Goal: Task Accomplishment & Management: Manage account settings

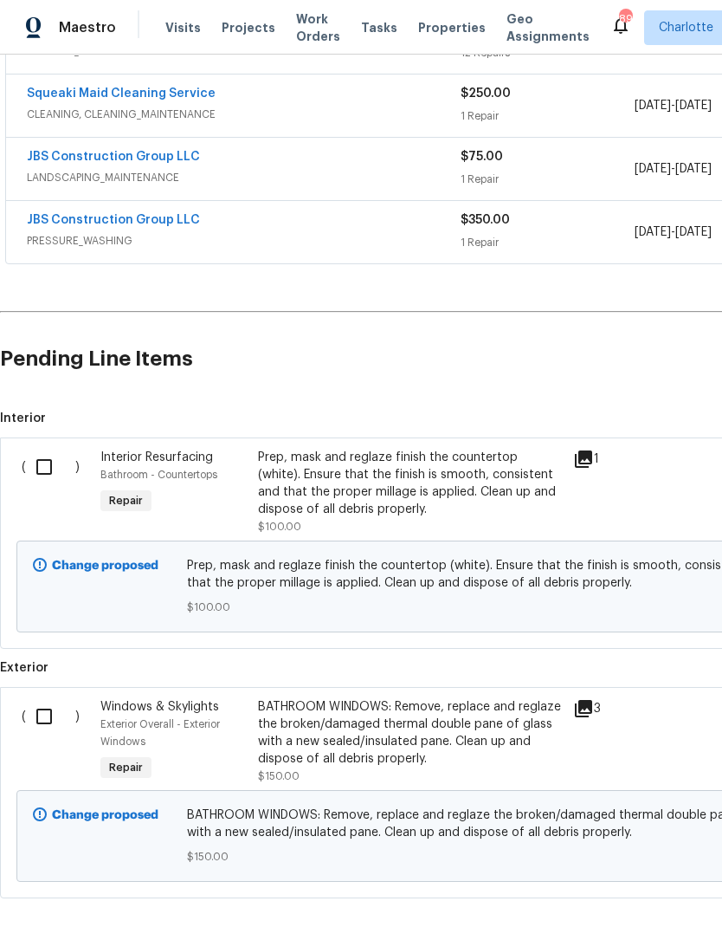
scroll to position [377, 0]
click at [49, 473] on input "checkbox" at bounding box center [50, 466] width 49 height 36
checkbox input "true"
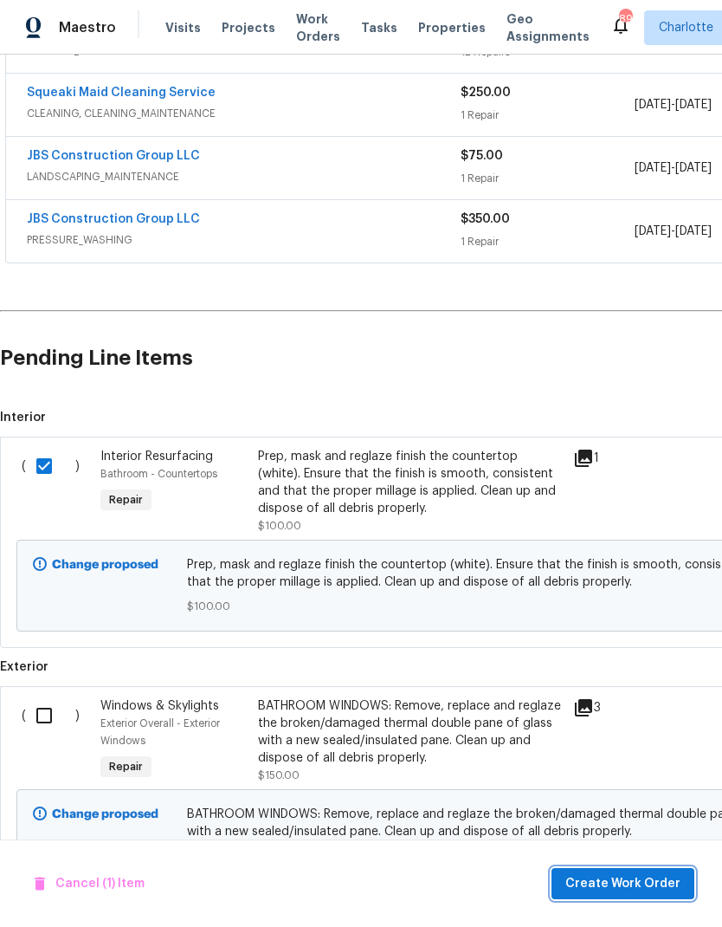
click at [641, 886] on span "Create Work Order" at bounding box center [622, 884] width 115 height 22
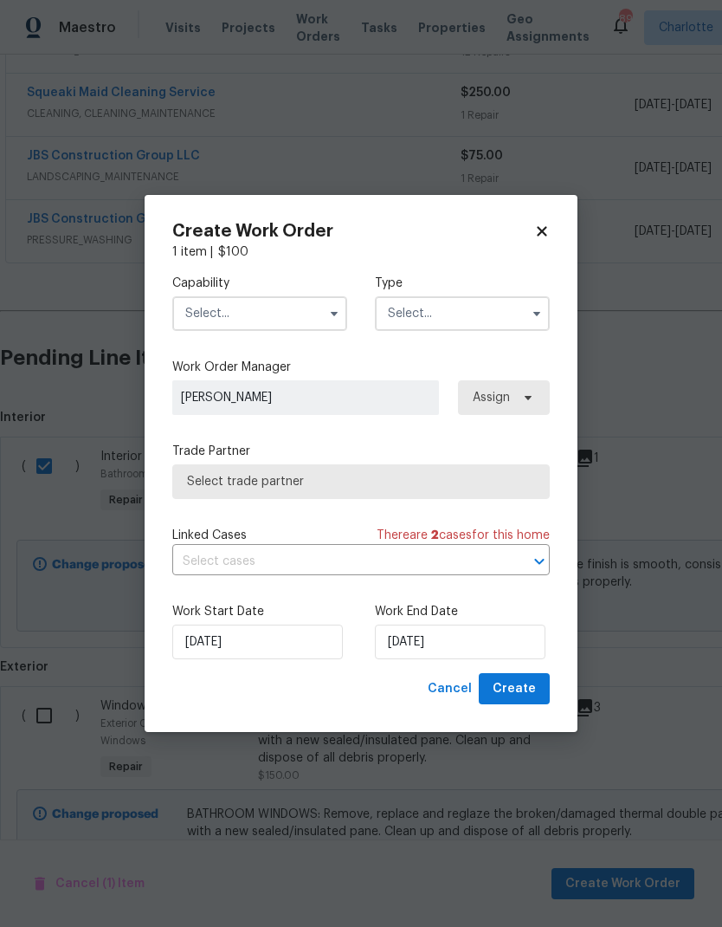
click at [268, 310] on input "text" at bounding box center [259, 313] width 175 height 35
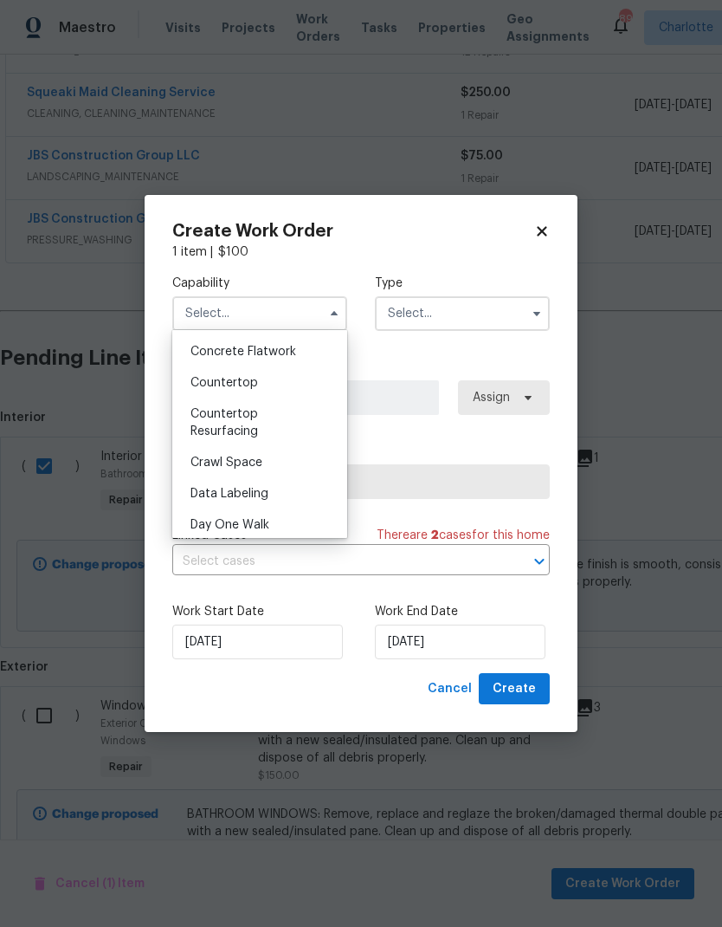
scroll to position [293, 0]
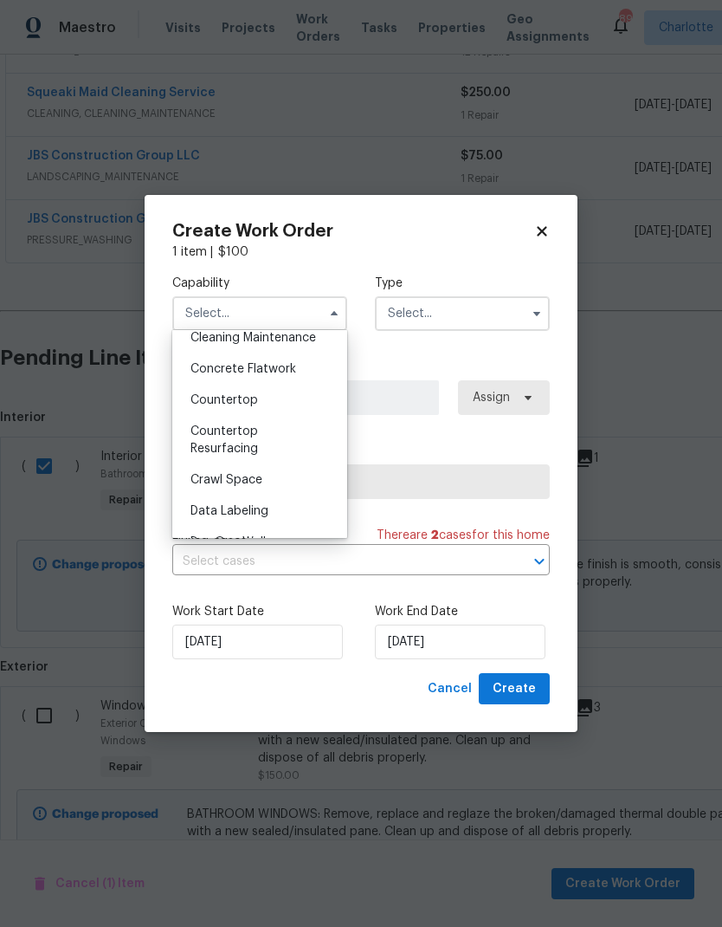
click at [281, 442] on div "Countertop Resurfacing" at bounding box center [260, 440] width 166 height 48
type input "Countertop Resurfacing"
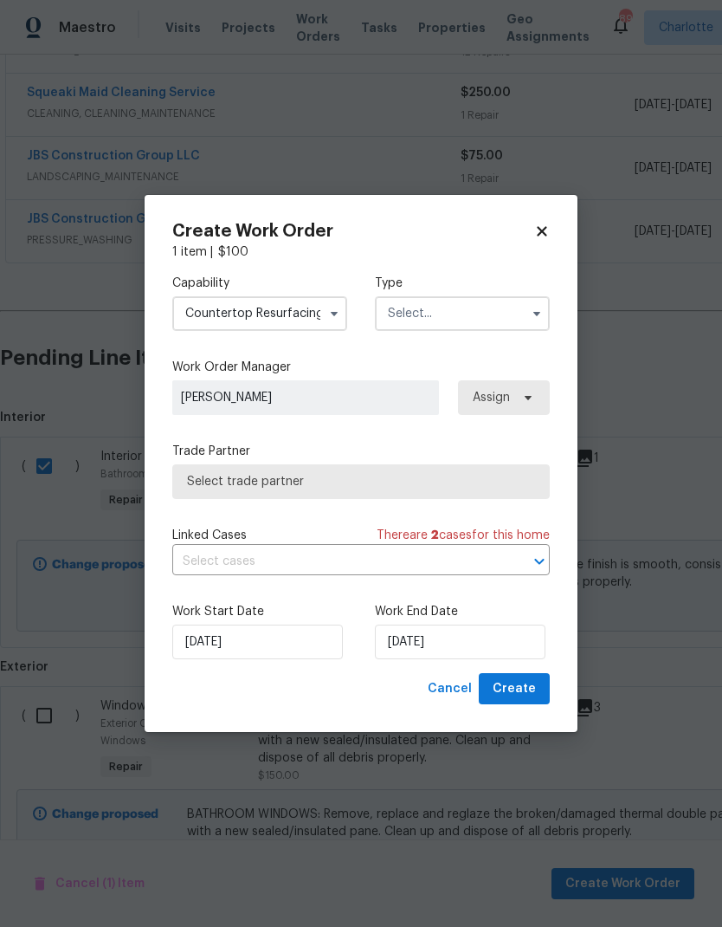
click at [504, 320] on input "text" at bounding box center [462, 313] width 175 height 35
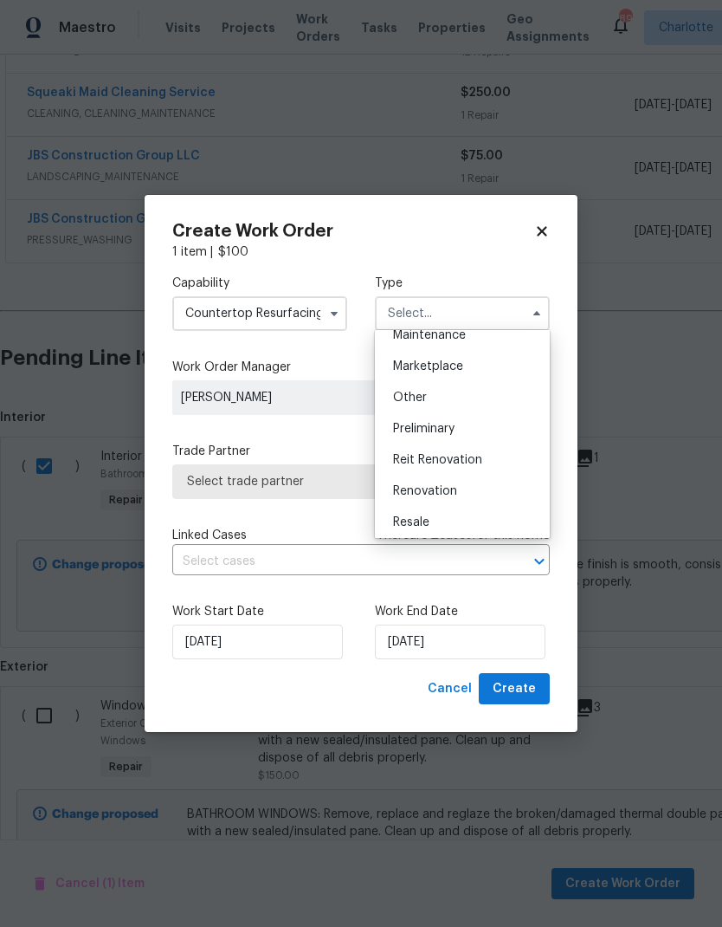
scroll to position [296, 0]
click at [469, 493] on div "Renovation" at bounding box center [462, 490] width 166 height 31
type input "Renovation"
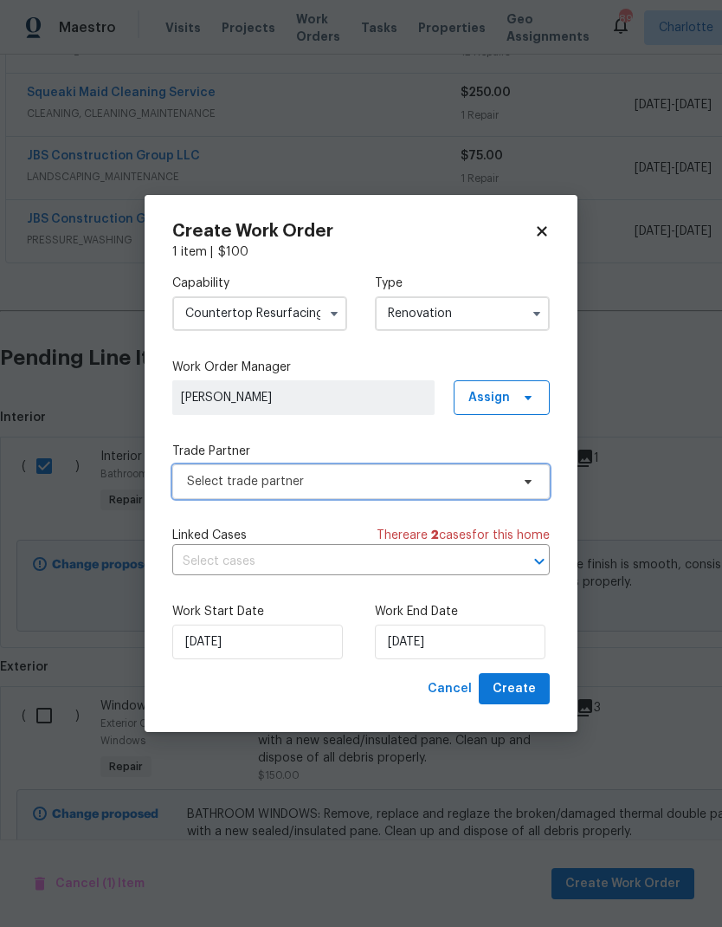
click at [529, 480] on icon at bounding box center [528, 482] width 7 height 4
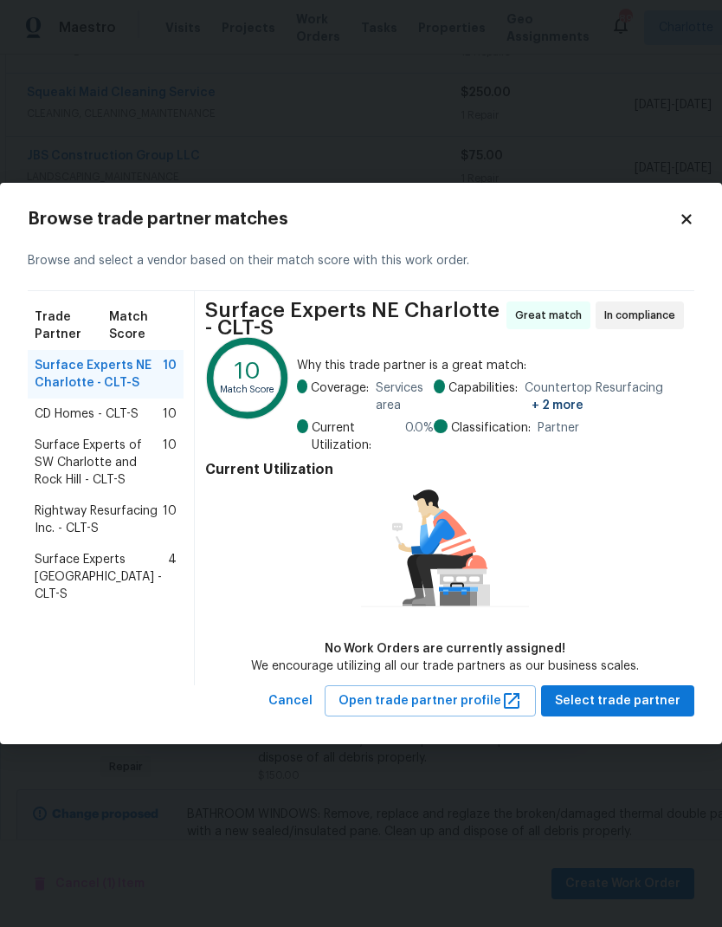
click at [126, 515] on span "Rightway Resurfacing Inc. - CLT-S" at bounding box center [99, 519] width 128 height 35
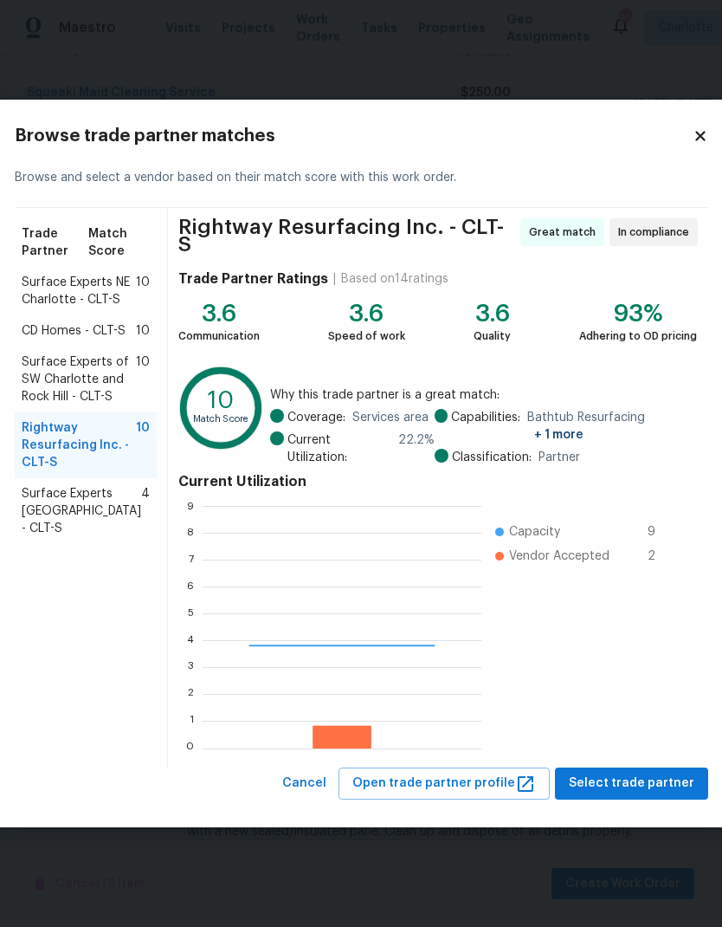
scroll to position [242, 279]
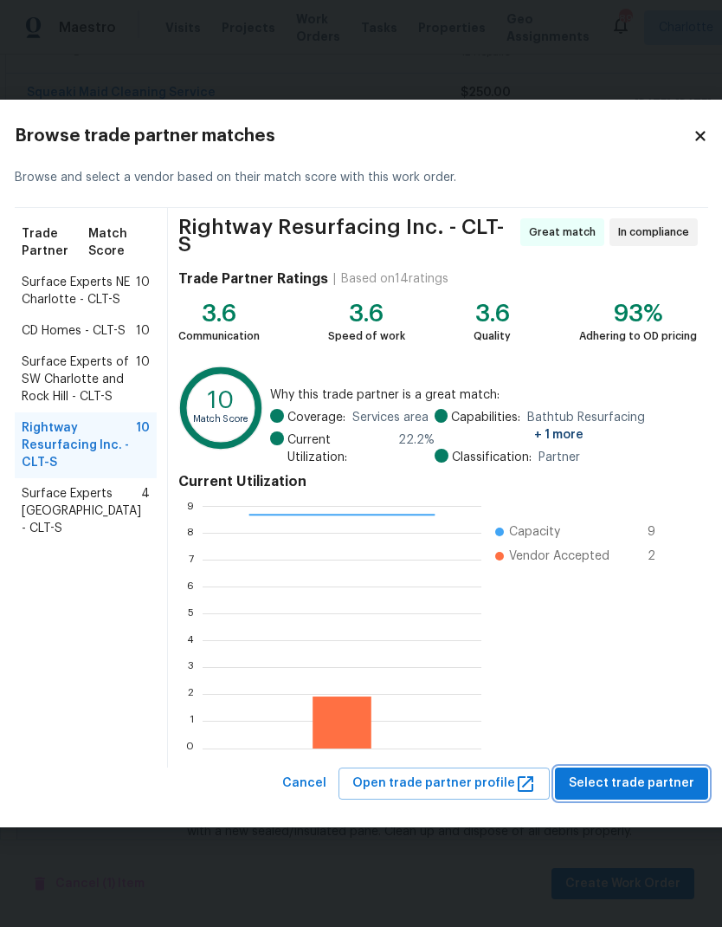
click at [653, 772] on span "Select trade partner" at bounding box center [632, 783] width 126 height 22
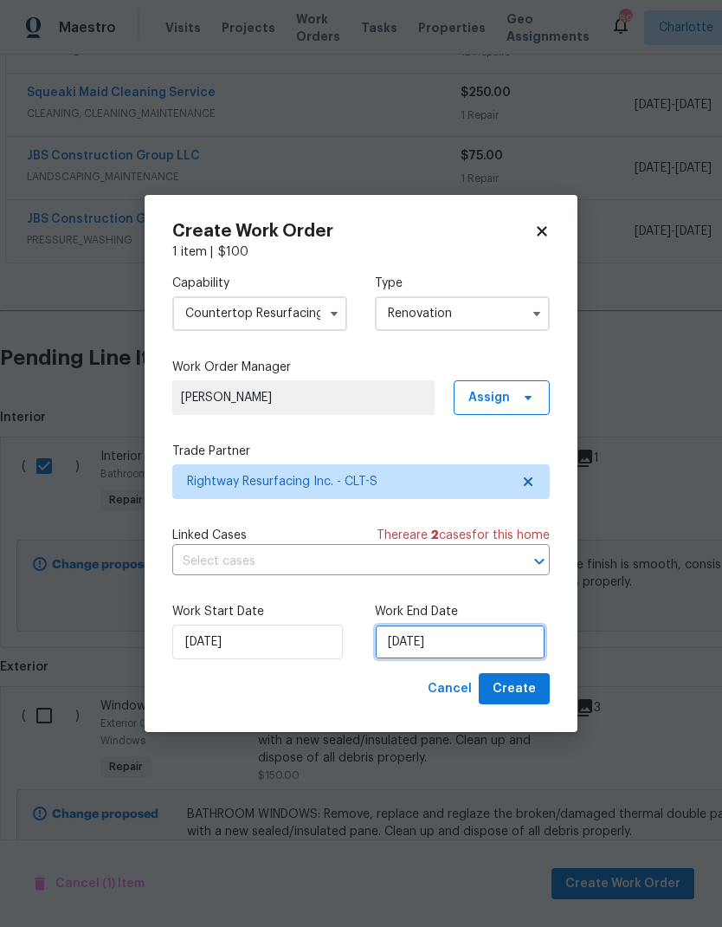
click at [501, 641] on input "[DATE]" at bounding box center [460, 641] width 171 height 35
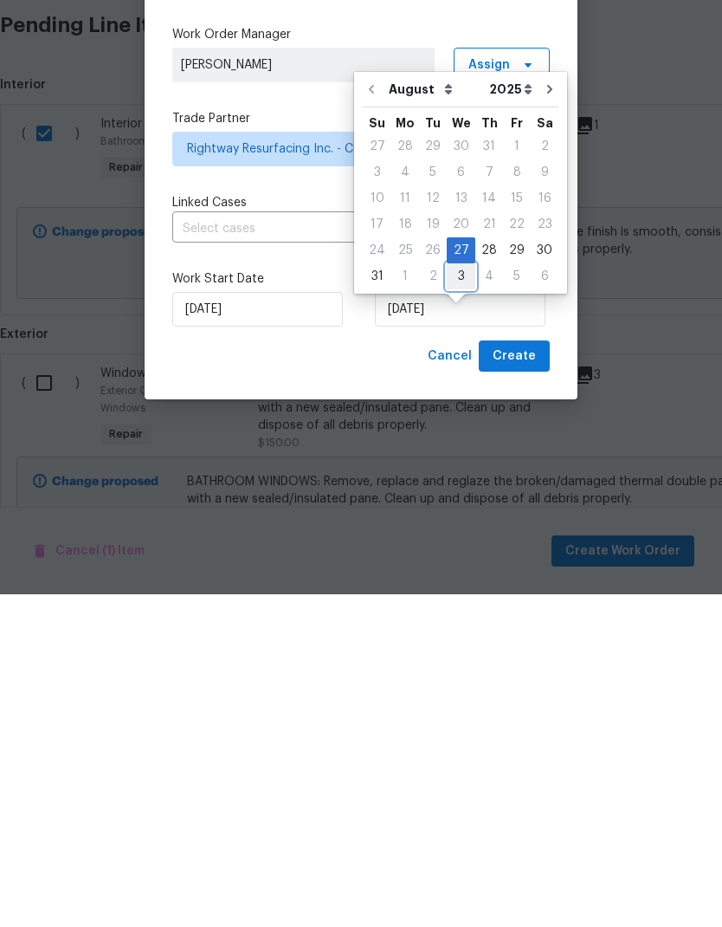
click at [451, 597] on div "3" at bounding box center [461, 609] width 29 height 24
type input "[DATE]"
select select "8"
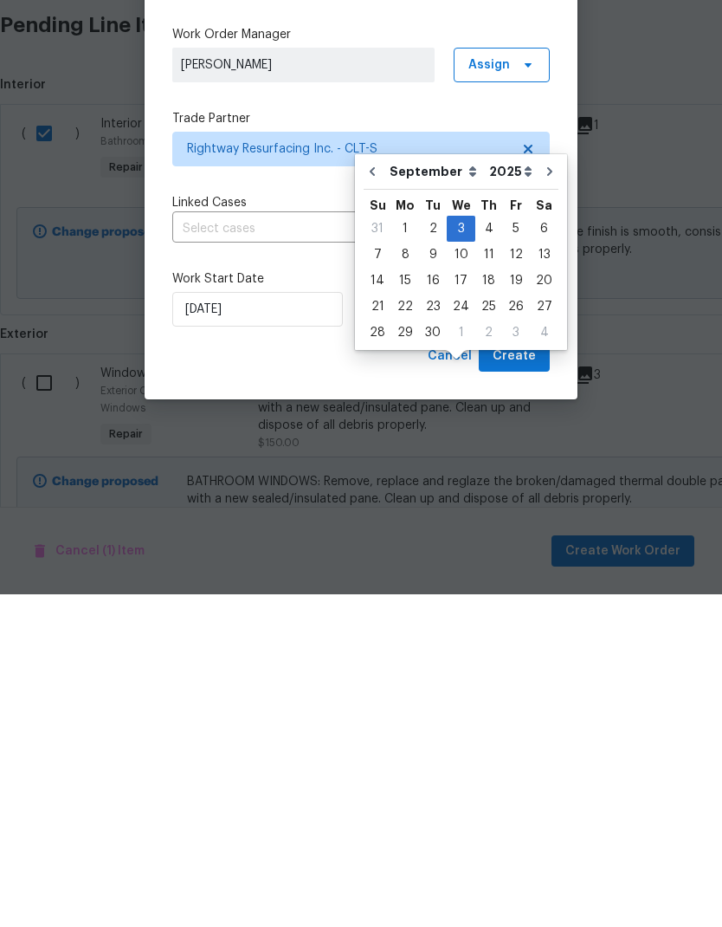
scroll to position [69, 0]
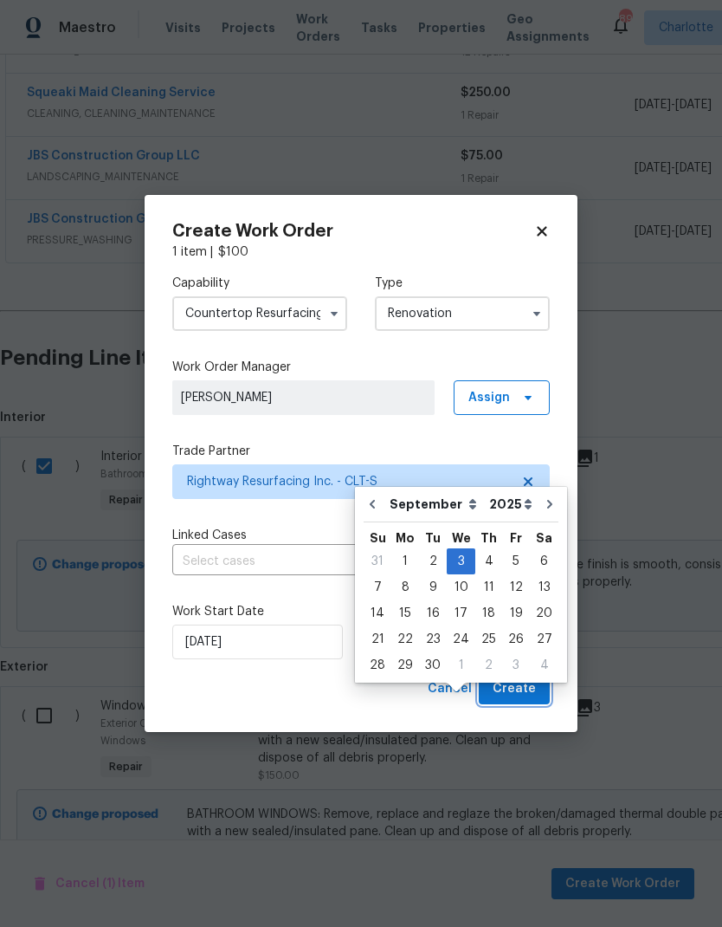
click at [535, 684] on span "Create" at bounding box center [514, 689] width 43 height 22
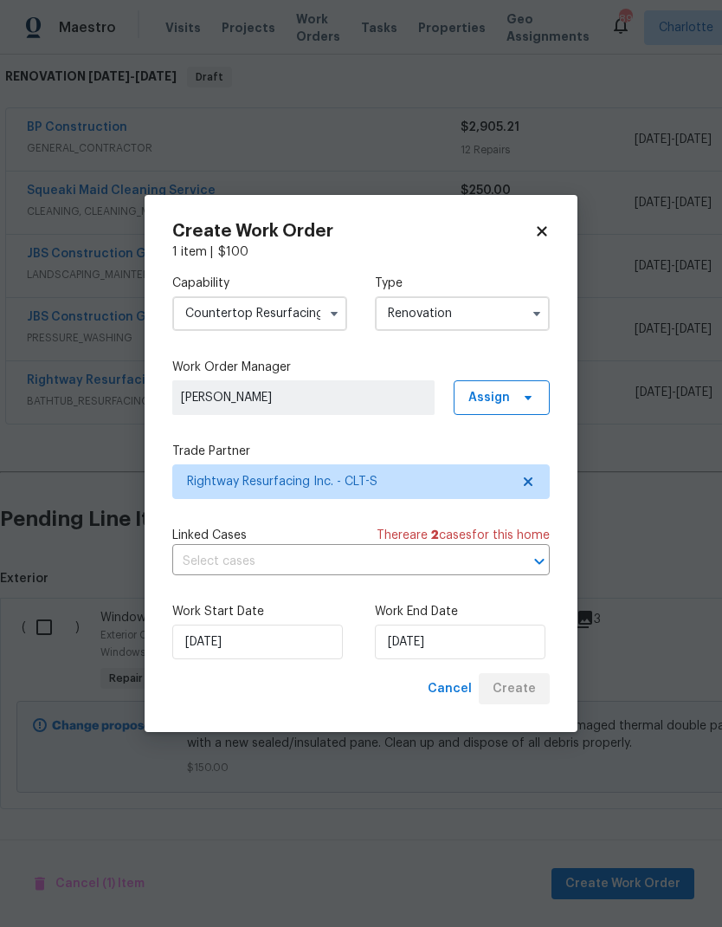
scroll to position [210, 0]
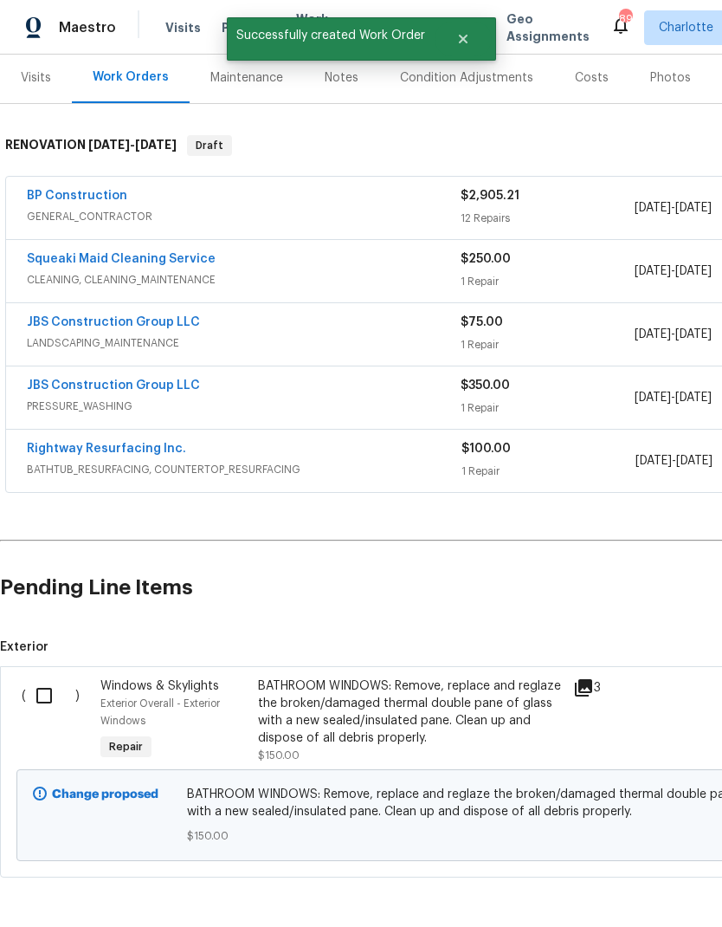
click at [51, 677] on input "checkbox" at bounding box center [50, 695] width 49 height 36
checkbox input "true"
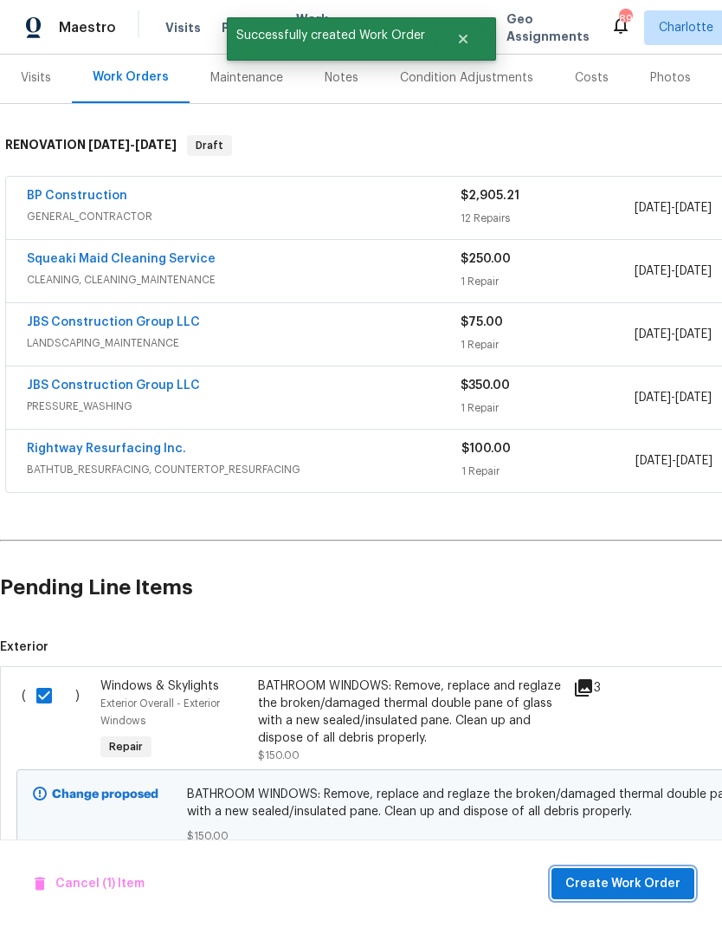
click at [636, 885] on span "Create Work Order" at bounding box center [622, 884] width 115 height 22
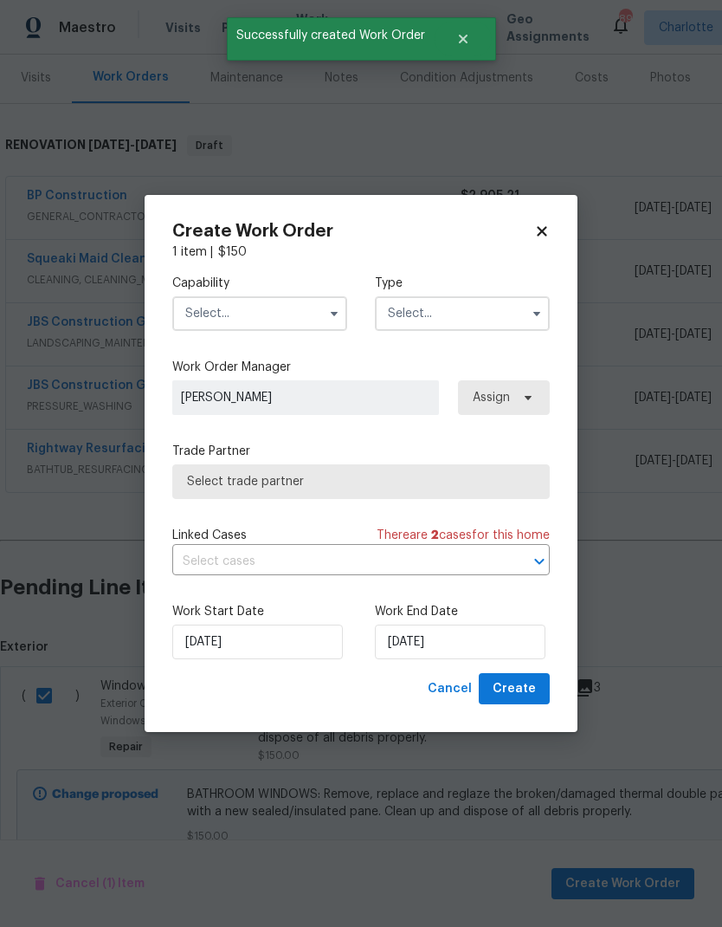
click at [289, 302] on input "text" at bounding box center [259, 313] width 175 height 35
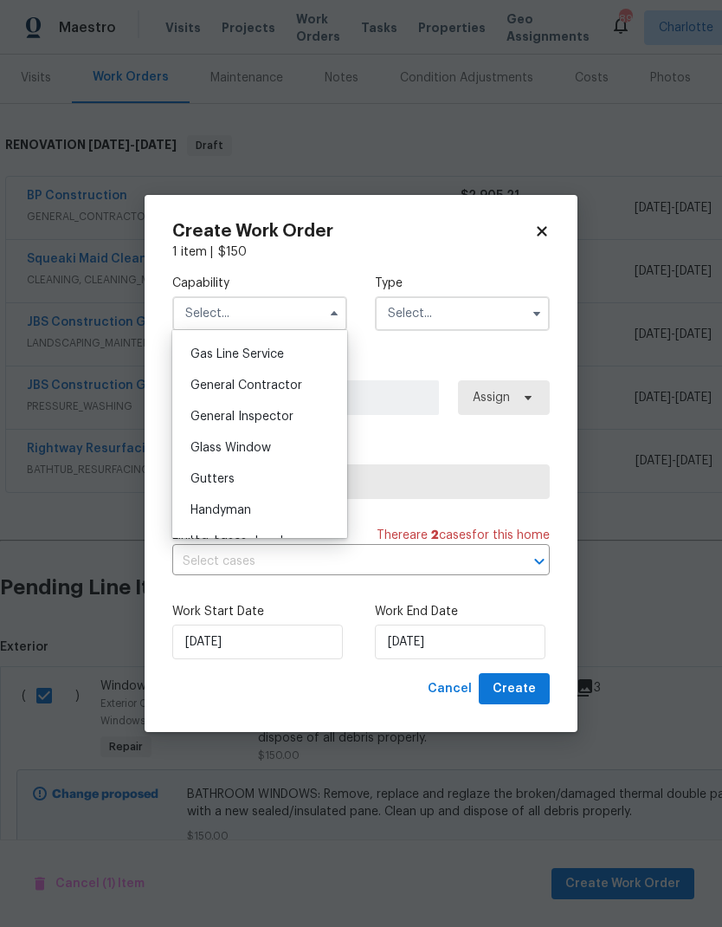
scroll to position [817, 0]
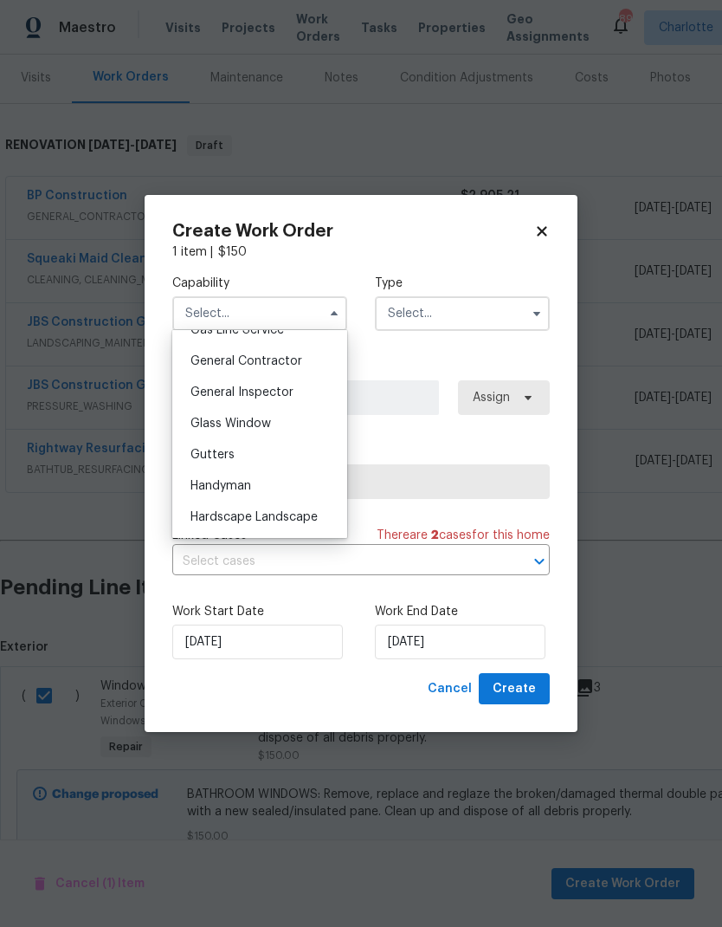
click at [277, 417] on div "Glass Window" at bounding box center [260, 423] width 166 height 31
type input "Glass Window"
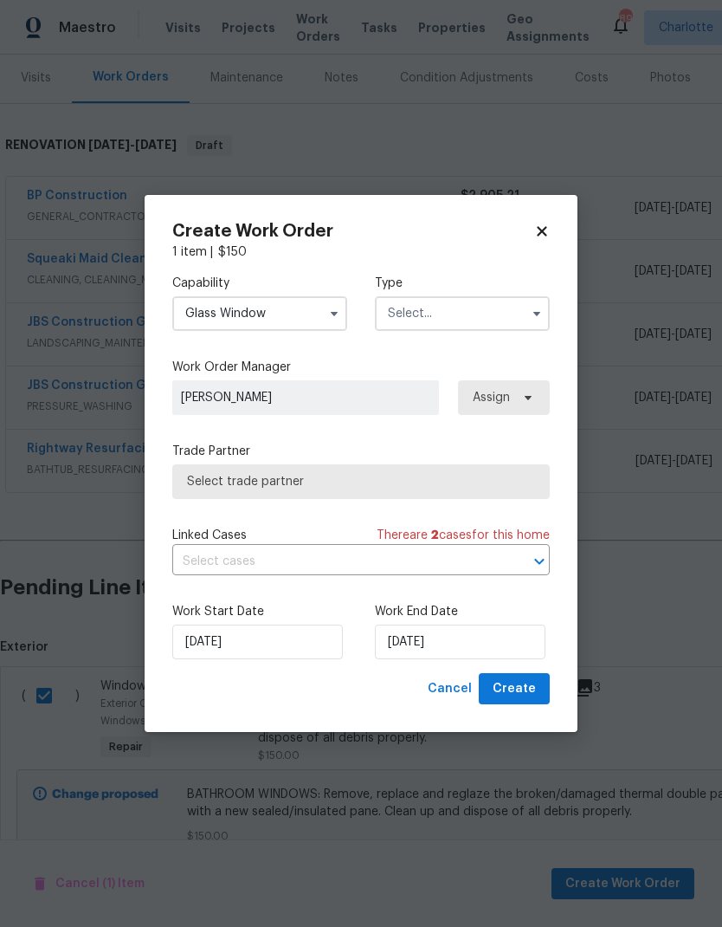
click at [471, 310] on input "text" at bounding box center [462, 313] width 175 height 35
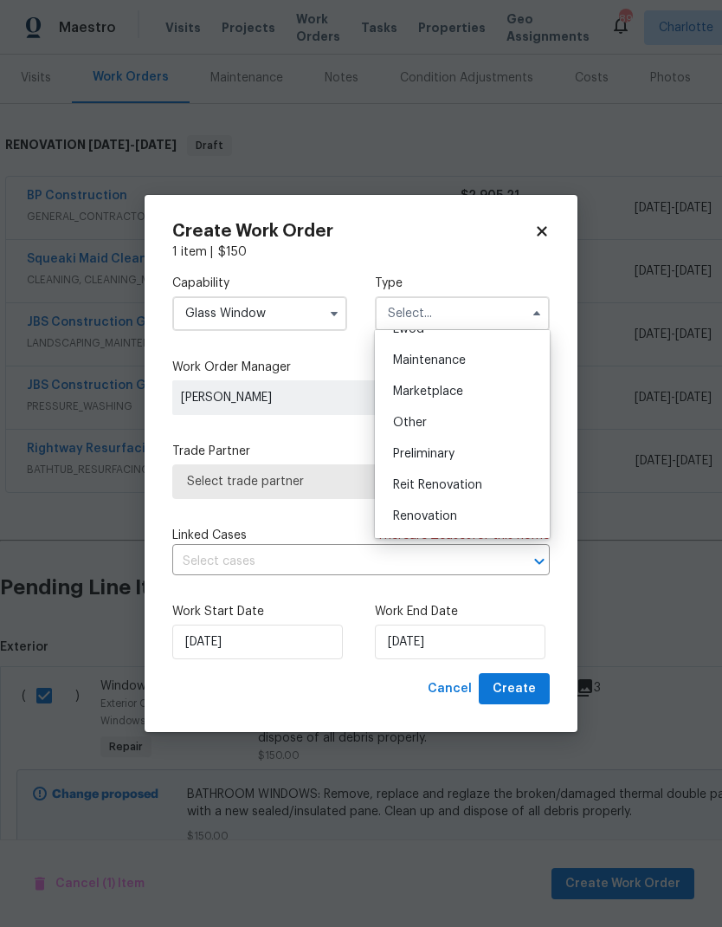
scroll to position [308, 0]
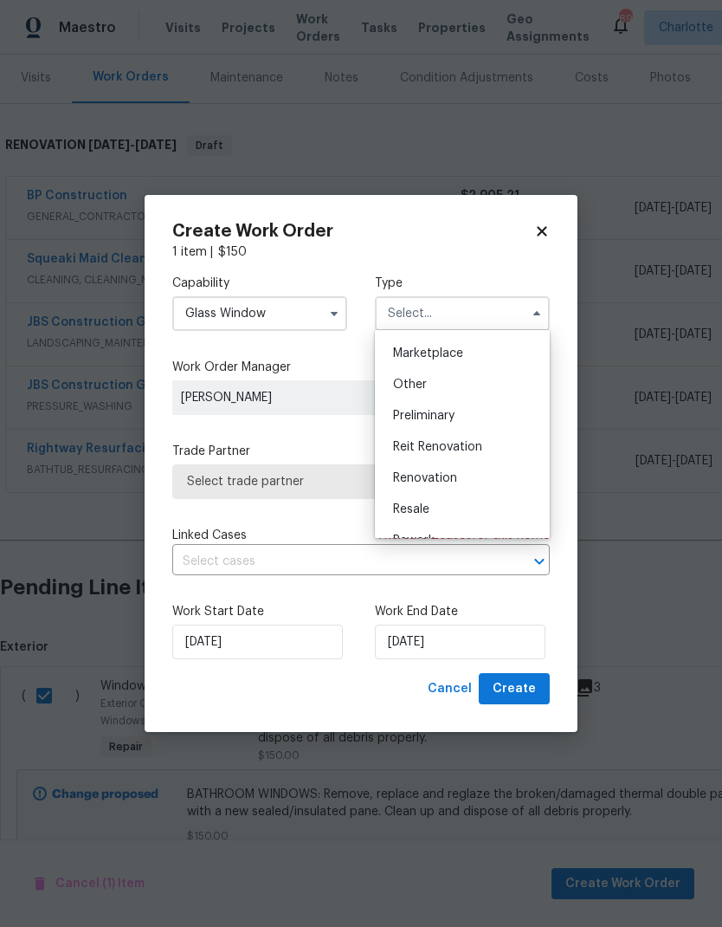
click at [467, 474] on div "Renovation" at bounding box center [462, 477] width 166 height 31
type input "Renovation"
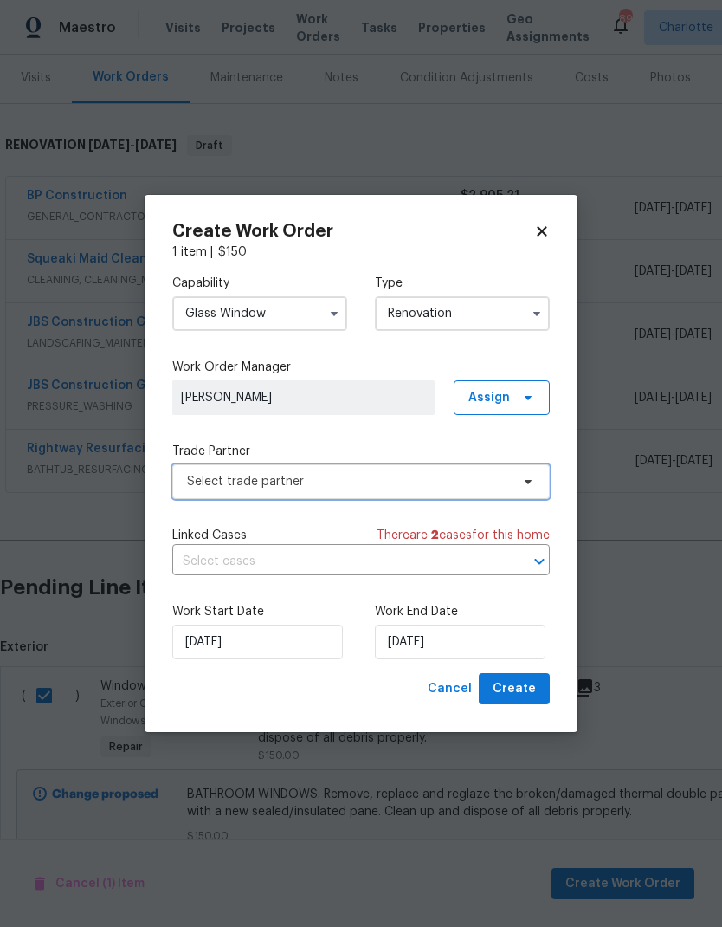
click at [446, 479] on span "Select trade partner" at bounding box center [348, 481] width 323 height 17
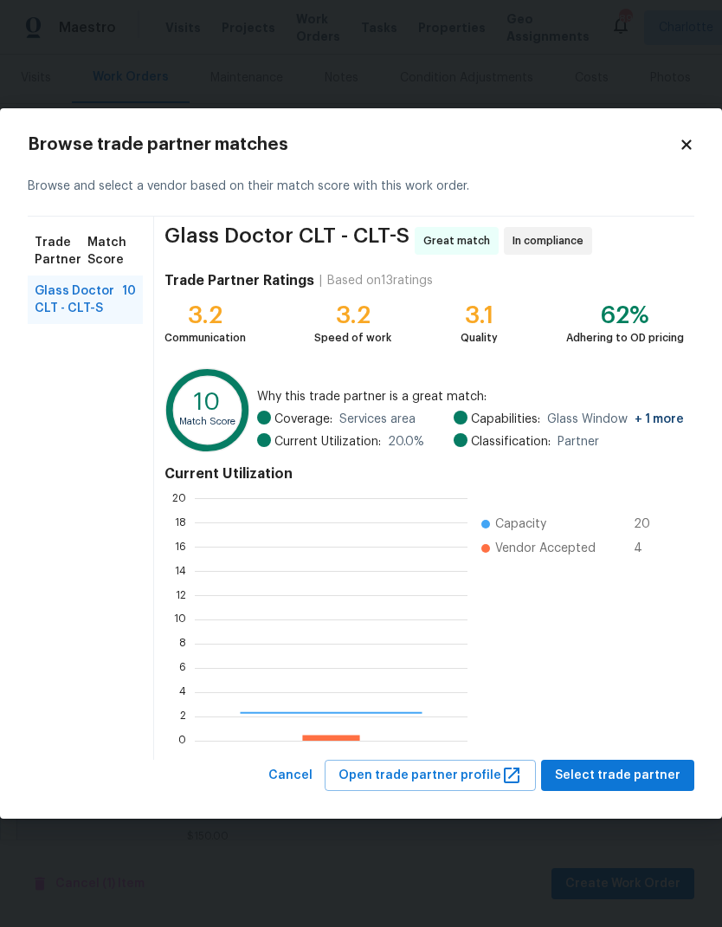
scroll to position [242, 273]
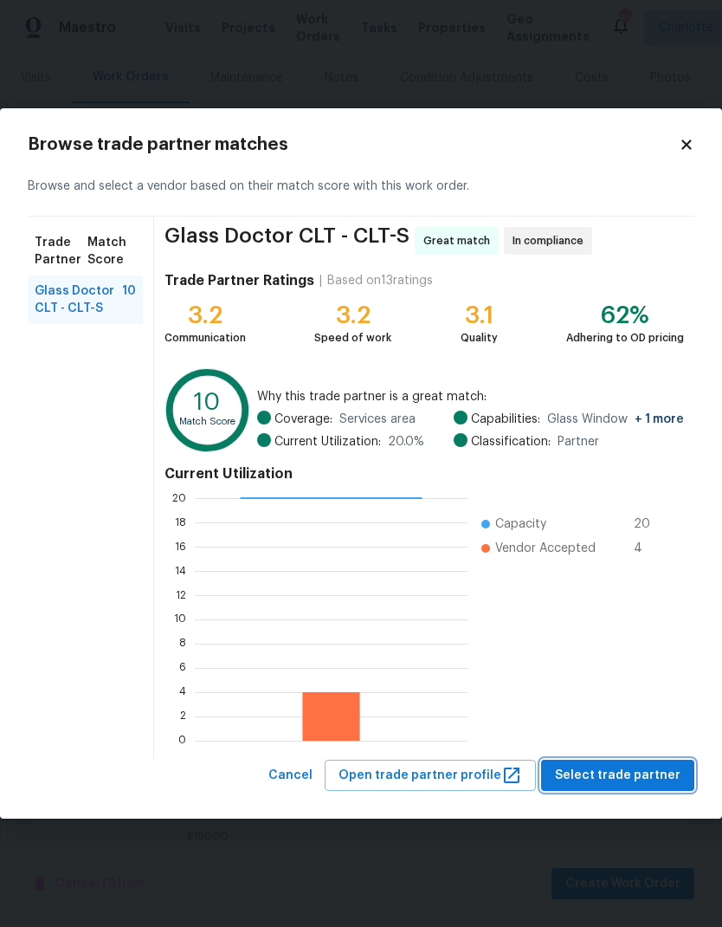
click at [644, 771] on span "Select trade partner" at bounding box center [618, 776] width 126 height 22
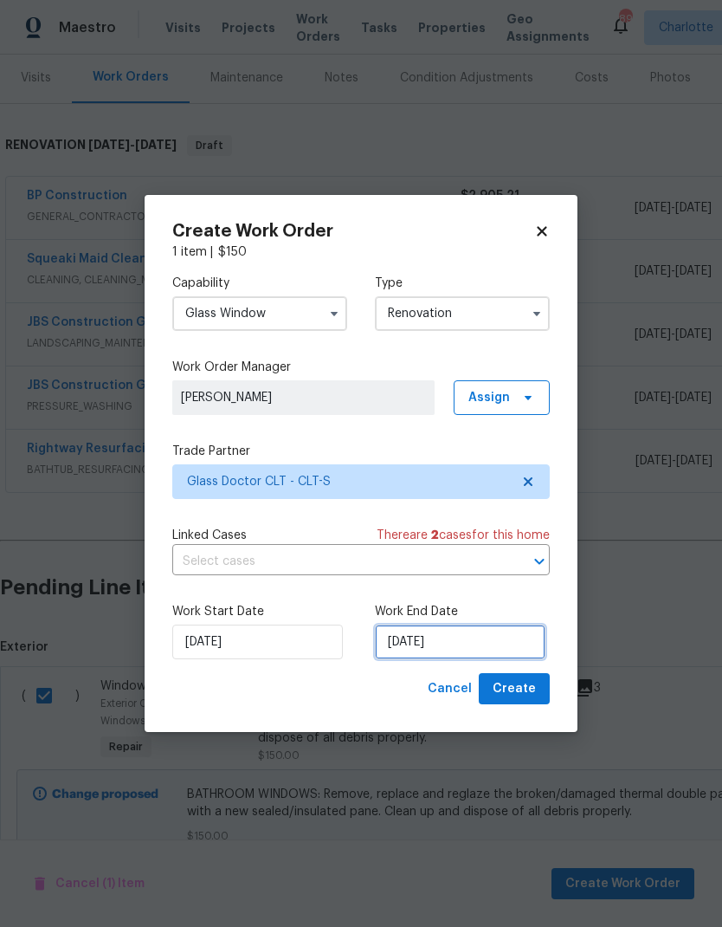
click at [505, 643] on input "[DATE]" at bounding box center [460, 641] width 171 height 35
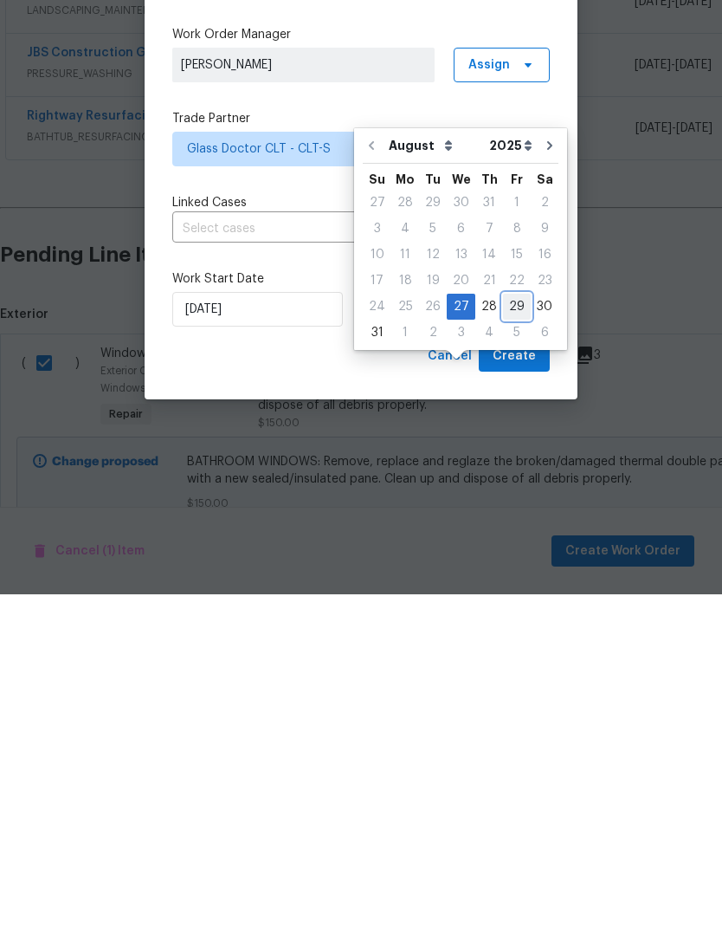
click at [506, 627] on div "29" at bounding box center [517, 639] width 28 height 24
type input "[DATE]"
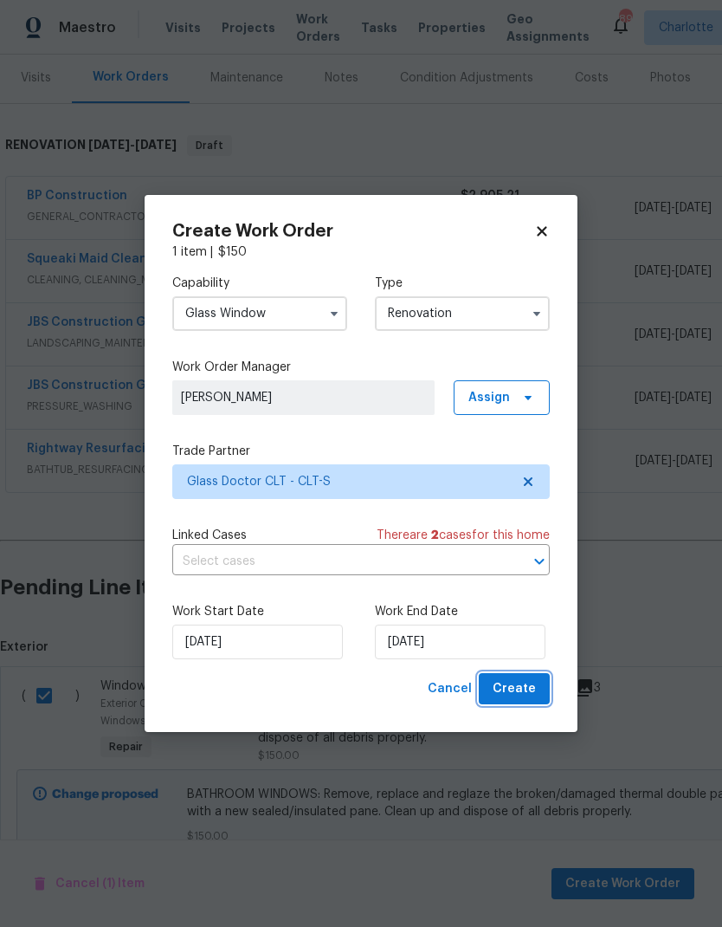
click at [522, 700] on span "Create" at bounding box center [514, 689] width 43 height 22
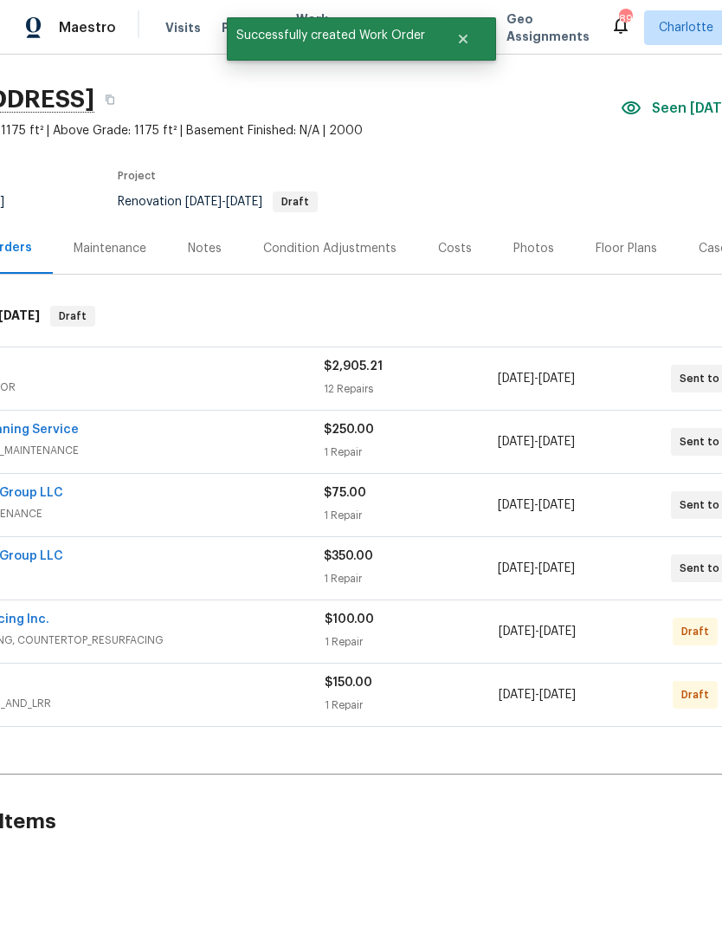
scroll to position [40, 196]
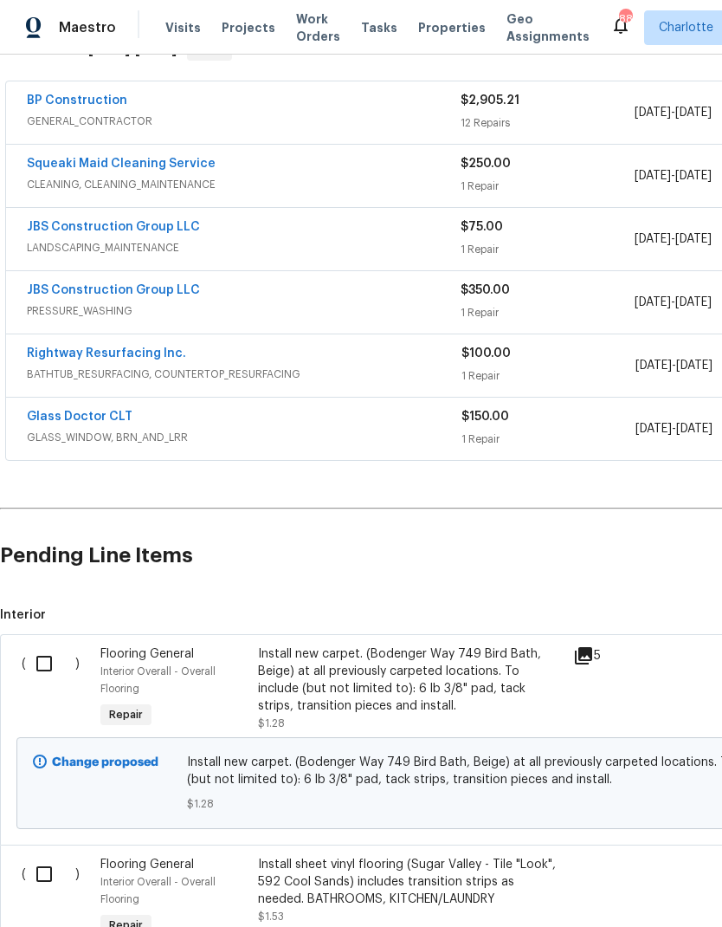
scroll to position [305, 0]
click at [51, 646] on input "checkbox" at bounding box center [50, 664] width 49 height 36
checkbox input "true"
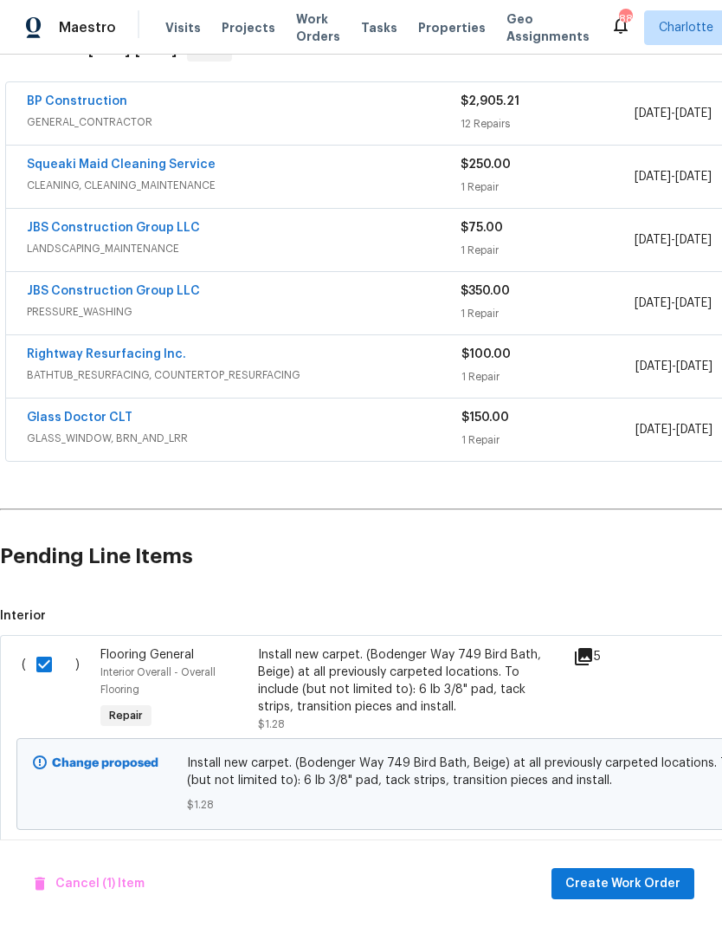
click at [49, 856] on input "checkbox" at bounding box center [50, 874] width 49 height 36
checkbox input "true"
click at [635, 884] on span "Create Work Order" at bounding box center [622, 884] width 115 height 22
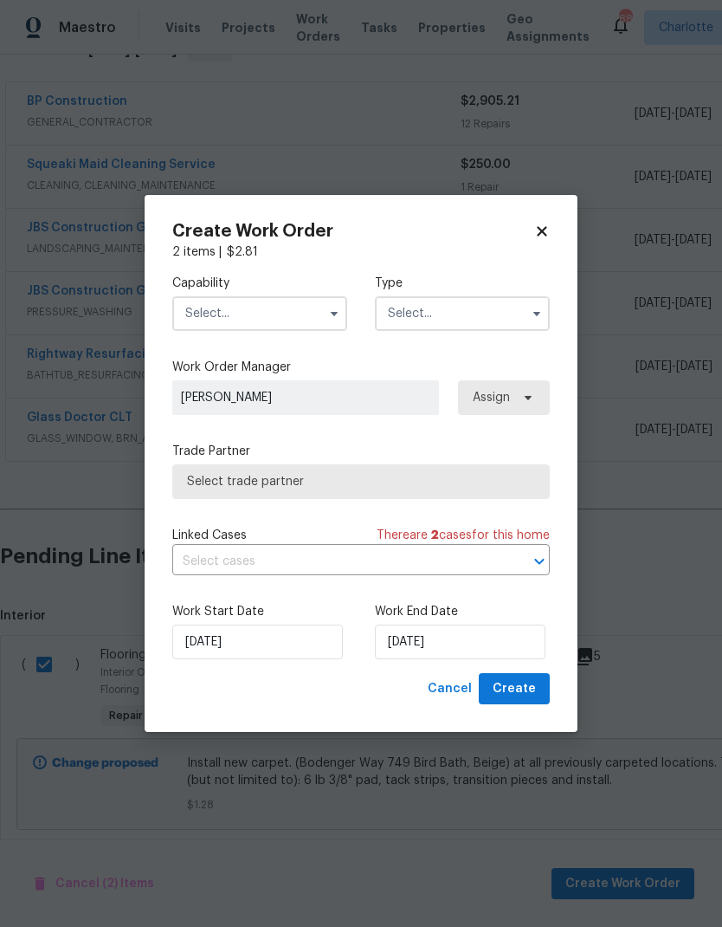
click at [277, 309] on input "text" at bounding box center [259, 313] width 175 height 35
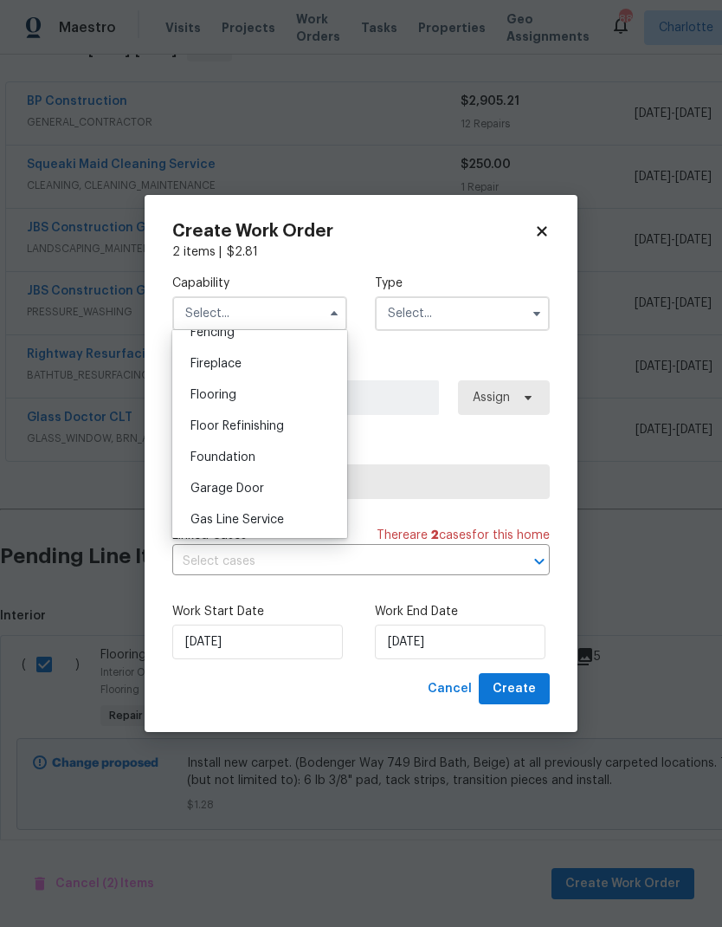
scroll to position [630, 0]
click at [262, 388] on div "Flooring" at bounding box center [260, 392] width 166 height 31
type input "Flooring"
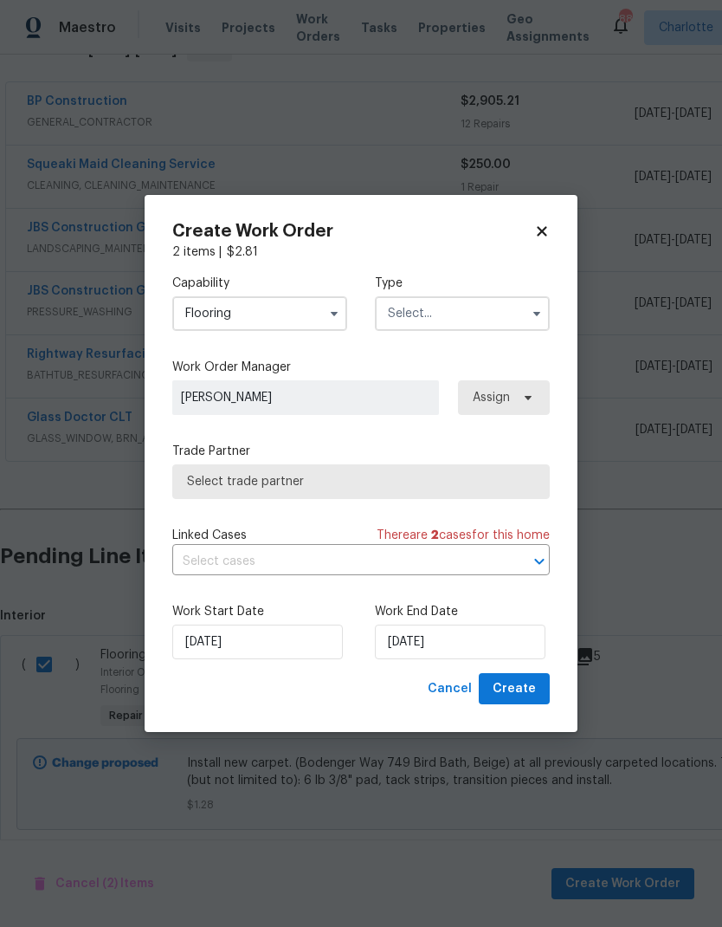
click at [485, 311] on input "text" at bounding box center [462, 313] width 175 height 35
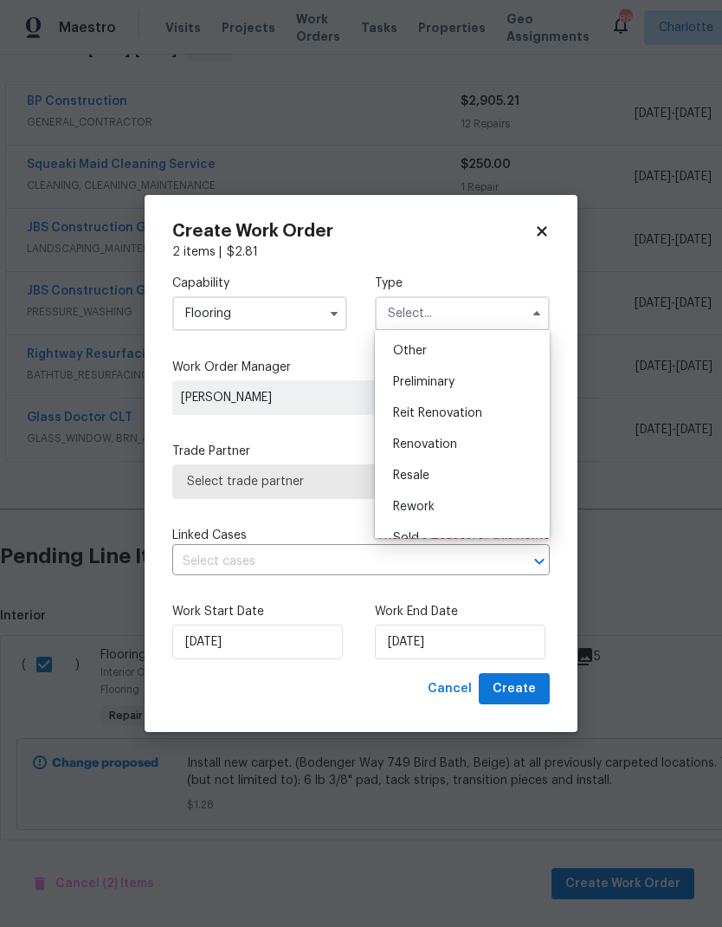
scroll to position [344, 0]
click at [467, 442] on div "Renovation" at bounding box center [462, 442] width 166 height 31
type input "Renovation"
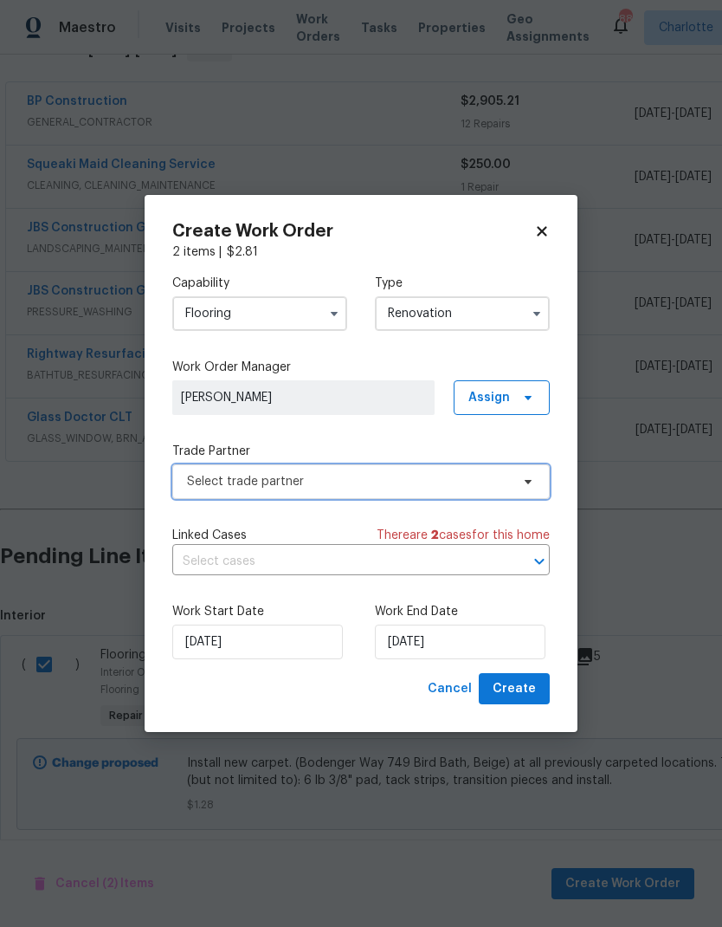
click at [461, 490] on span "Select trade partner" at bounding box center [361, 481] width 378 height 35
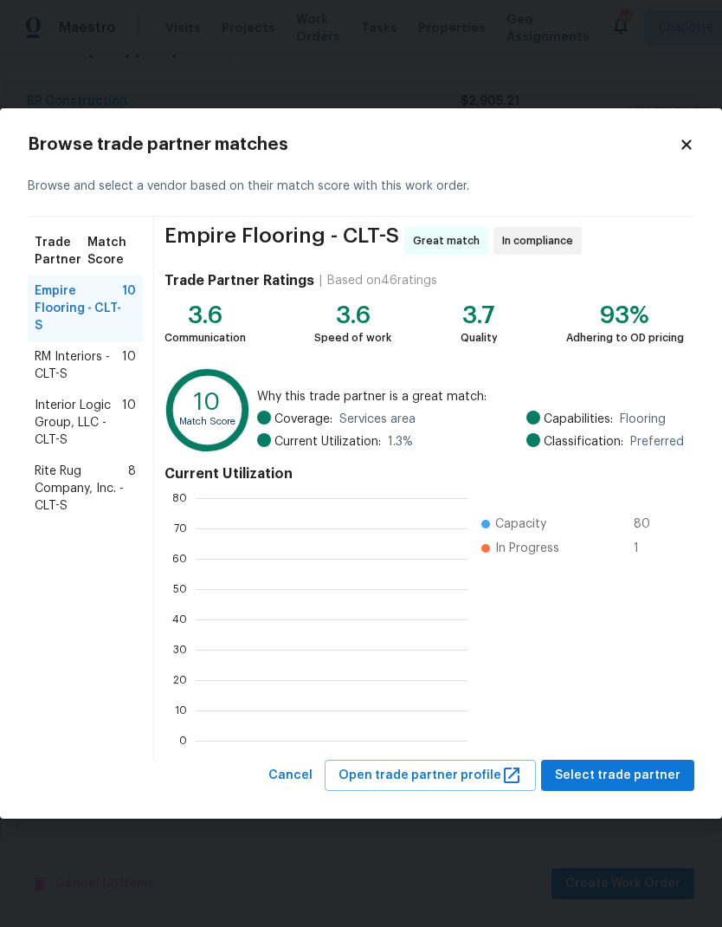
scroll to position [242, 272]
click at [128, 477] on span "8" at bounding box center [132, 488] width 8 height 52
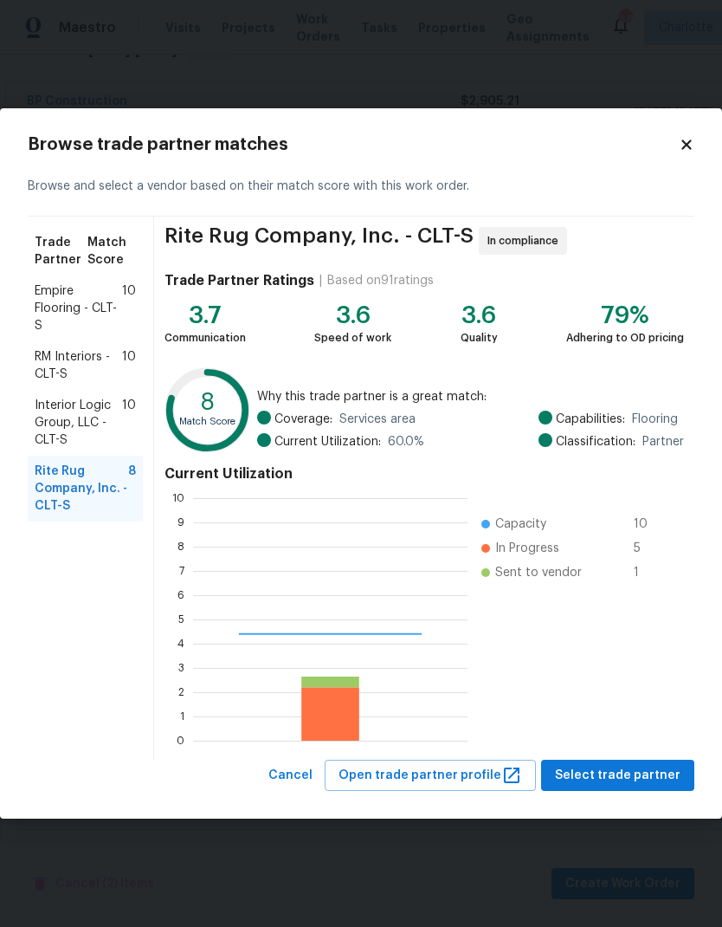
scroll to position [242, 274]
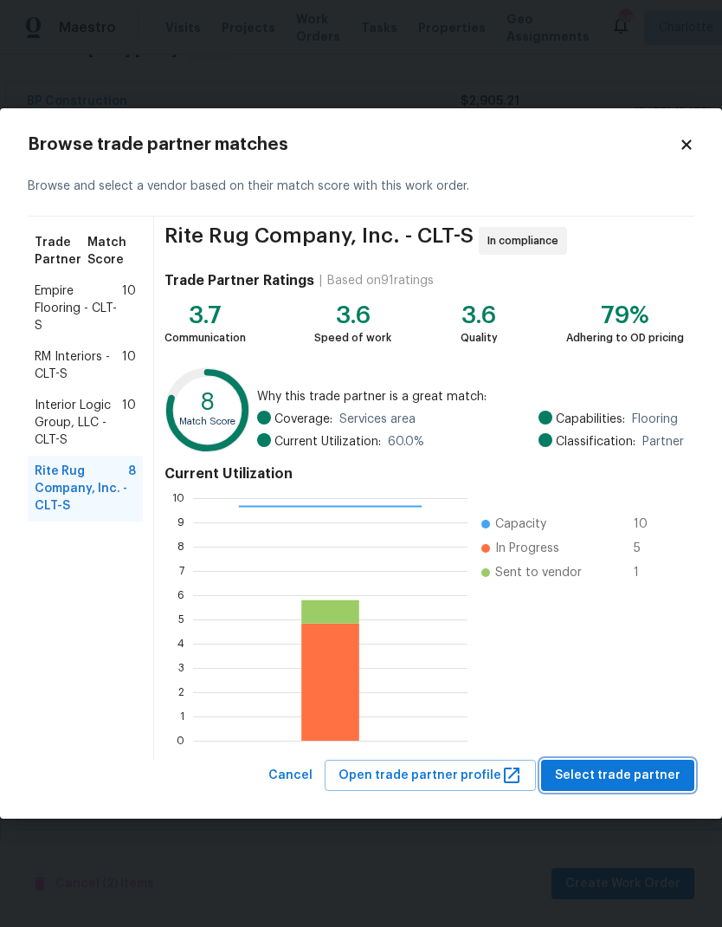
click at [629, 772] on span "Select trade partner" at bounding box center [618, 776] width 126 height 22
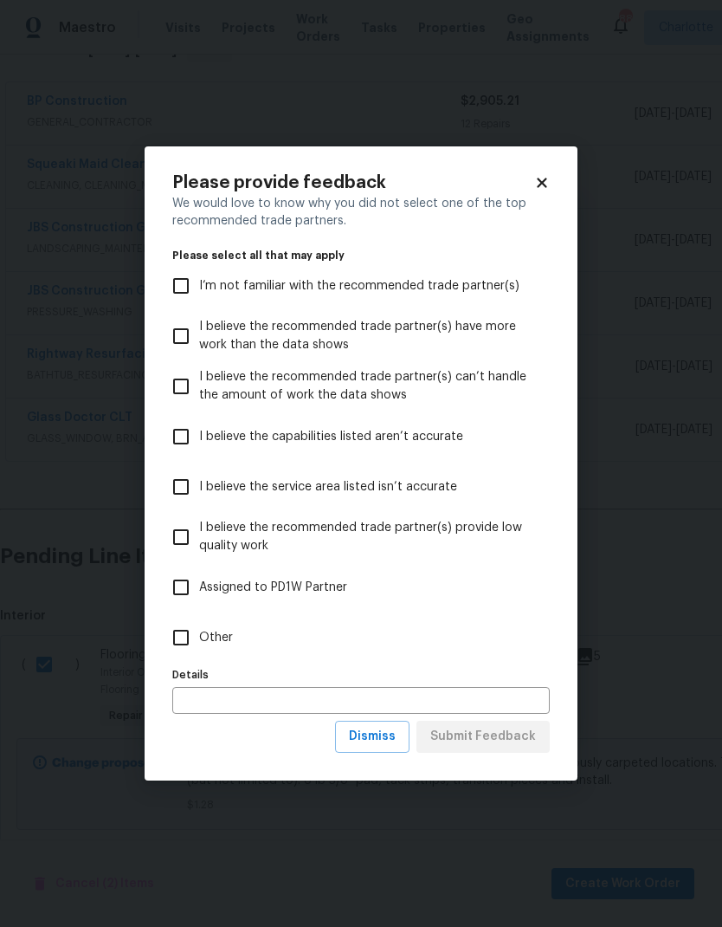
click at [196, 633] on input "Other" at bounding box center [181, 637] width 36 height 36
checkbox input "true"
click at [509, 739] on span "Submit Feedback" at bounding box center [483, 737] width 106 height 22
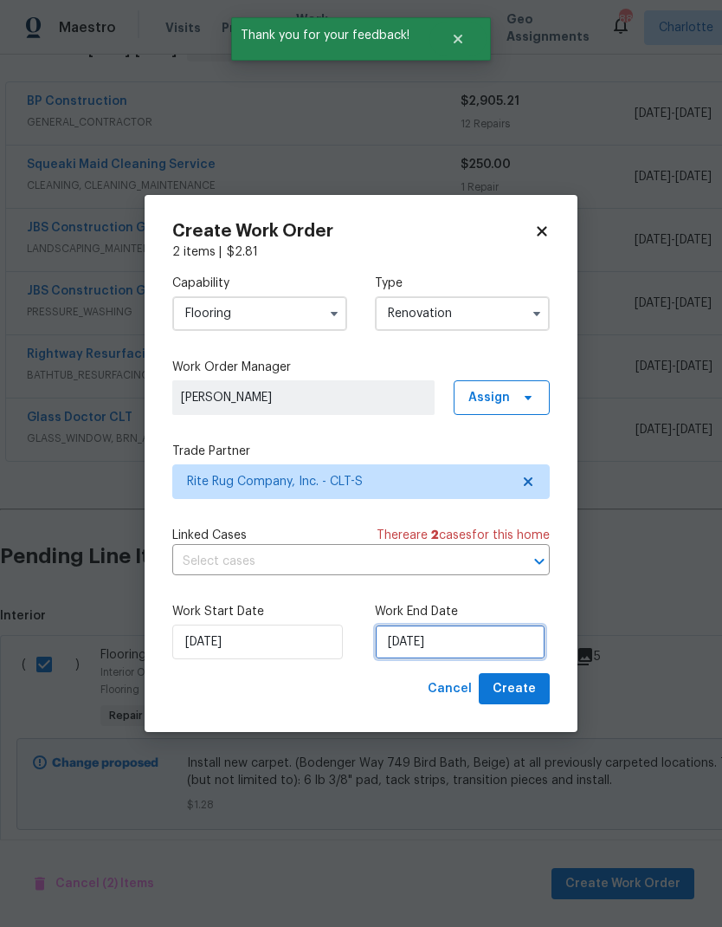
click at [462, 646] on input "8/27/2025" at bounding box center [460, 641] width 171 height 35
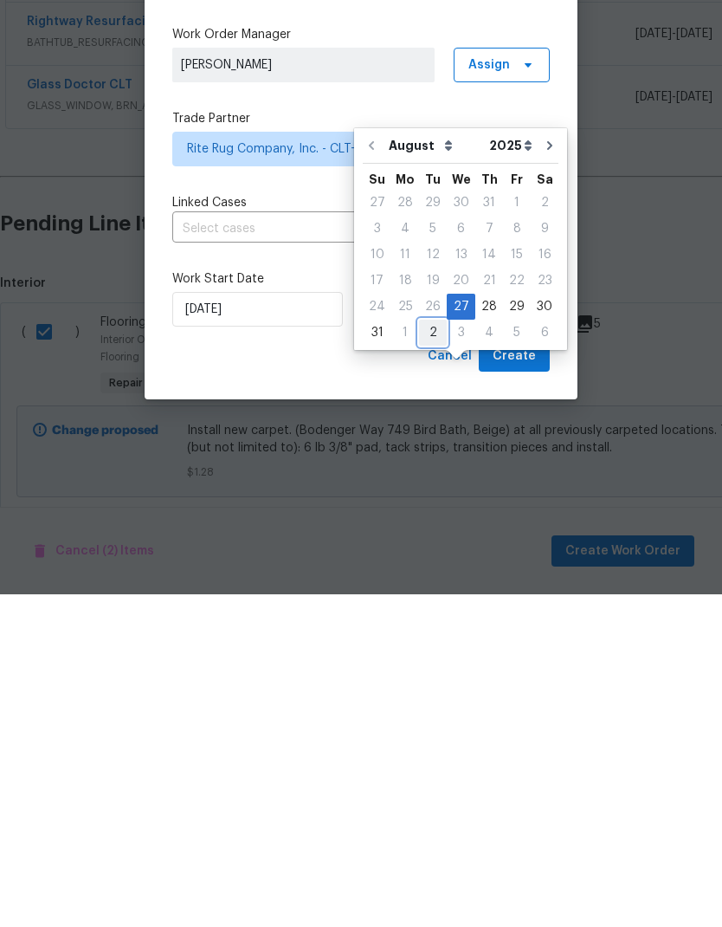
click at [429, 653] on div "2" at bounding box center [433, 665] width 28 height 24
type input "9/2/2025"
select select "8"
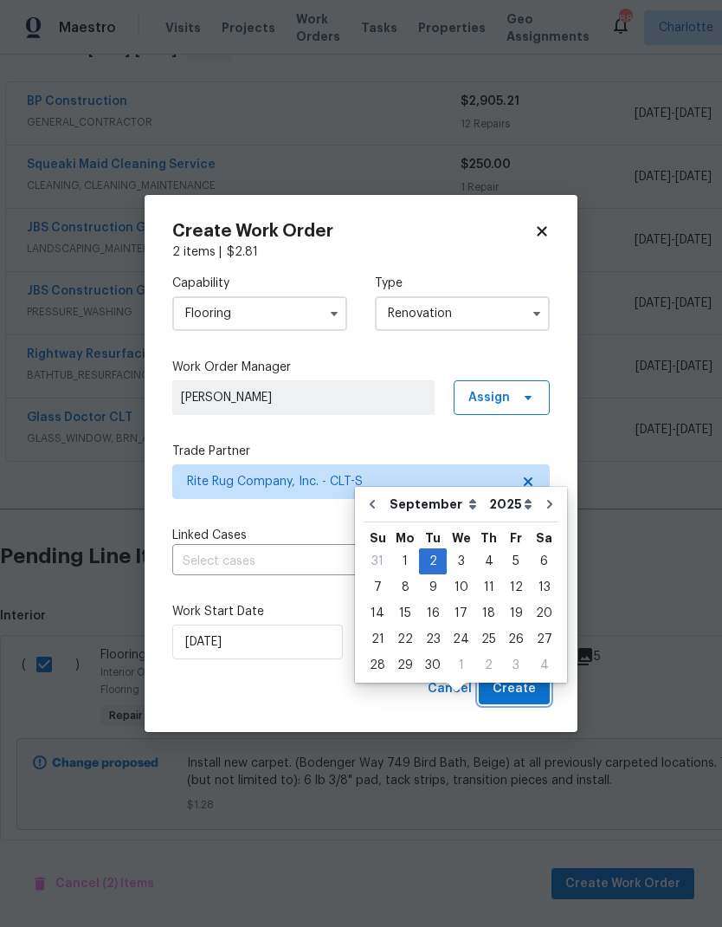
click at [526, 691] on span "Create" at bounding box center [514, 689] width 43 height 22
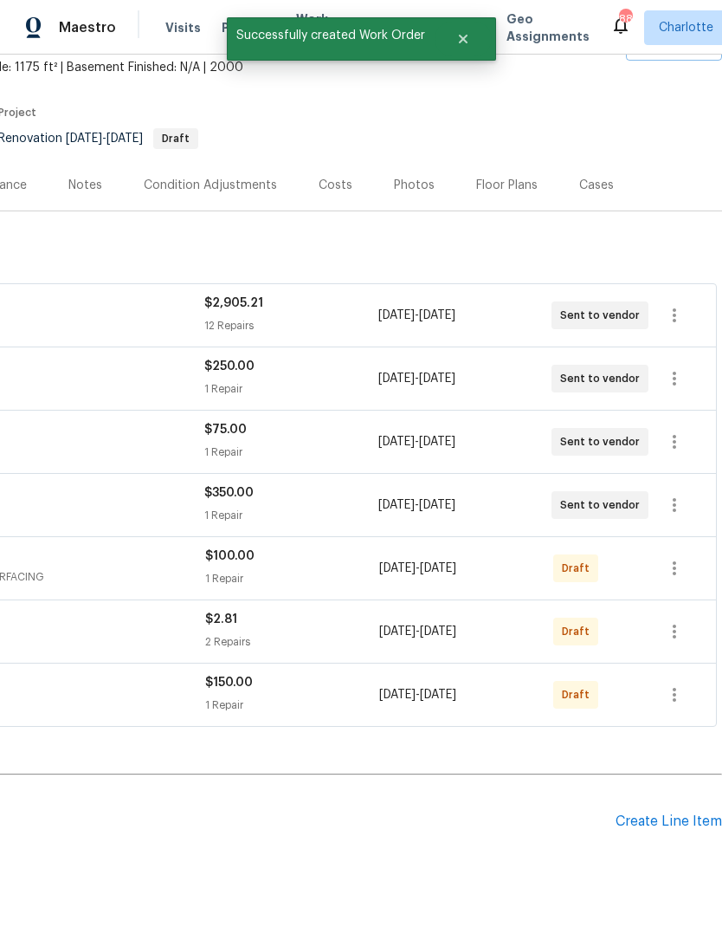
scroll to position [103, 256]
click at [681, 684] on icon "button" at bounding box center [674, 694] width 21 height 21
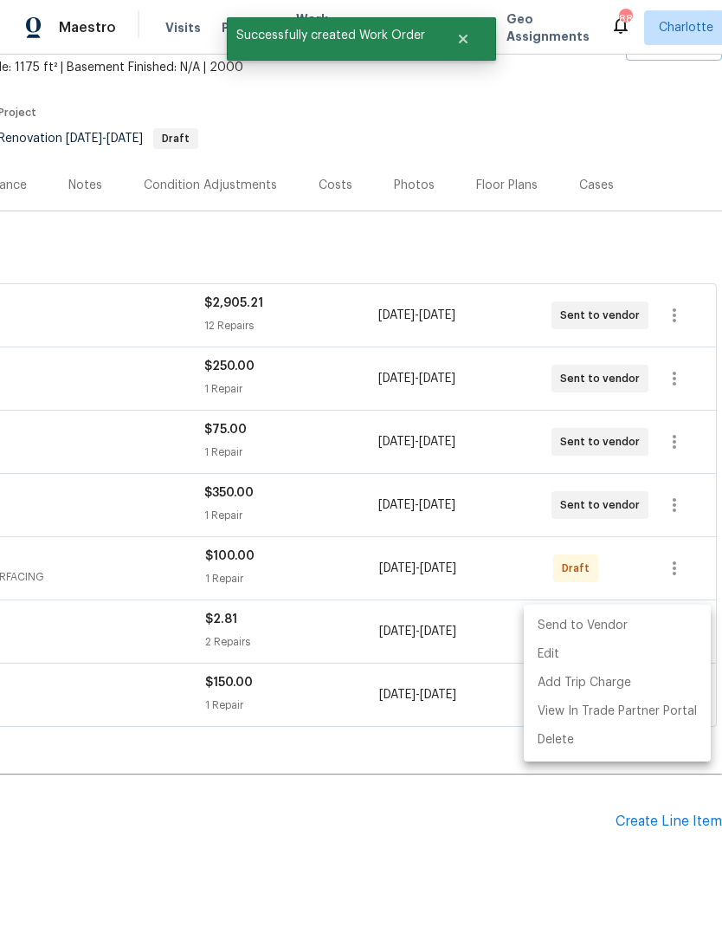
click at [631, 627] on li "Send to Vendor" at bounding box center [617, 625] width 187 height 29
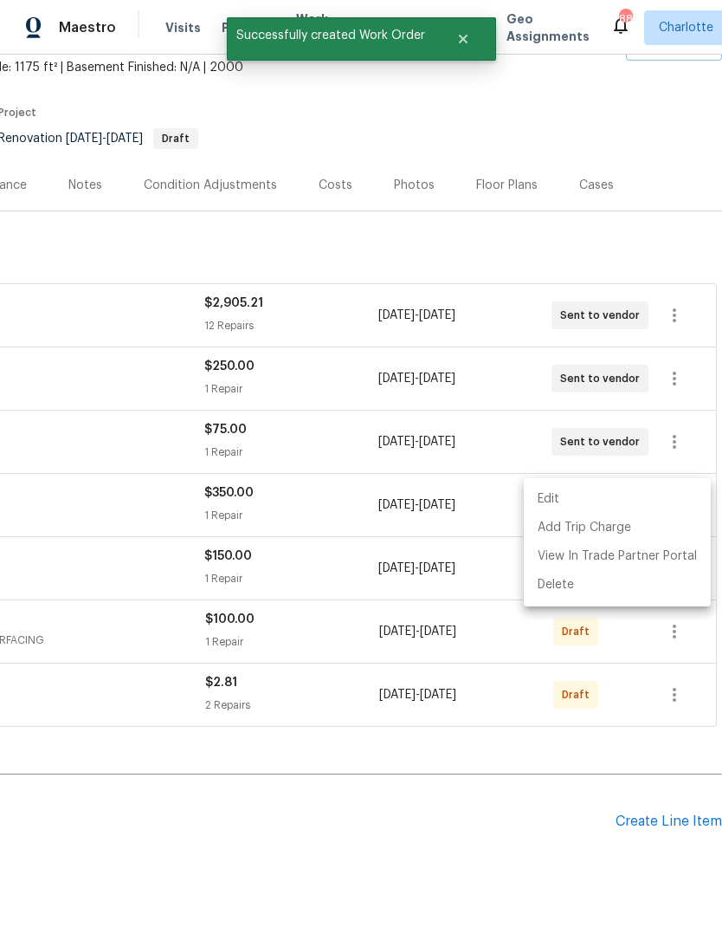
click at [456, 823] on div at bounding box center [361, 463] width 722 height 927
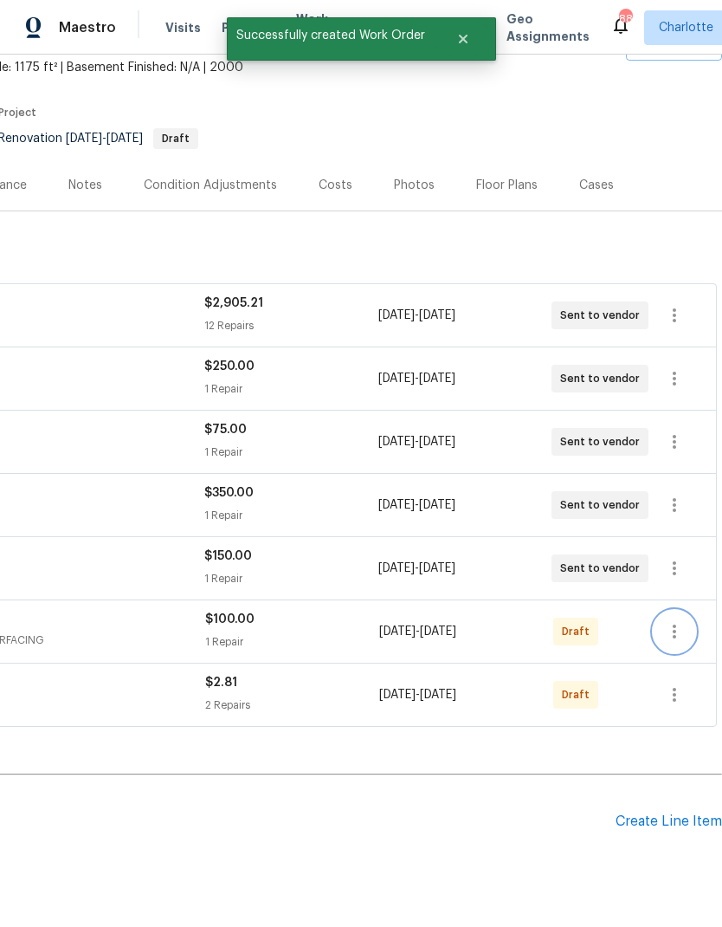
click at [676, 621] on icon "button" at bounding box center [674, 631] width 21 height 21
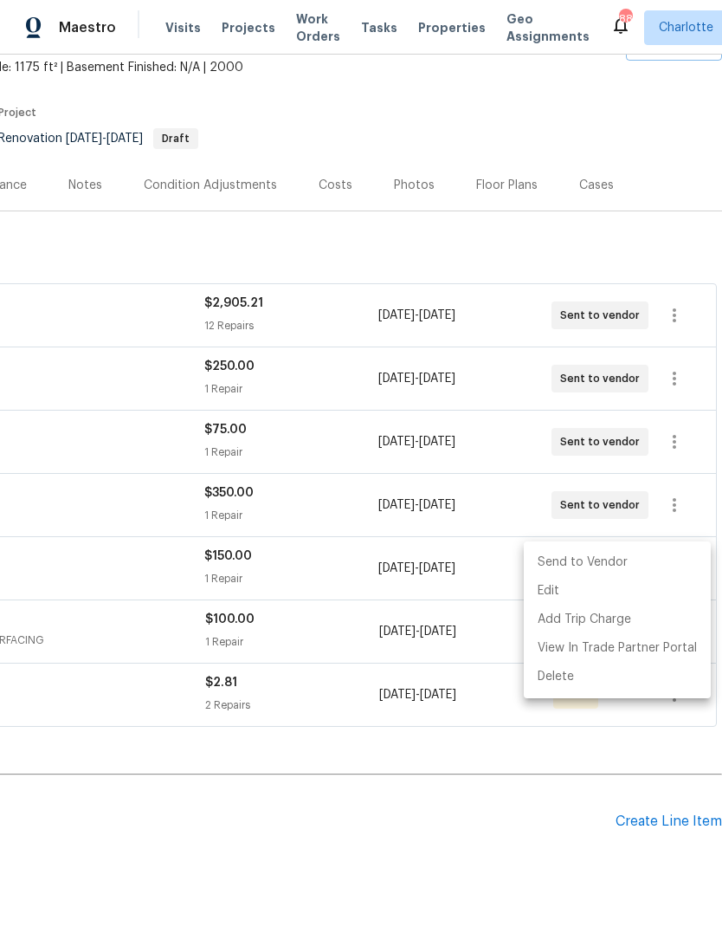
click at [619, 565] on li "Send to Vendor" at bounding box center [617, 562] width 187 height 29
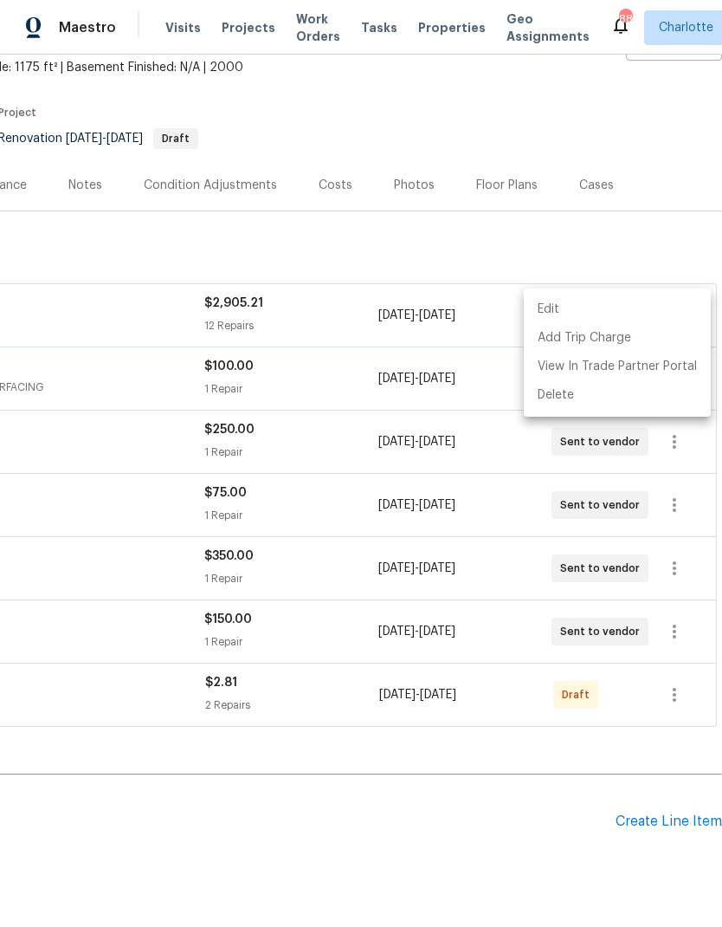
click at [449, 806] on div at bounding box center [361, 463] width 722 height 927
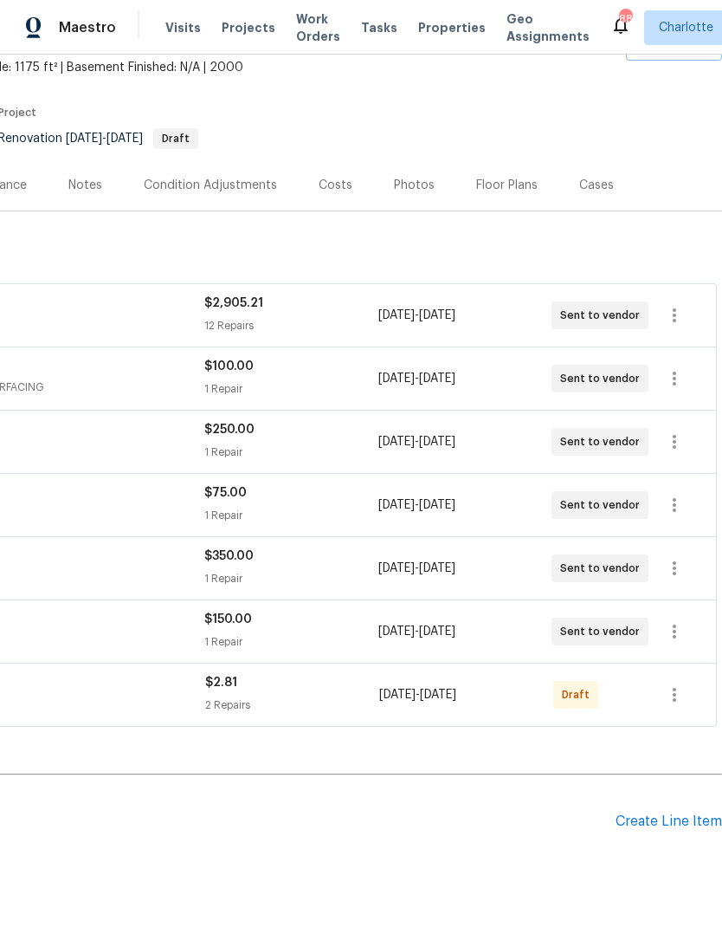
click at [678, 684] on icon "button" at bounding box center [674, 694] width 21 height 21
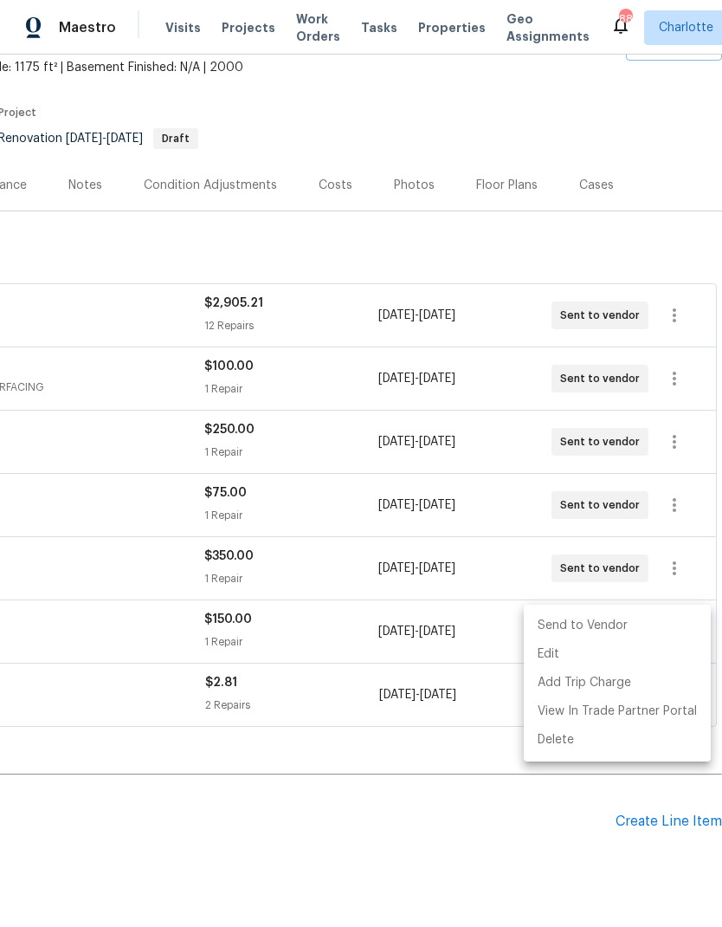
click at [618, 629] on li "Send to Vendor" at bounding box center [617, 625] width 187 height 29
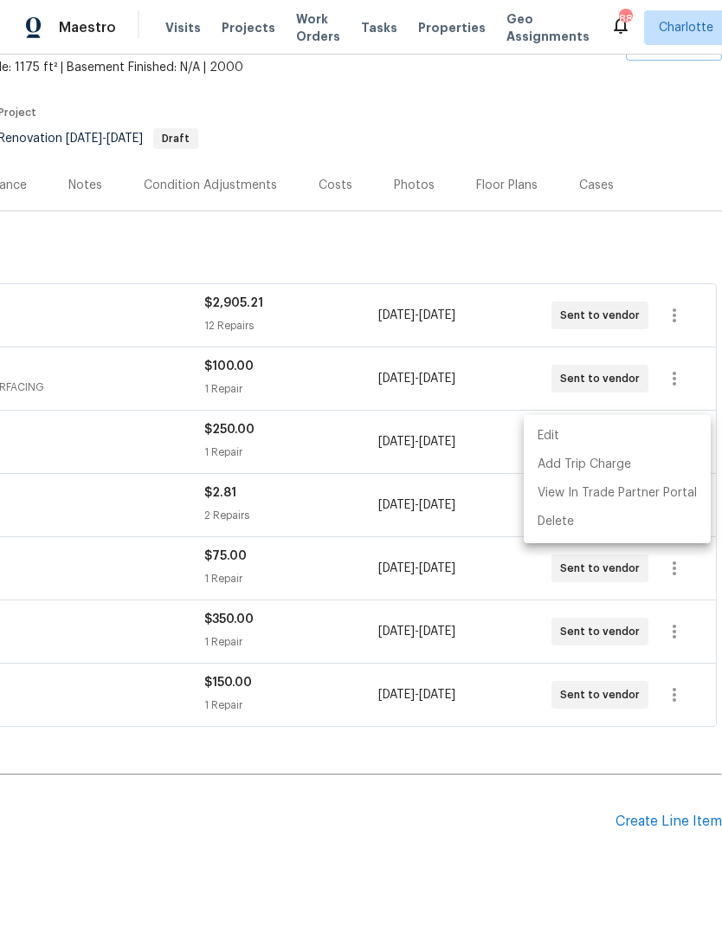
click at [423, 803] on div at bounding box center [361, 463] width 722 height 927
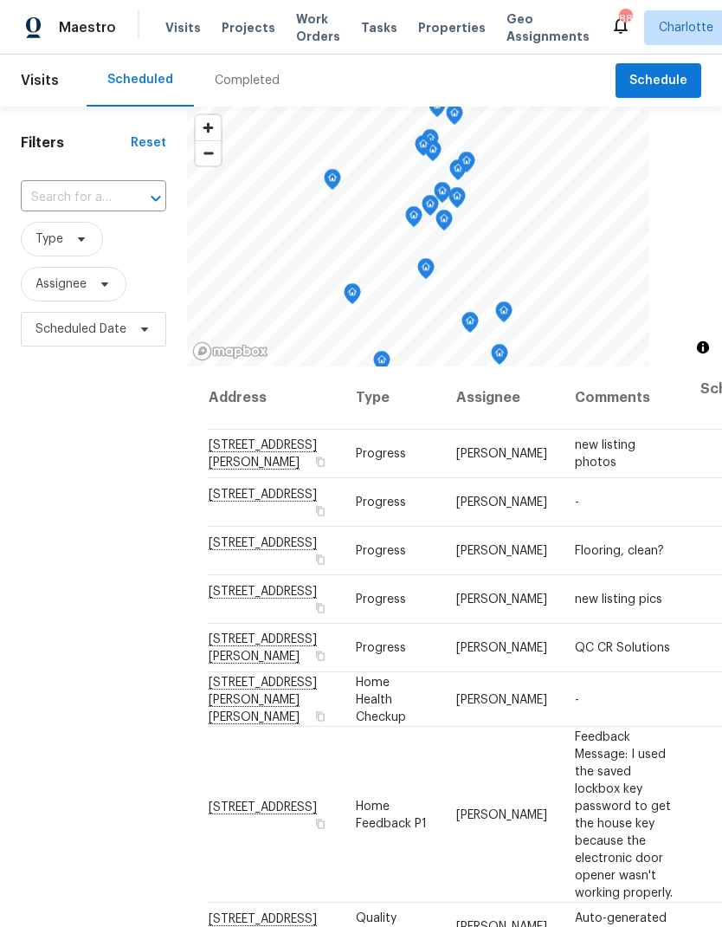
click at [93, 195] on input "text" at bounding box center [69, 197] width 97 height 27
type input "1047 mall"
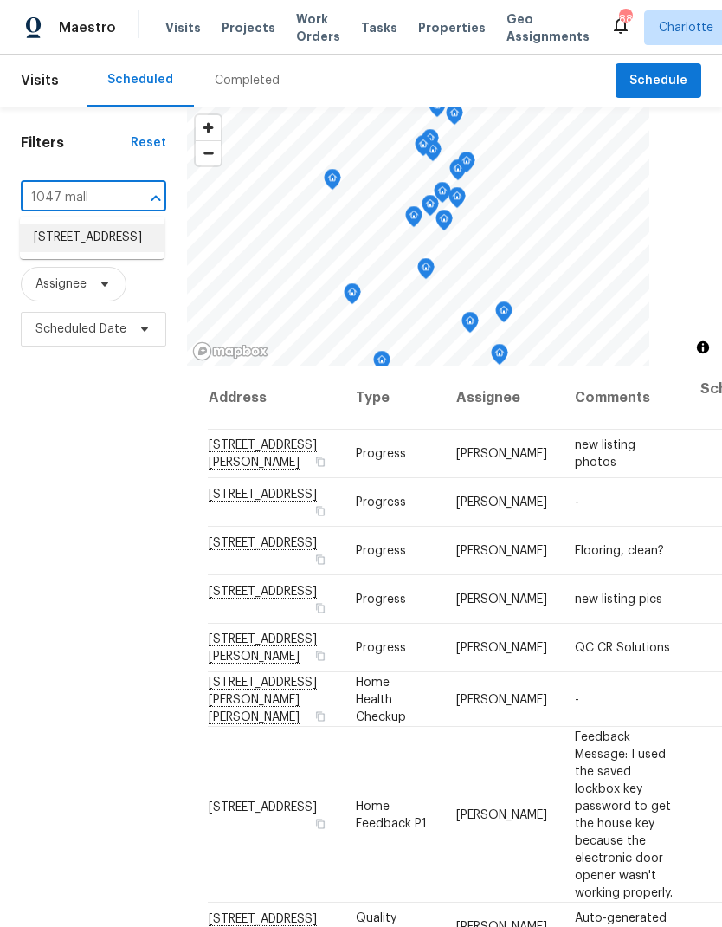
click at [94, 242] on li "[STREET_ADDRESS]" at bounding box center [92, 237] width 145 height 29
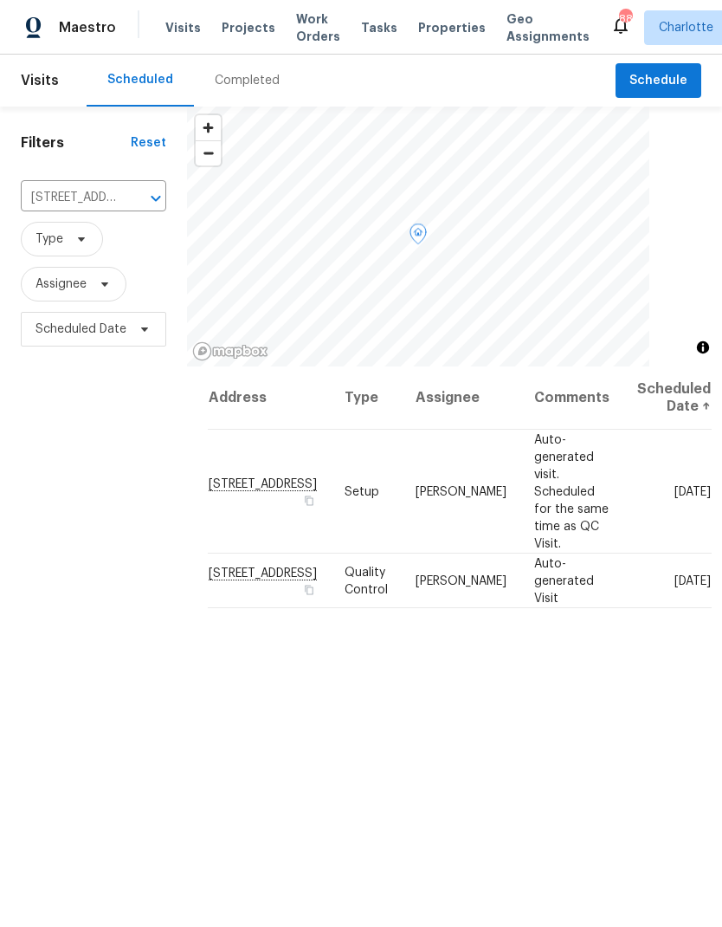
click at [0, 0] on icon at bounding box center [0, 0] width 0 height 0
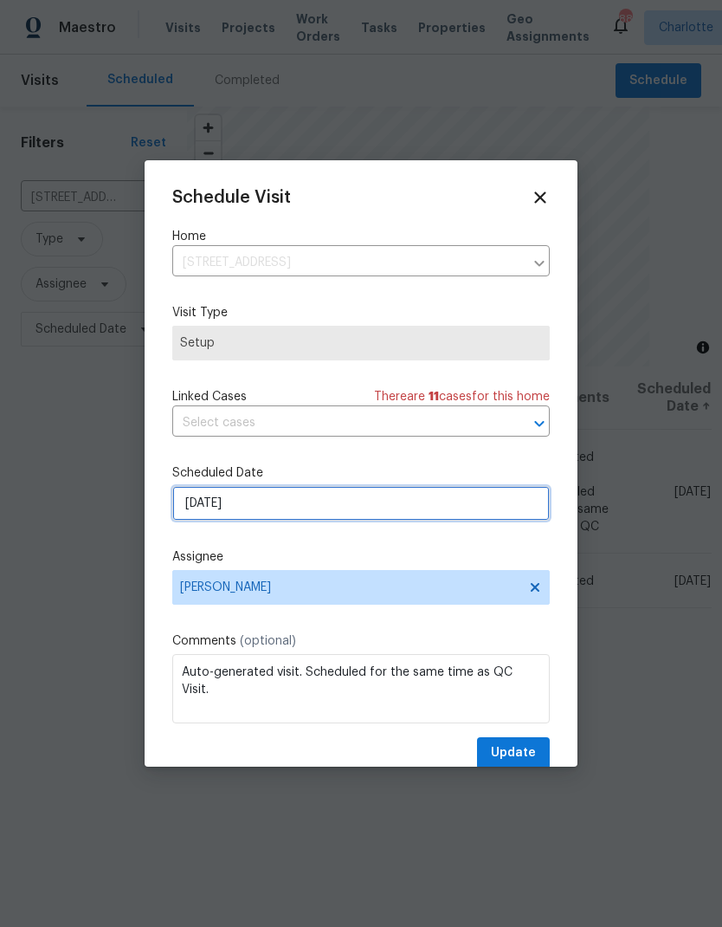
click at [291, 516] on input "8/27/2025" at bounding box center [361, 503] width 378 height 35
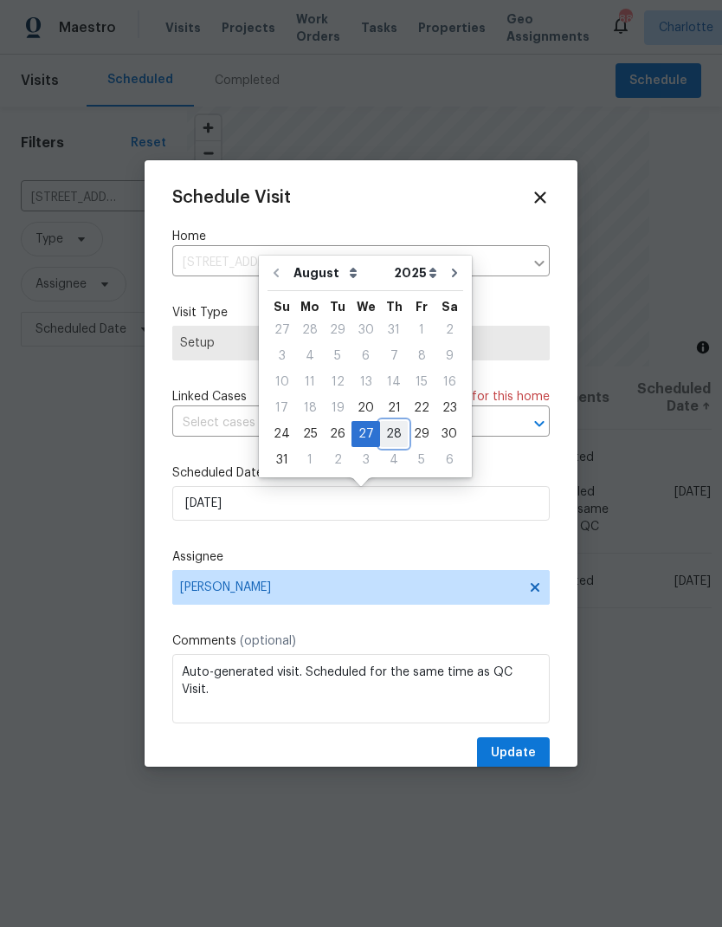
click at [395, 434] on div "28" at bounding box center [394, 434] width 28 height 24
type input "8/28/2025"
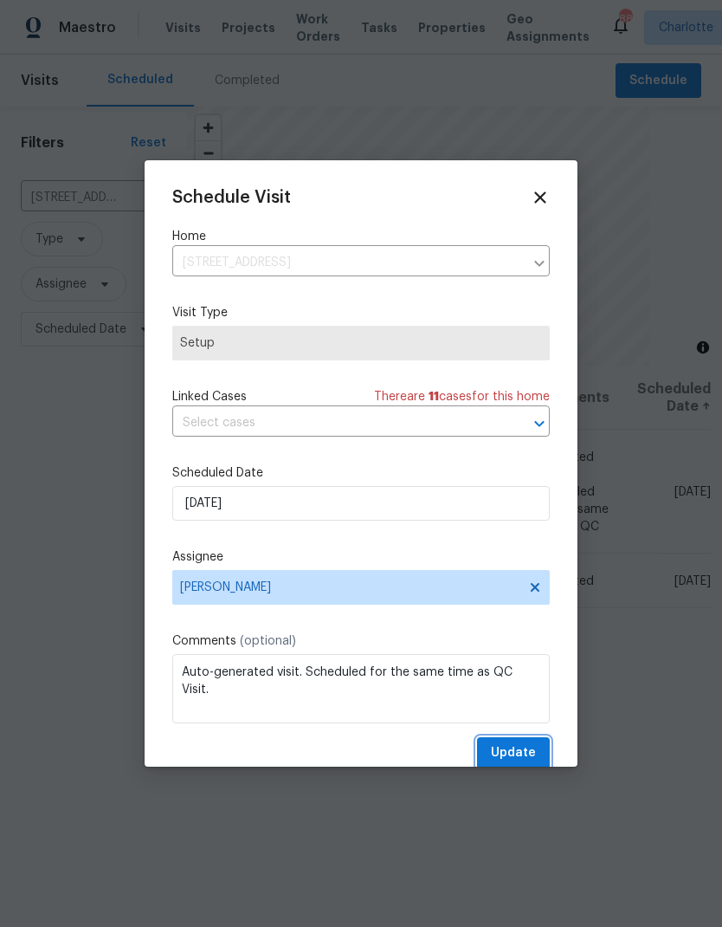
click at [519, 761] on span "Update" at bounding box center [513, 753] width 45 height 22
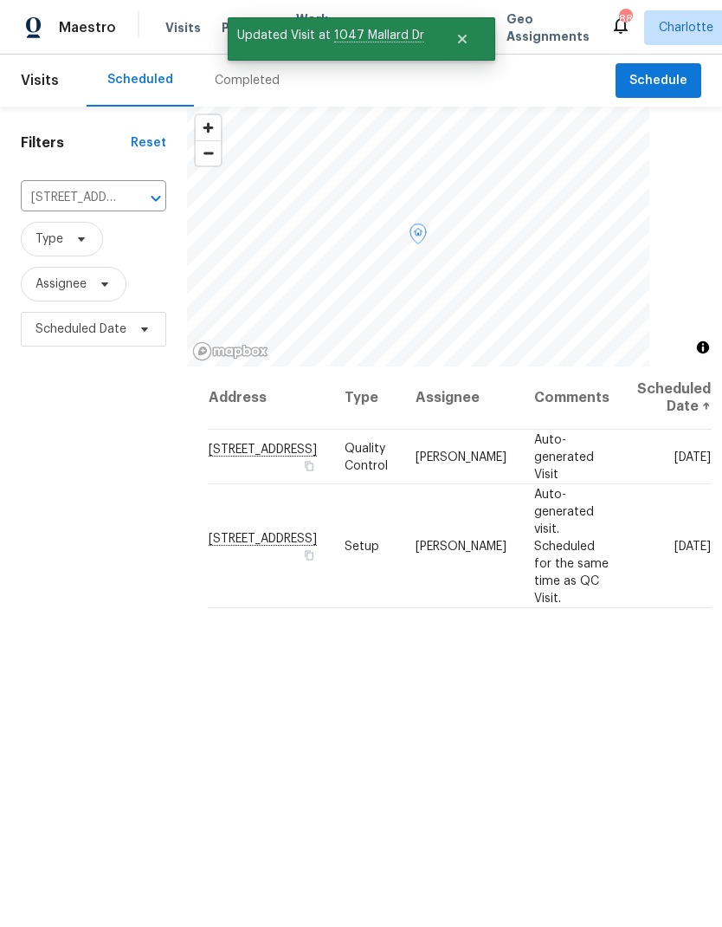
click at [0, 0] on icon at bounding box center [0, 0] width 0 height 0
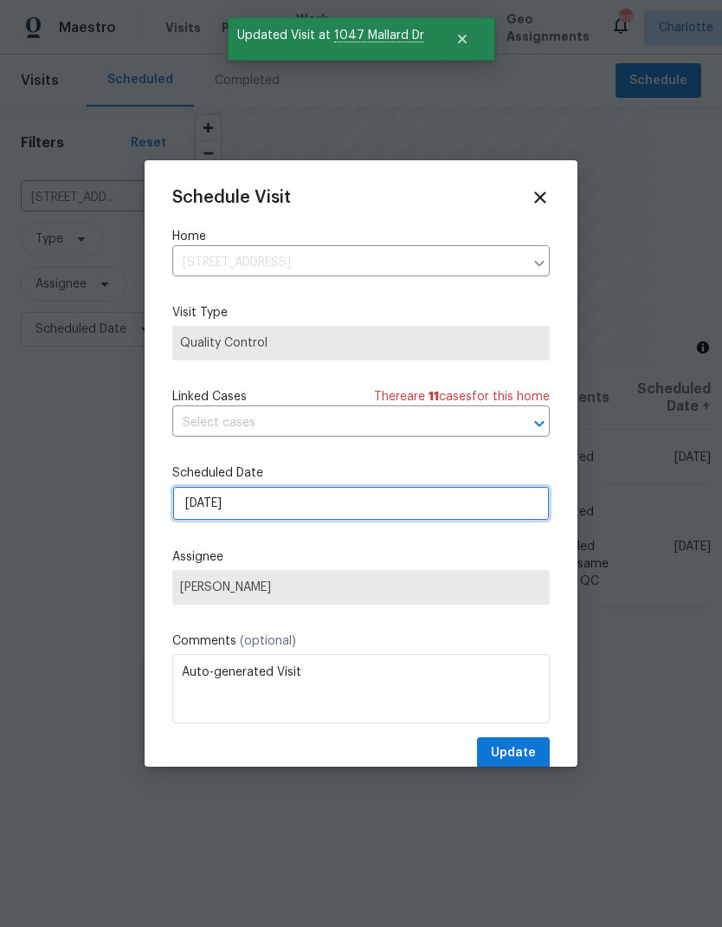
click at [315, 513] on input "[DATE]" at bounding box center [361, 503] width 378 height 35
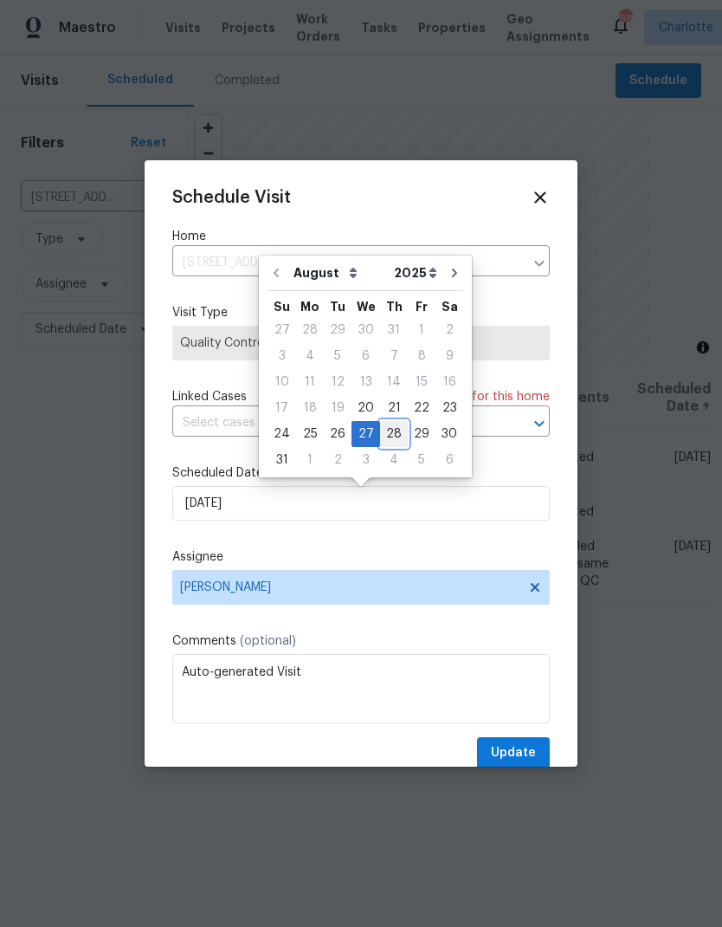
click at [391, 428] on div "28" at bounding box center [394, 434] width 28 height 24
type input "8/28/2025"
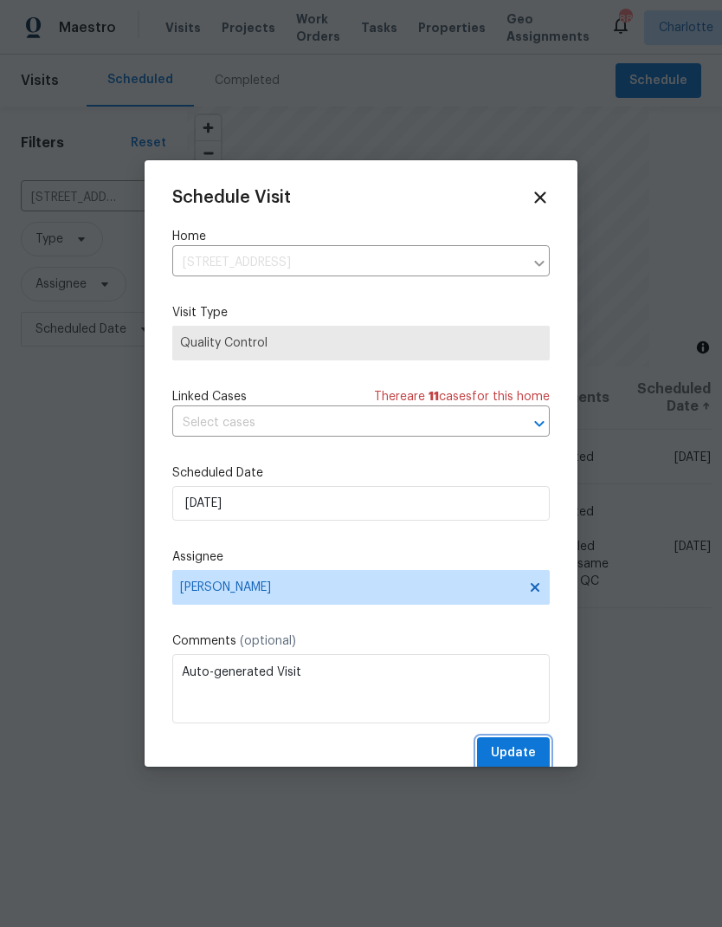
click at [524, 755] on span "Update" at bounding box center [513, 753] width 45 height 22
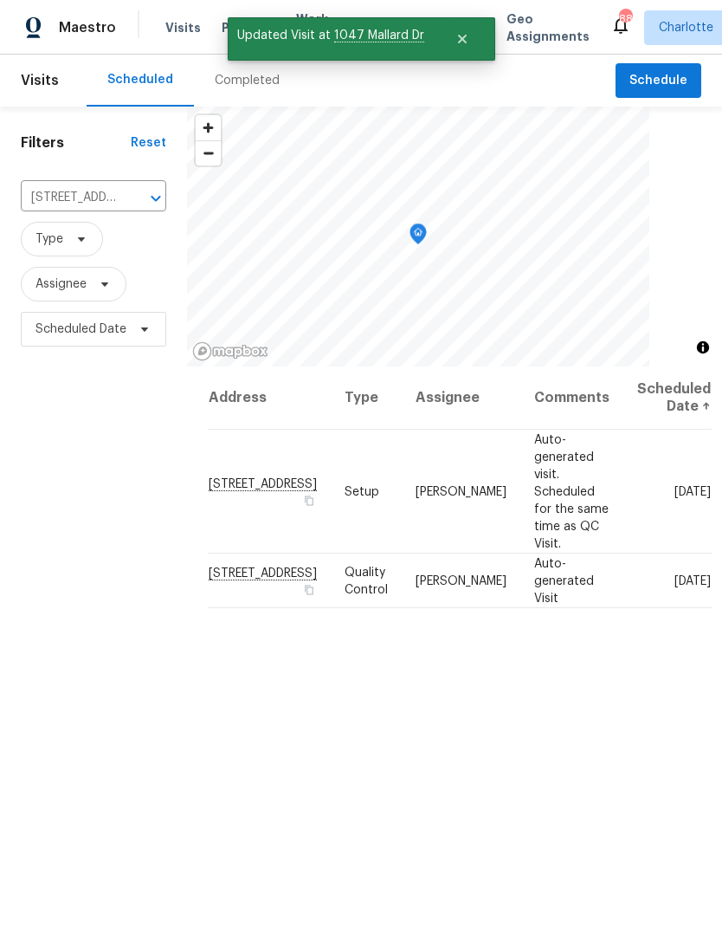
click at [136, 201] on icon "Clear" at bounding box center [133, 198] width 10 height 10
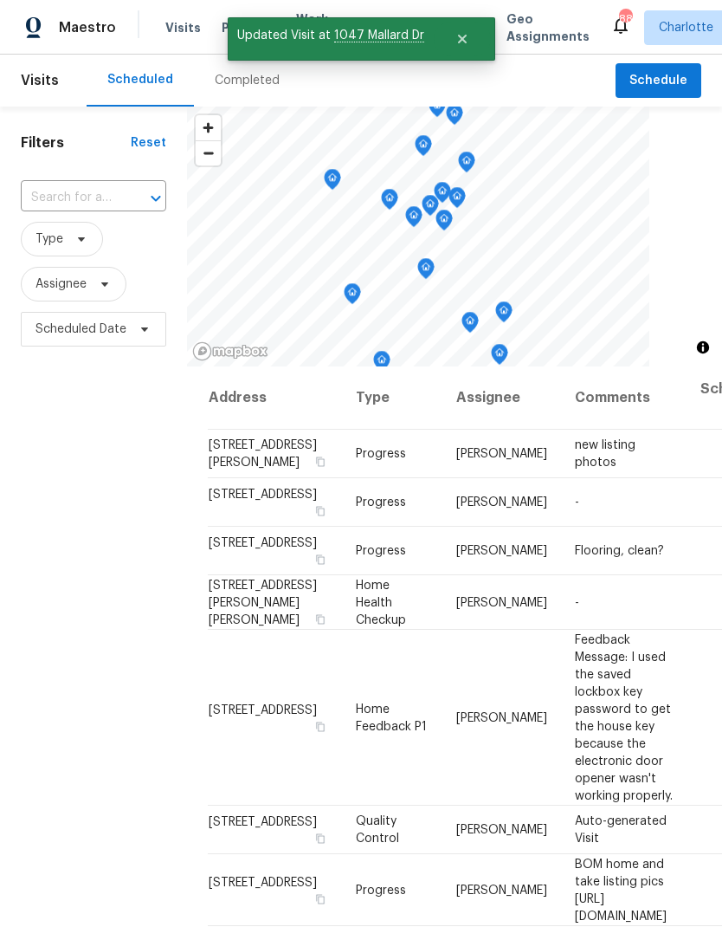
click at [92, 200] on input "text" at bounding box center [69, 197] width 97 height 27
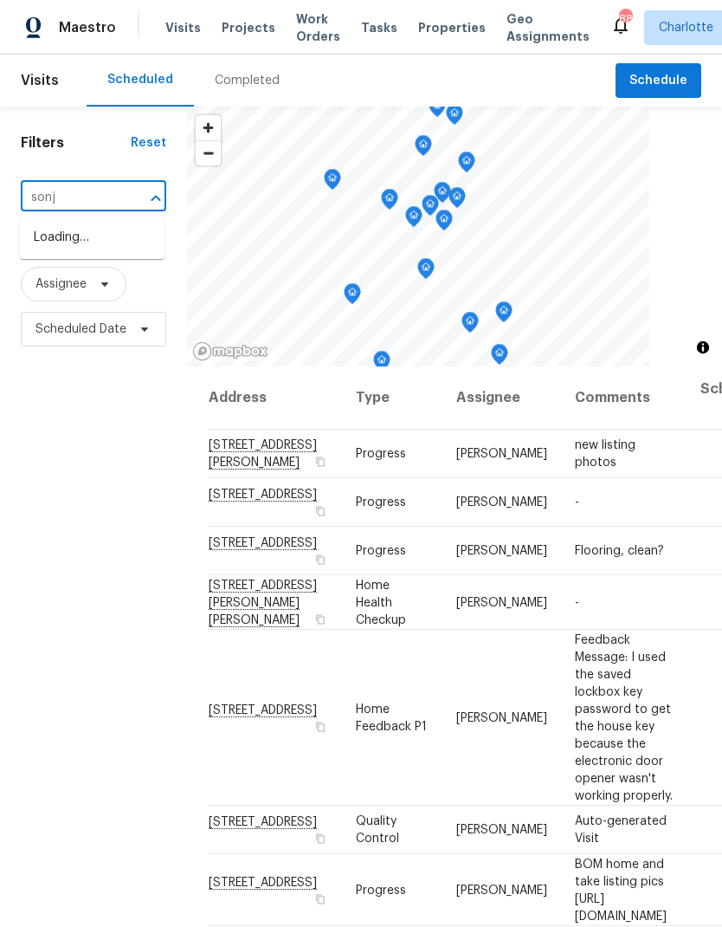
type input "sonja"
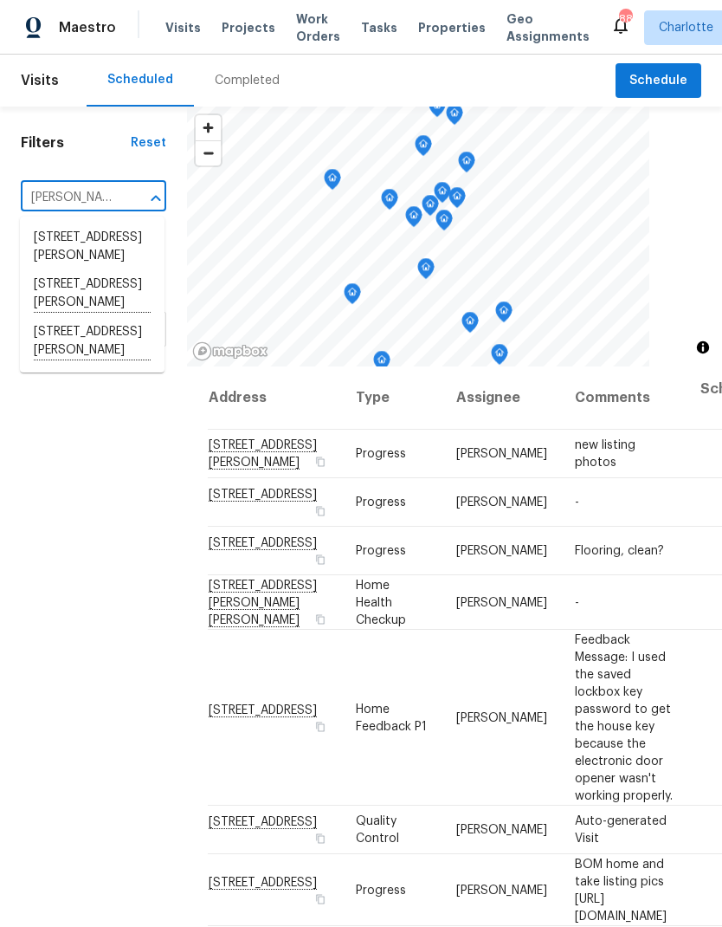
click at [51, 345] on li "7019 Sonja Dr, Clover, SC 29710" at bounding box center [92, 342] width 145 height 48
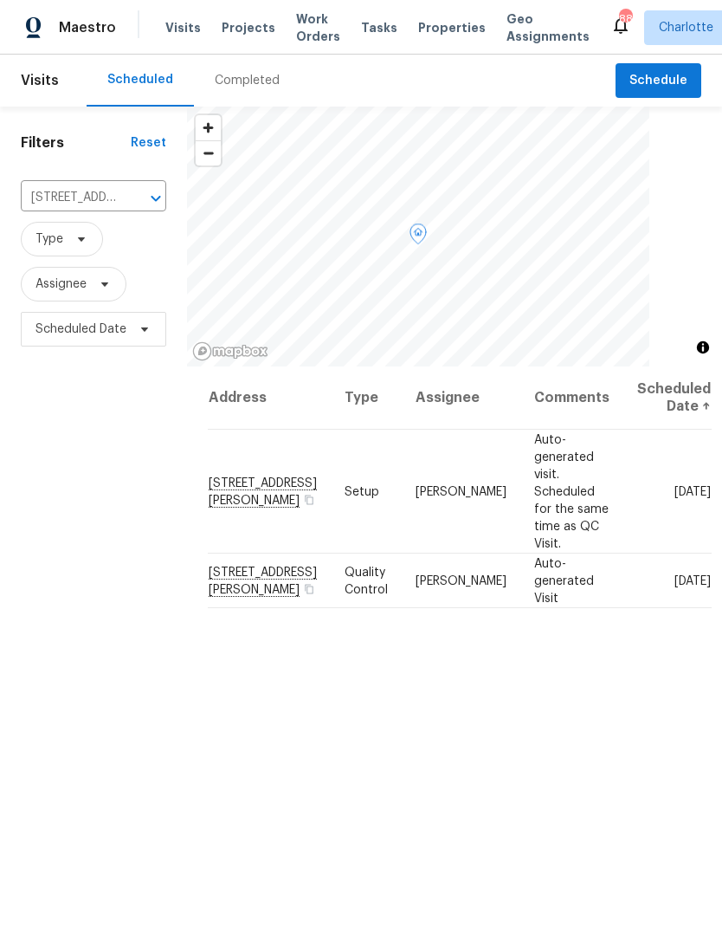
click at [0, 0] on icon at bounding box center [0, 0] width 0 height 0
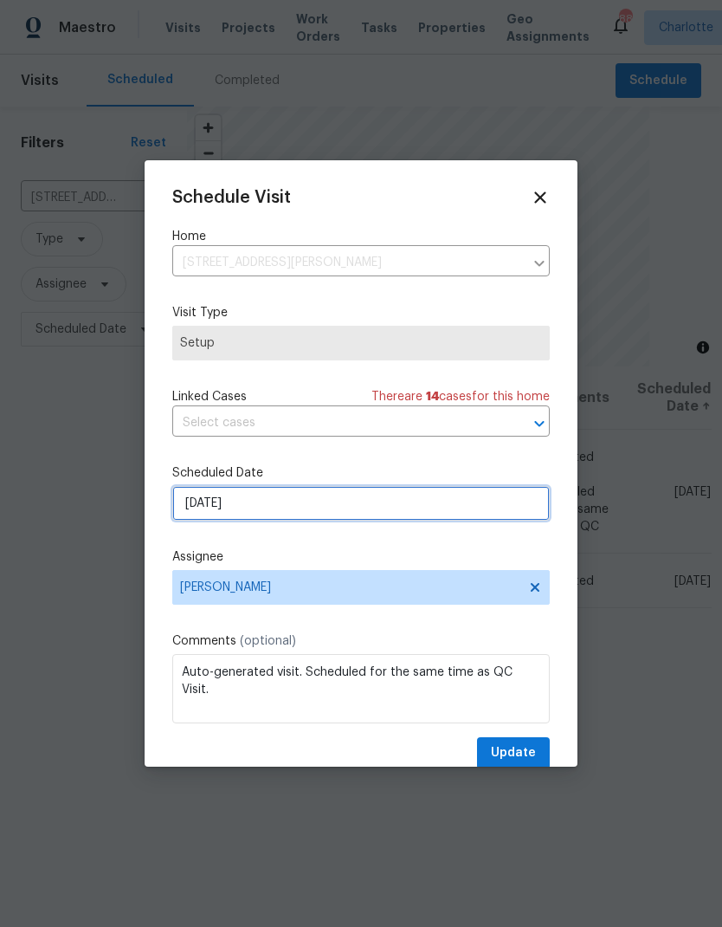
click at [314, 514] on input "9/8/2025" at bounding box center [361, 503] width 378 height 35
select select "8"
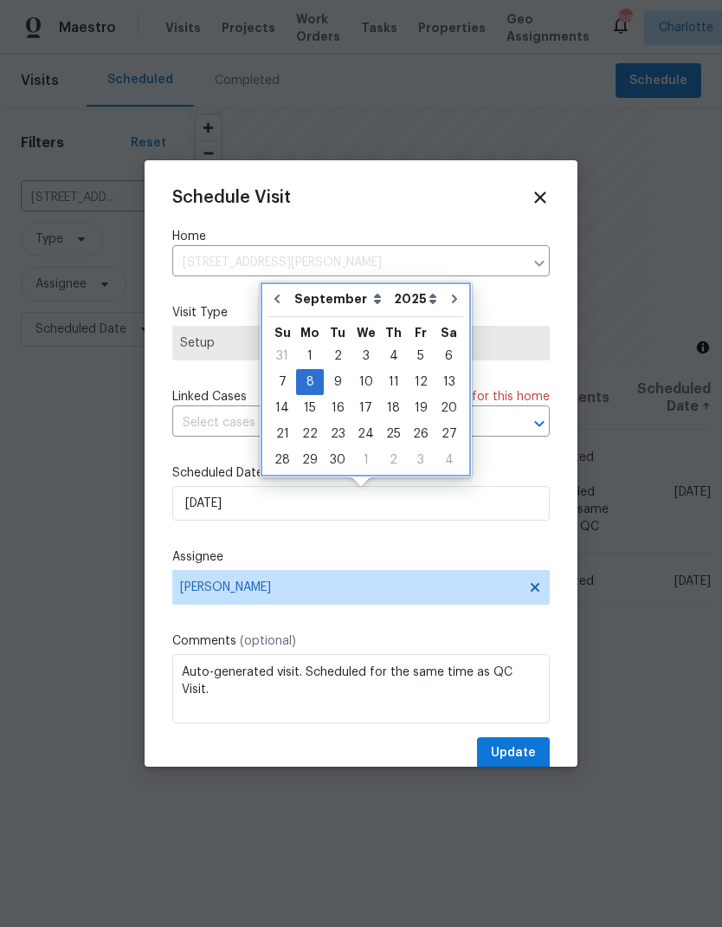
click at [286, 299] on button "Go to previous month" at bounding box center [277, 298] width 26 height 35
type input "[DATE]"
select select "7"
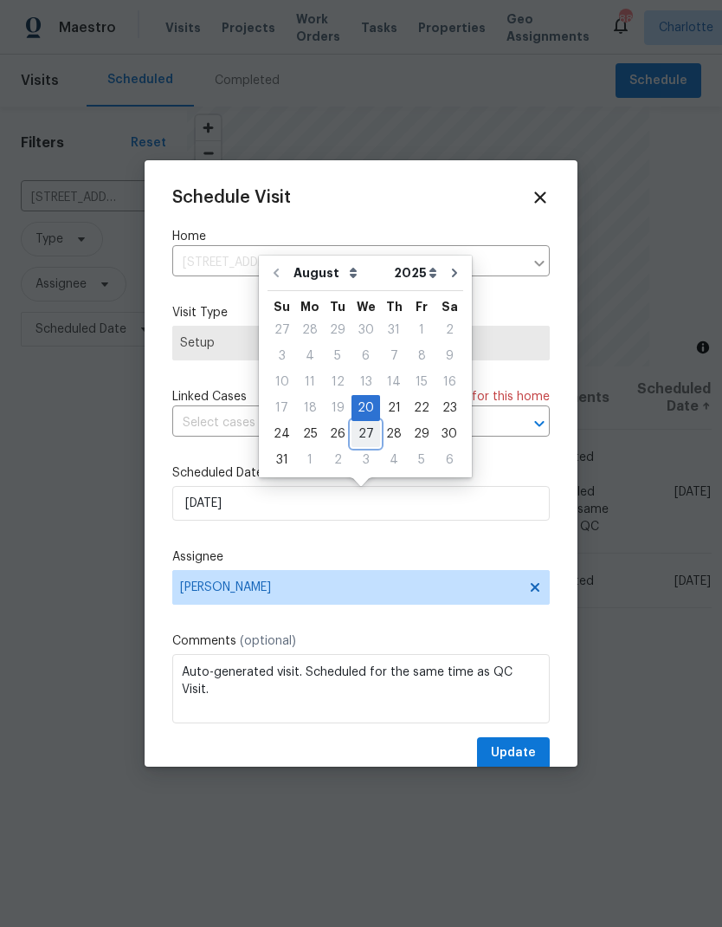
click at [369, 435] on div "27" at bounding box center [366, 434] width 29 height 24
type input "[DATE]"
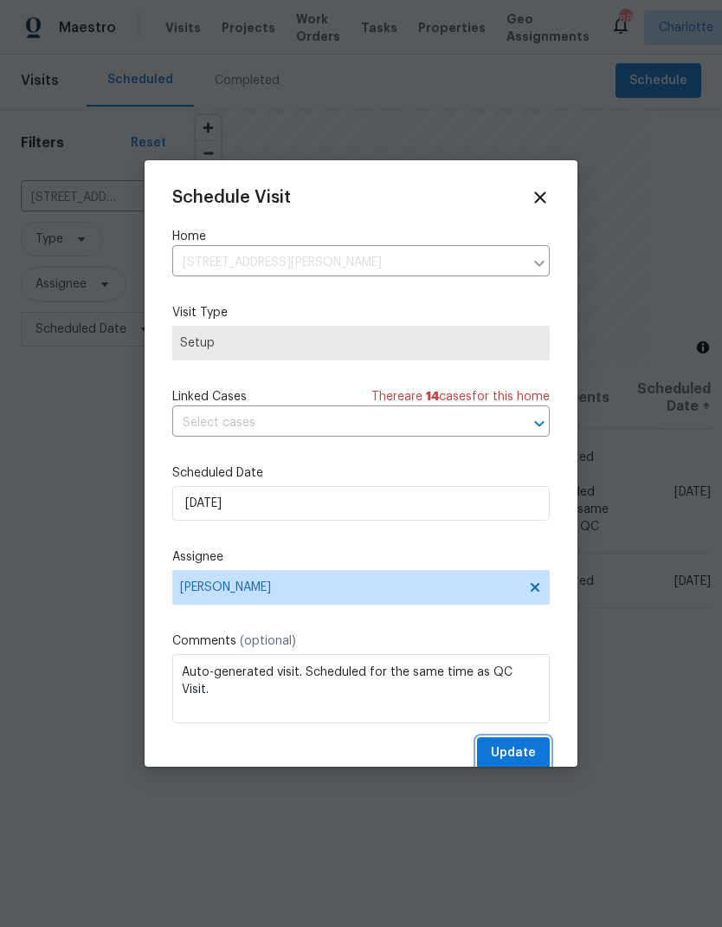
click at [515, 759] on span "Update" at bounding box center [513, 753] width 45 height 22
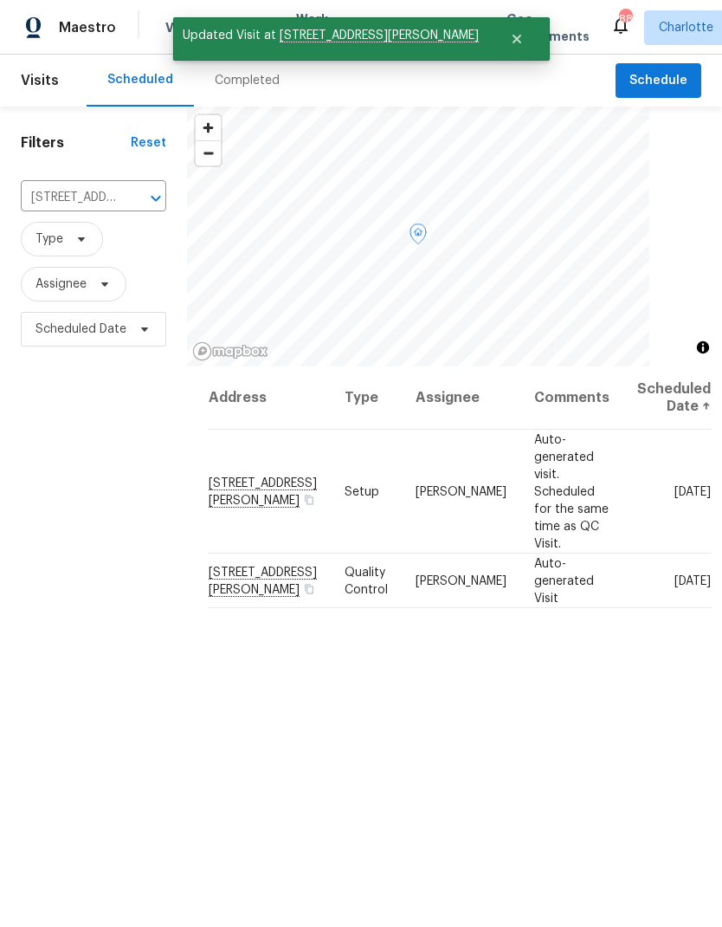
click at [0, 0] on icon at bounding box center [0, 0] width 0 height 0
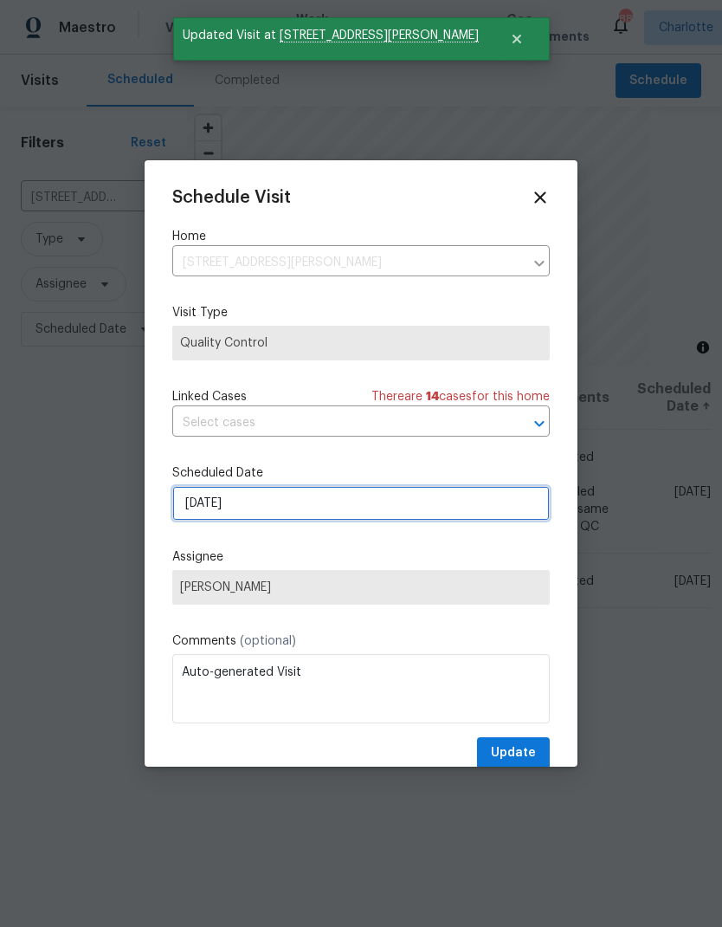
click at [318, 512] on input "9/8/2025" at bounding box center [361, 503] width 378 height 35
select select "8"
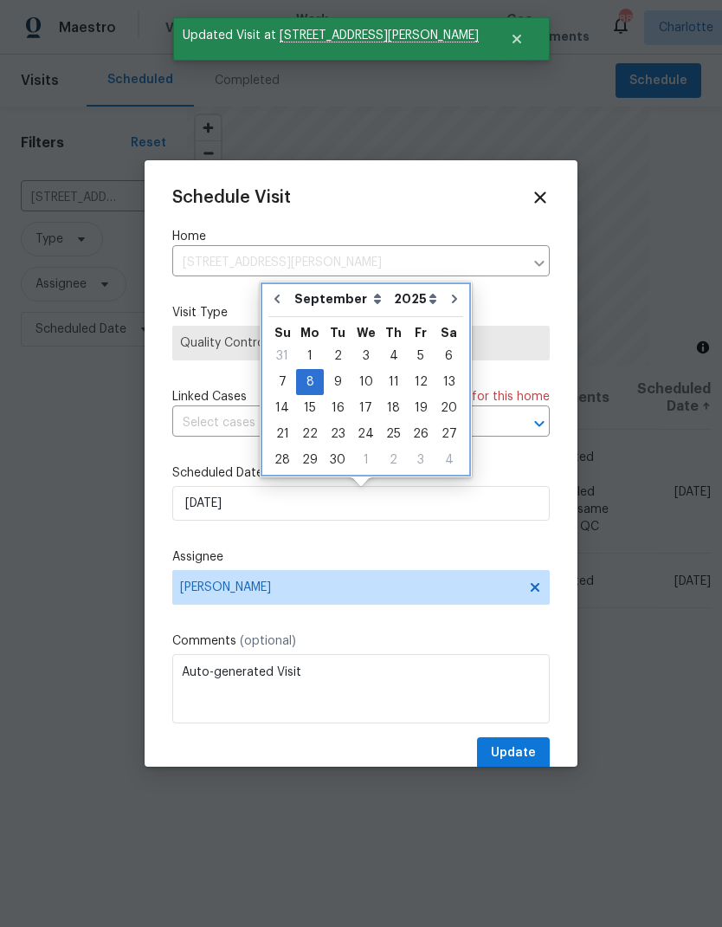
click at [281, 300] on icon "Go to previous month" at bounding box center [277, 299] width 14 height 14
type input "[DATE]"
select select "7"
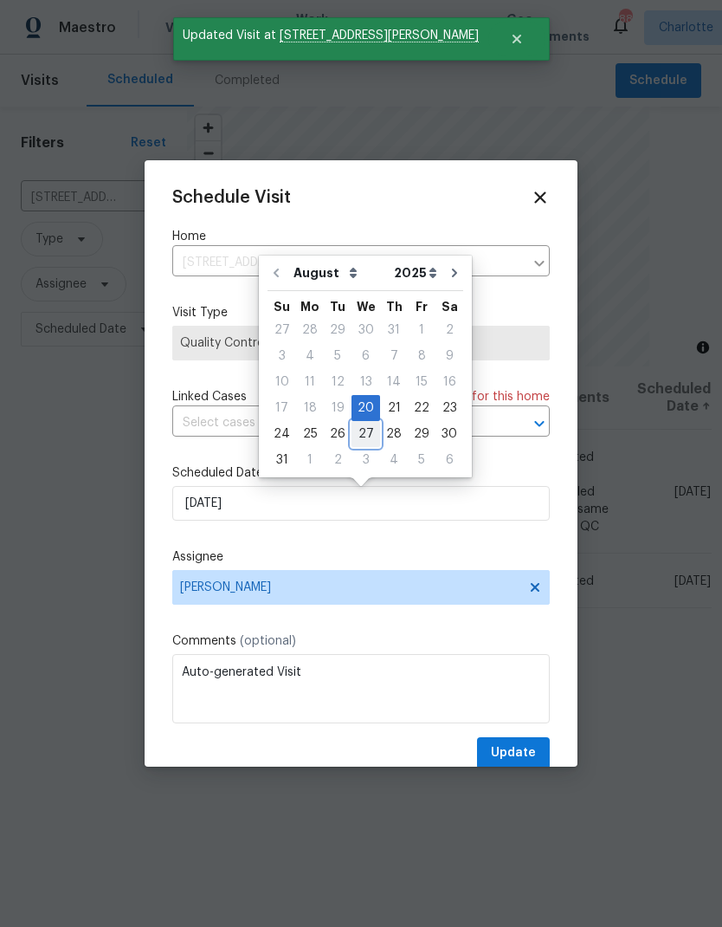
click at [364, 428] on div "27" at bounding box center [366, 434] width 29 height 24
type input "[DATE]"
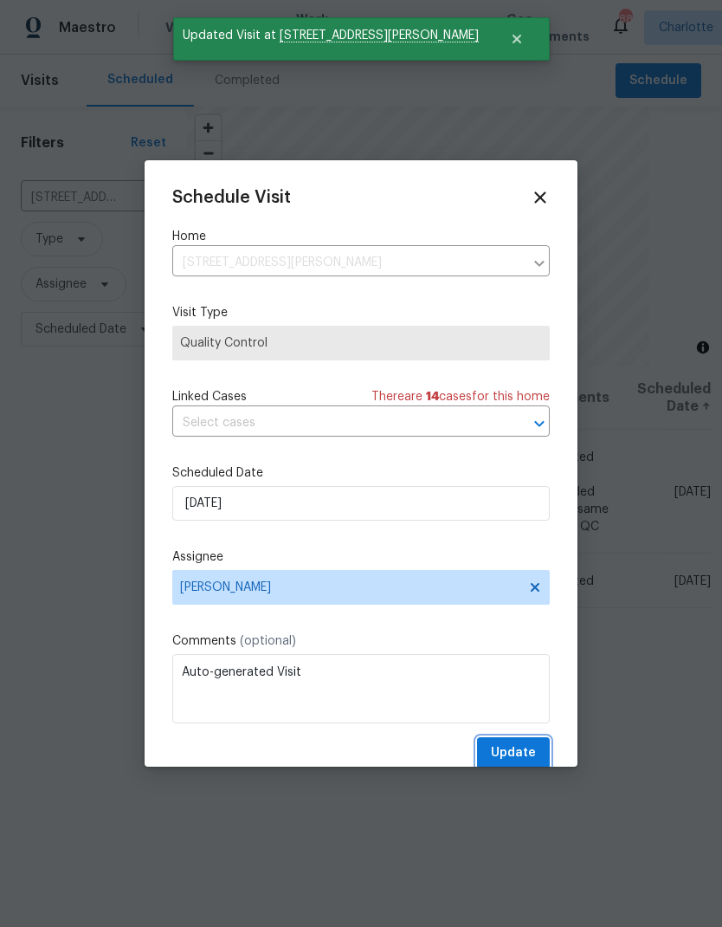
click at [512, 754] on span "Update" at bounding box center [513, 753] width 45 height 22
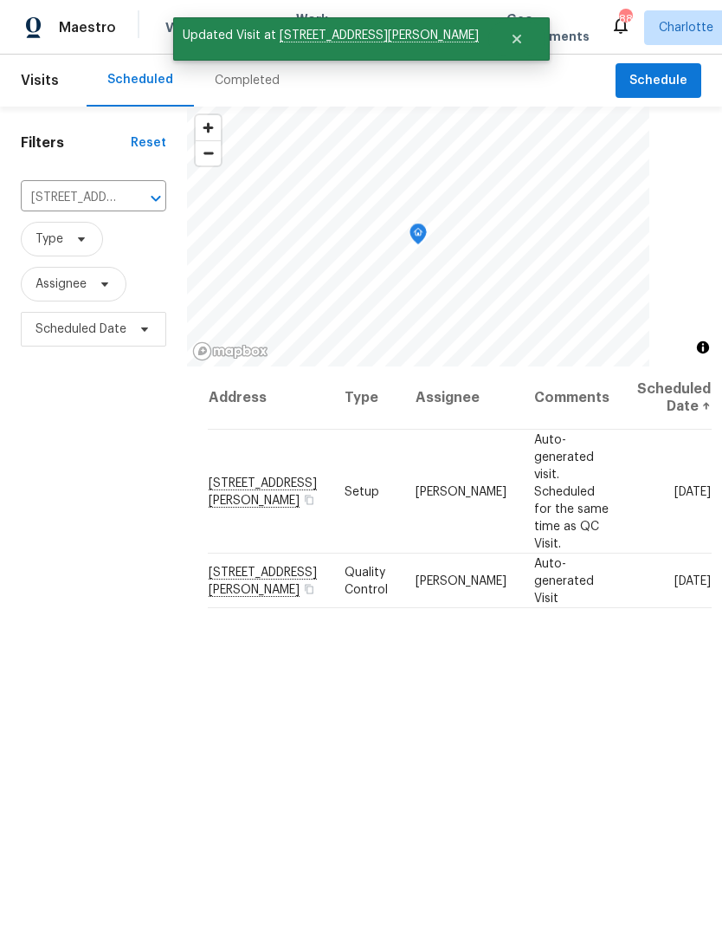
click at [128, 200] on icon "Clear" at bounding box center [133, 198] width 17 height 17
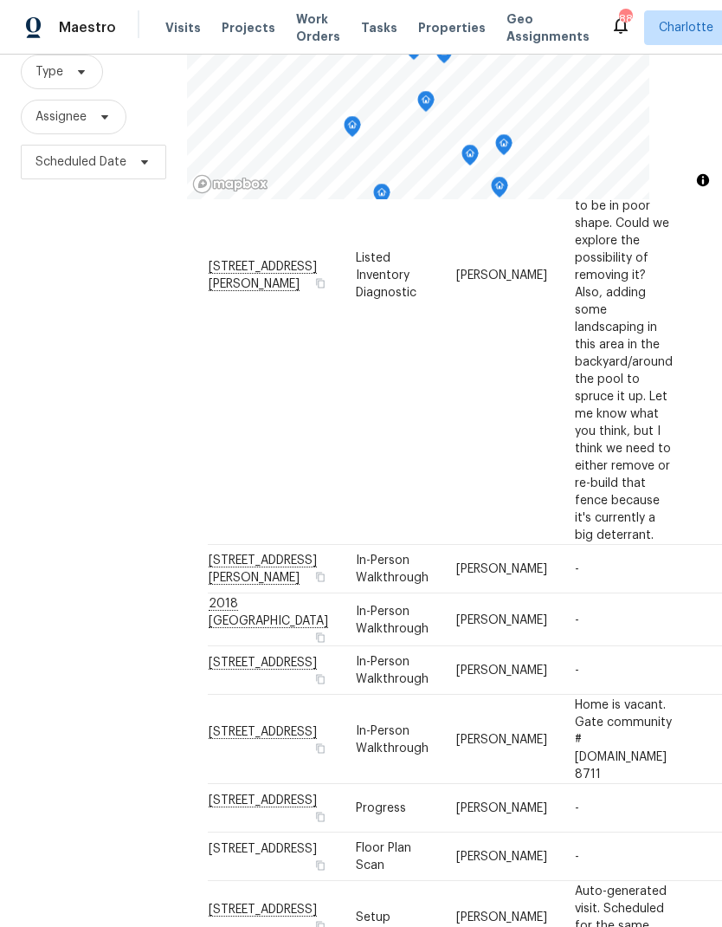
scroll to position [69, 0]
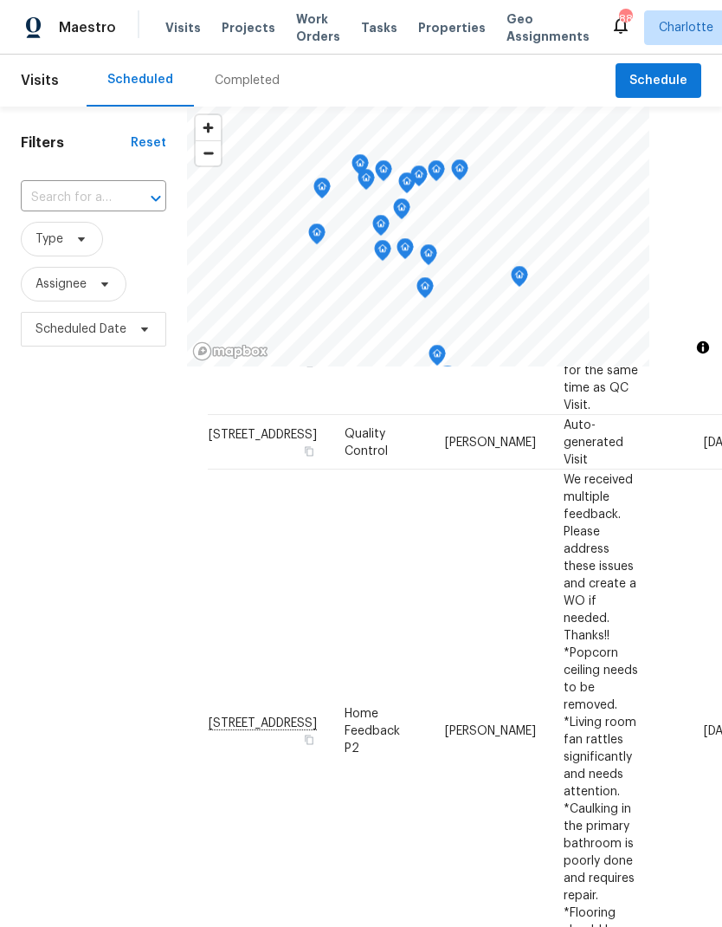
scroll to position [0, 0]
click at [310, 31] on span "Work Orders" at bounding box center [318, 27] width 44 height 35
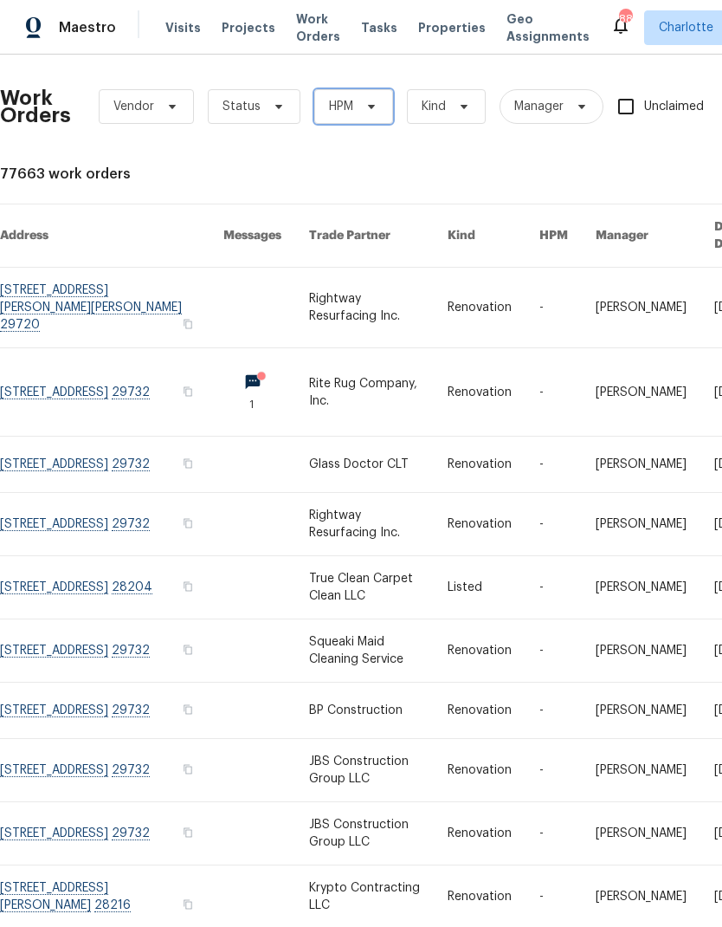
click at [378, 107] on span "HPM" at bounding box center [353, 106] width 79 height 35
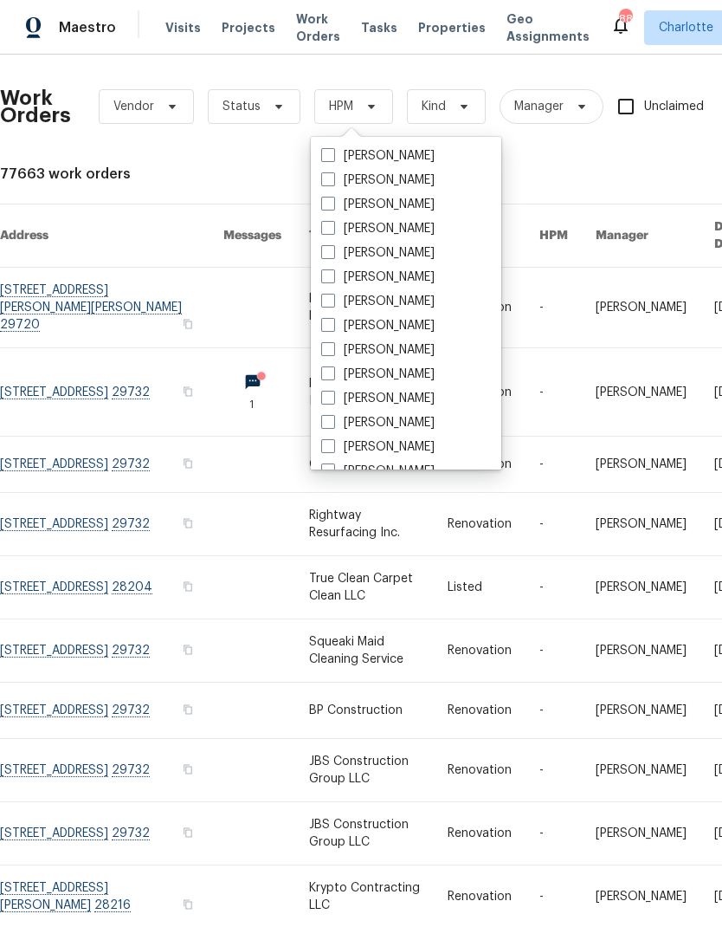
click at [378, 227] on label "[PERSON_NAME]" at bounding box center [377, 228] width 113 height 17
click at [333, 227] on input "[PERSON_NAME]" at bounding box center [326, 225] width 11 height 11
checkbox input "true"
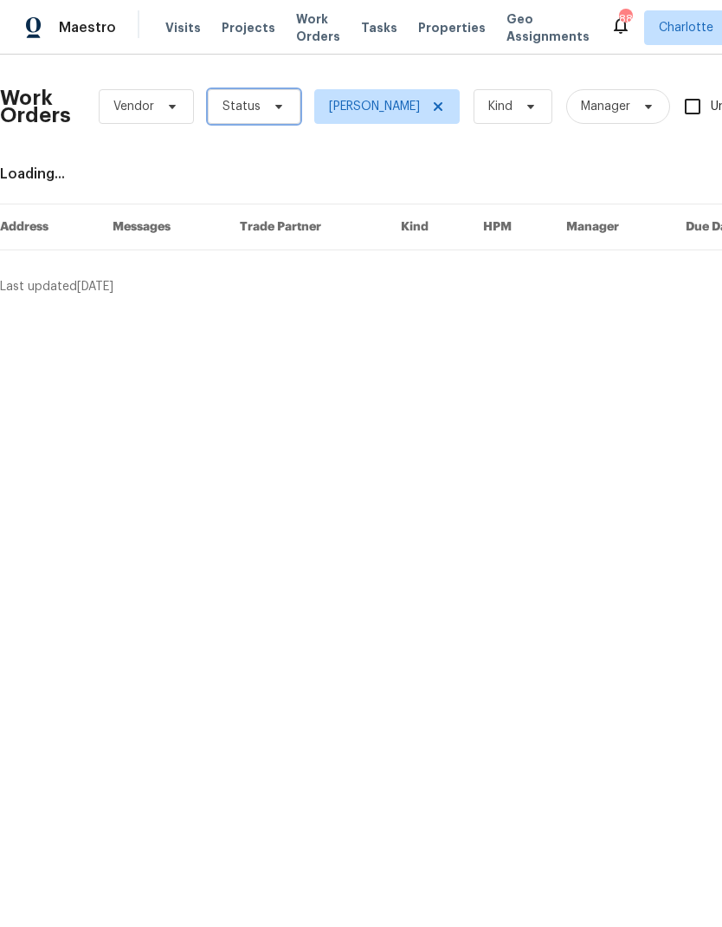
click at [287, 109] on span "Status" at bounding box center [254, 106] width 93 height 35
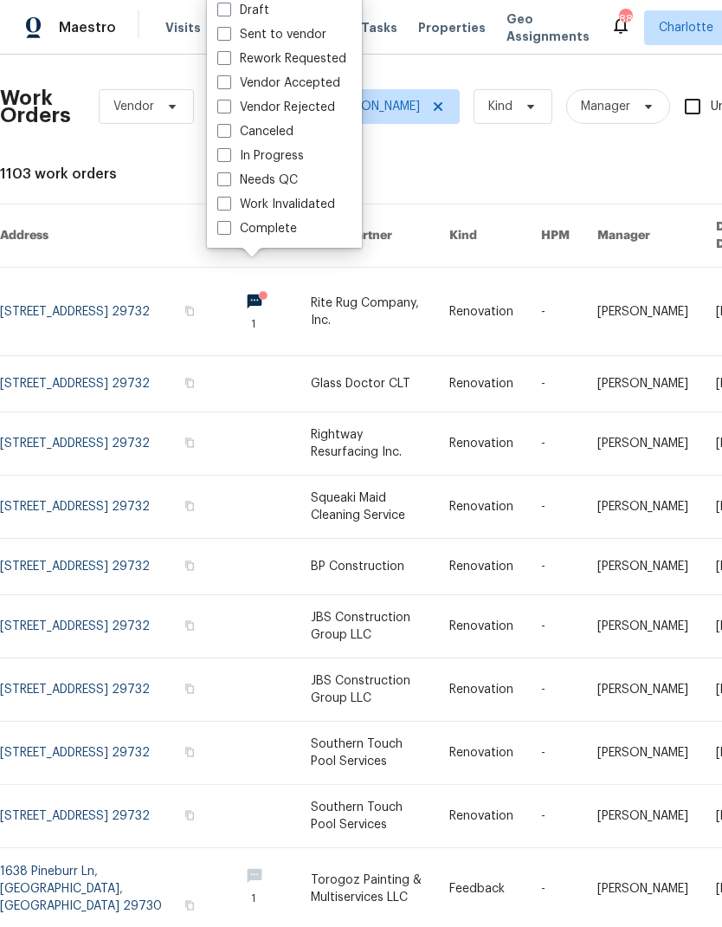
click at [295, 180] on label "Needs QC" at bounding box center [257, 179] width 81 height 17
click at [229, 180] on input "Needs QC" at bounding box center [222, 176] width 11 height 11
checkbox input "true"
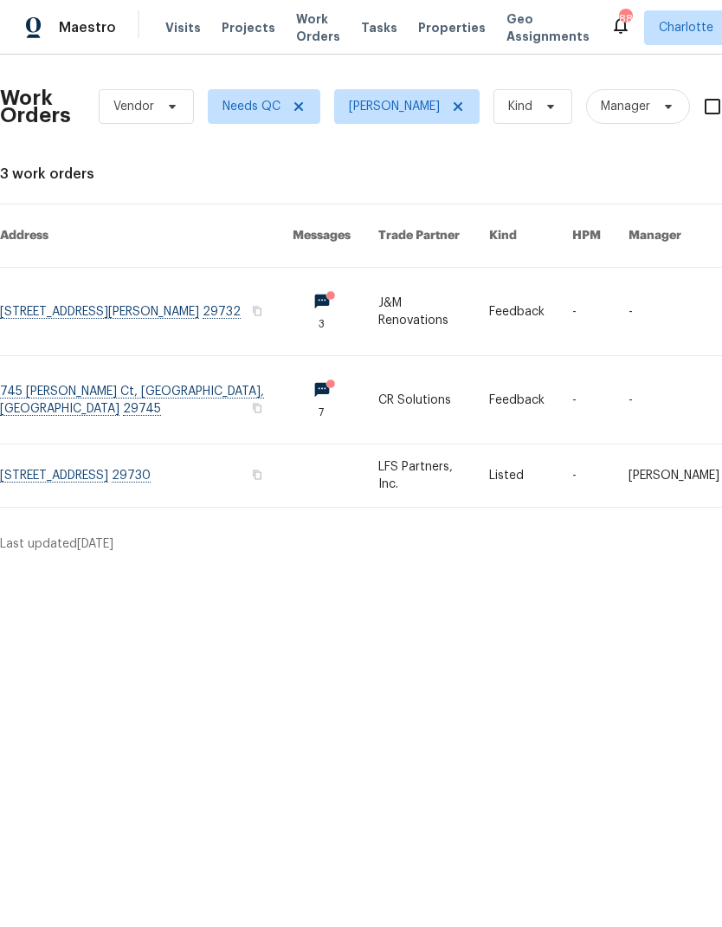
click at [20, 292] on link at bounding box center [146, 311] width 293 height 87
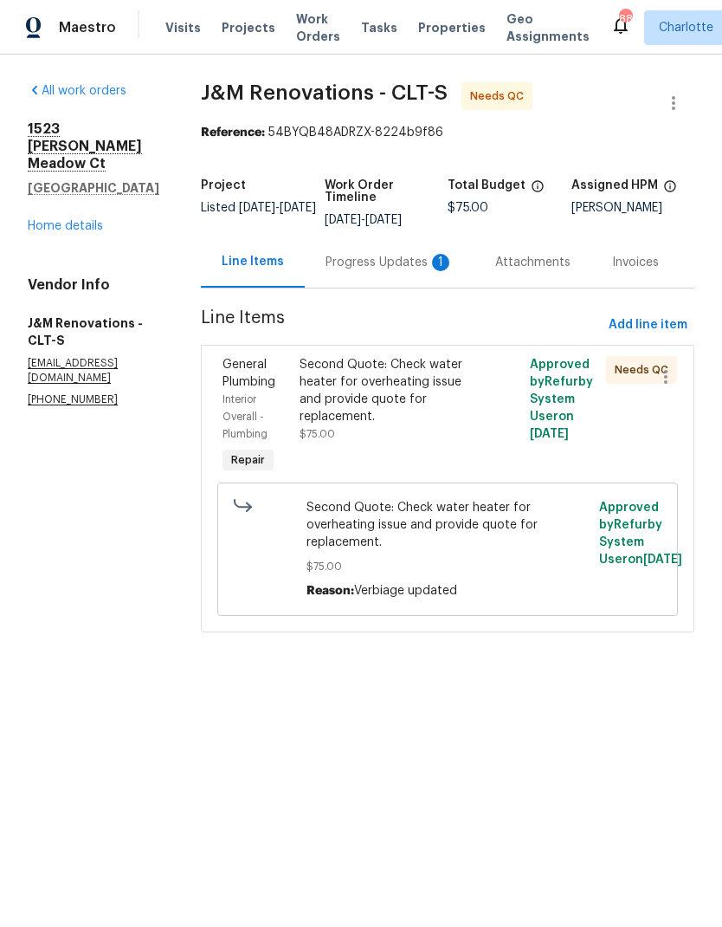
click at [410, 259] on div "Progress Updates 1" at bounding box center [390, 262] width 128 height 17
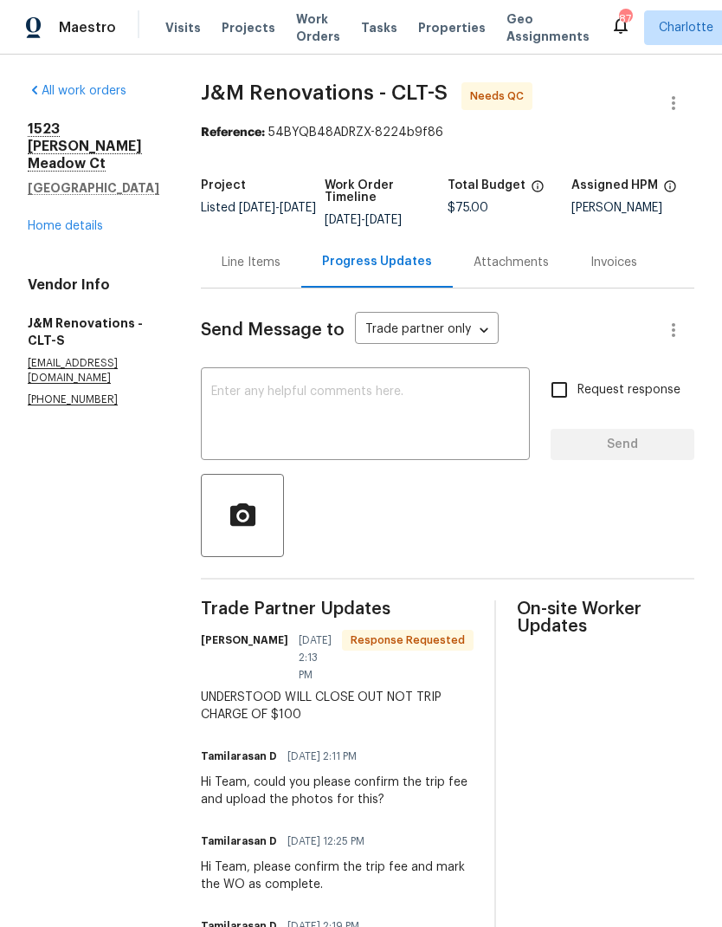
click at [248, 258] on div "Line Items" at bounding box center [251, 262] width 59 height 17
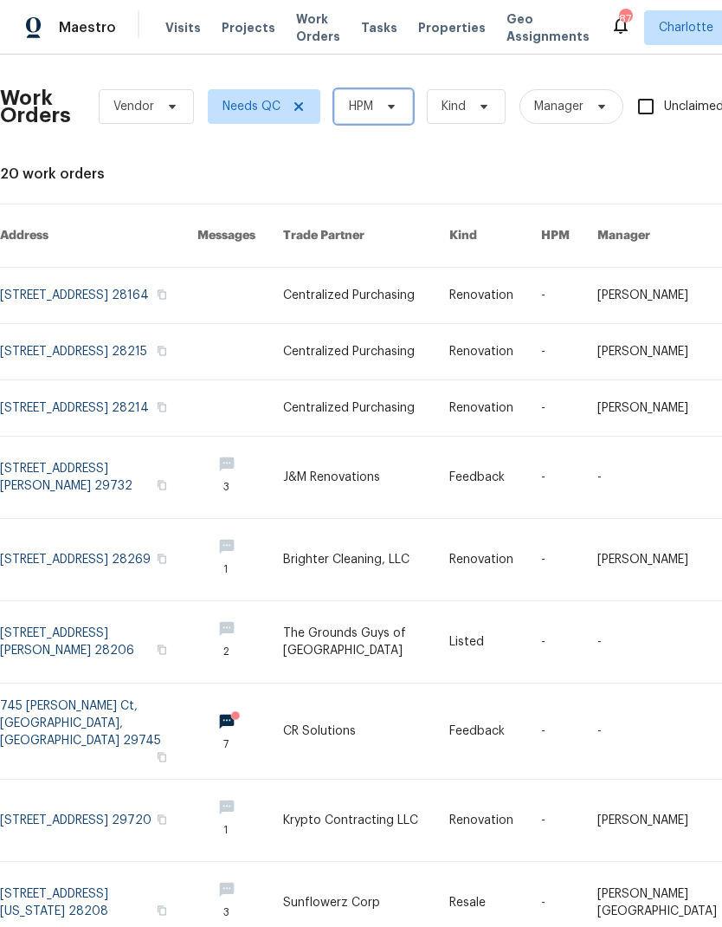
click at [391, 105] on icon at bounding box center [391, 107] width 7 height 4
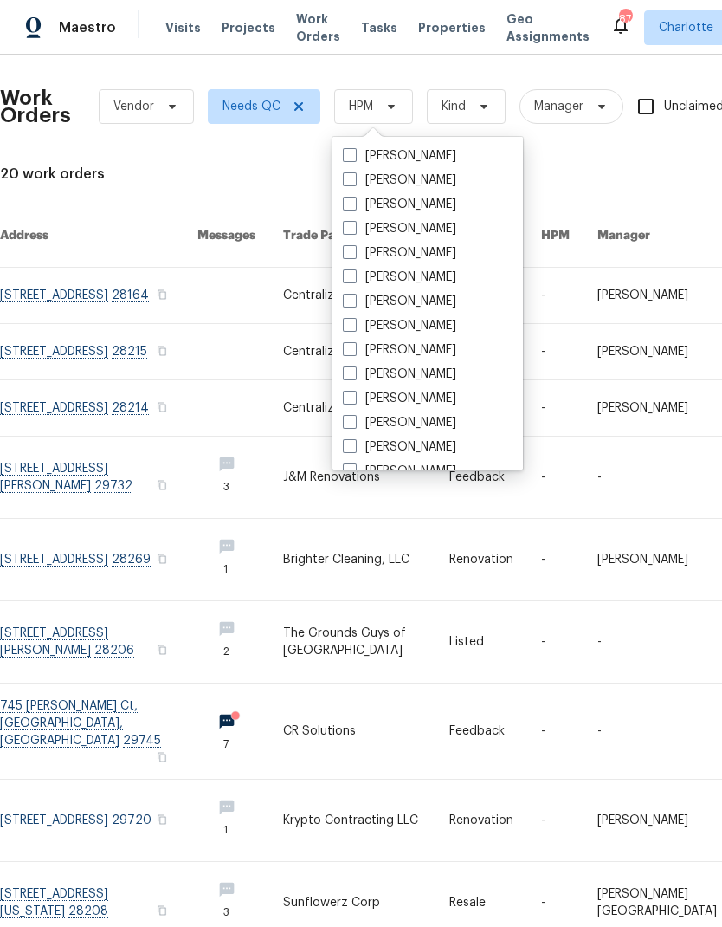
click at [396, 227] on label "[PERSON_NAME]" at bounding box center [399, 228] width 113 height 17
click at [354, 227] on input "[PERSON_NAME]" at bounding box center [348, 225] width 11 height 11
checkbox input "true"
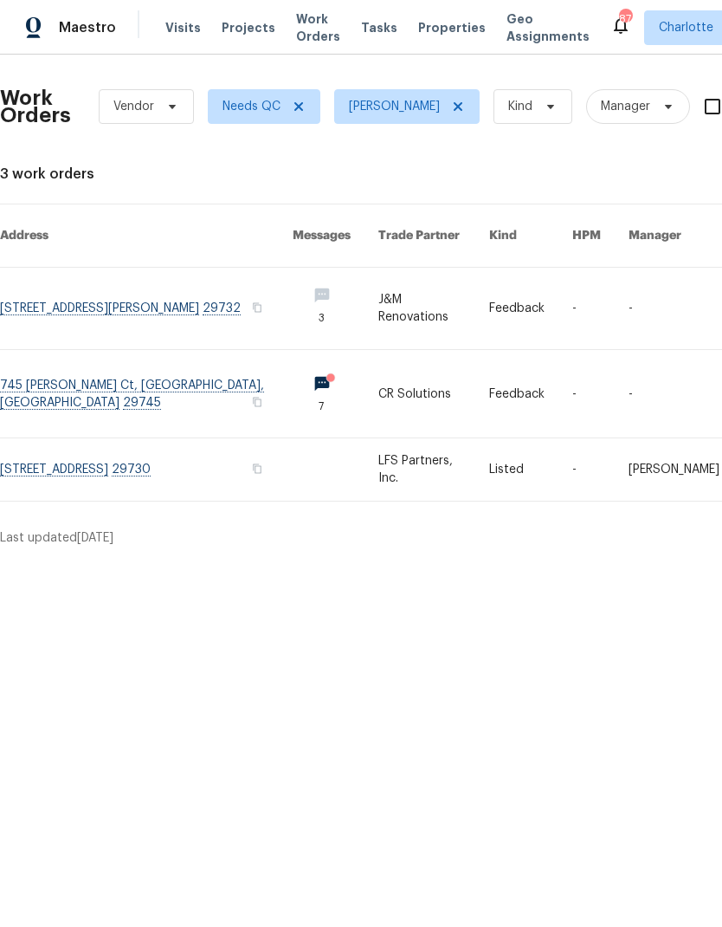
click at [126, 369] on link at bounding box center [146, 393] width 293 height 87
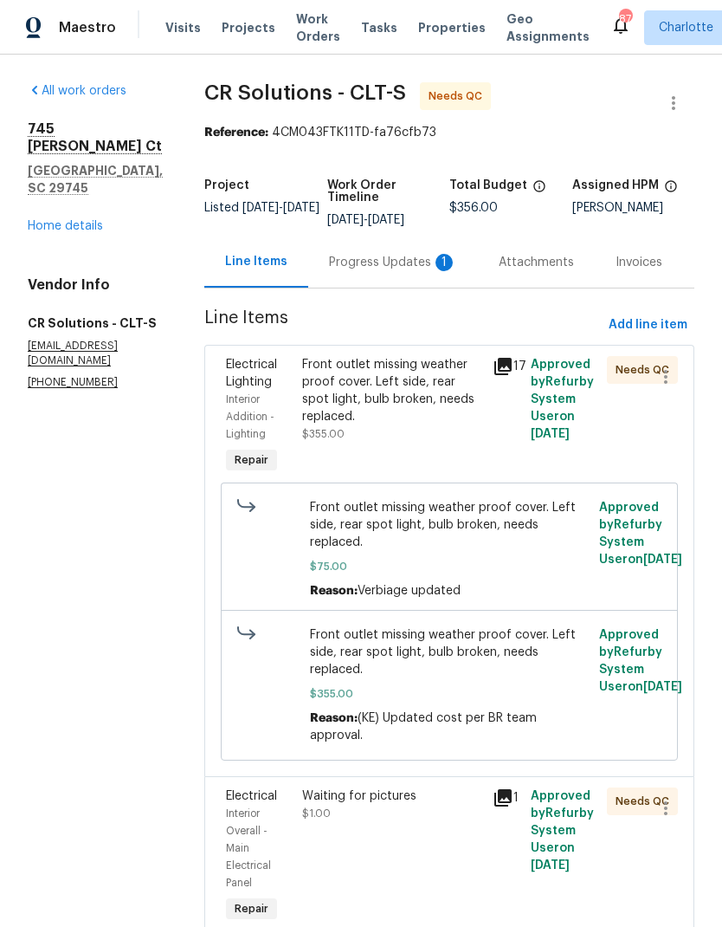
click at [379, 269] on div "Progress Updates 1" at bounding box center [393, 262] width 128 height 17
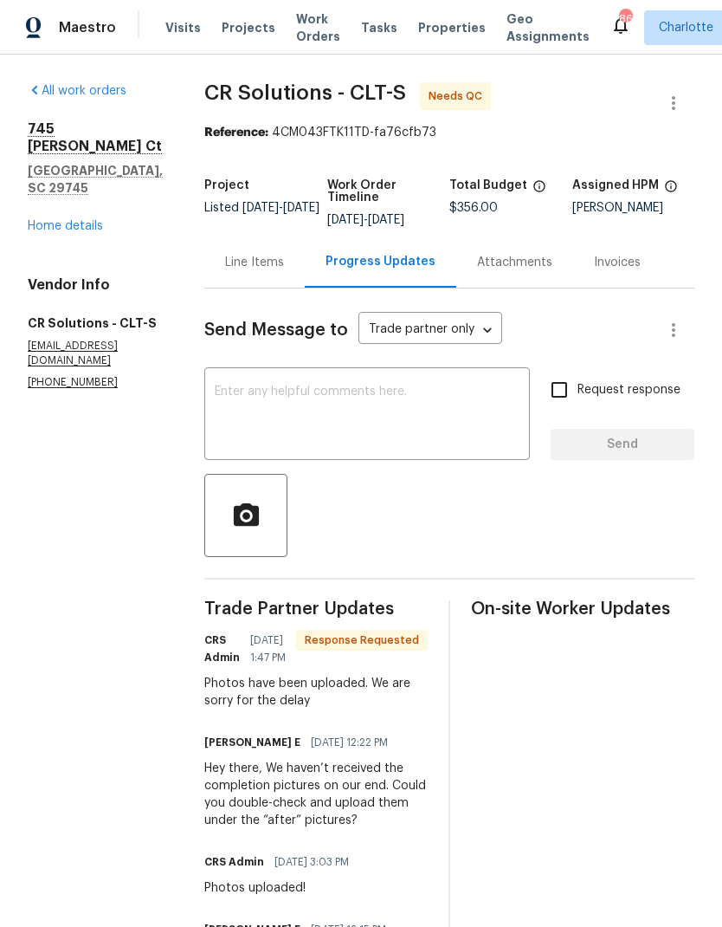
click at [221, 274] on div "Line Items" at bounding box center [254, 261] width 100 height 51
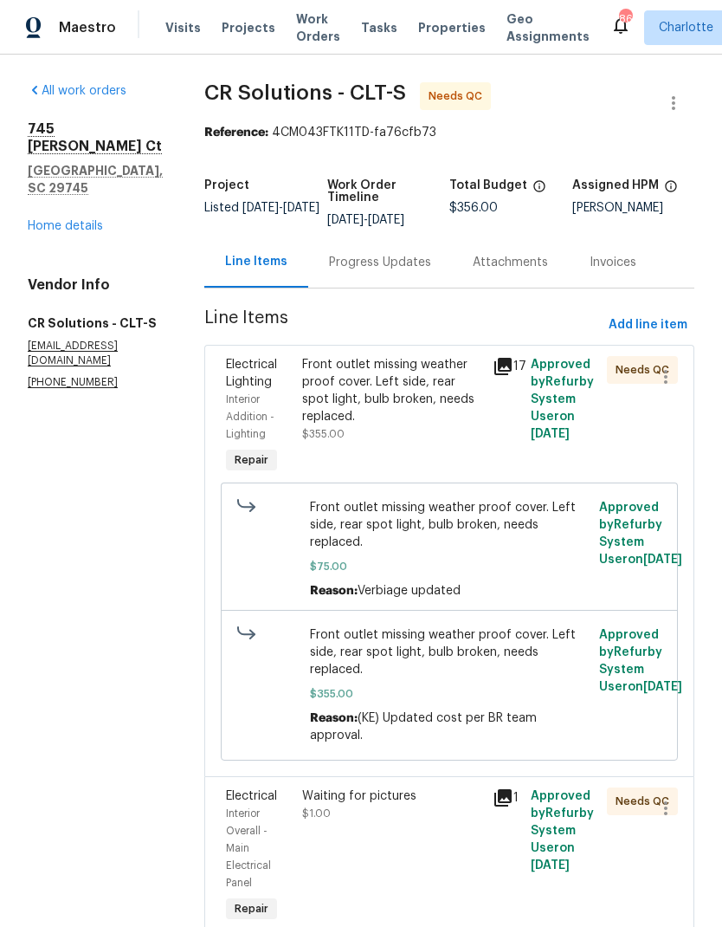
click at [493, 368] on icon at bounding box center [503, 366] width 21 height 21
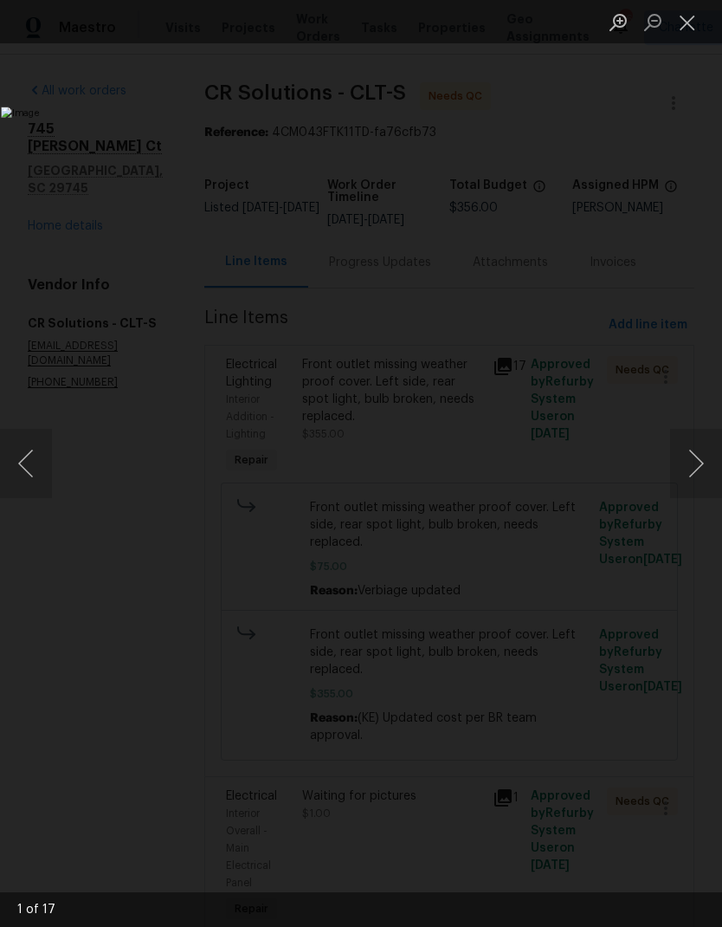
click at [692, 467] on button "Next image" at bounding box center [696, 463] width 52 height 69
click at [687, 458] on button "Next image" at bounding box center [696, 463] width 52 height 69
click at [677, 458] on button "Next image" at bounding box center [696, 463] width 52 height 69
click at [679, 461] on button "Next image" at bounding box center [696, 463] width 52 height 69
click at [679, 460] on button "Next image" at bounding box center [696, 463] width 52 height 69
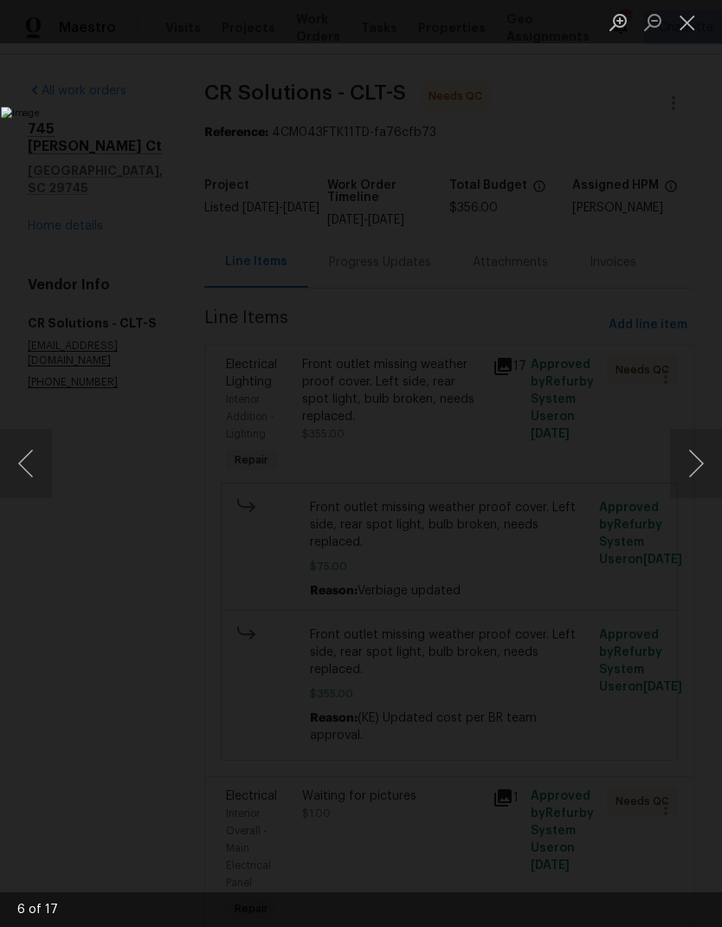
click at [678, 462] on button "Next image" at bounding box center [696, 463] width 52 height 69
click at [677, 466] on button "Next image" at bounding box center [696, 463] width 52 height 69
click at [676, 469] on button "Next image" at bounding box center [696, 463] width 52 height 69
click at [693, 19] on button "Close lightbox" at bounding box center [687, 22] width 35 height 30
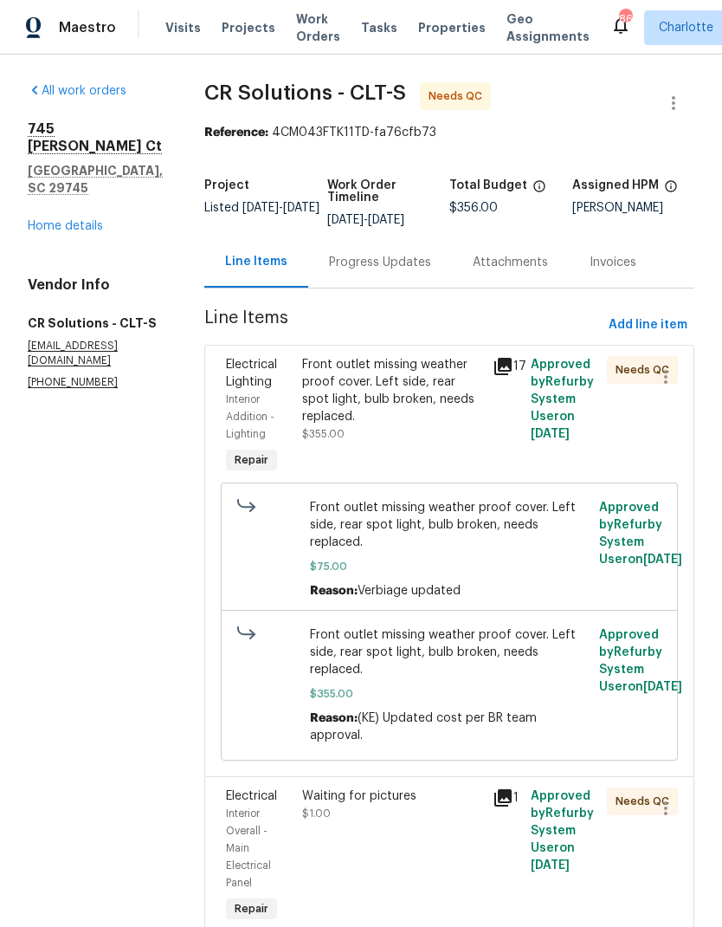
click at [376, 275] on div "Progress Updates" at bounding box center [380, 261] width 144 height 51
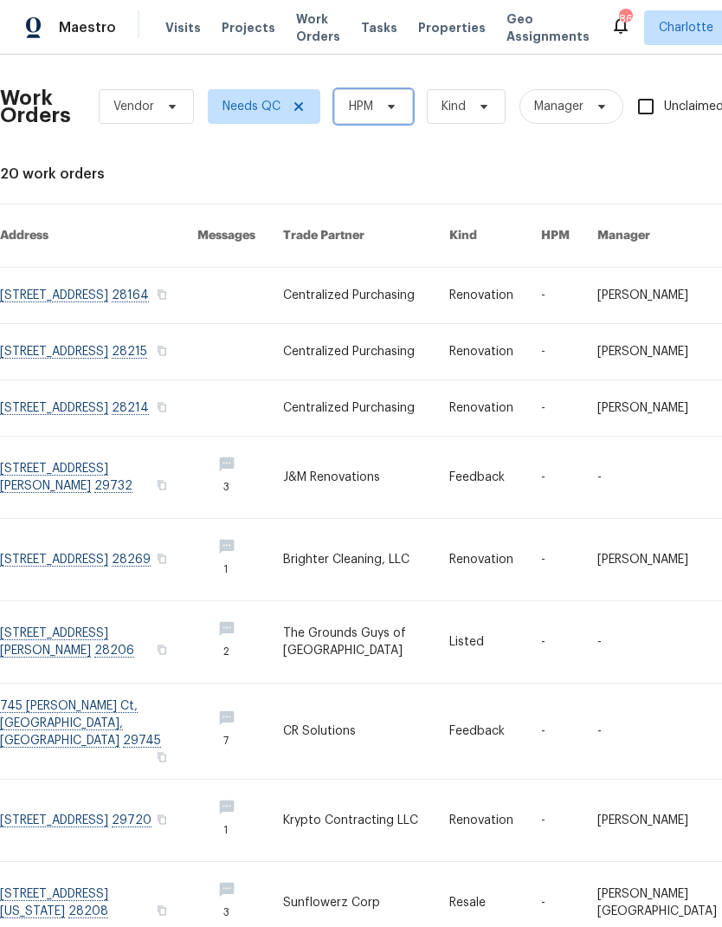
click at [399, 100] on span "HPM" at bounding box center [373, 106] width 79 height 35
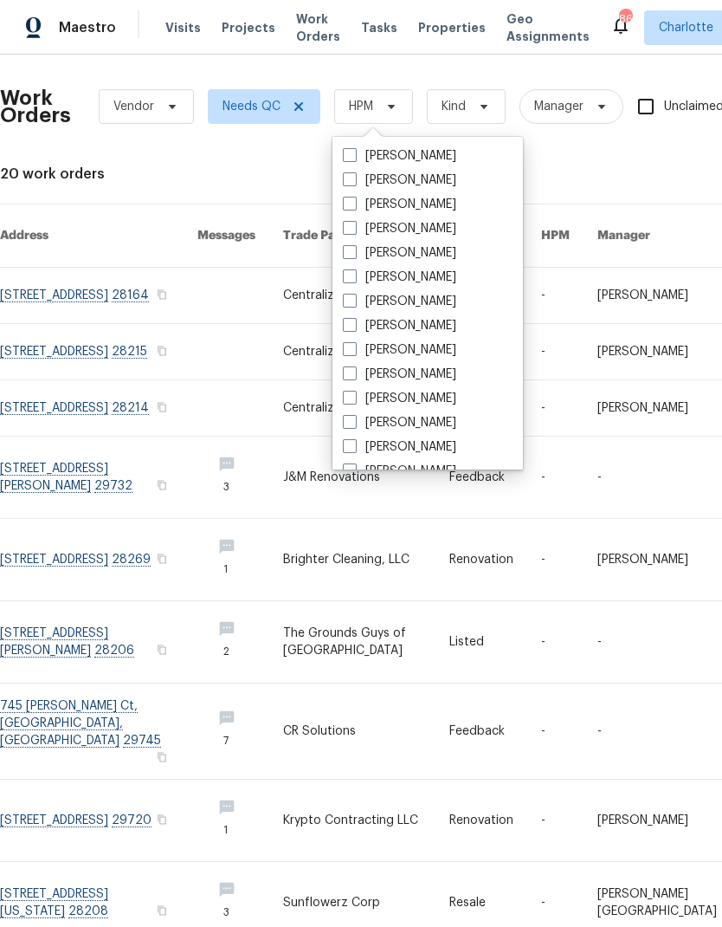
click at [394, 234] on label "[PERSON_NAME]" at bounding box center [399, 228] width 113 height 17
click at [354, 231] on input "[PERSON_NAME]" at bounding box center [348, 225] width 11 height 11
checkbox input "true"
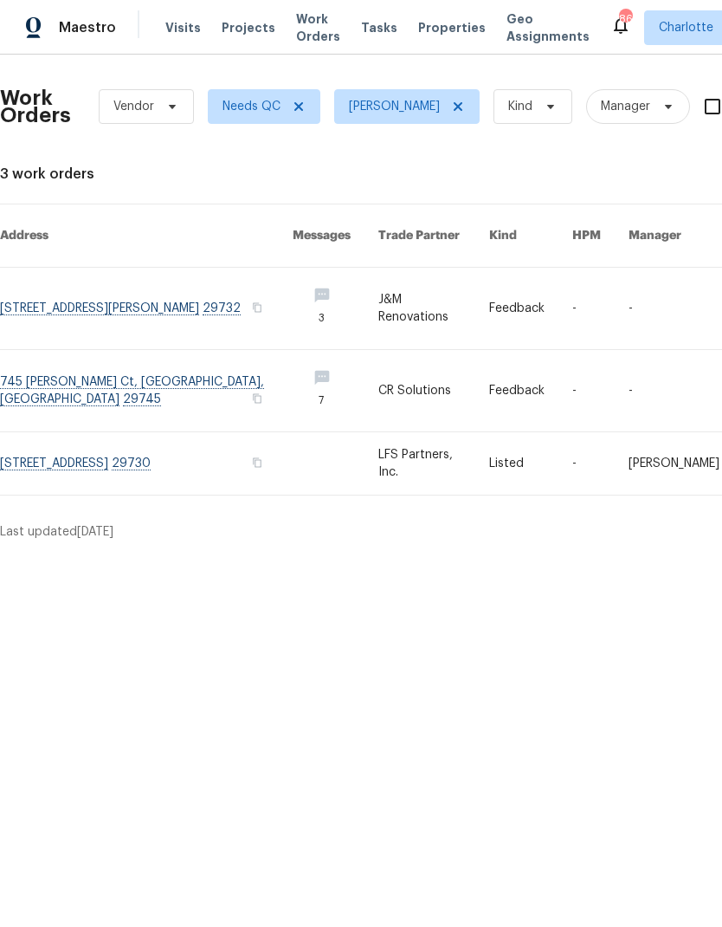
click at [136, 377] on link at bounding box center [146, 390] width 293 height 81
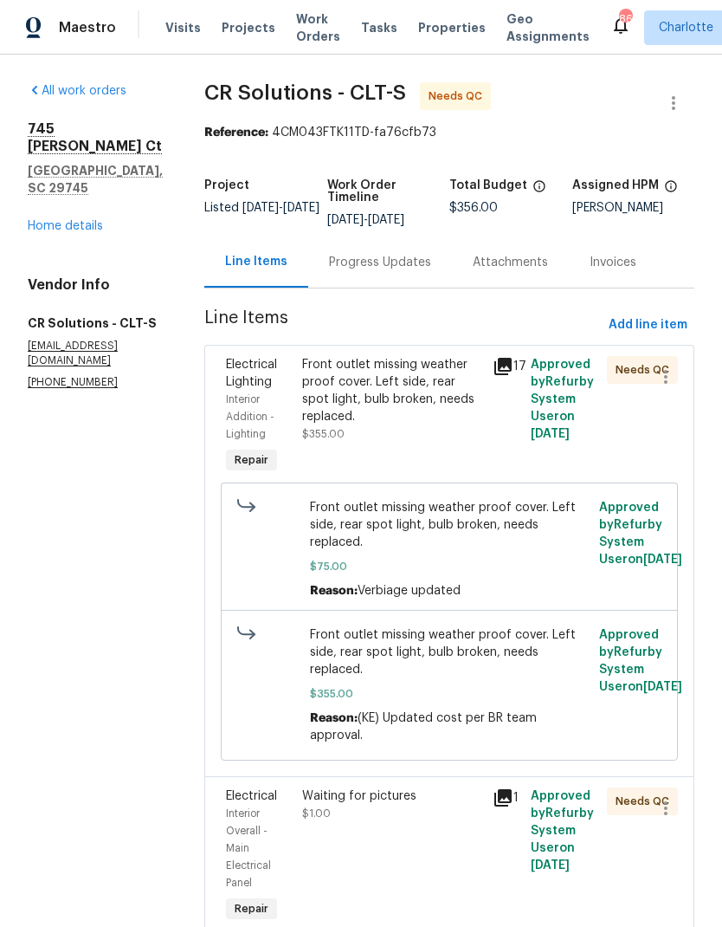
click at [85, 220] on link "Home details" at bounding box center [65, 226] width 75 height 12
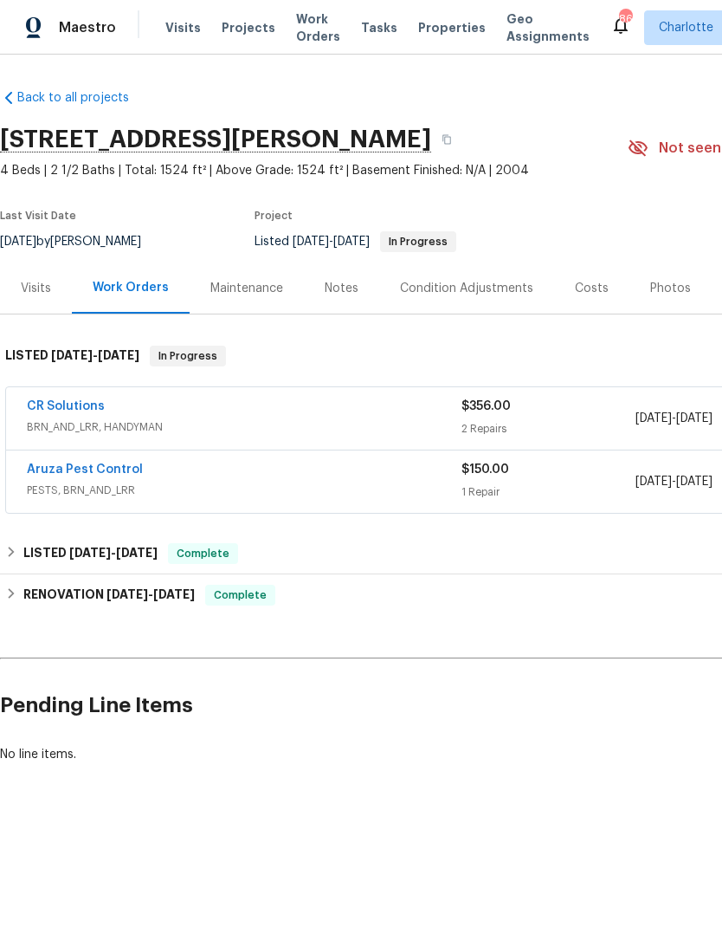
click at [88, 471] on link "Aruza Pest Control" at bounding box center [85, 469] width 116 height 12
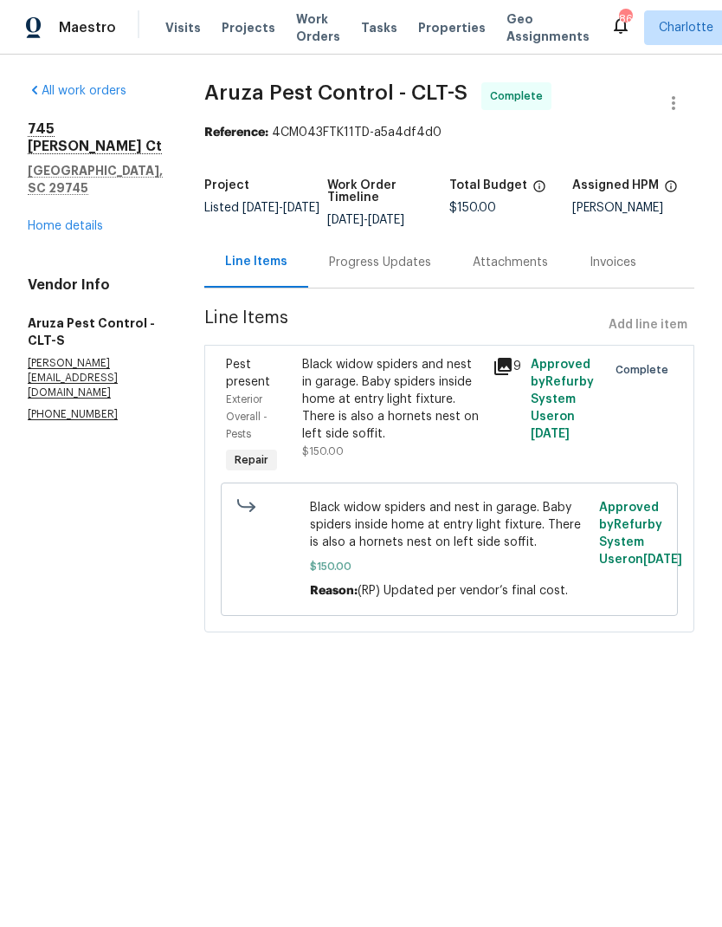
click at [393, 286] on div "Progress Updates" at bounding box center [380, 261] width 144 height 51
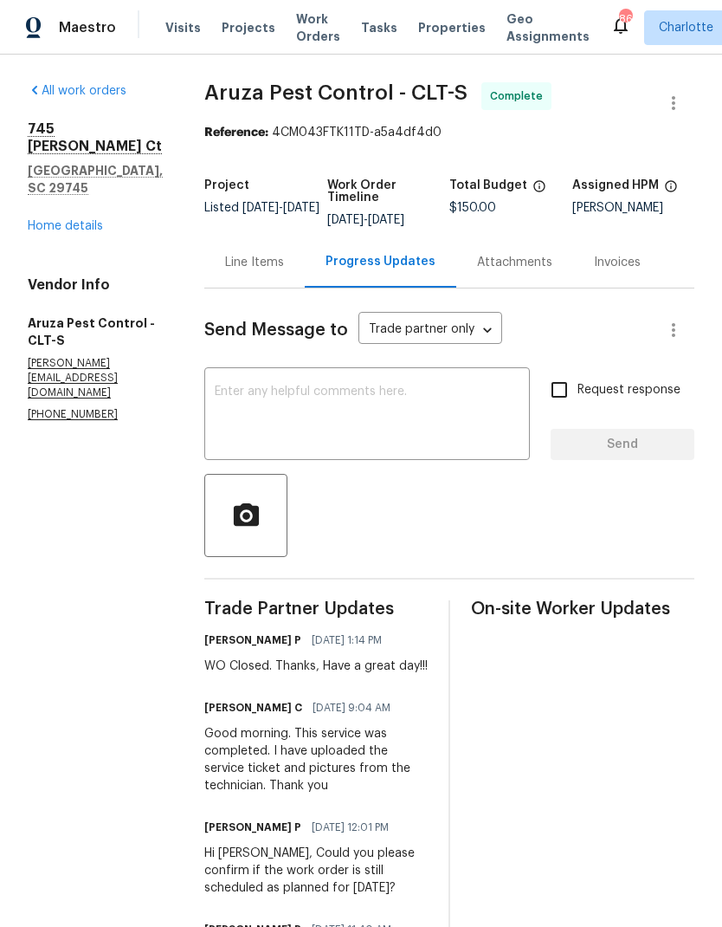
click at [250, 269] on div "Line Items" at bounding box center [254, 262] width 59 height 17
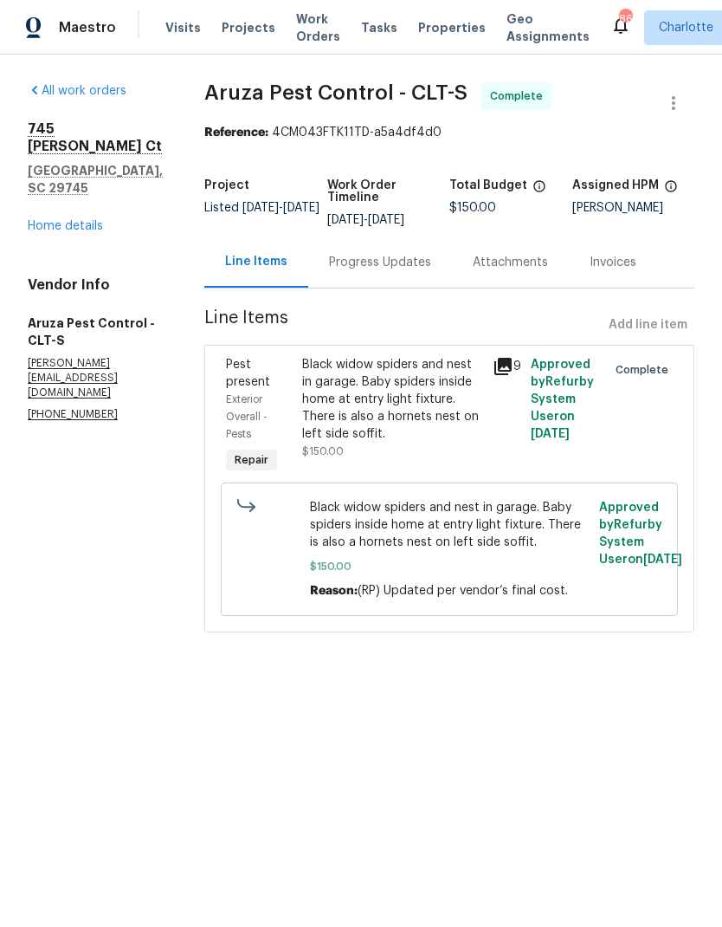
click at [506, 375] on icon at bounding box center [502, 366] width 17 height 17
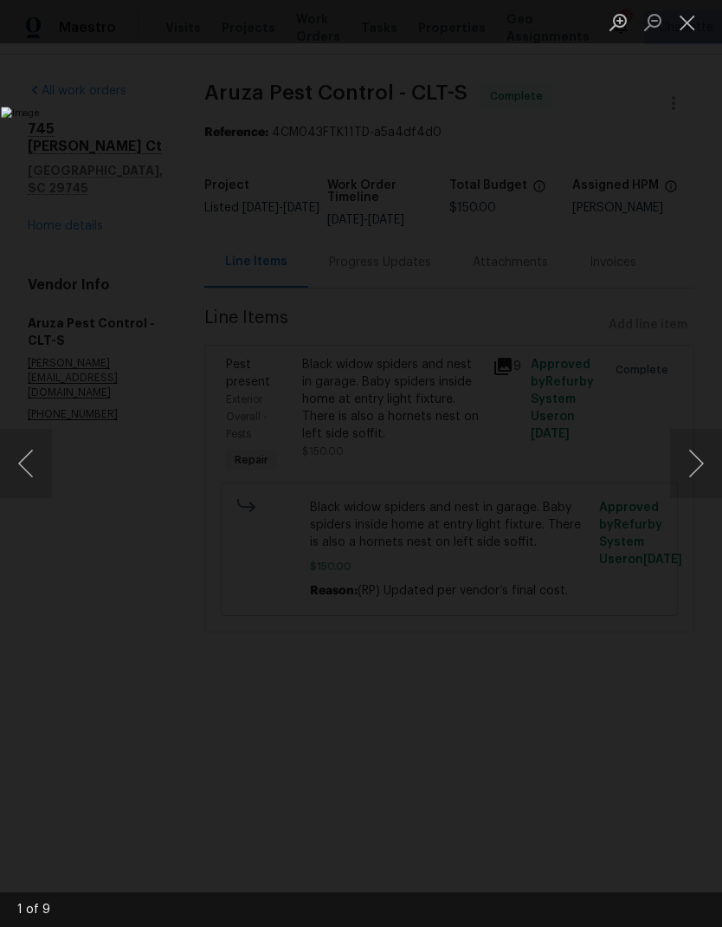
click at [688, 481] on button "Next image" at bounding box center [696, 463] width 52 height 69
click at [677, 475] on button "Next image" at bounding box center [696, 463] width 52 height 69
click at [674, 476] on button "Next image" at bounding box center [696, 463] width 52 height 69
click at [557, 471] on img "Lightbox" at bounding box center [279, 463] width 556 height 713
click at [677, 472] on button "Next image" at bounding box center [696, 463] width 52 height 69
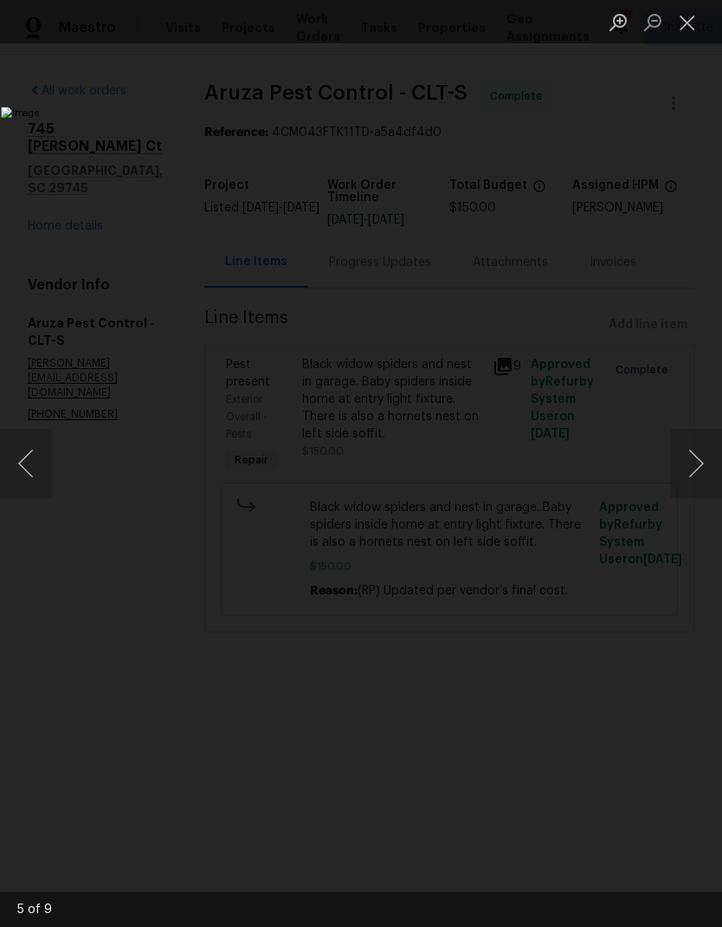
click at [678, 471] on button "Next image" at bounding box center [696, 463] width 52 height 69
click at [674, 471] on button "Next image" at bounding box center [696, 463] width 52 height 69
click at [676, 470] on button "Next image" at bounding box center [696, 463] width 52 height 69
click at [675, 470] on button "Next image" at bounding box center [696, 463] width 52 height 69
click at [676, 468] on button "Next image" at bounding box center [696, 463] width 52 height 69
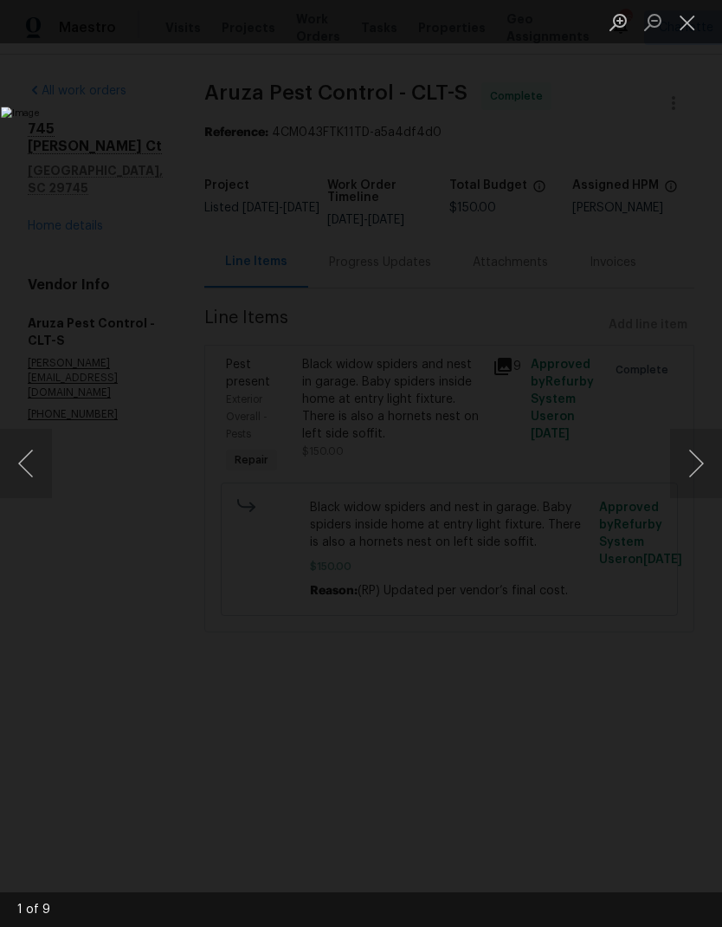
click at [674, 469] on button "Next image" at bounding box center [696, 463] width 52 height 69
click at [678, 468] on button "Next image" at bounding box center [696, 463] width 52 height 69
click at [679, 467] on button "Next image" at bounding box center [696, 463] width 52 height 69
click at [678, 468] on button "Next image" at bounding box center [696, 463] width 52 height 69
click at [677, 468] on button "Next image" at bounding box center [696, 463] width 52 height 69
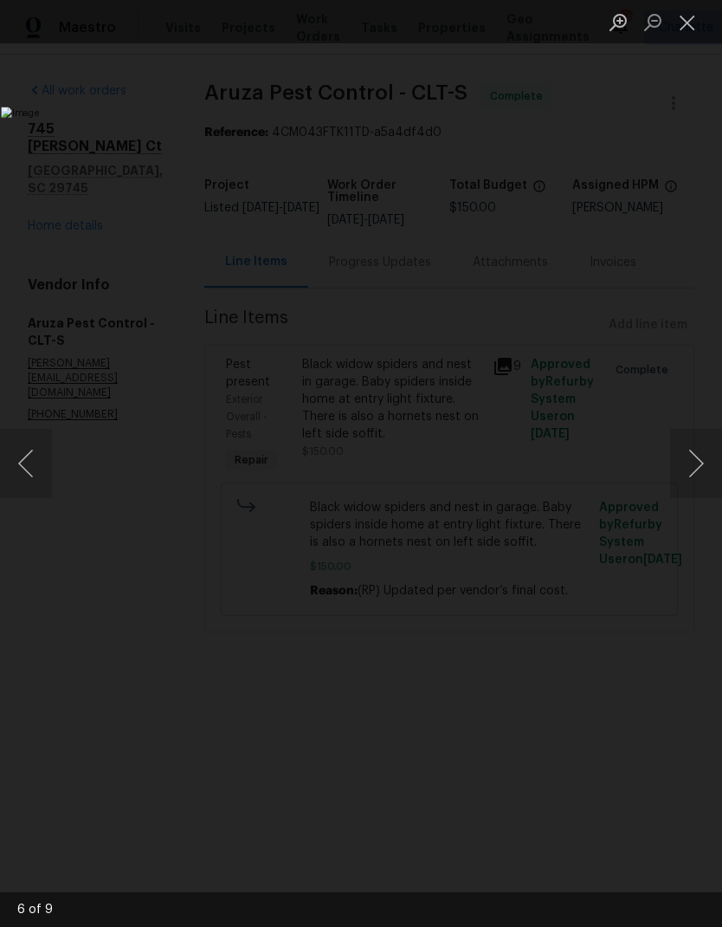
click at [679, 469] on button "Next image" at bounding box center [696, 463] width 52 height 69
click at [678, 472] on button "Next image" at bounding box center [696, 463] width 52 height 69
click at [681, 473] on button "Next image" at bounding box center [696, 463] width 52 height 69
click at [694, 23] on button "Close lightbox" at bounding box center [687, 22] width 35 height 30
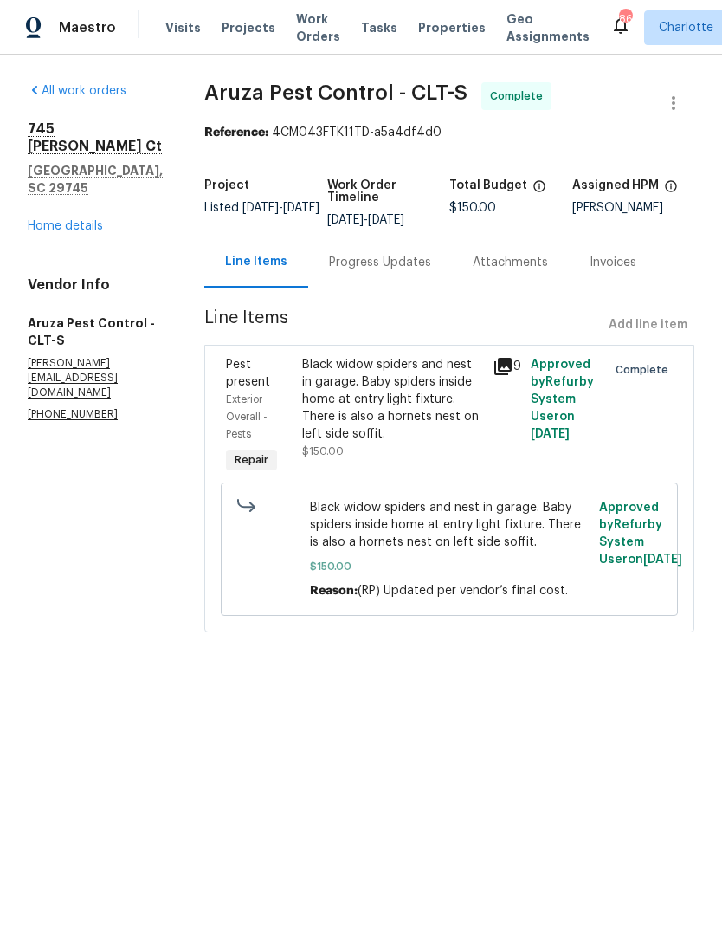
click at [56, 220] on link "Home details" at bounding box center [65, 226] width 75 height 12
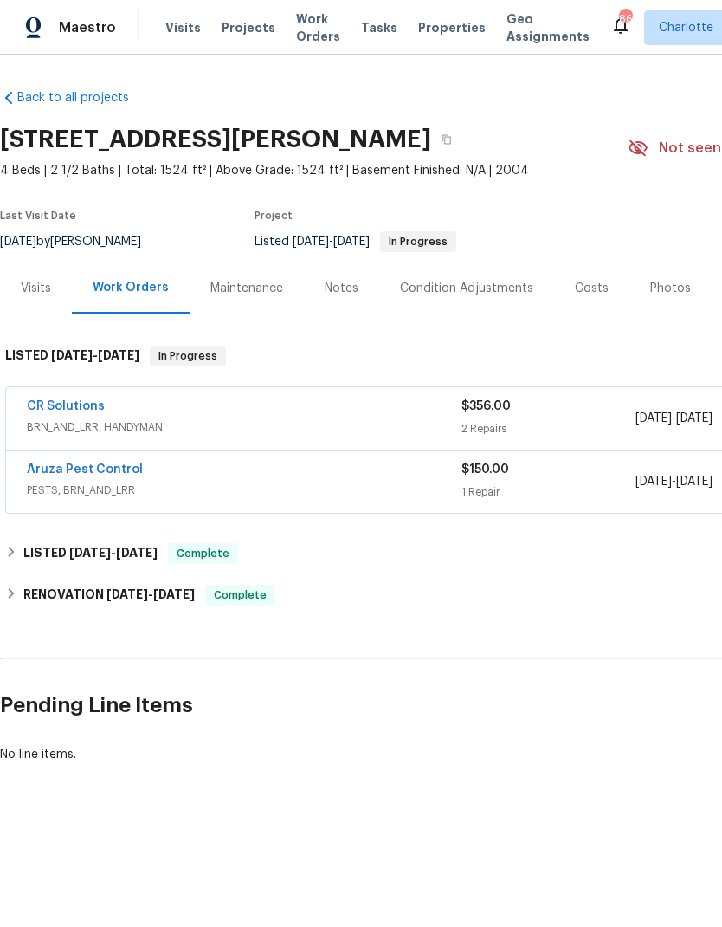
click at [186, 26] on span "Visits" at bounding box center [183, 27] width 36 height 17
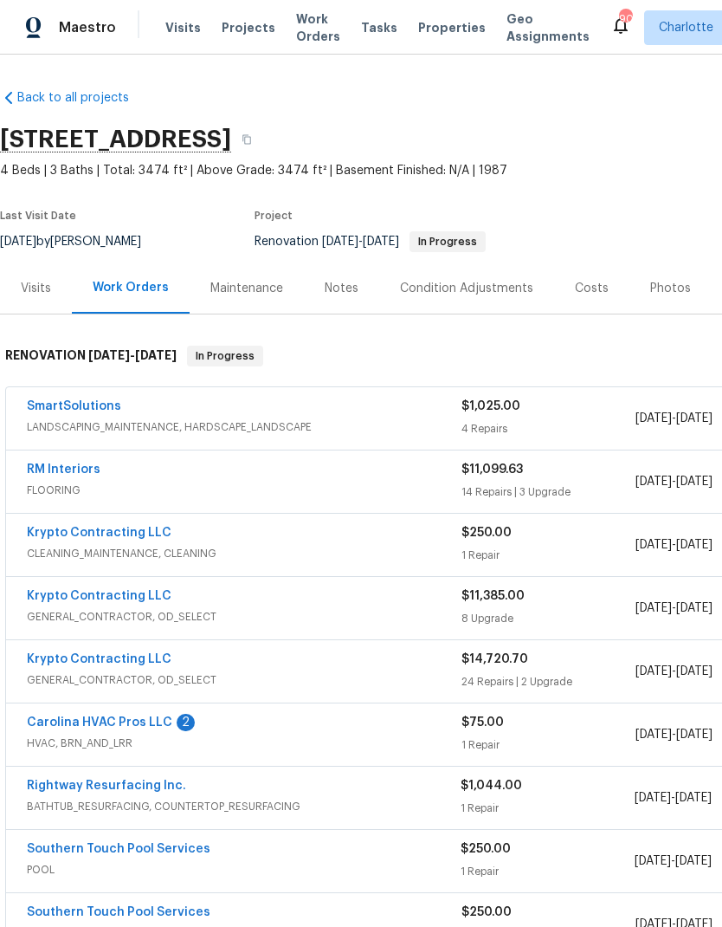
click at [108, 722] on link "Carolina HVAC Pros LLC" at bounding box center [99, 722] width 145 height 12
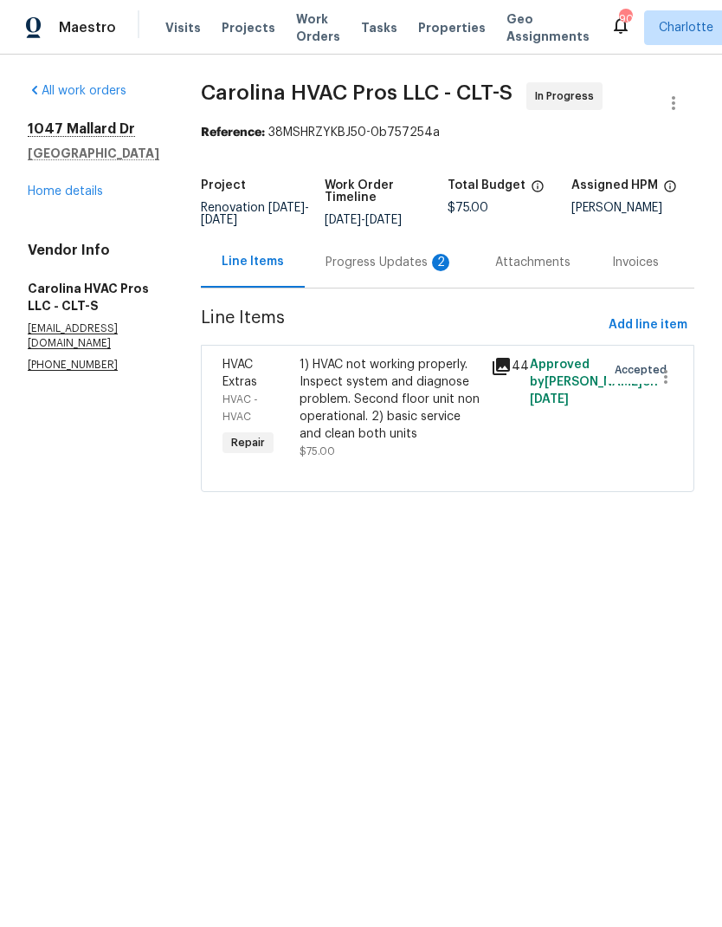
click at [394, 287] on div "Progress Updates 2" at bounding box center [390, 261] width 170 height 51
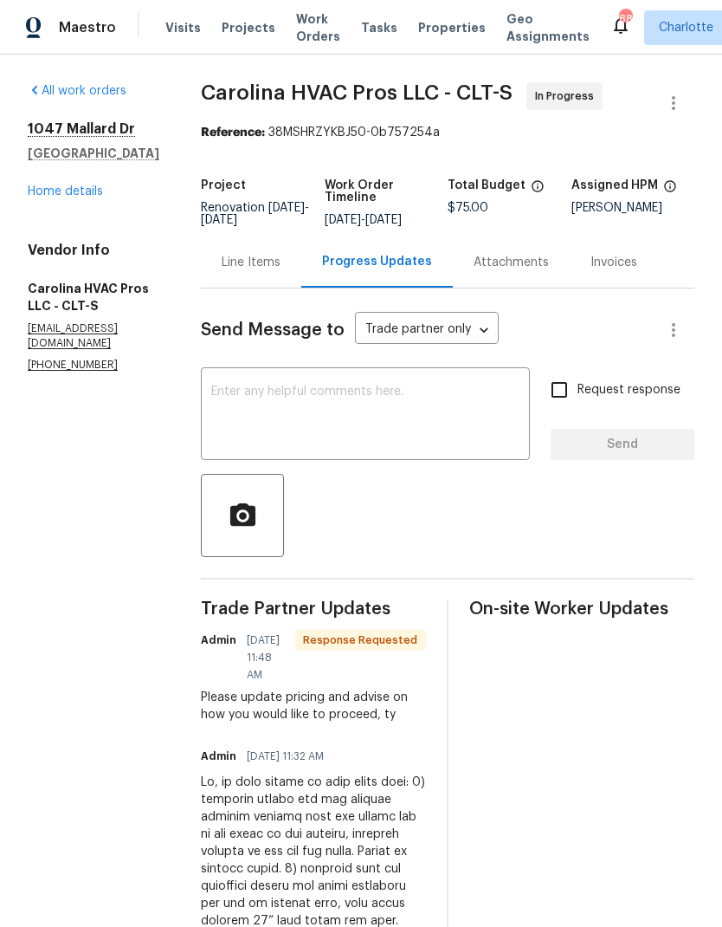
click at [68, 197] on link "Home details" at bounding box center [65, 191] width 75 height 12
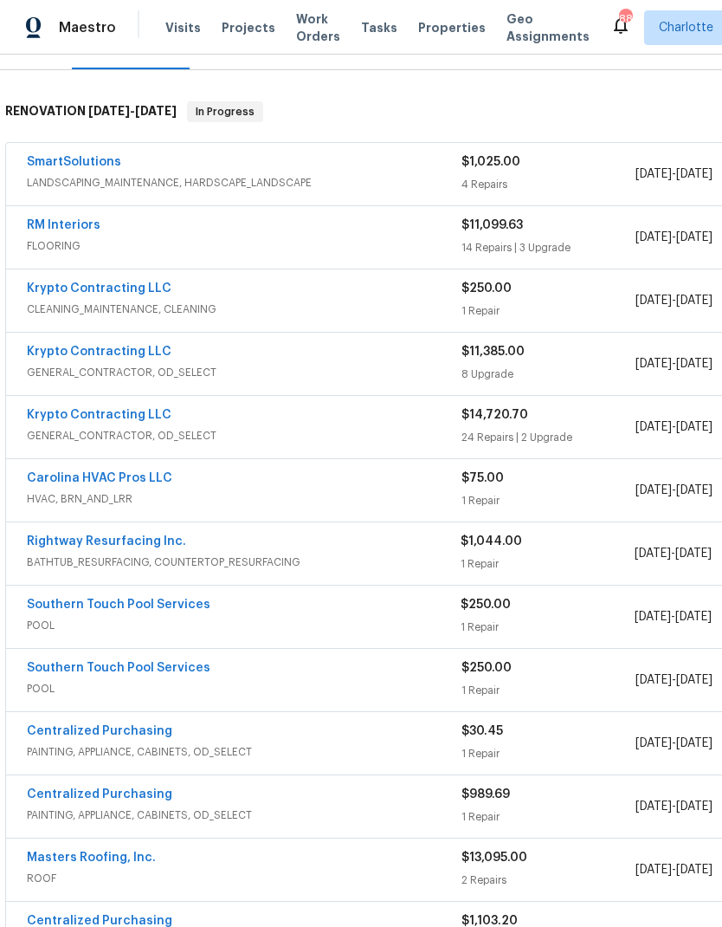
scroll to position [242, 0]
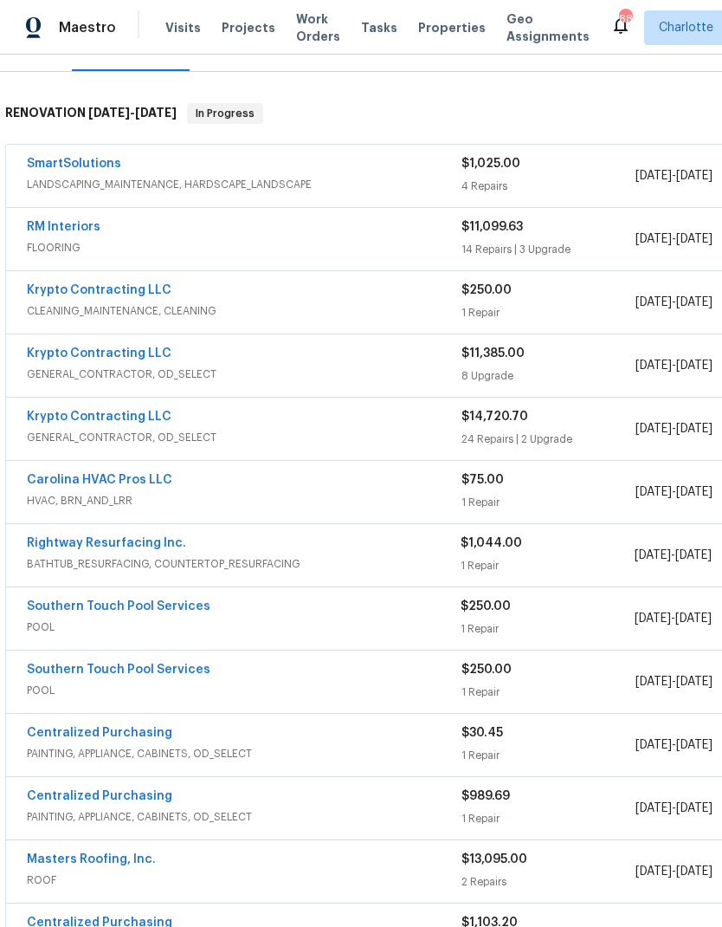
click at [118, 610] on link "Southern Touch Pool Services" at bounding box center [119, 606] width 184 height 12
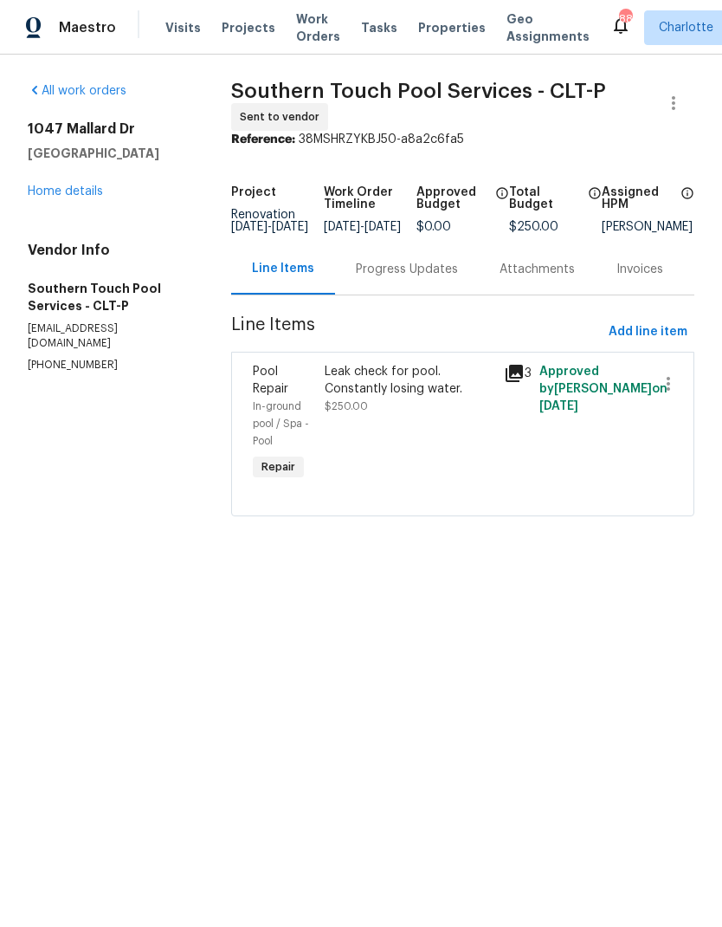
click at [388, 278] on div "Progress Updates" at bounding box center [407, 269] width 102 height 17
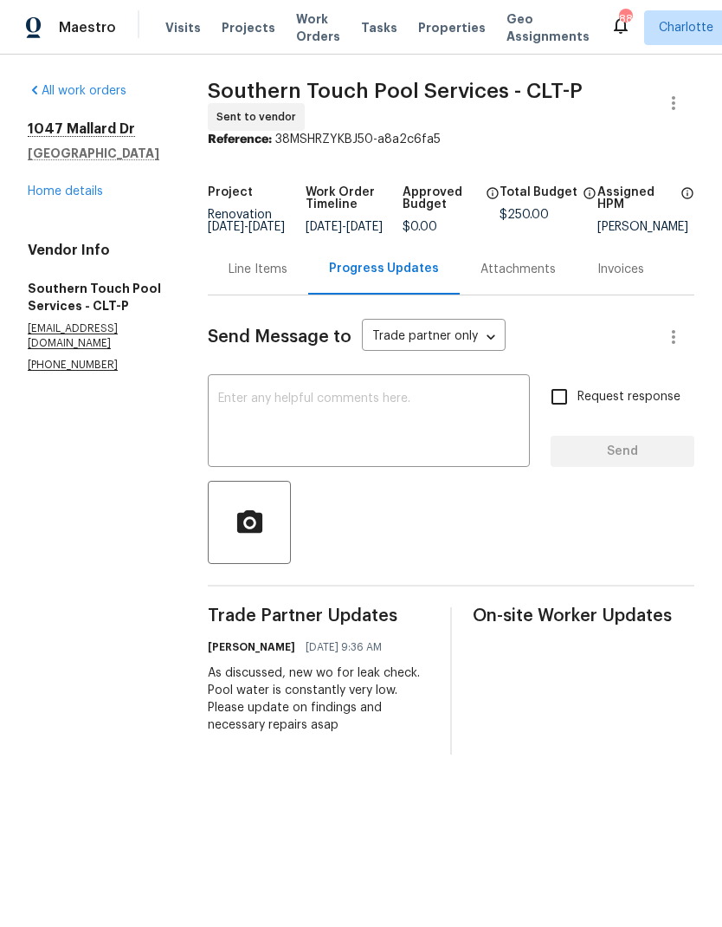
click at [70, 191] on link "Home details" at bounding box center [65, 191] width 75 height 12
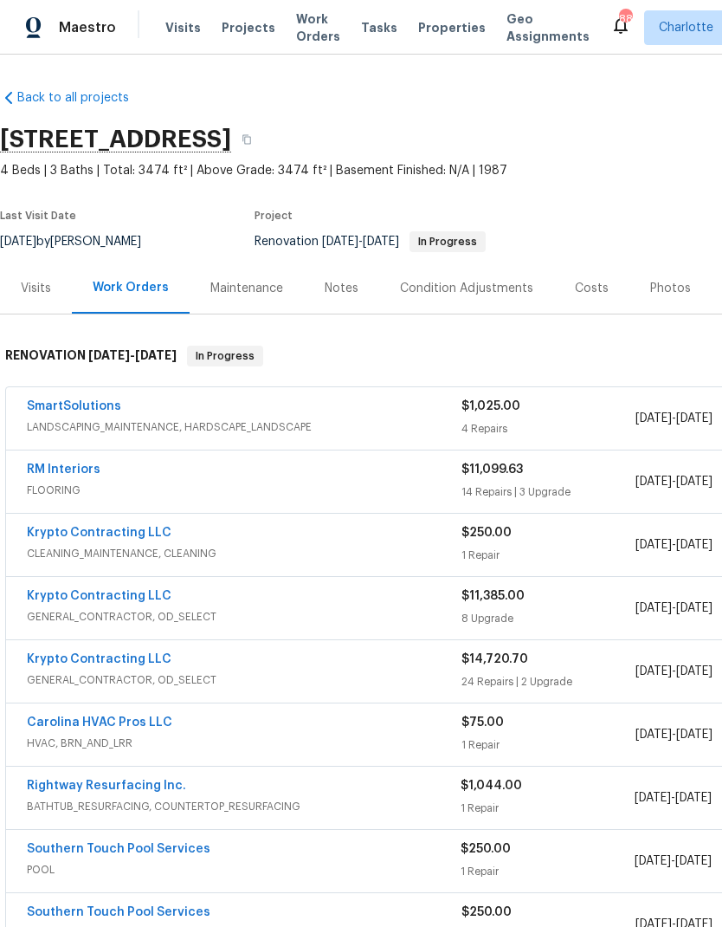
click at [46, 725] on link "Carolina HVAC Pros LLC" at bounding box center [99, 722] width 145 height 12
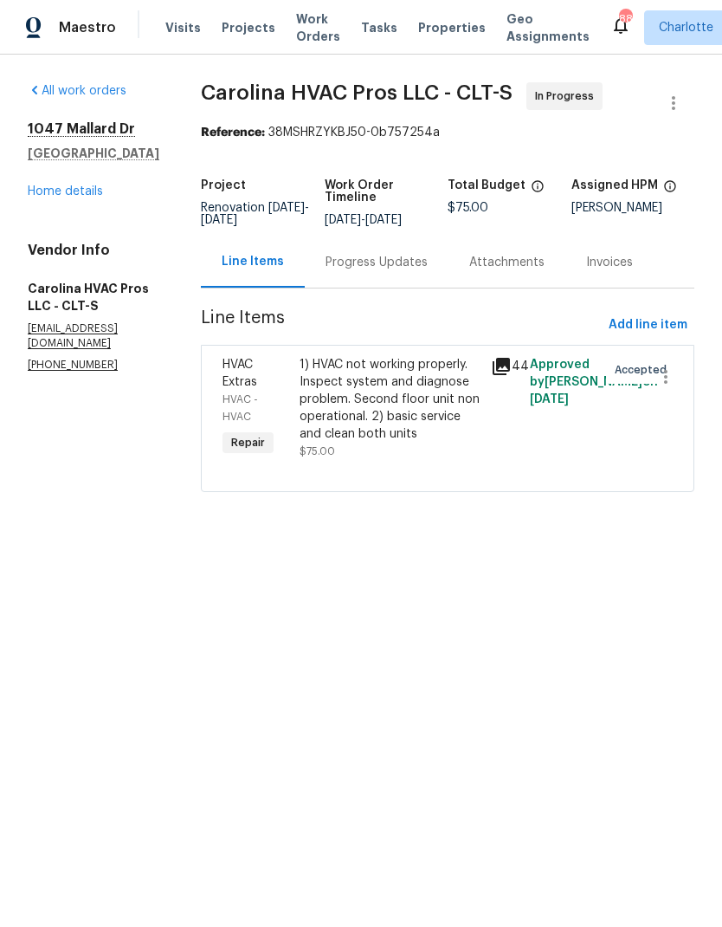
click at [379, 271] on div "Progress Updates" at bounding box center [377, 262] width 102 height 17
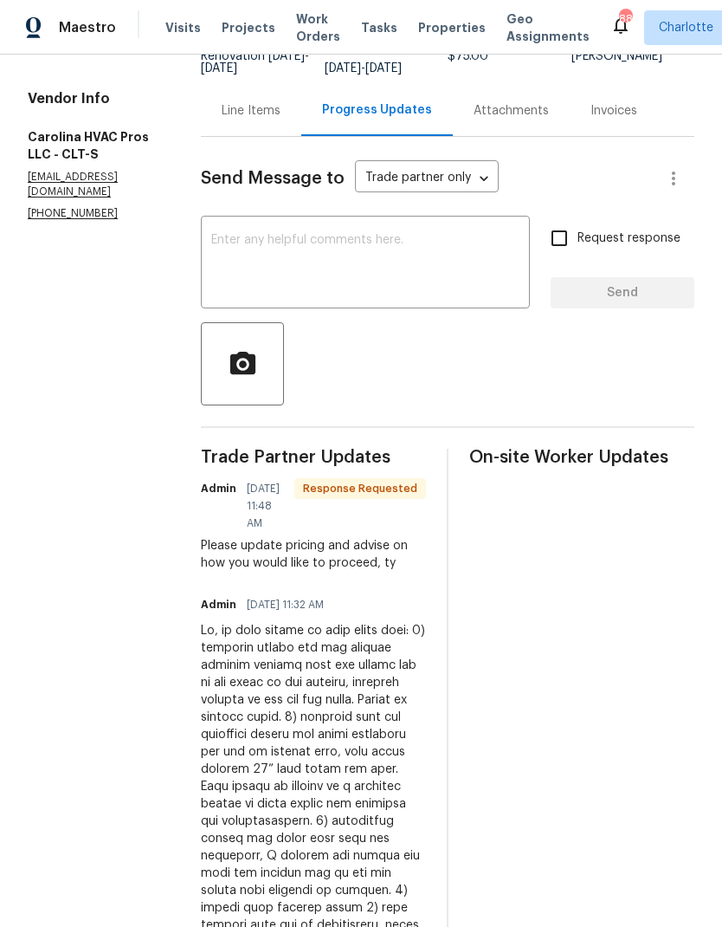
scroll to position [176, 0]
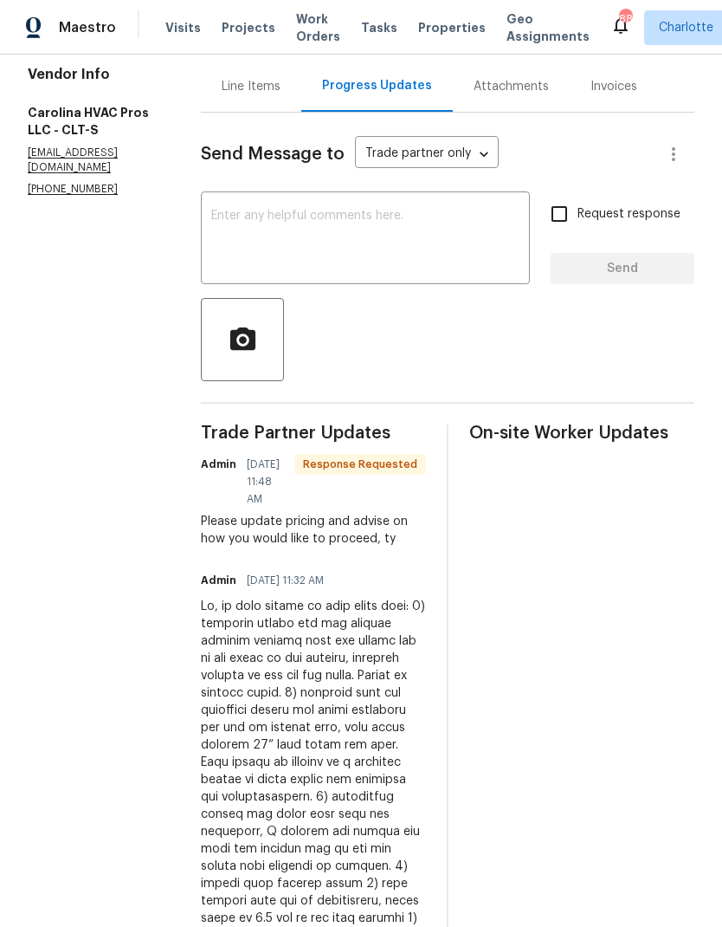
click at [250, 93] on div "Line Items" at bounding box center [251, 86] width 59 height 17
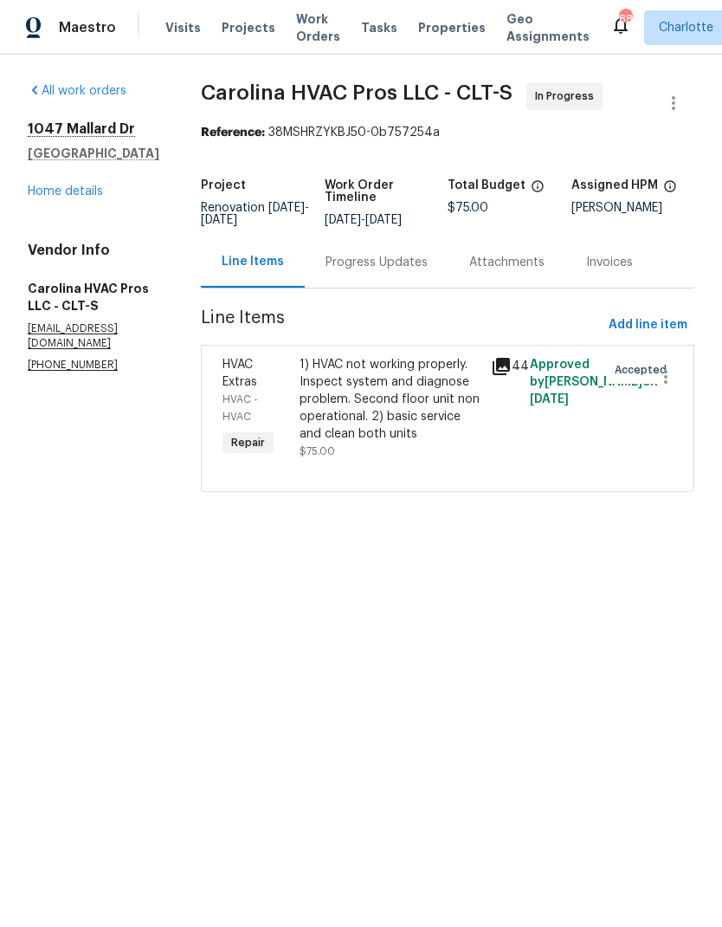
click at [512, 377] on icon at bounding box center [501, 366] width 21 height 21
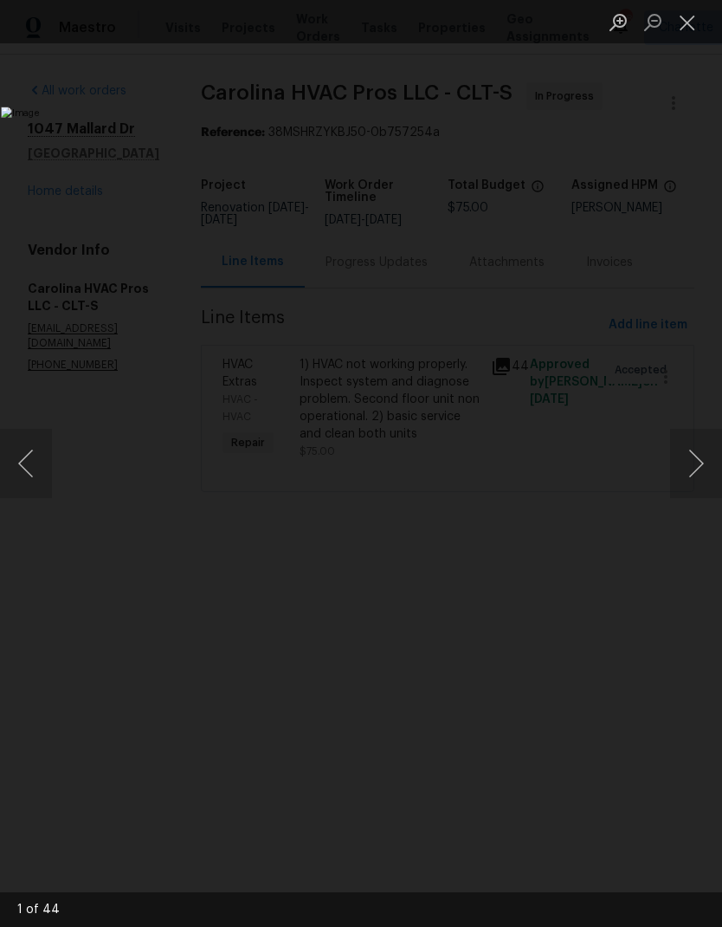
click at [682, 475] on button "Next image" at bounding box center [696, 463] width 52 height 69
click at [684, 473] on button "Next image" at bounding box center [696, 463] width 52 height 69
click at [687, 469] on button "Next image" at bounding box center [696, 463] width 52 height 69
click at [686, 467] on button "Next image" at bounding box center [696, 463] width 52 height 69
click at [689, 465] on button "Next image" at bounding box center [696, 463] width 52 height 69
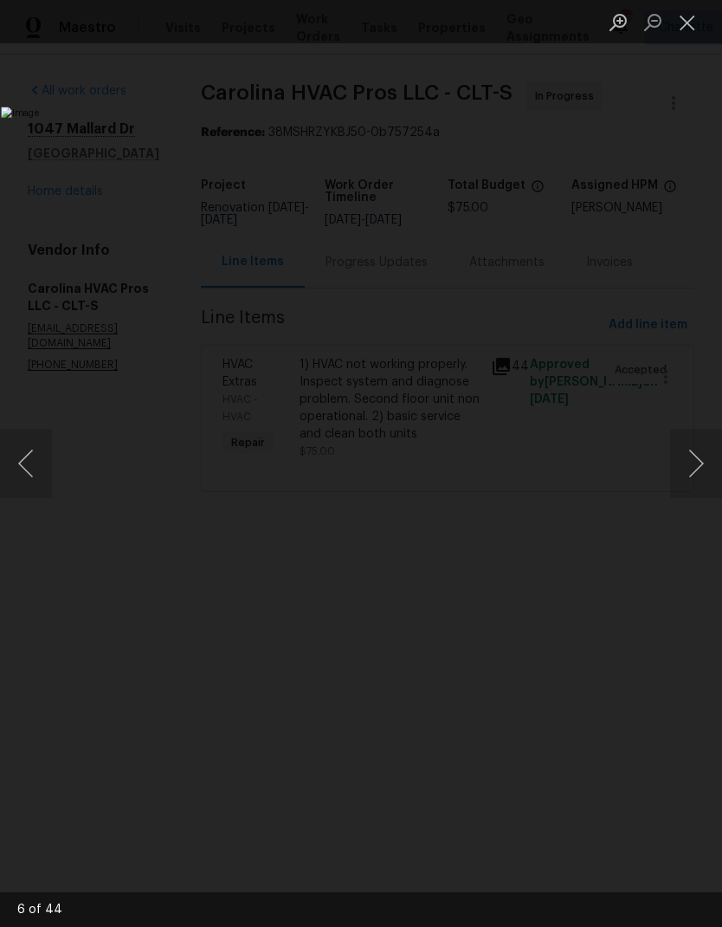
click at [687, 469] on button "Next image" at bounding box center [696, 463] width 52 height 69
click at [690, 463] on button "Next image" at bounding box center [696, 463] width 52 height 69
click at [694, 466] on button "Next image" at bounding box center [696, 463] width 52 height 69
click at [696, 465] on button "Next image" at bounding box center [696, 463] width 52 height 69
click at [695, 461] on button "Next image" at bounding box center [696, 463] width 52 height 69
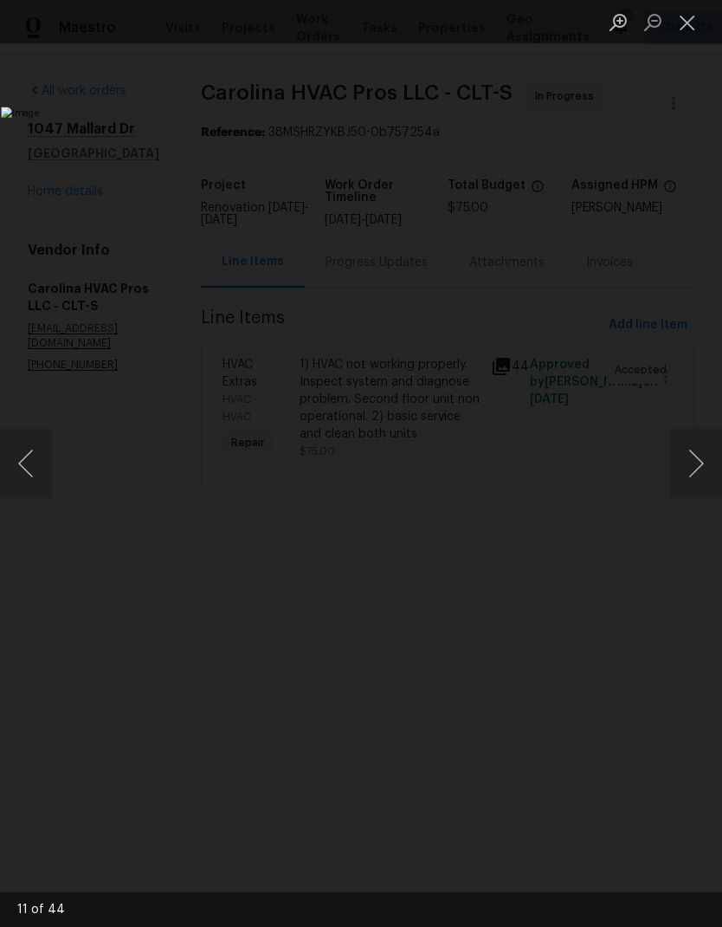
click at [697, 461] on button "Next image" at bounding box center [696, 463] width 52 height 69
click at [699, 456] on button "Next image" at bounding box center [696, 463] width 52 height 69
click at [697, 459] on button "Next image" at bounding box center [696, 463] width 52 height 69
click at [698, 459] on button "Next image" at bounding box center [696, 463] width 52 height 69
click at [694, 462] on button "Next image" at bounding box center [696, 463] width 52 height 69
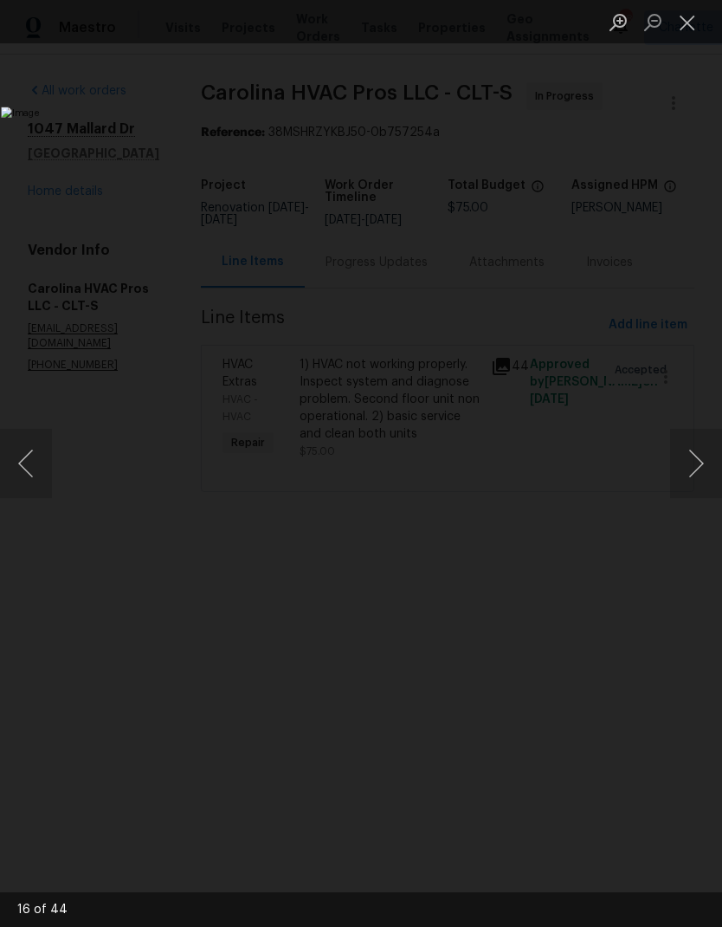
click at [696, 458] on button "Next image" at bounding box center [696, 463] width 52 height 69
click at [693, 465] on button "Next image" at bounding box center [696, 463] width 52 height 69
click at [694, 465] on button "Next image" at bounding box center [696, 463] width 52 height 69
click at [695, 462] on button "Next image" at bounding box center [696, 463] width 52 height 69
click at [695, 460] on button "Next image" at bounding box center [696, 463] width 52 height 69
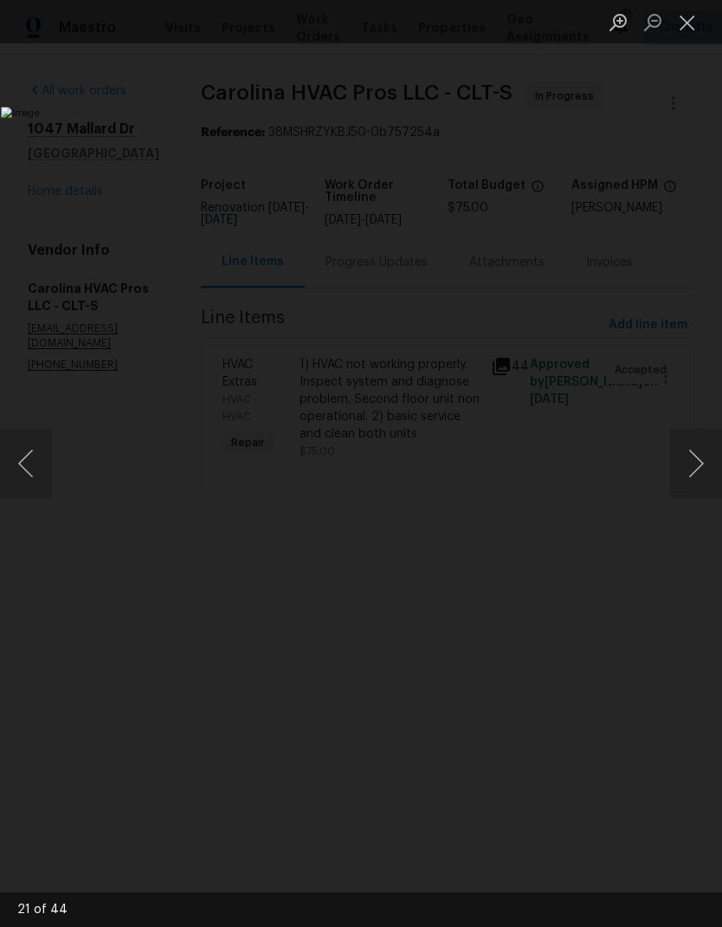
click at [695, 461] on button "Next image" at bounding box center [696, 463] width 52 height 69
click at [689, 467] on button "Next image" at bounding box center [696, 463] width 52 height 69
click at [693, 467] on button "Next image" at bounding box center [696, 463] width 52 height 69
click at [697, 466] on button "Next image" at bounding box center [696, 463] width 52 height 69
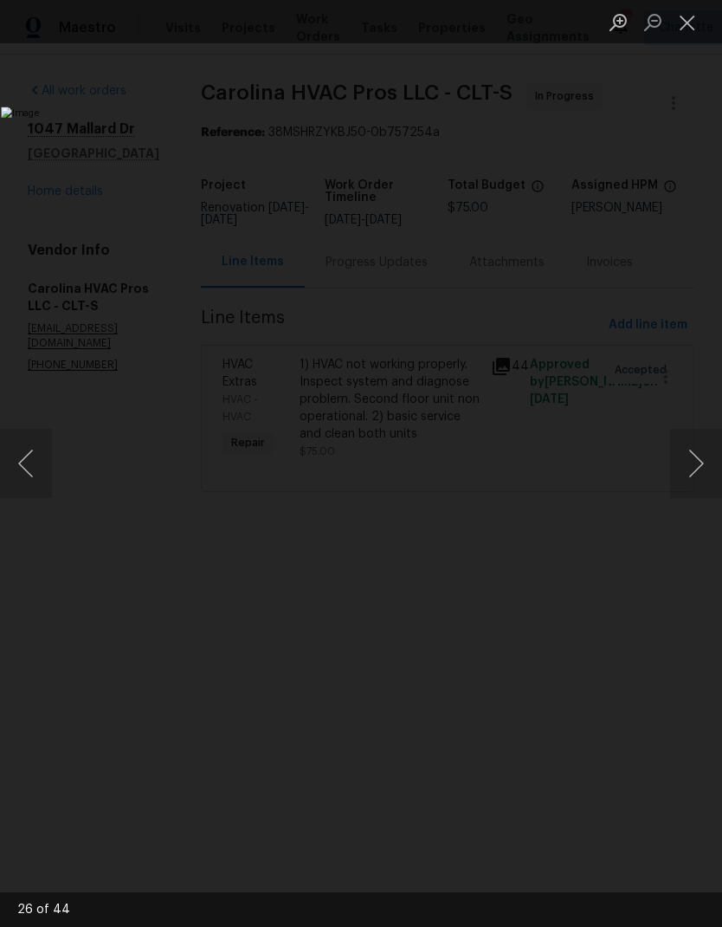
click at [696, 461] on button "Next image" at bounding box center [696, 463] width 52 height 69
click at [694, 462] on button "Next image" at bounding box center [696, 463] width 52 height 69
click at [702, 463] on button "Next image" at bounding box center [696, 463] width 52 height 69
click at [701, 461] on button "Next image" at bounding box center [696, 463] width 52 height 69
click at [700, 463] on button "Next image" at bounding box center [696, 463] width 52 height 69
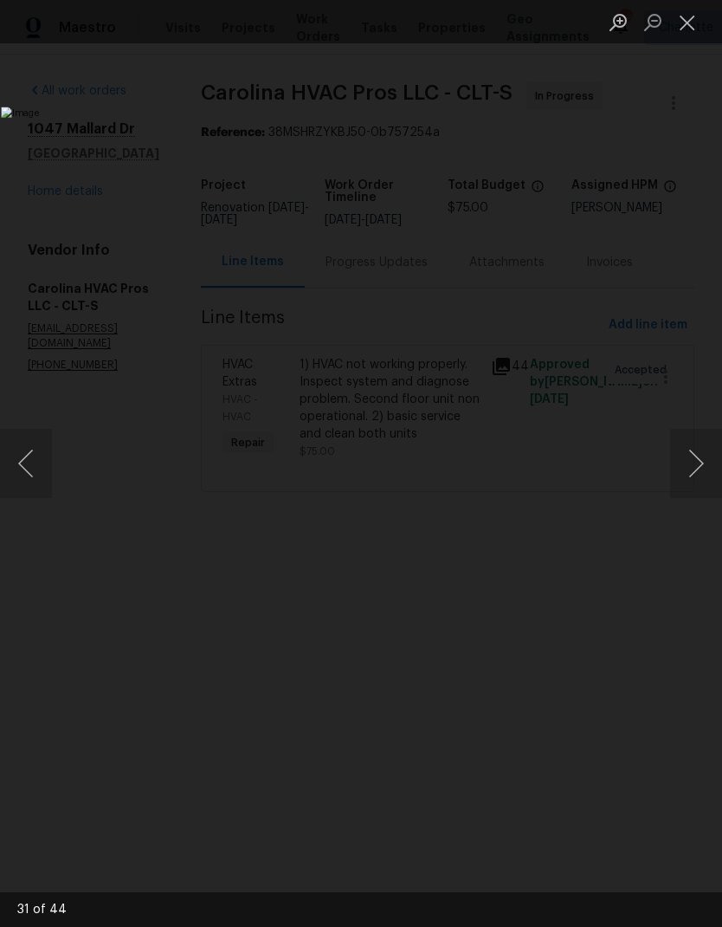
click at [701, 466] on button "Next image" at bounding box center [696, 463] width 52 height 69
click at [703, 463] on button "Next image" at bounding box center [696, 463] width 52 height 69
click at [704, 462] on button "Next image" at bounding box center [696, 463] width 52 height 69
click at [706, 458] on button "Next image" at bounding box center [696, 463] width 52 height 69
click at [705, 461] on button "Next image" at bounding box center [696, 463] width 52 height 69
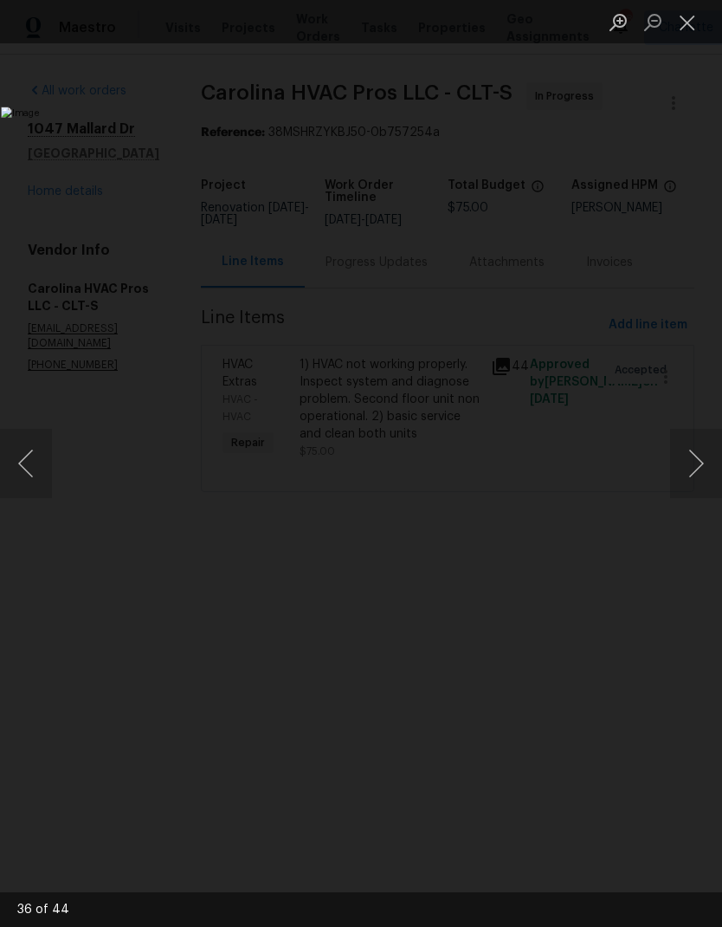
click at [712, 461] on button "Next image" at bounding box center [696, 463] width 52 height 69
click at [710, 456] on button "Next image" at bounding box center [696, 463] width 52 height 69
click at [709, 456] on button "Next image" at bounding box center [696, 463] width 52 height 69
click at [712, 459] on button "Next image" at bounding box center [696, 463] width 52 height 69
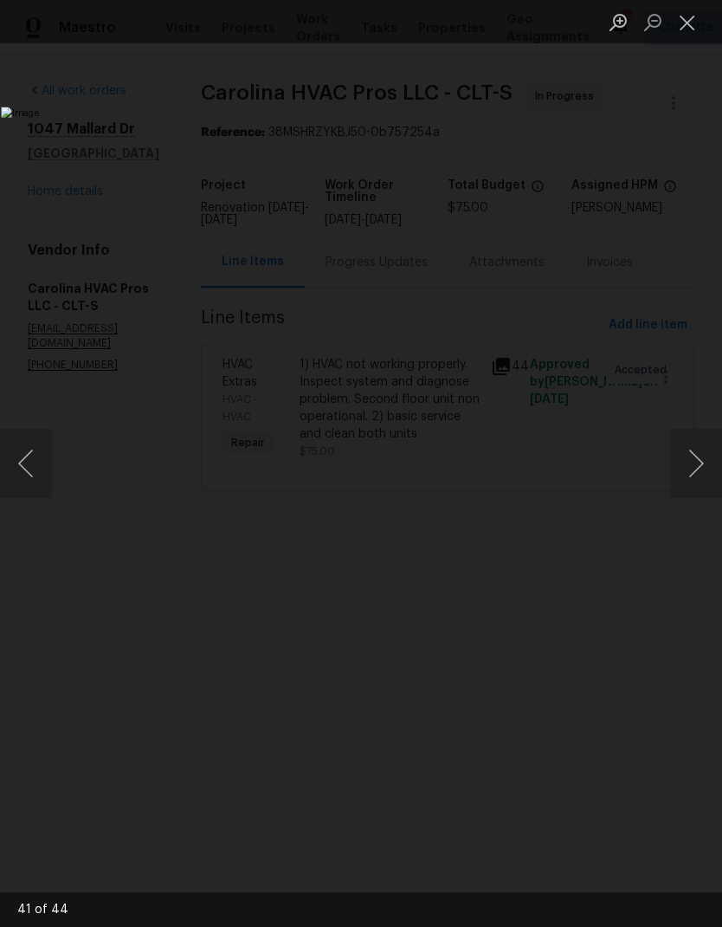
click at [707, 455] on button "Next image" at bounding box center [696, 463] width 52 height 69
click at [708, 462] on button "Next image" at bounding box center [696, 463] width 52 height 69
click at [708, 457] on button "Next image" at bounding box center [696, 463] width 52 height 69
click at [706, 455] on button "Next image" at bounding box center [696, 463] width 52 height 69
click at [713, 452] on button "Next image" at bounding box center [696, 463] width 52 height 69
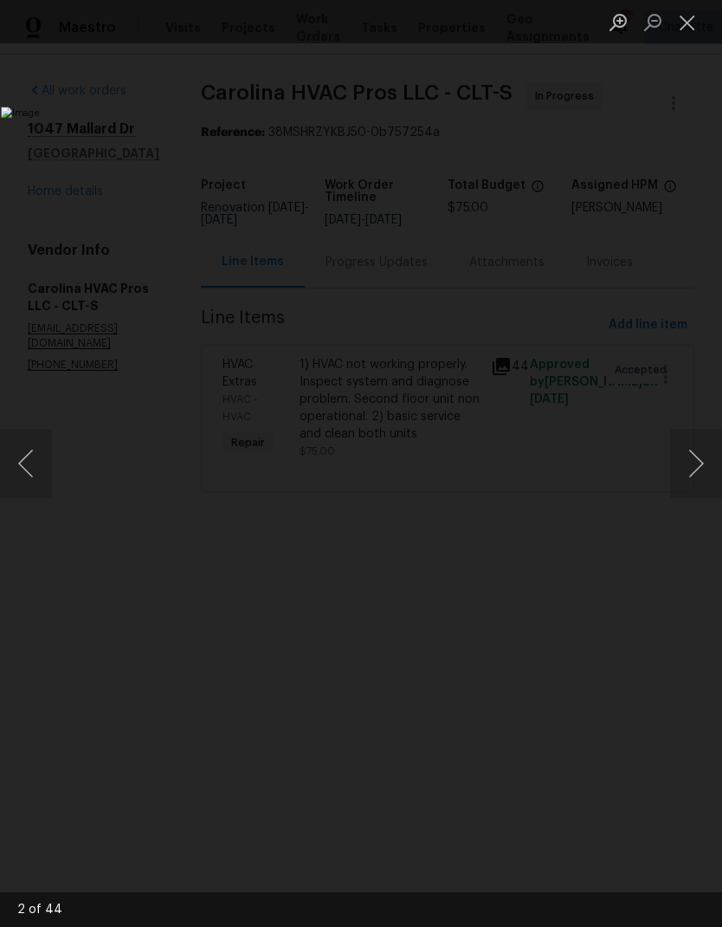
click at [38, 453] on button "Previous image" at bounding box center [26, 463] width 52 height 69
click at [42, 452] on button "Previous image" at bounding box center [26, 463] width 52 height 69
click at [25, 446] on button "Previous image" at bounding box center [26, 463] width 52 height 69
click at [701, 469] on button "Next image" at bounding box center [696, 463] width 52 height 69
click at [39, 448] on button "Previous image" at bounding box center [26, 463] width 52 height 69
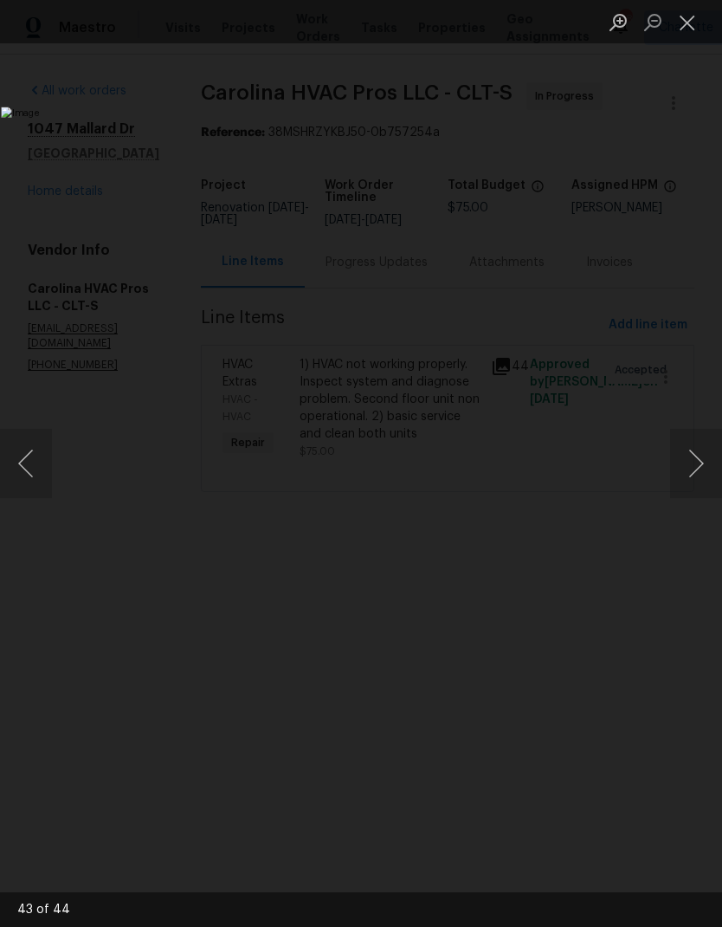
click at [39, 453] on button "Previous image" at bounding box center [26, 463] width 52 height 69
click at [28, 457] on button "Previous image" at bounding box center [26, 463] width 52 height 69
click at [22, 462] on button "Previous image" at bounding box center [26, 463] width 52 height 69
click at [698, 22] on button "Close lightbox" at bounding box center [687, 22] width 35 height 30
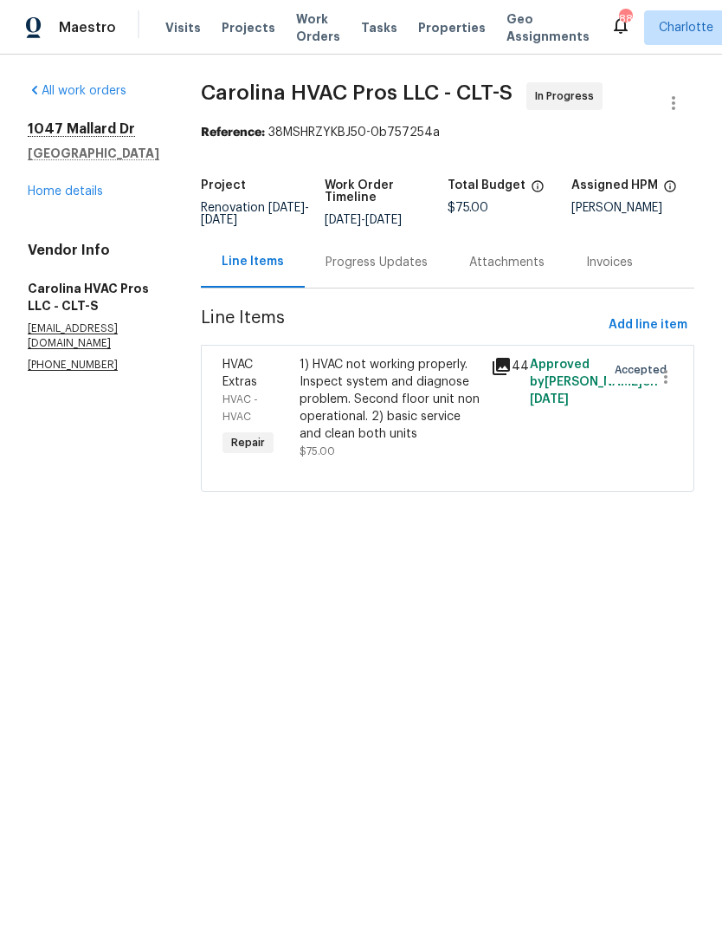
click at [255, 388] on span "HVAC Extras" at bounding box center [240, 372] width 35 height 29
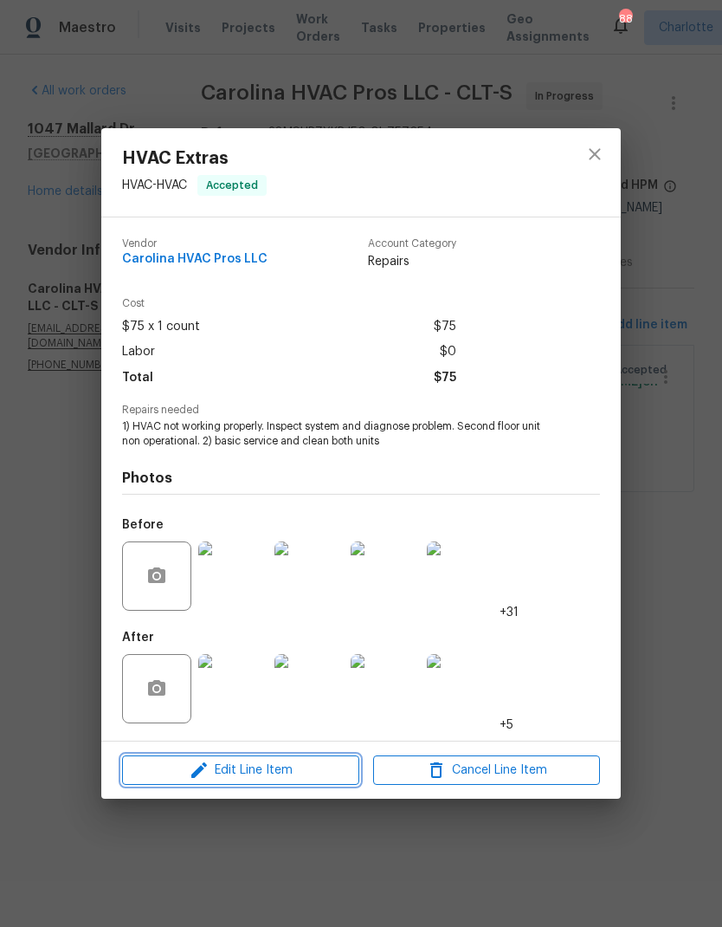
click at [273, 777] on span "Edit Line Item" at bounding box center [240, 770] width 227 height 22
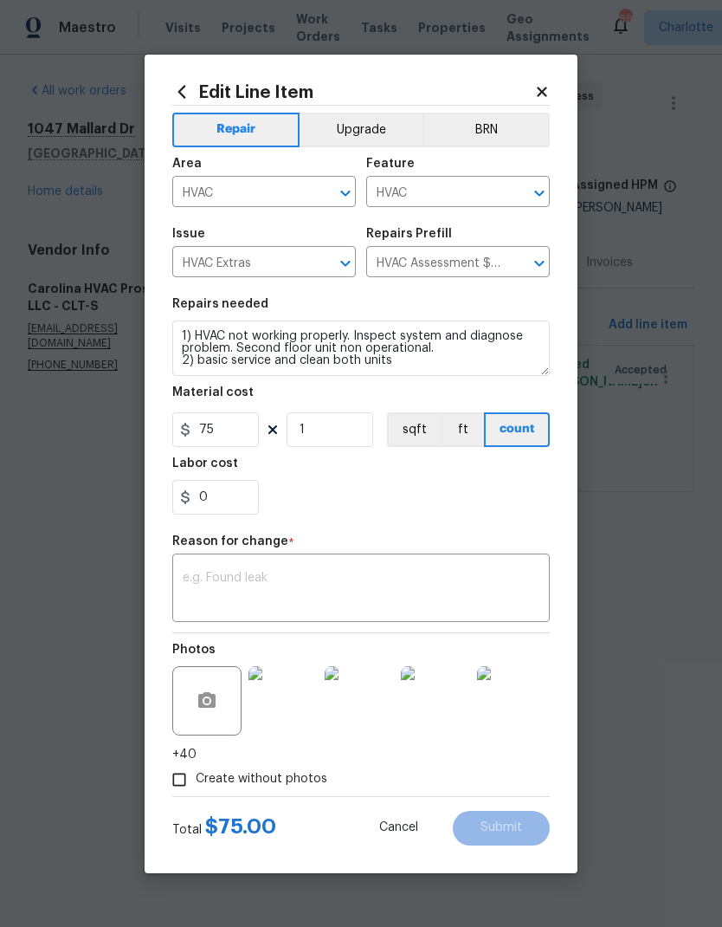
click at [287, 600] on textarea at bounding box center [361, 590] width 357 height 36
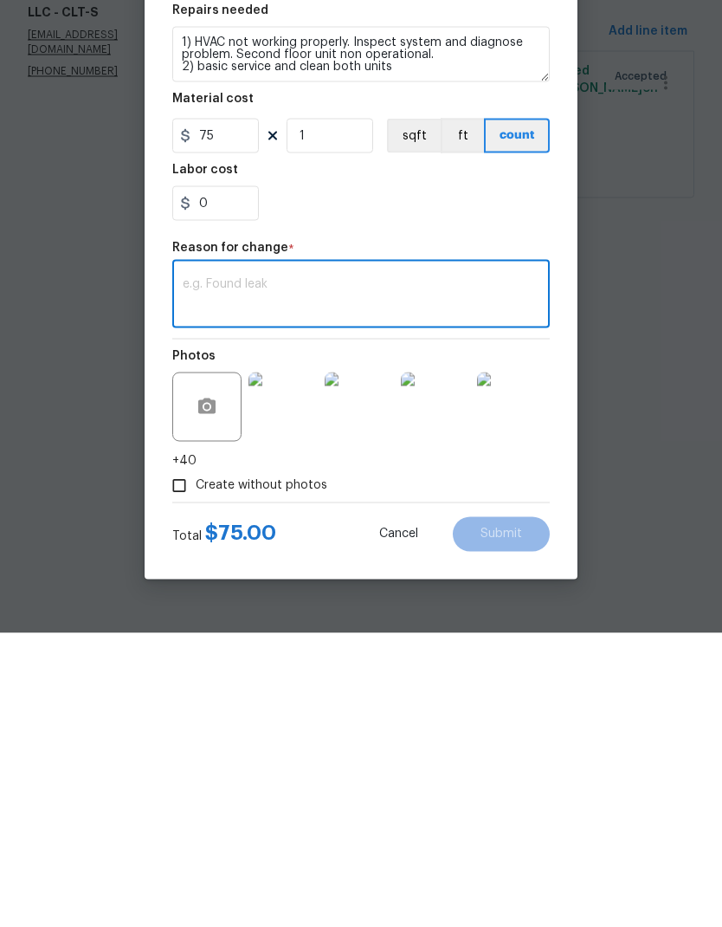
click at [237, 572] on textarea at bounding box center [361, 590] width 357 height 36
paste textarea "—-My professional opinion would be to replace the ductwork in the crawlspace. R…"
type textarea "—-My professional opinion would be to replace the ductwork in the crawlspace. R…"
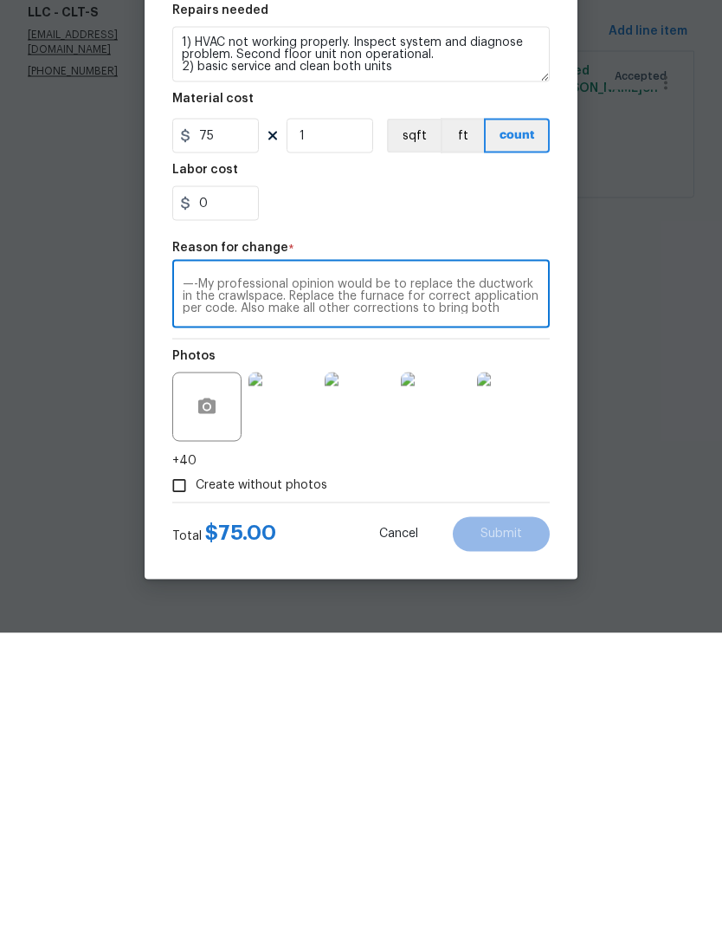
scroll to position [36, 0]
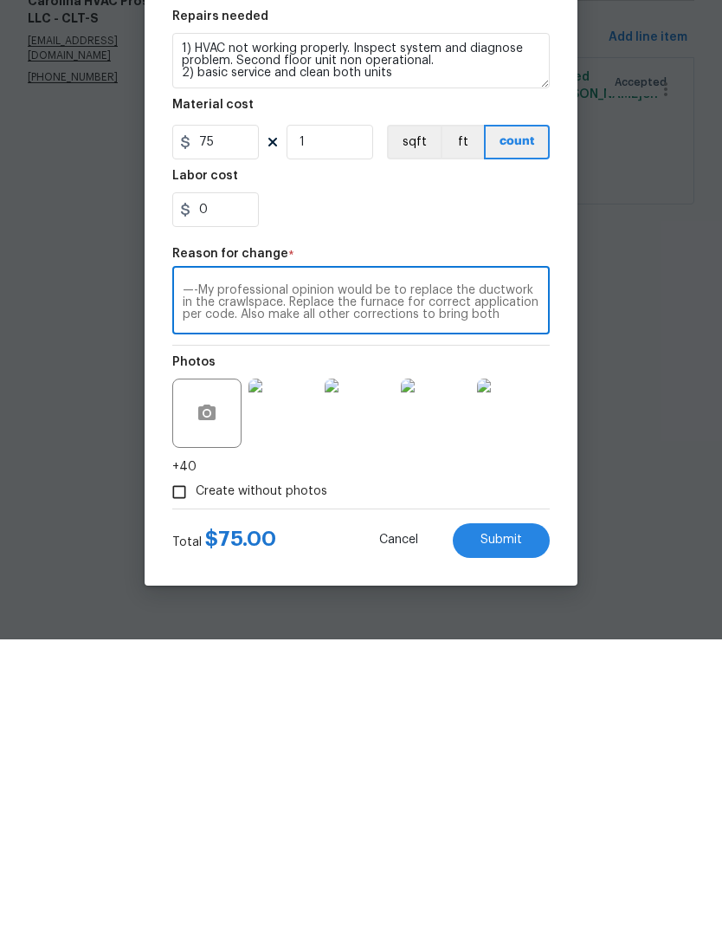
click at [373, 572] on textarea "—-My professional opinion would be to replace the ductwork in the crawlspace. R…" at bounding box center [361, 590] width 357 height 36
click at [396, 572] on textarea "—-My professional opinion would be to replace the ductwork in the crawlspace. R…" at bounding box center [361, 590] width 357 height 36
click at [395, 572] on textarea "—-My professional opinion would be to replace the ductwork in the crawlspace. R…" at bounding box center [361, 590] width 357 height 36
click at [423, 572] on textarea "—-My professional opinion would be to replace the ductwork in the crawlspace. R…" at bounding box center [361, 590] width 357 height 36
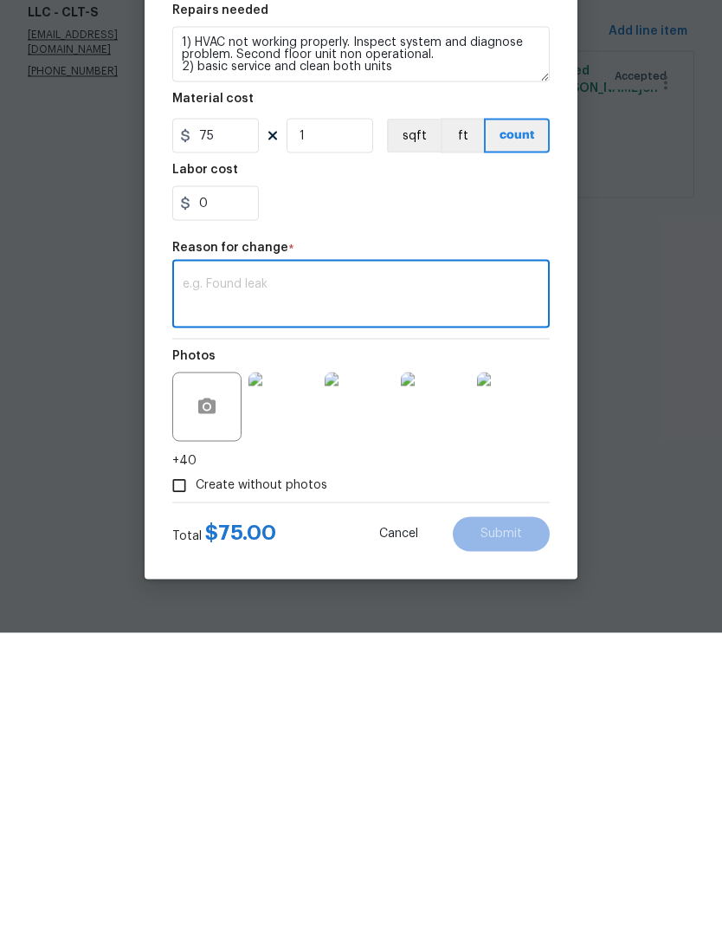
click at [244, 572] on textarea at bounding box center [361, 590] width 357 height 36
paste textarea "For todays visit:"
type textarea "For todays visit:"
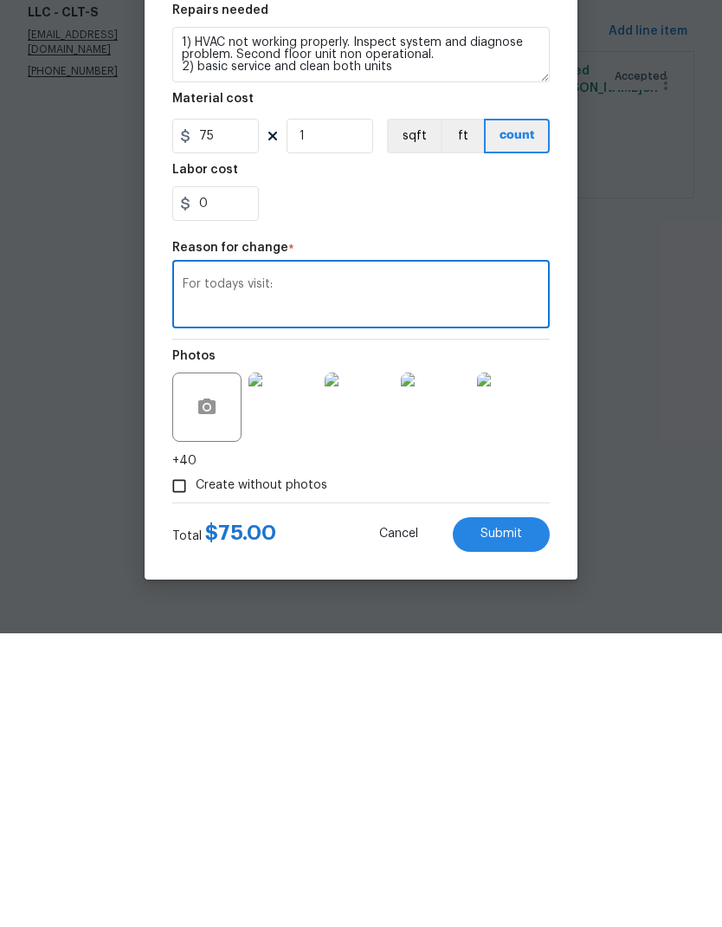
click at [198, 572] on textarea "For todays visit:" at bounding box center [361, 590] width 357 height 36
click at [197, 572] on textarea "For todays visit:" at bounding box center [361, 590] width 357 height 36
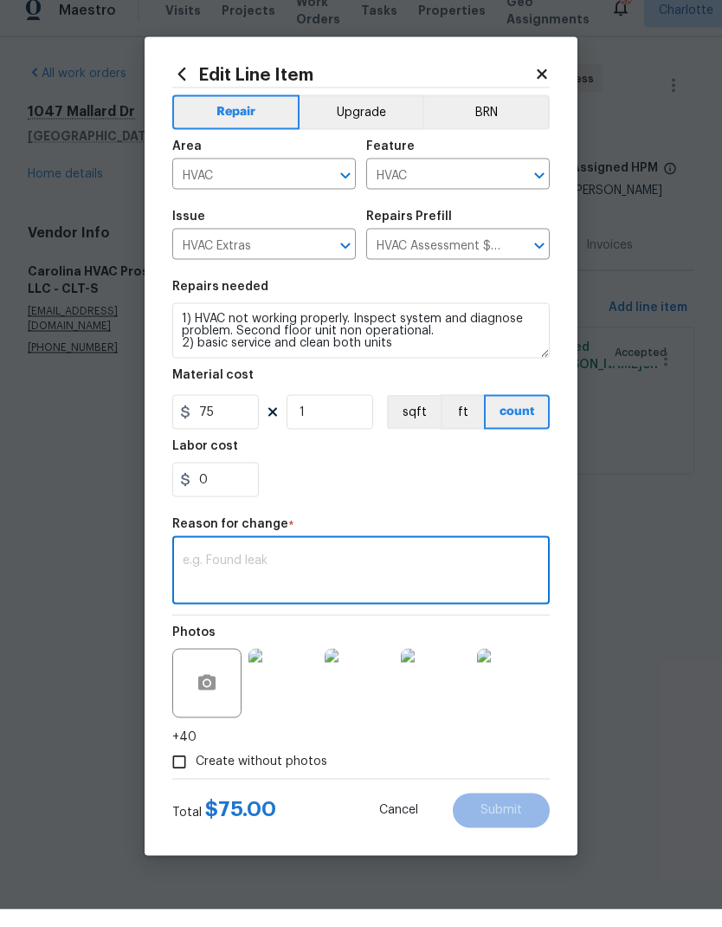
click at [537, 84] on icon at bounding box center [542, 92] width 16 height 16
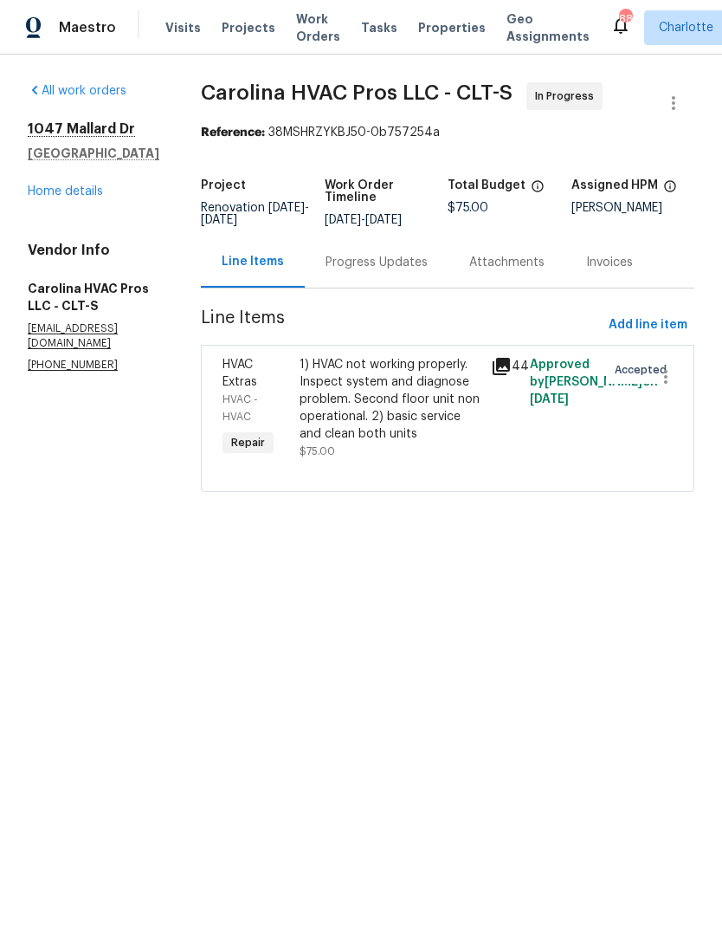
click at [386, 271] on div "Progress Updates" at bounding box center [377, 262] width 102 height 17
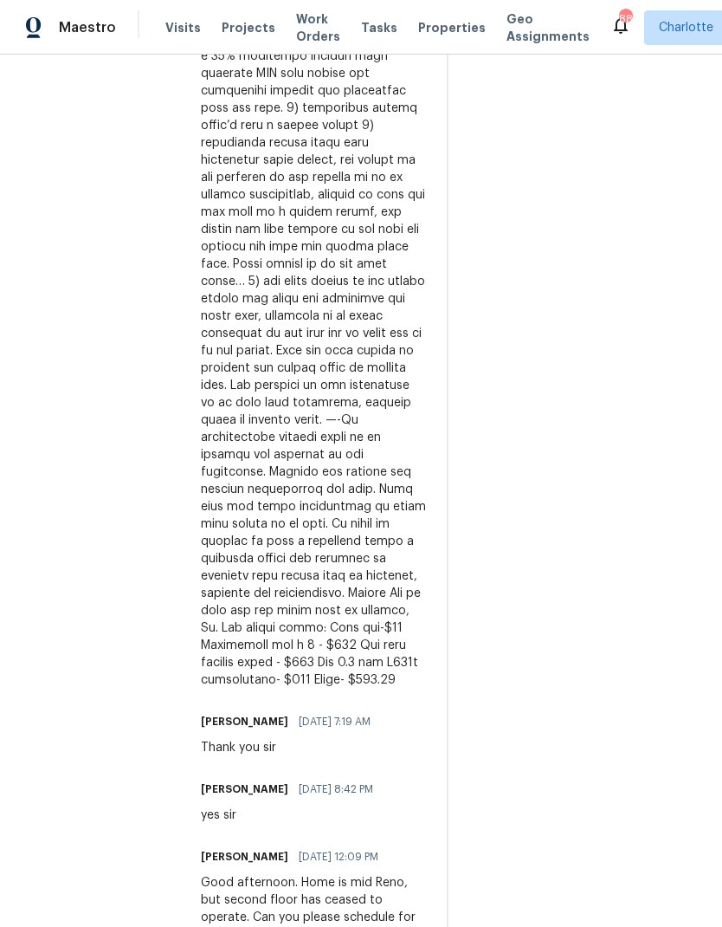
scroll to position [1582, 0]
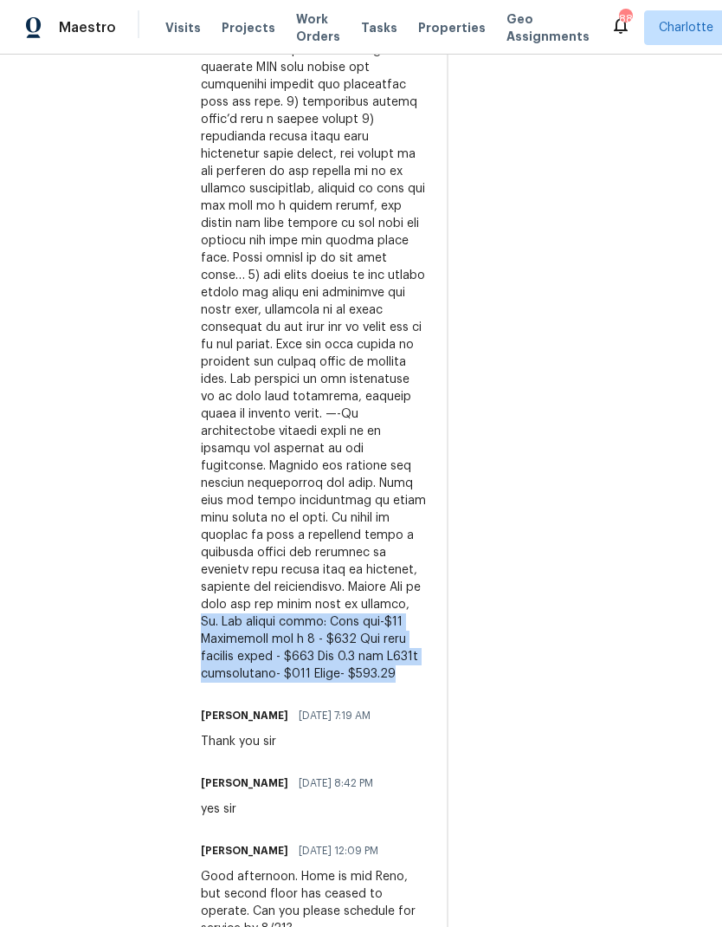
copy div "Ty. For todays visit: Trip fee-$65 Diagnostic fee x 2 - $170 Was both outdoor c…"
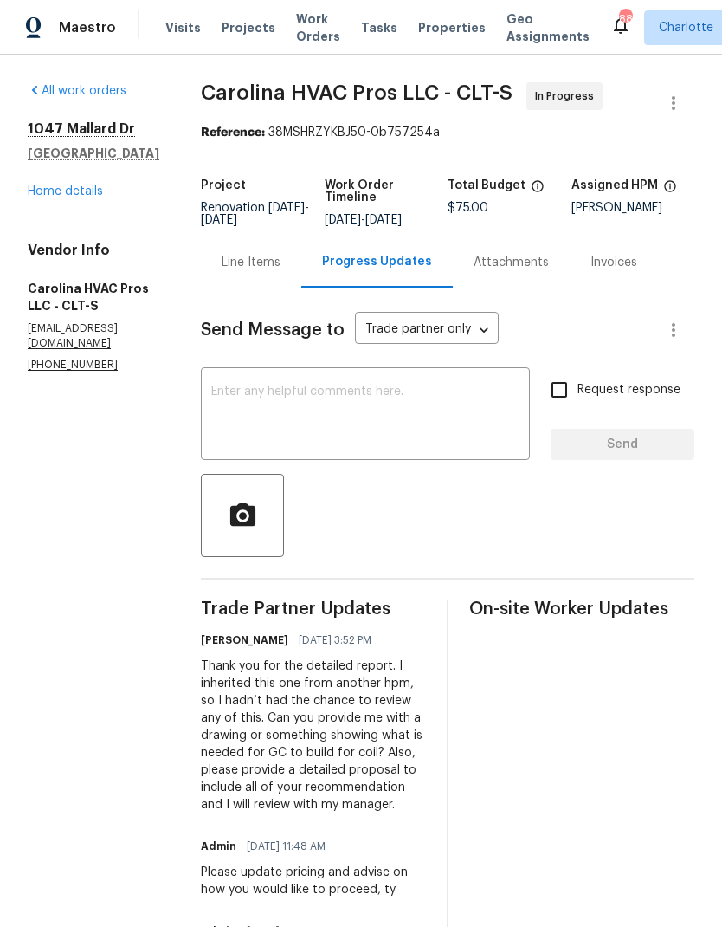
scroll to position [0, 0]
click at [257, 268] on div "Line Items" at bounding box center [251, 262] width 59 height 17
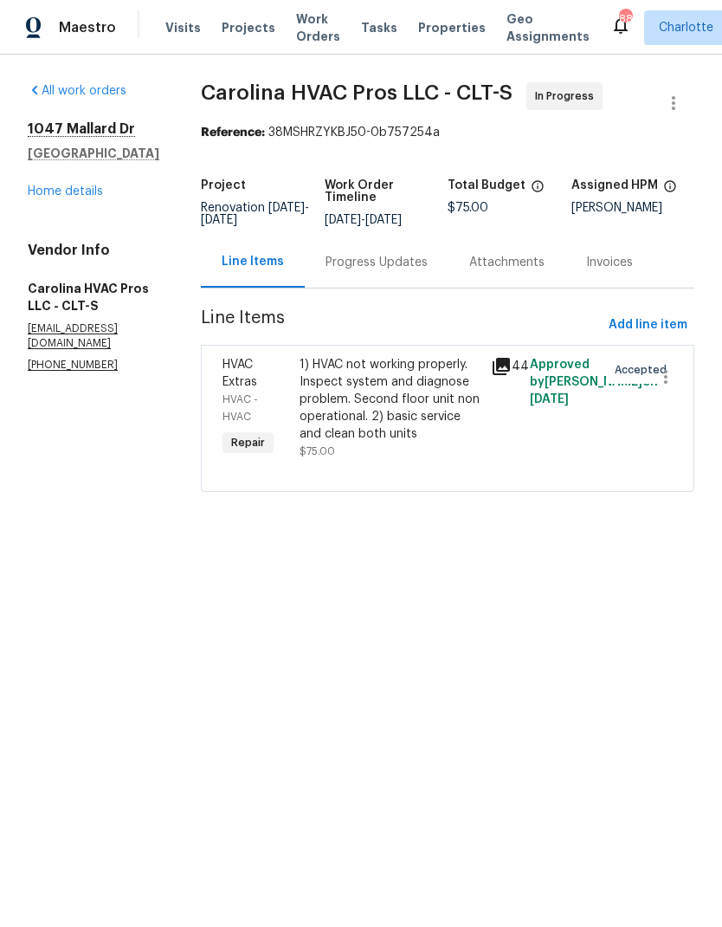
click at [257, 388] on span "HVAC Extras" at bounding box center [240, 372] width 35 height 29
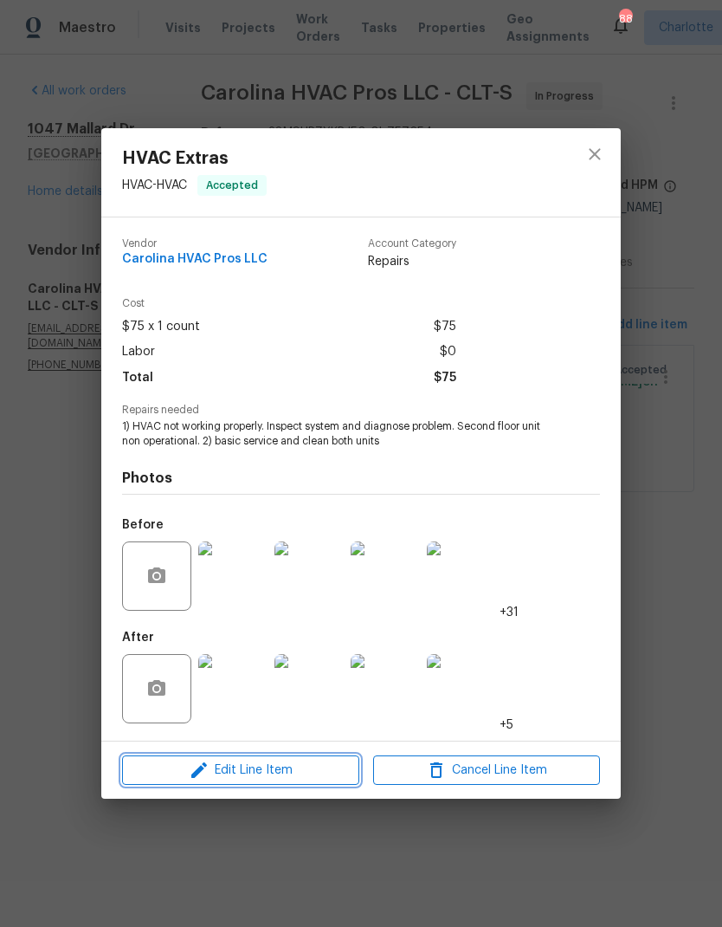
click at [242, 780] on span "Edit Line Item" at bounding box center [240, 770] width 227 height 22
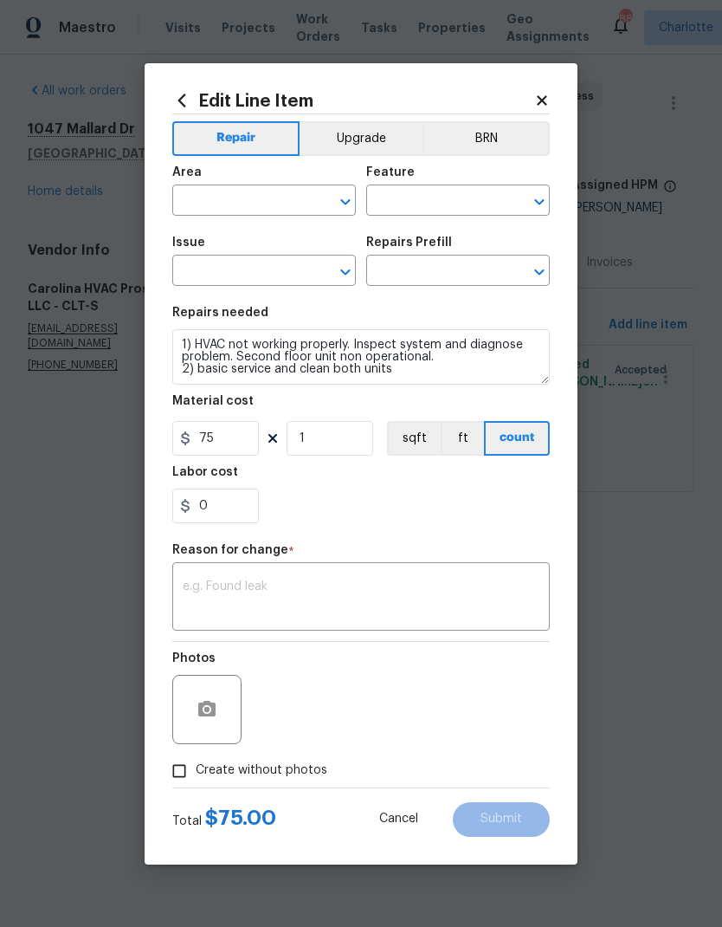
type input "HVAC"
type input "HVAC Extras"
type input "HVAC Assessment $75.00"
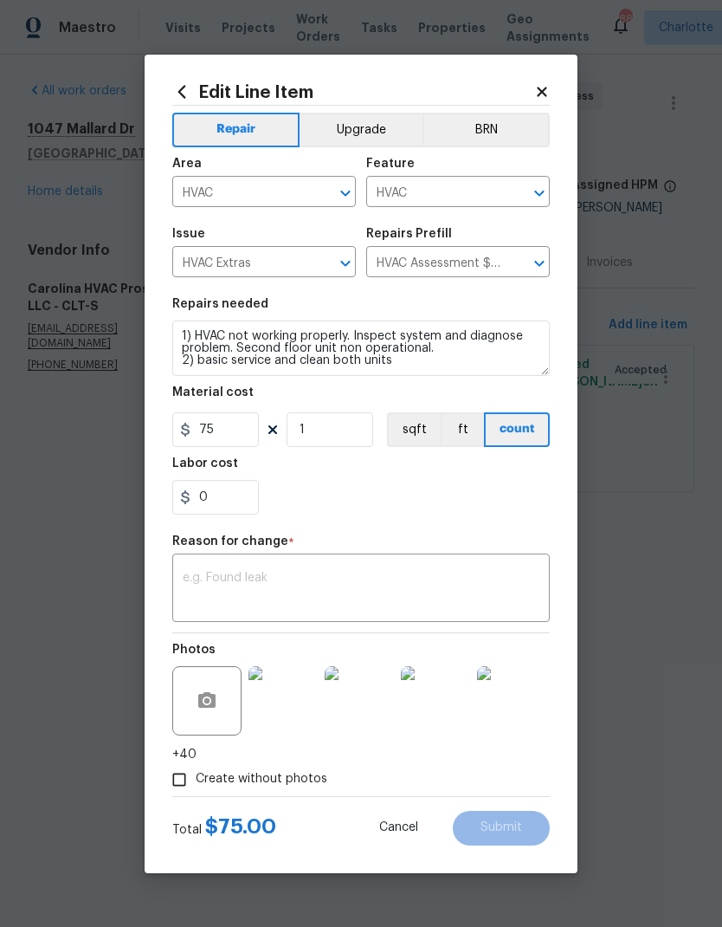
click at [262, 594] on textarea at bounding box center [361, 590] width 357 height 36
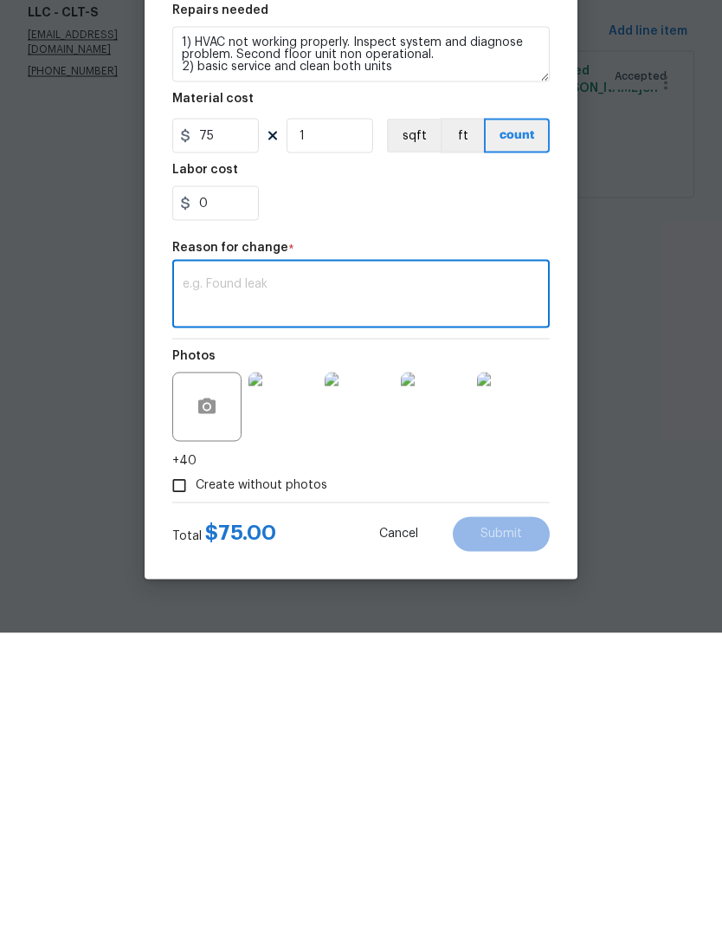
click at [269, 572] on textarea at bounding box center [361, 590] width 357 height 36
paste textarea "Ty. For todays visit: Trip fee-$65 Diagnostic fee x 2 - $170 Was both outdoor c…"
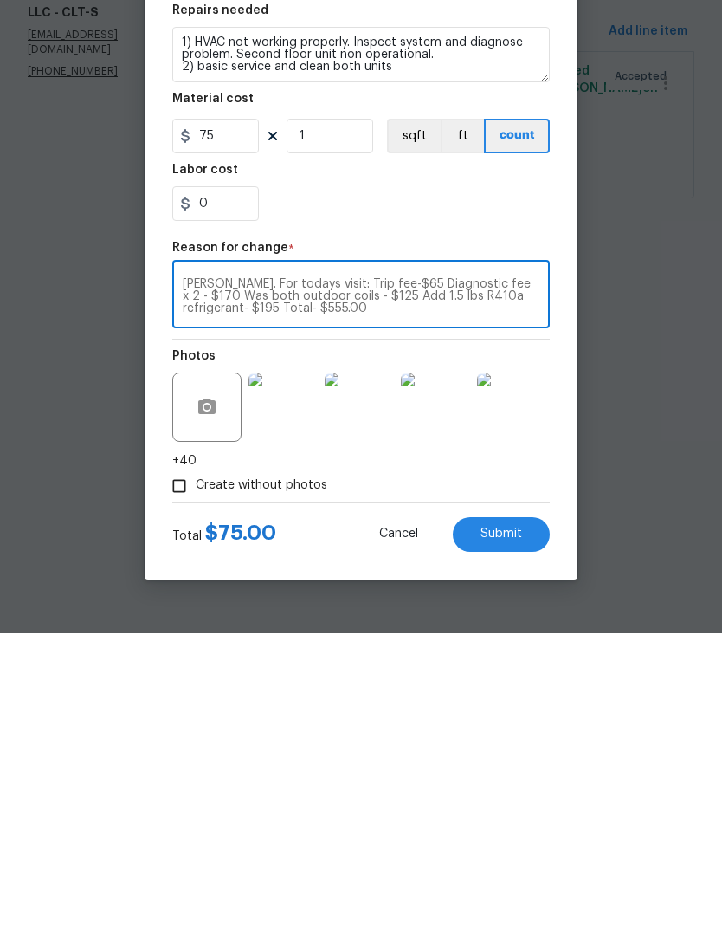
click at [204, 572] on textarea "Ty. For todays visit: Trip fee-$65 Diagnostic fee x 2 - $170 Was both outdoor c…" at bounding box center [361, 590] width 357 height 36
type textarea "For todays visit: Trip fee-$65 Diagnostic fee x 2 - $170 Was both outdoor coils…"
click at [203, 412] on input "75" at bounding box center [215, 429] width 87 height 35
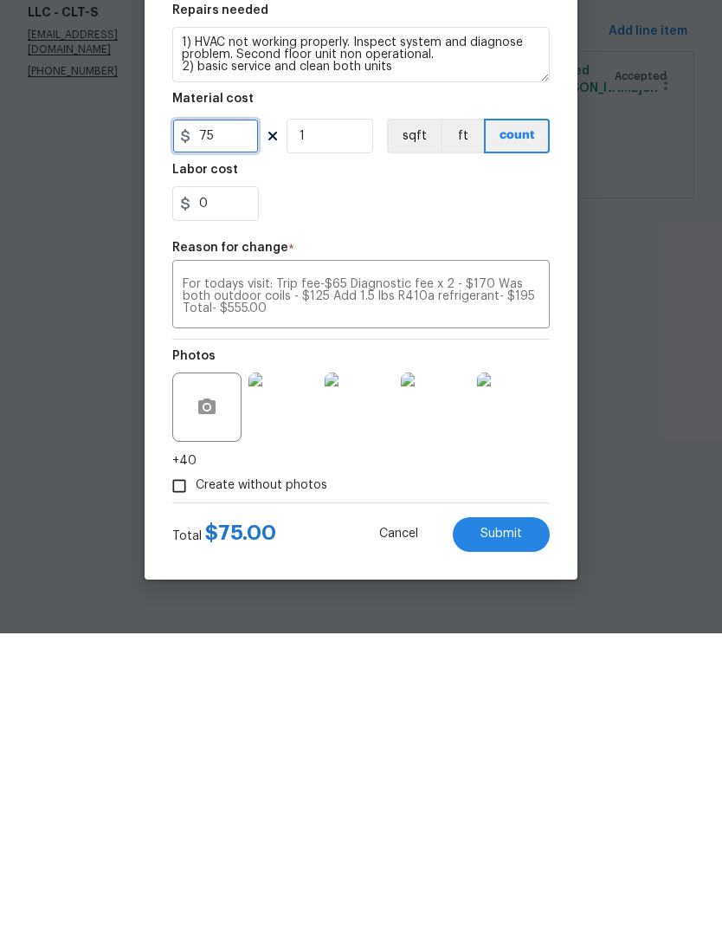
click at [203, 412] on input "75" at bounding box center [215, 429] width 87 height 35
click at [208, 412] on input "75" at bounding box center [215, 429] width 87 height 35
click at [214, 412] on input "75" at bounding box center [215, 429] width 87 height 35
type input "555"
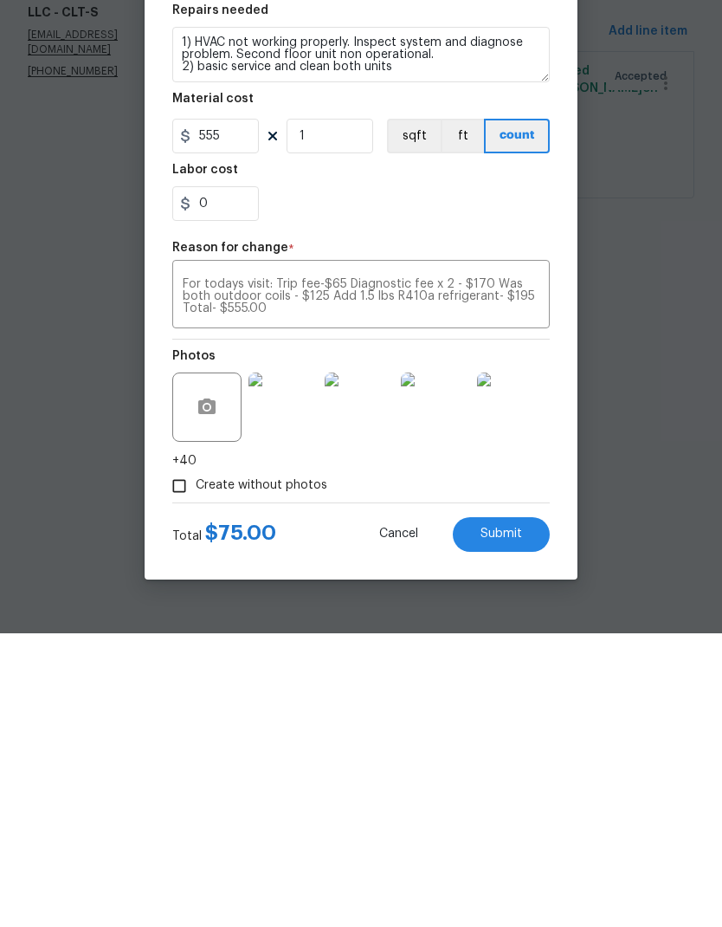
click at [485, 214] on div "Repair Upgrade BRN Area HVAC ​ Feature HVAC ​ Issue HVAC Extras ​ Repairs Prefi…" at bounding box center [361, 451] width 378 height 690
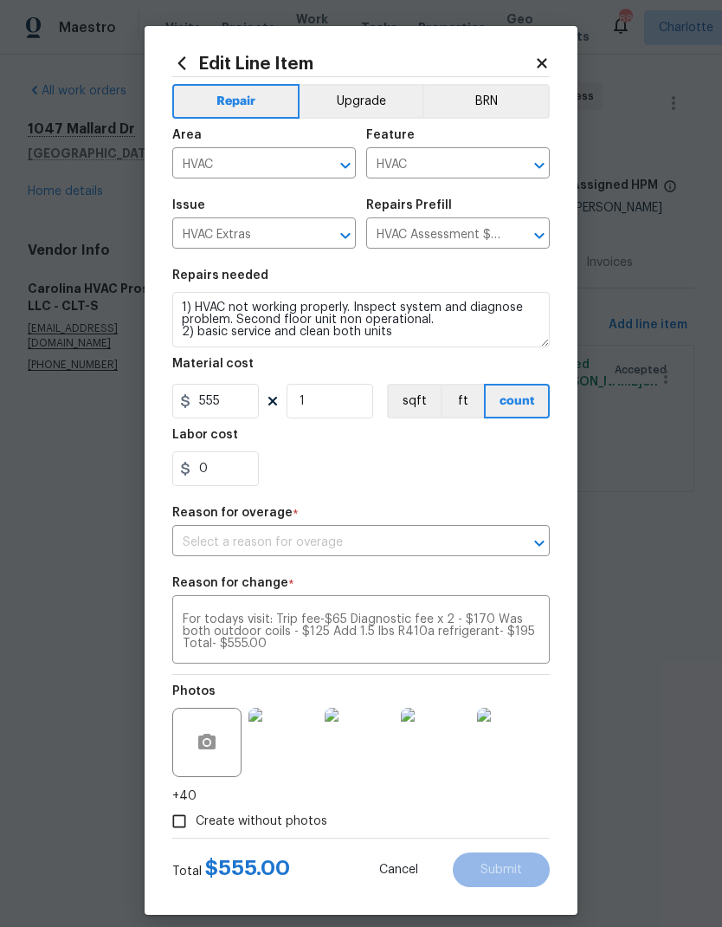
click at [211, 549] on input "text" at bounding box center [336, 542] width 329 height 27
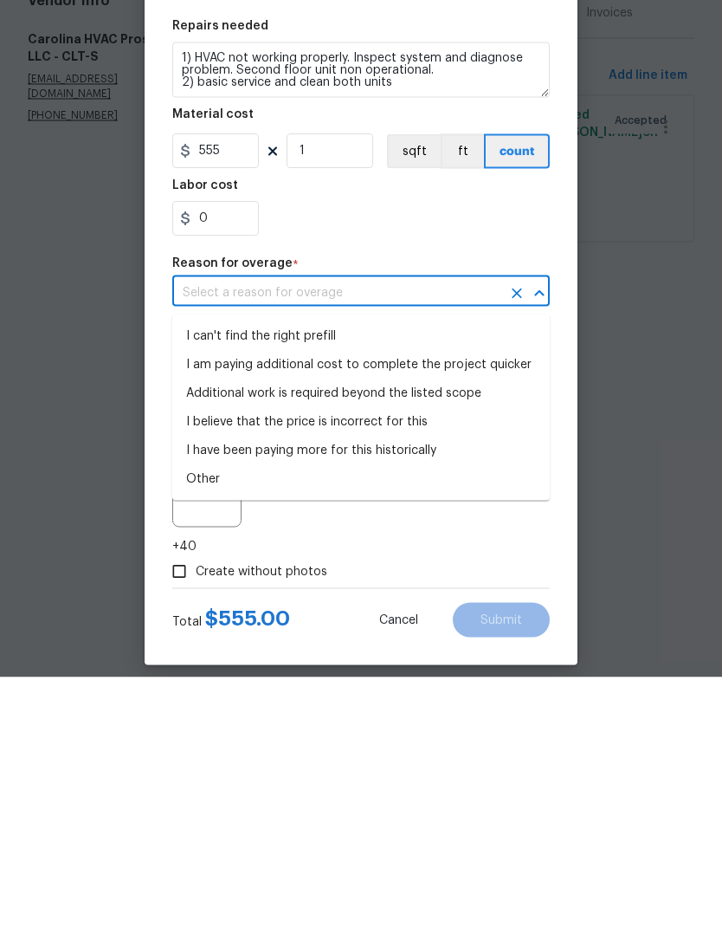
click at [222, 572] on li "I can't find the right prefill" at bounding box center [361, 586] width 378 height 29
type input "I can't find the right prefill"
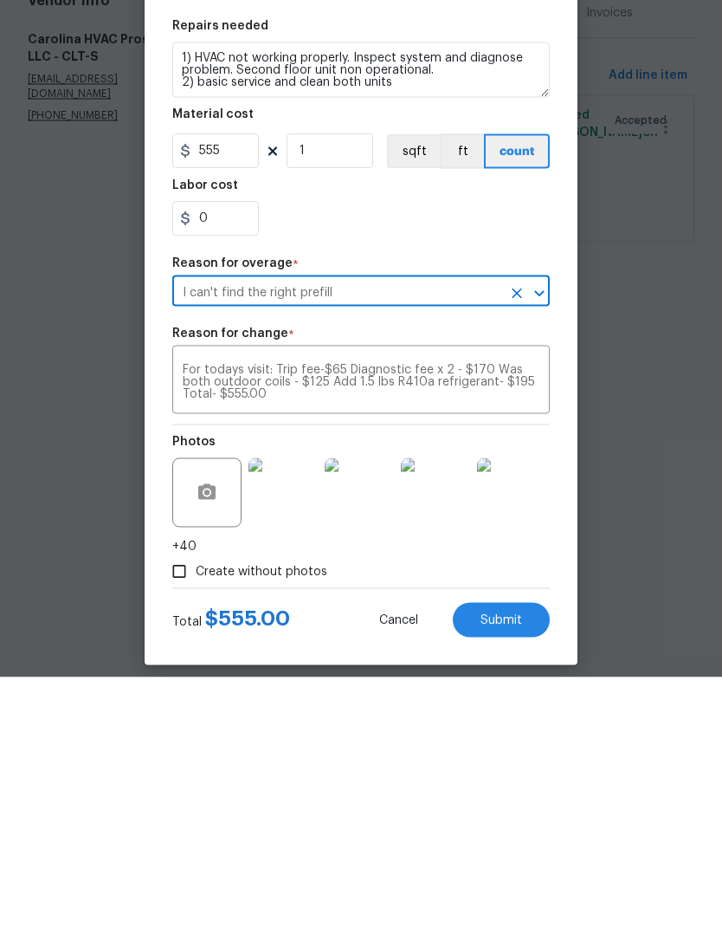
click at [463, 804] on div "Create without photos" at bounding box center [361, 820] width 378 height 33
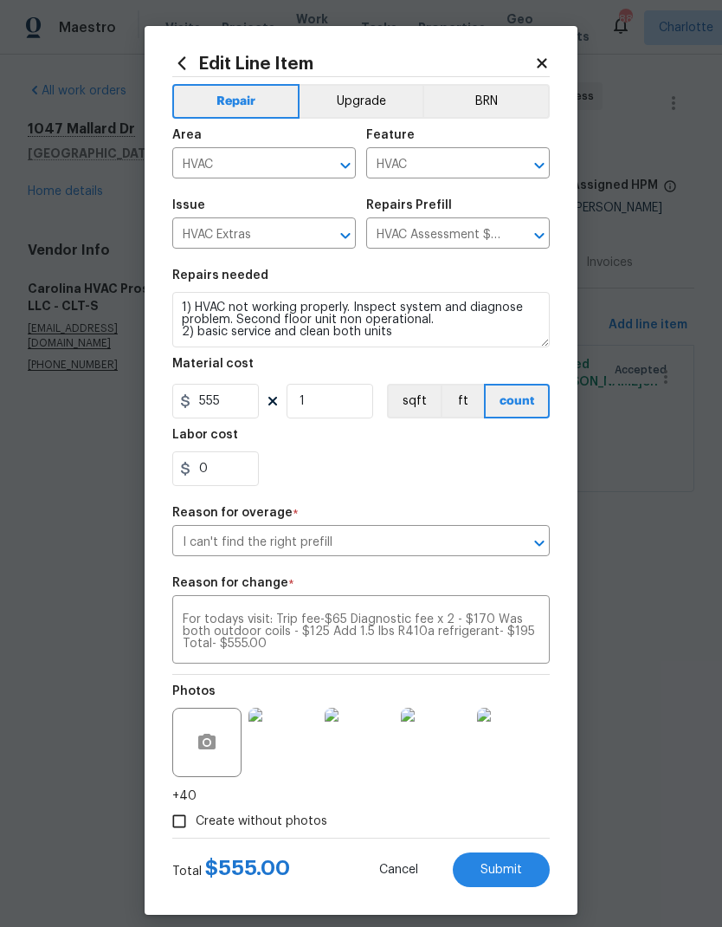
click at [507, 876] on span "Submit" at bounding box center [502, 869] width 42 height 13
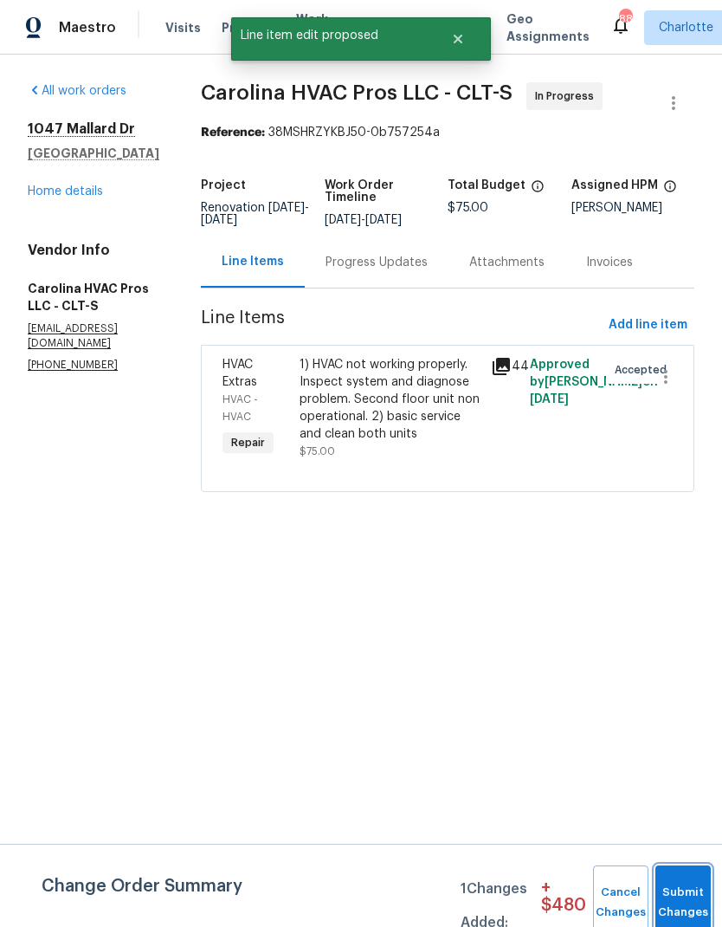
click at [672, 901] on span "Submit Changes" at bounding box center [683, 902] width 38 height 40
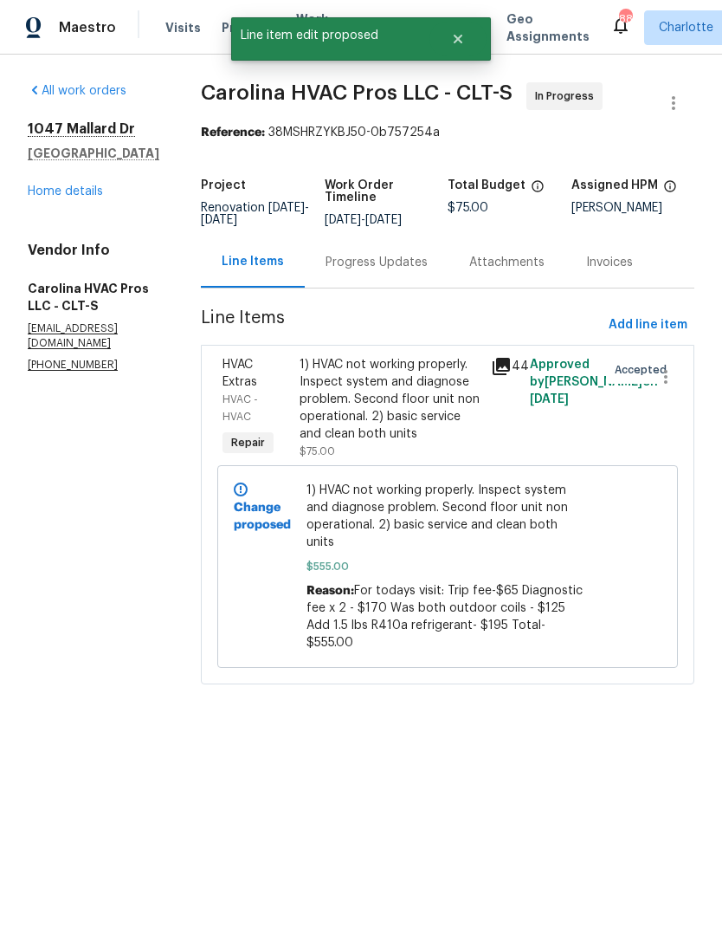
click at [406, 271] on div "Progress Updates" at bounding box center [377, 262] width 102 height 17
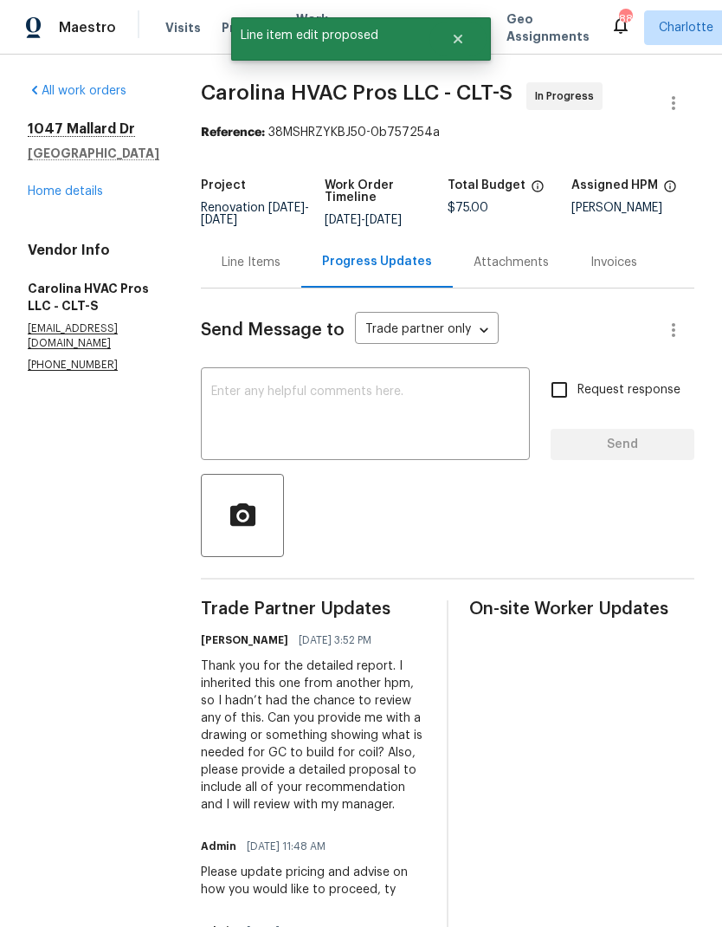
click at [336, 409] on textarea at bounding box center [365, 415] width 308 height 61
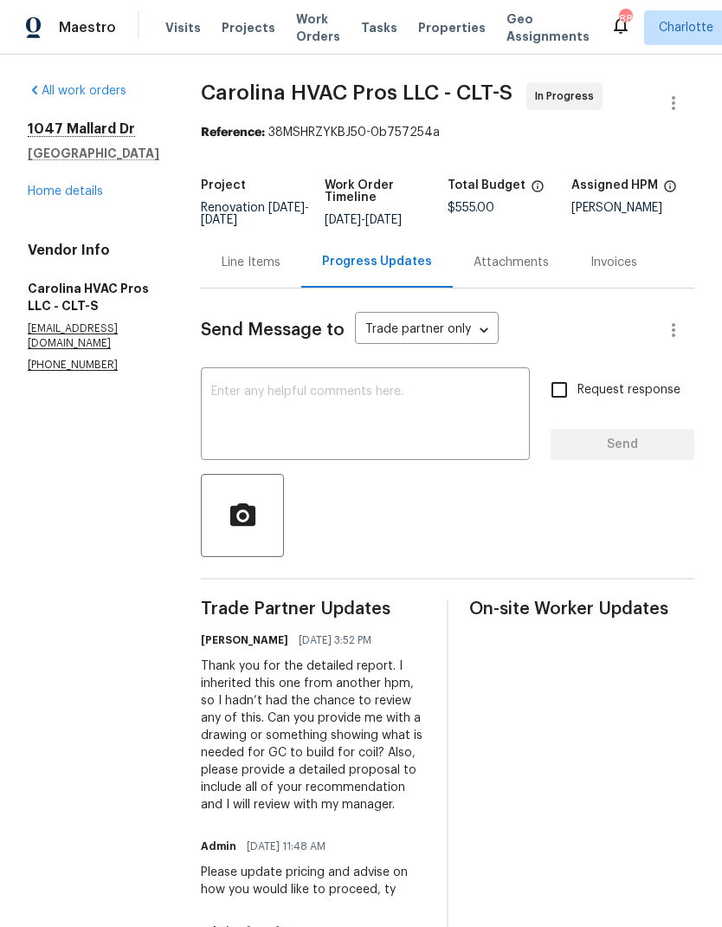
click at [404, 417] on textarea at bounding box center [365, 415] width 308 height 61
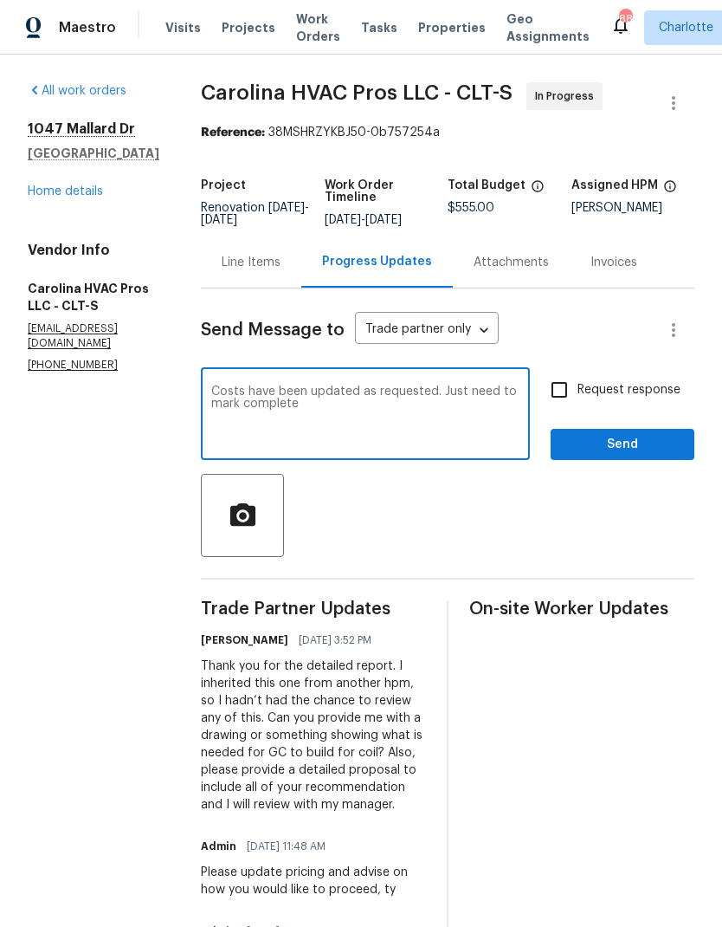
type textarea "Costs have been updated as requested. Just need to mark complete"
click at [553, 408] on input "Request response" at bounding box center [559, 389] width 36 height 36
checkbox input "true"
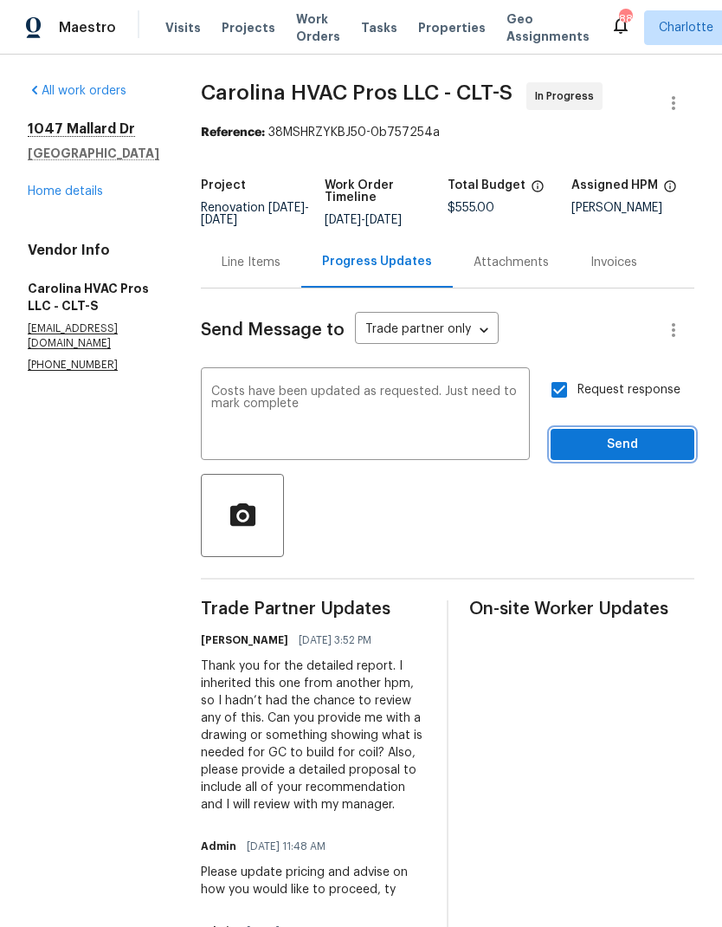
click at [625, 450] on span "Send" at bounding box center [623, 445] width 116 height 22
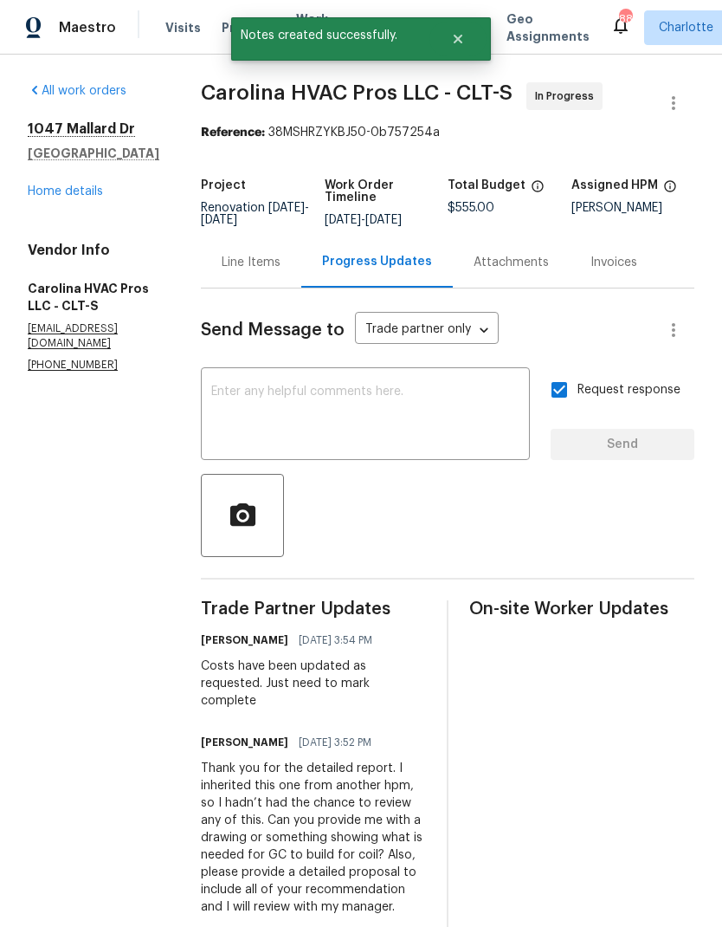
click at [32, 187] on link "Home details" at bounding box center [65, 191] width 75 height 12
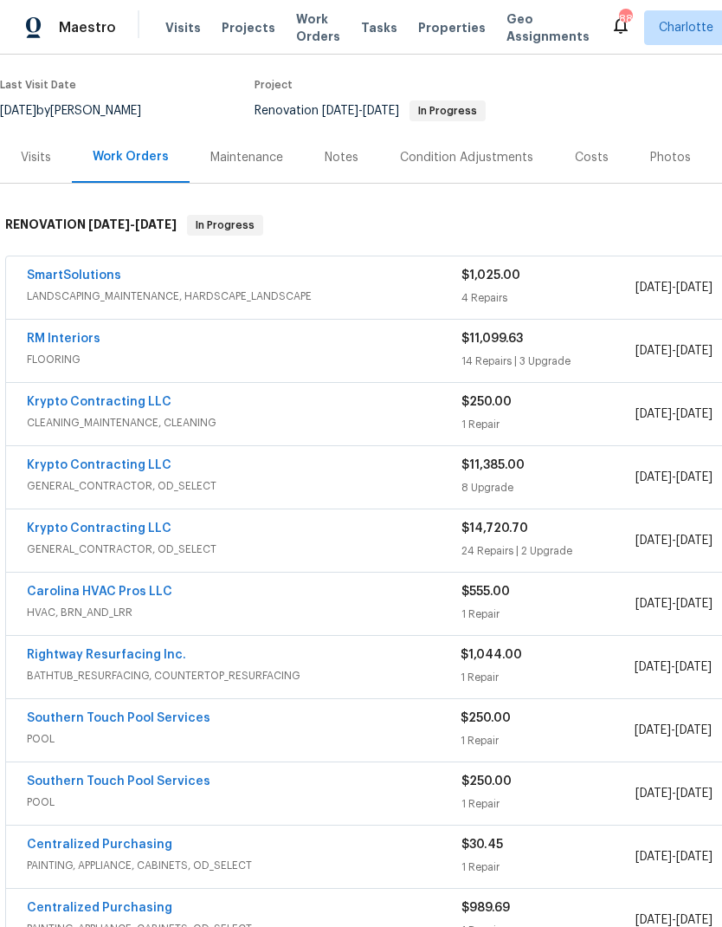
scroll to position [132, 0]
click at [65, 274] on link "SmartSolutions" at bounding box center [74, 274] width 94 height 12
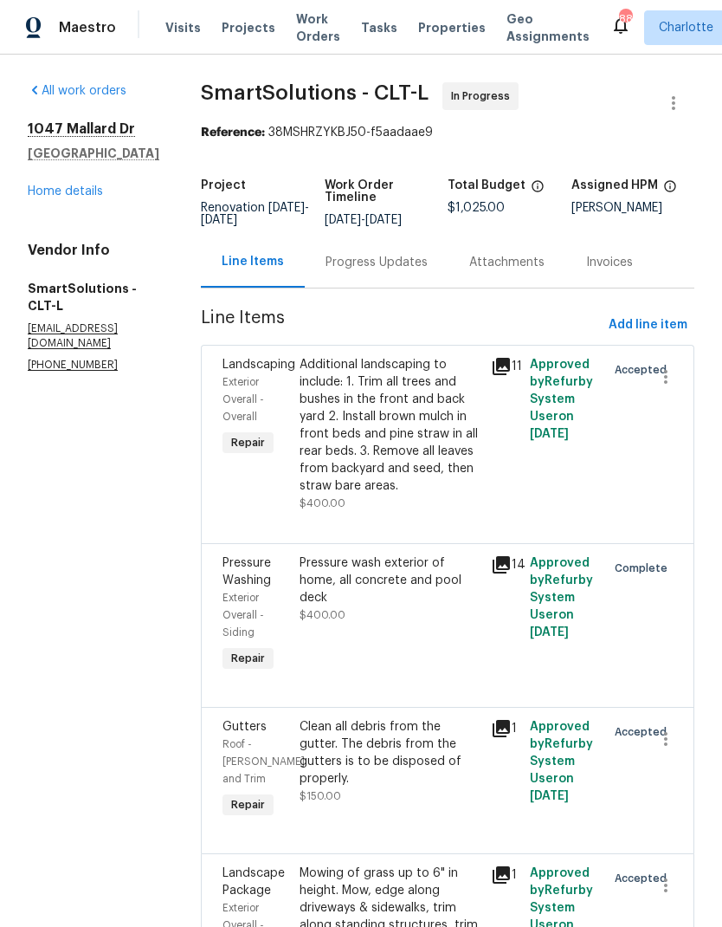
click at [410, 287] on div "Progress Updates" at bounding box center [377, 261] width 144 height 51
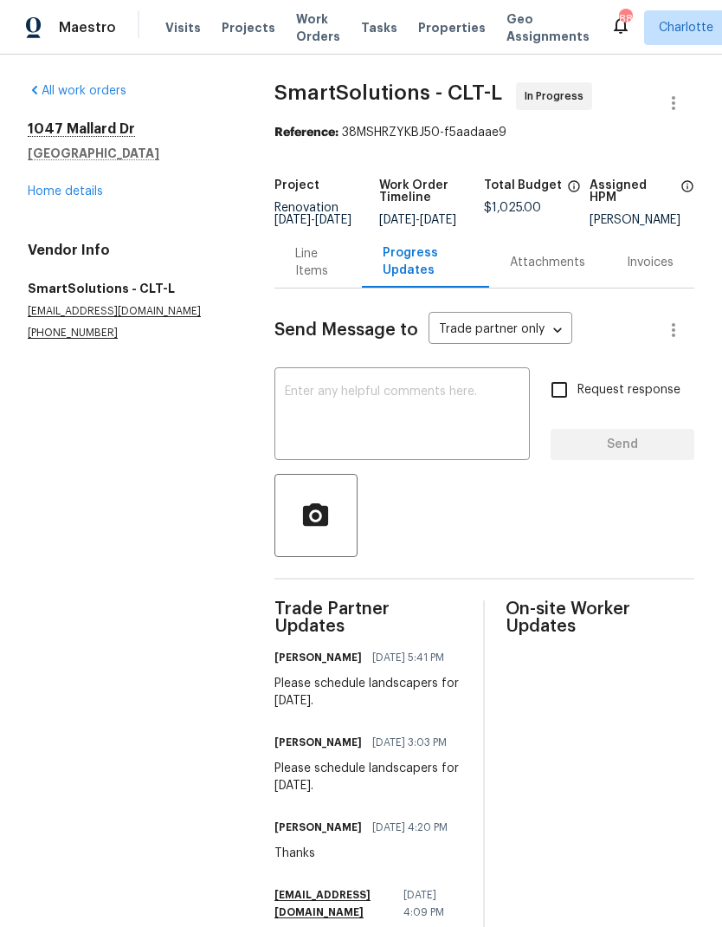
copy div "Please schedule landscapers for [DATE]."
click at [389, 446] on textarea at bounding box center [402, 415] width 235 height 61
click at [360, 423] on textarea at bounding box center [402, 415] width 235 height 61
click at [315, 404] on textarea at bounding box center [402, 415] width 235 height 61
paste textarea "Please schedule landscapers for [DATE]."
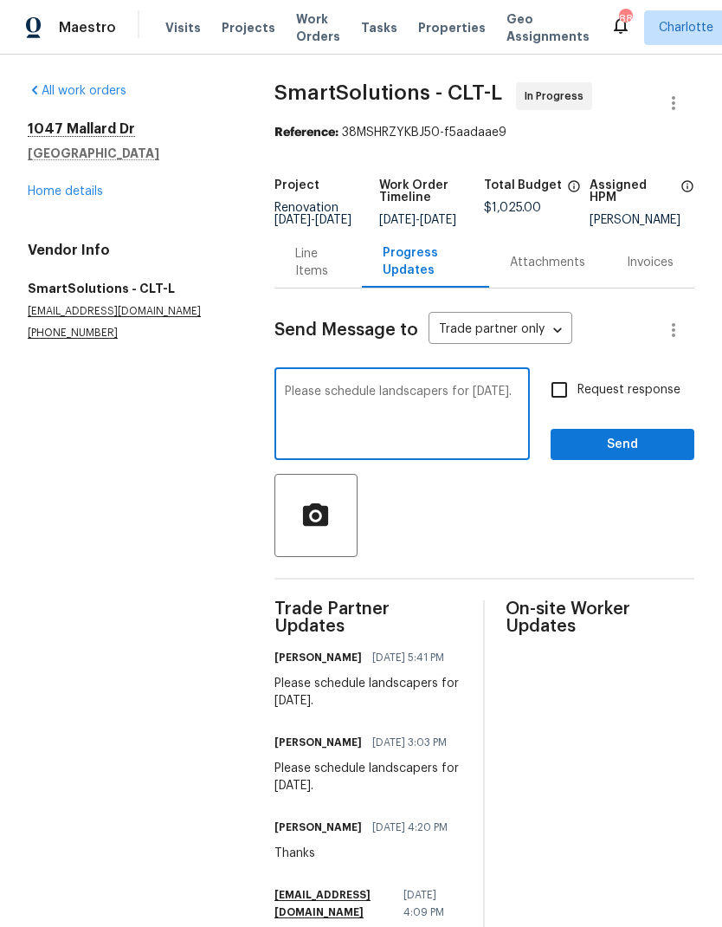
type textarea "Please schedule landscapers for [DATE]."
click at [575, 408] on input "Request response" at bounding box center [559, 389] width 36 height 36
checkbox input "true"
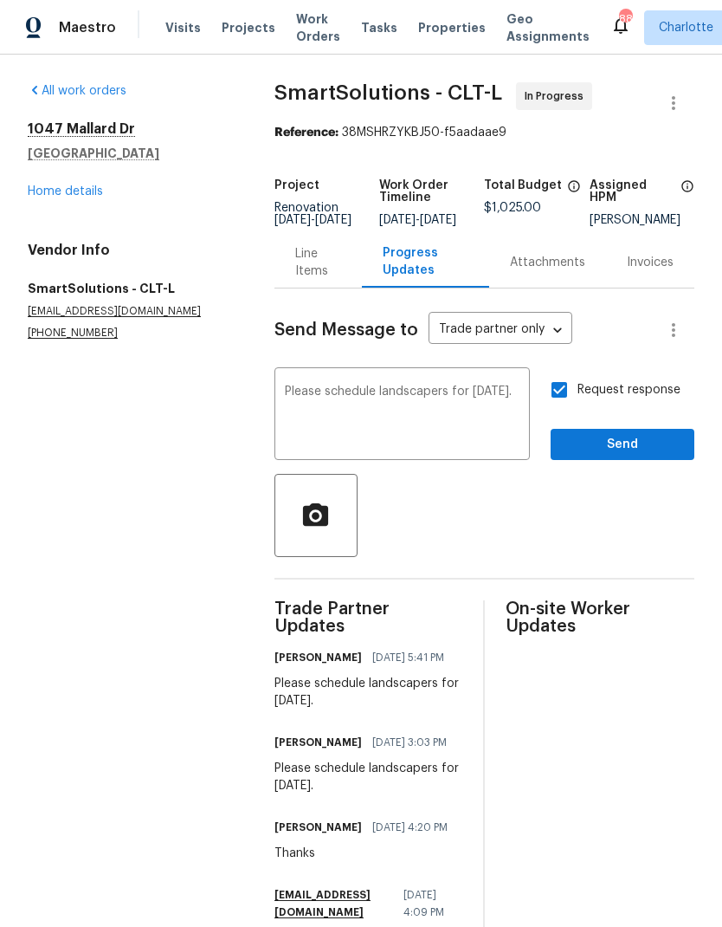
click at [413, 422] on textarea "Please schedule landscapers for [DATE]." at bounding box center [402, 415] width 235 height 61
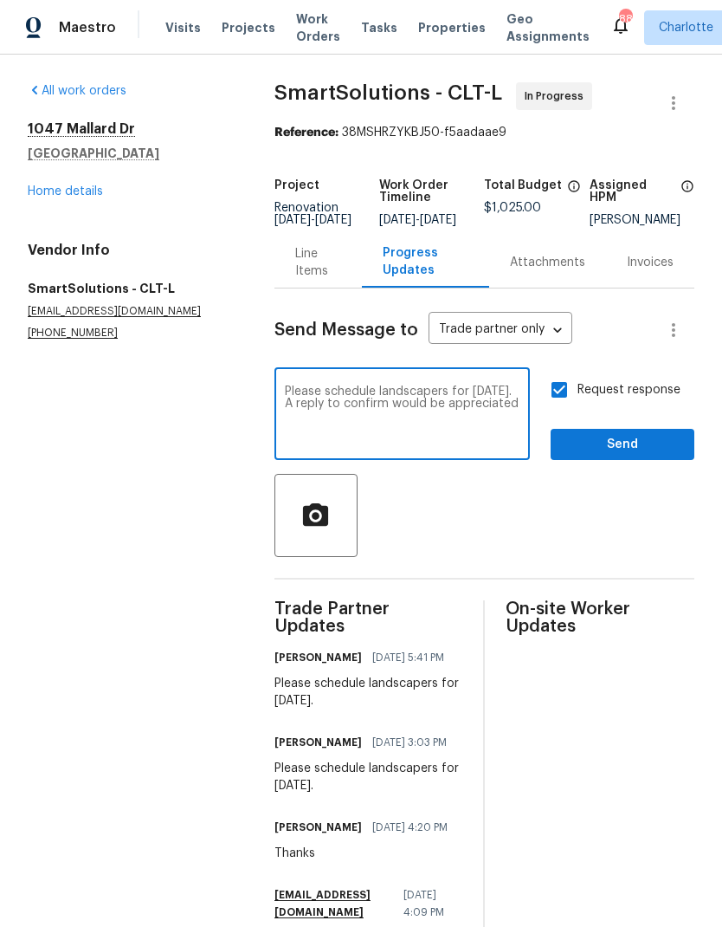
type textarea "Please schedule landscapers for [DATE]. A reply to confirm would be appreciated"
click at [609, 461] on button "Send" at bounding box center [623, 445] width 144 height 32
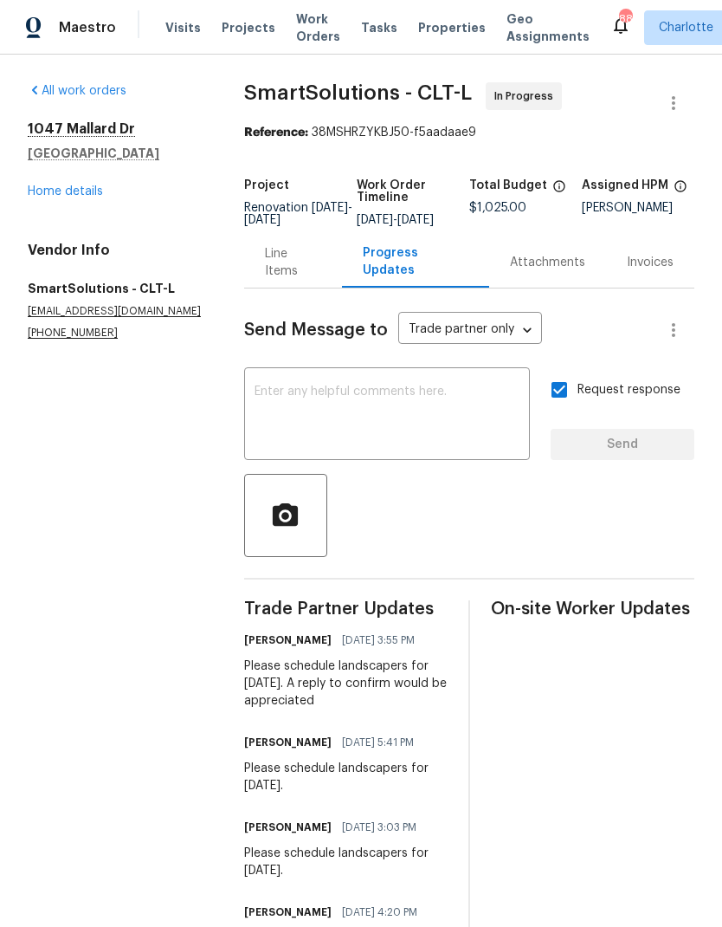
click at [73, 191] on link "Home details" at bounding box center [65, 191] width 75 height 12
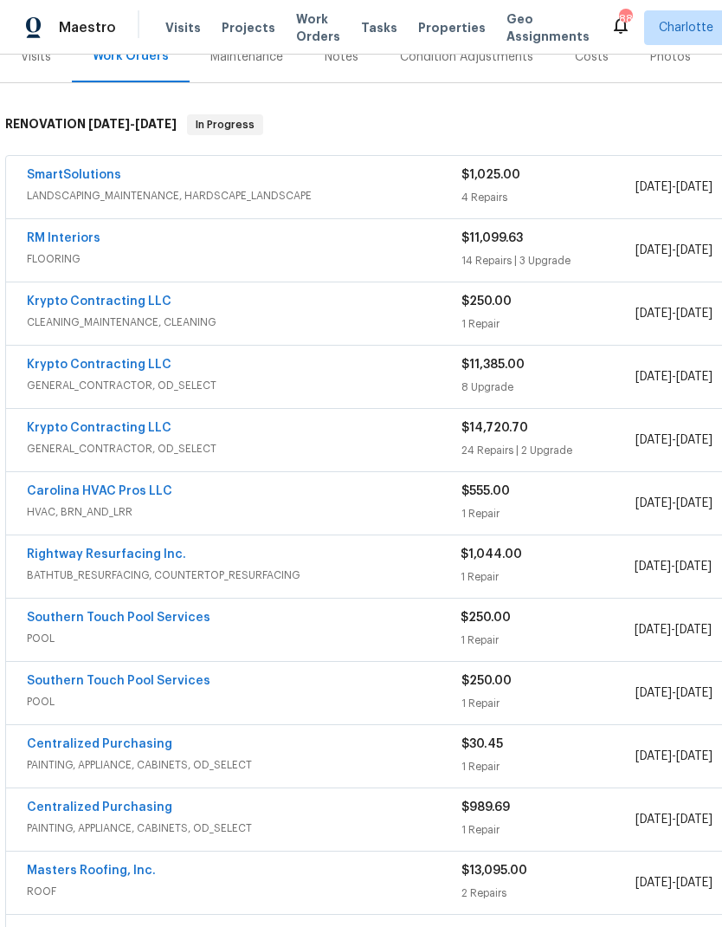
scroll to position [232, 0]
click at [123, 548] on link "Rightway Resurfacing Inc." at bounding box center [106, 553] width 159 height 12
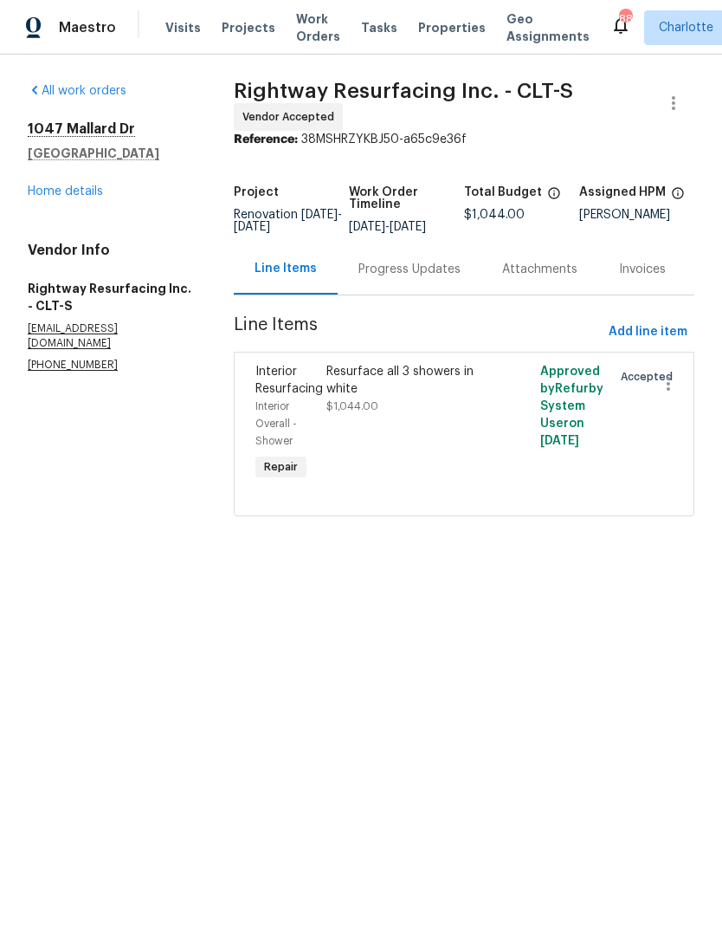
click at [404, 278] on div "Progress Updates" at bounding box center [409, 269] width 102 height 17
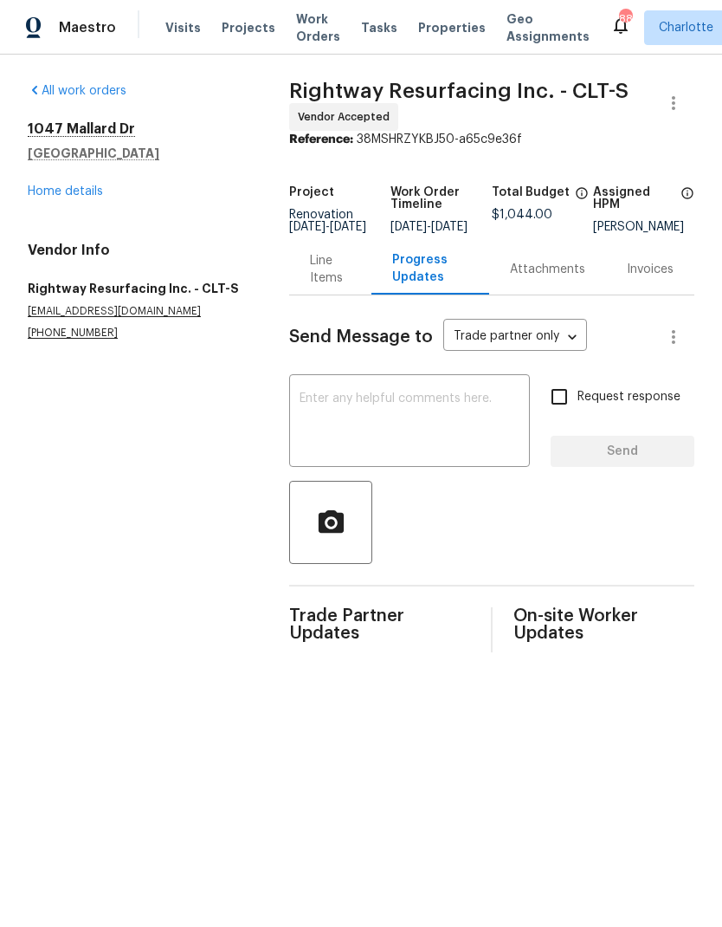
click at [404, 444] on textarea at bounding box center [410, 422] width 220 height 61
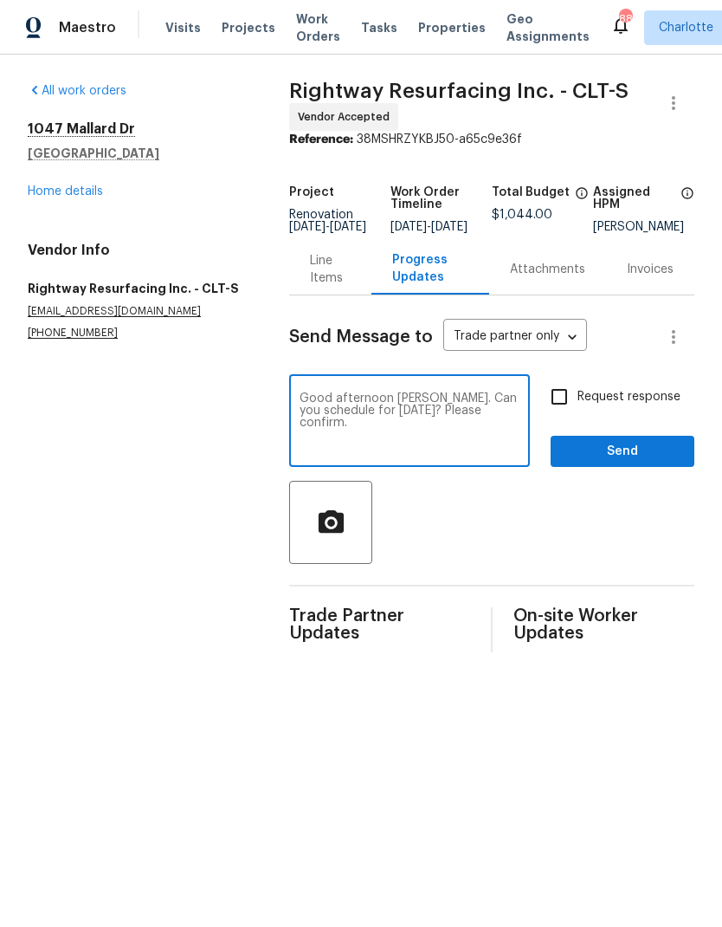
type textarea "Good afternoon [PERSON_NAME]. Can you schedule for [DATE]? Please confirm."
click at [552, 411] on input "Request response" at bounding box center [559, 396] width 36 height 36
checkbox input "true"
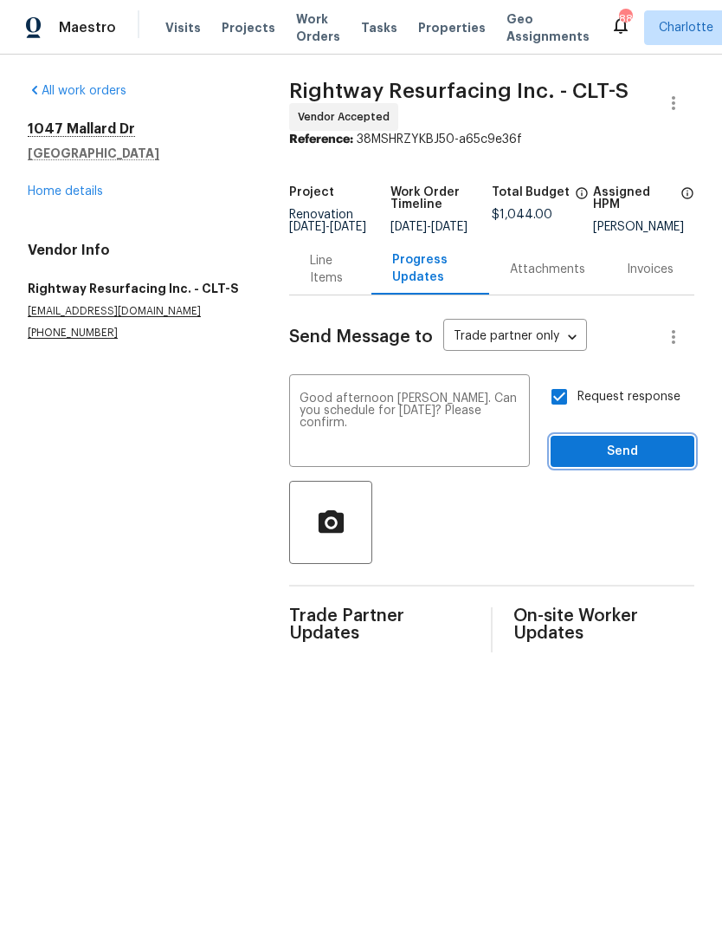
click at [632, 460] on span "Send" at bounding box center [623, 452] width 116 height 22
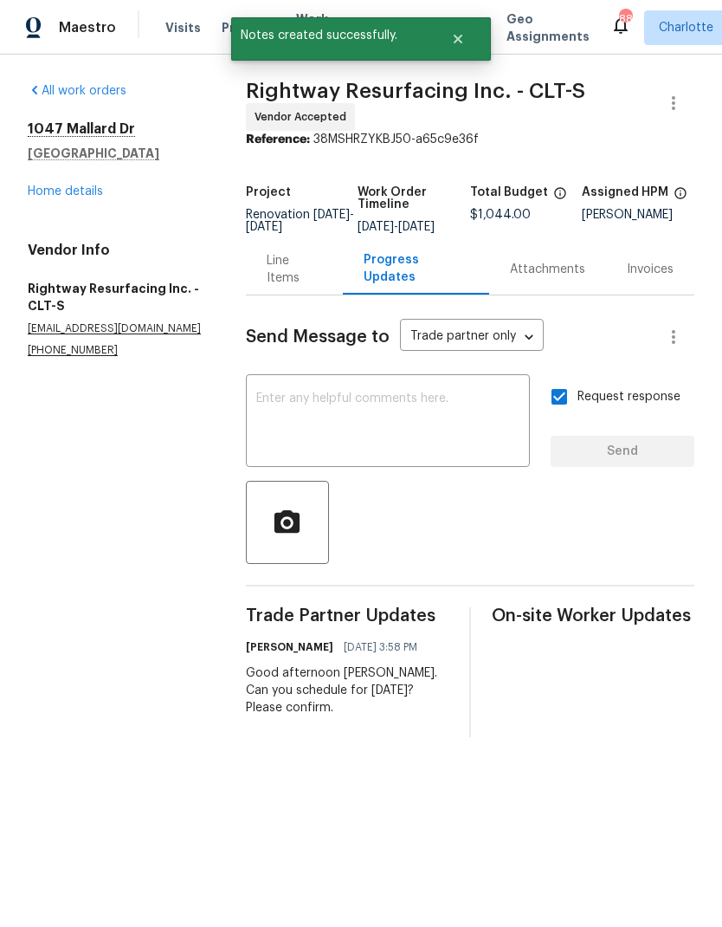
click at [76, 191] on link "Home details" at bounding box center [65, 191] width 75 height 12
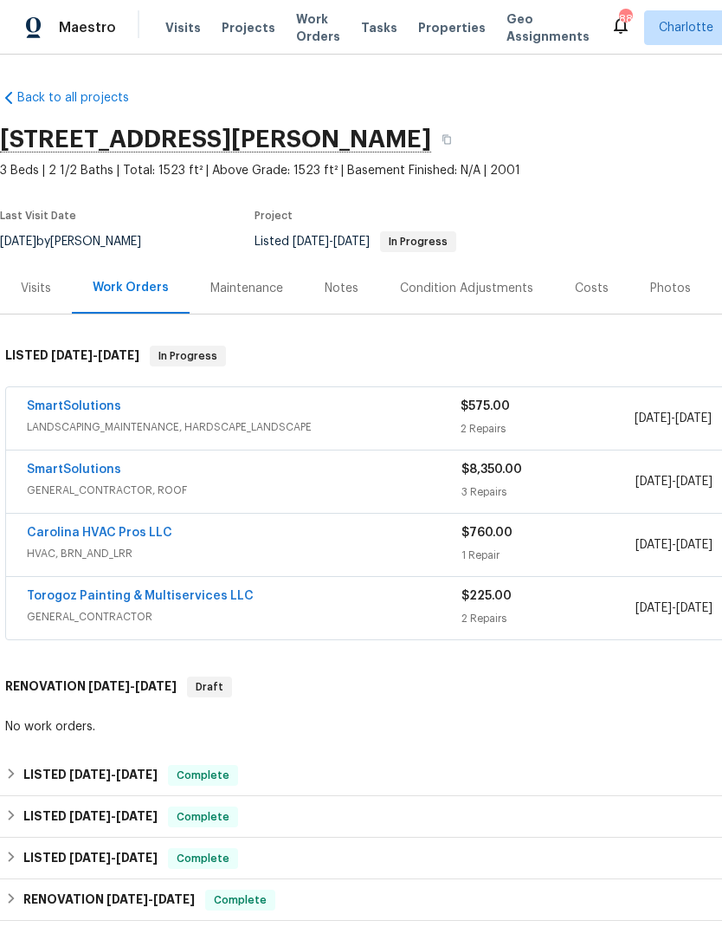
click at [77, 404] on link "SmartSolutions" at bounding box center [74, 406] width 94 height 12
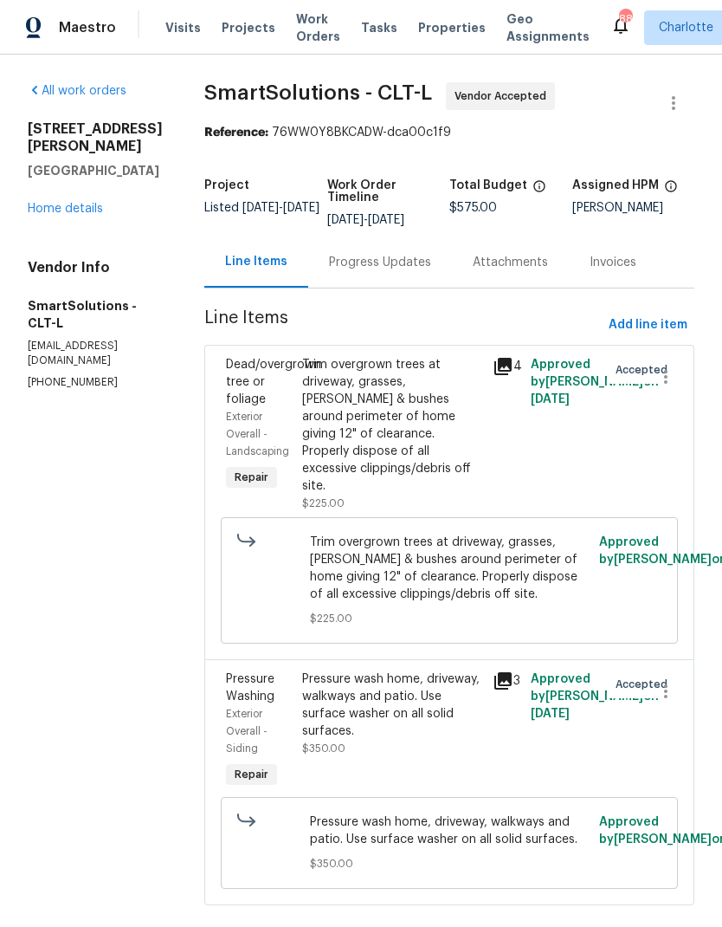
click at [385, 274] on div "Progress Updates" at bounding box center [380, 261] width 144 height 51
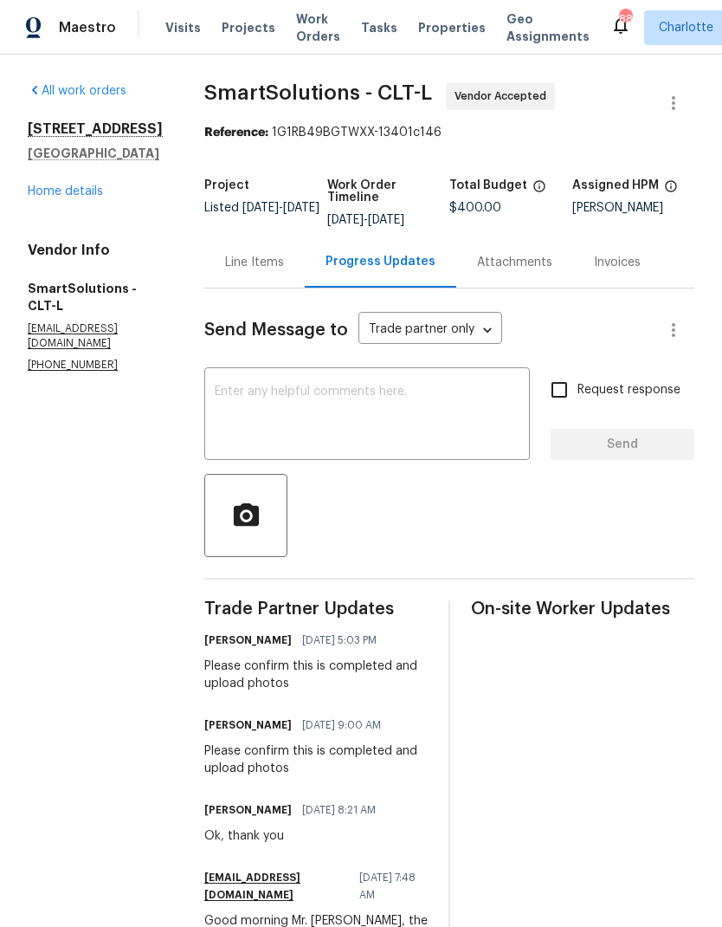
click at [81, 190] on link "Home details" at bounding box center [65, 191] width 75 height 12
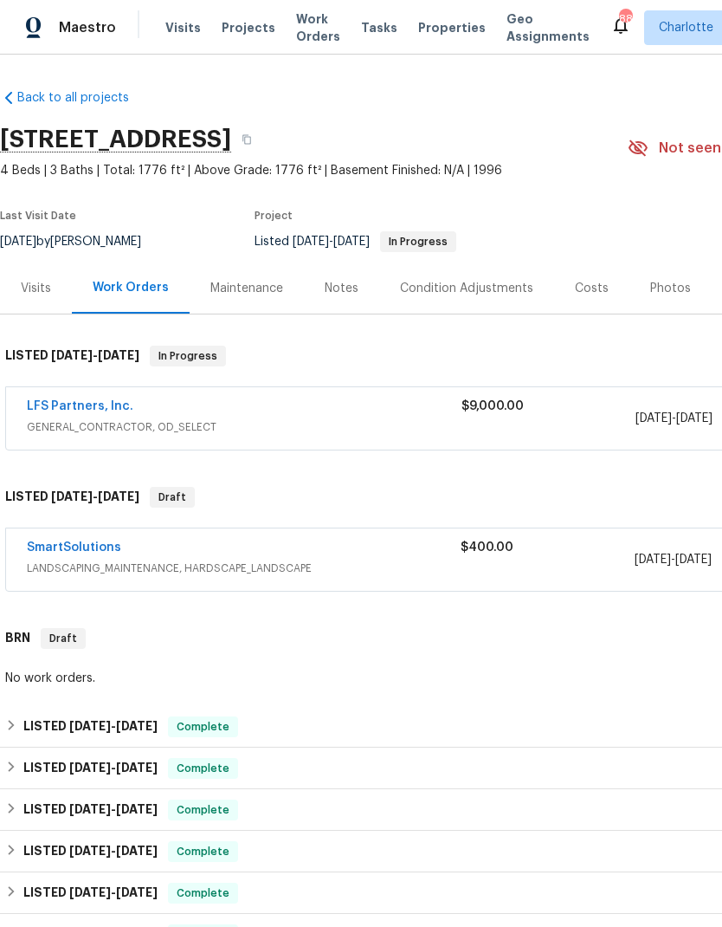
click at [86, 401] on link "LFS Partners, Inc." at bounding box center [80, 406] width 107 height 12
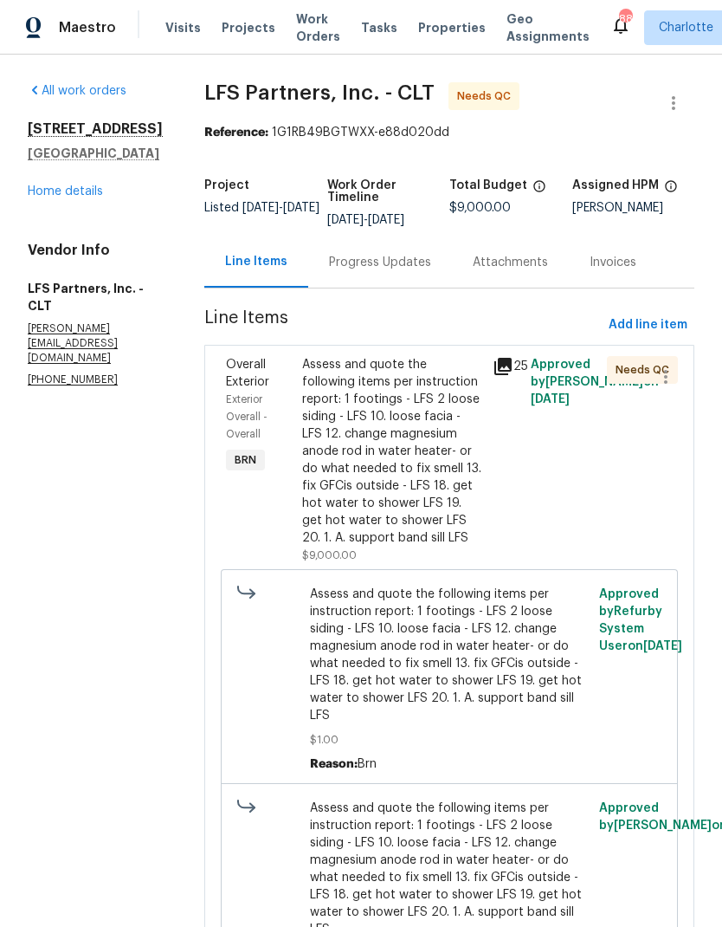
click at [375, 272] on div "Progress Updates" at bounding box center [380, 261] width 144 height 51
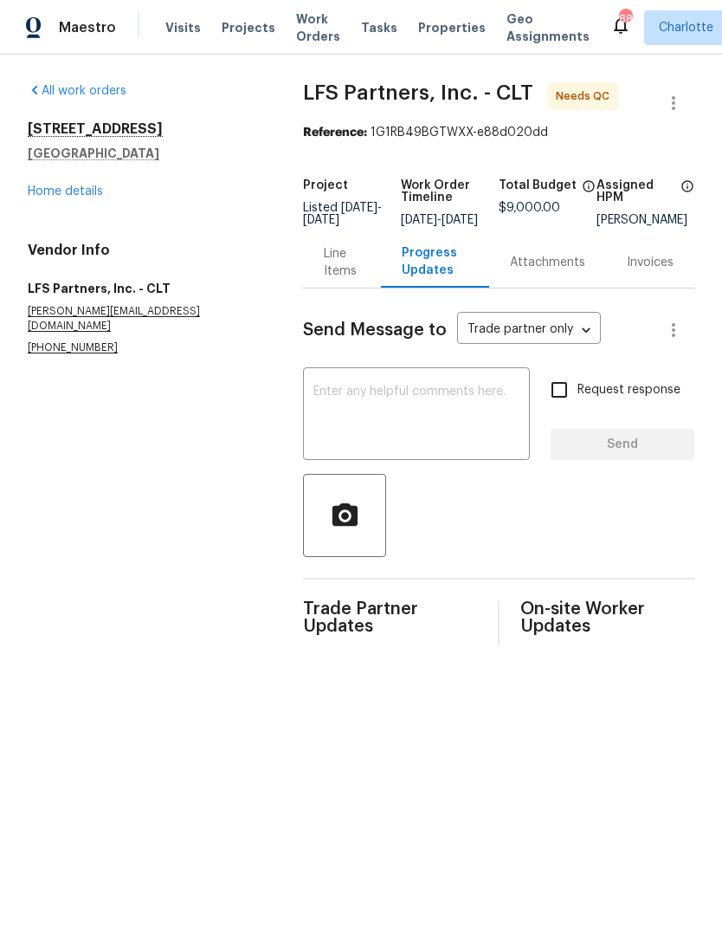
click at [338, 271] on div "Line Items" at bounding box center [342, 262] width 36 height 35
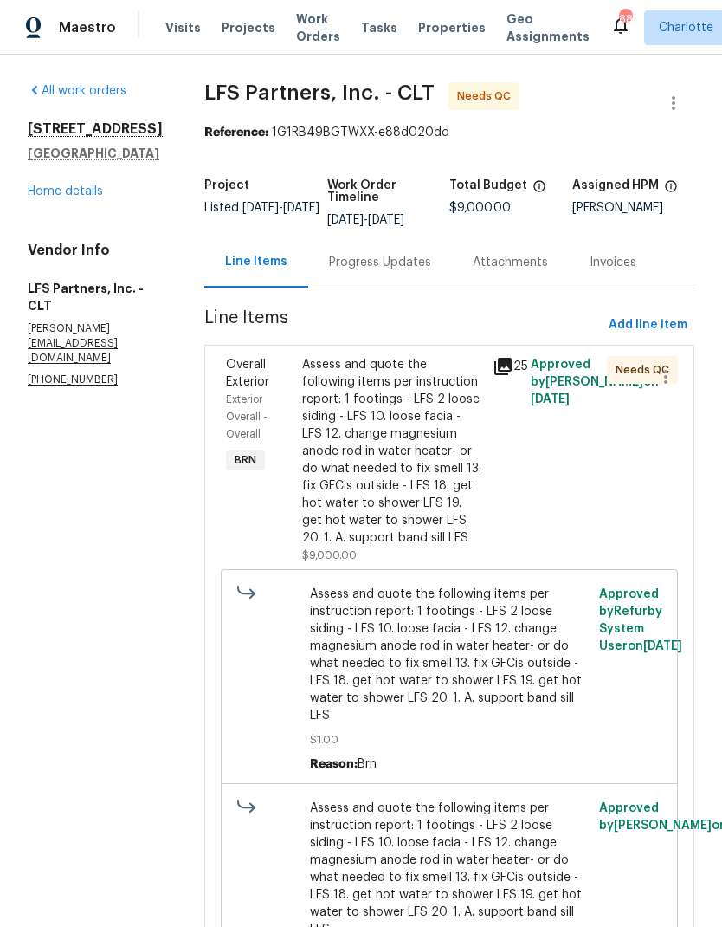
click at [340, 274] on div "Progress Updates" at bounding box center [380, 261] width 144 height 51
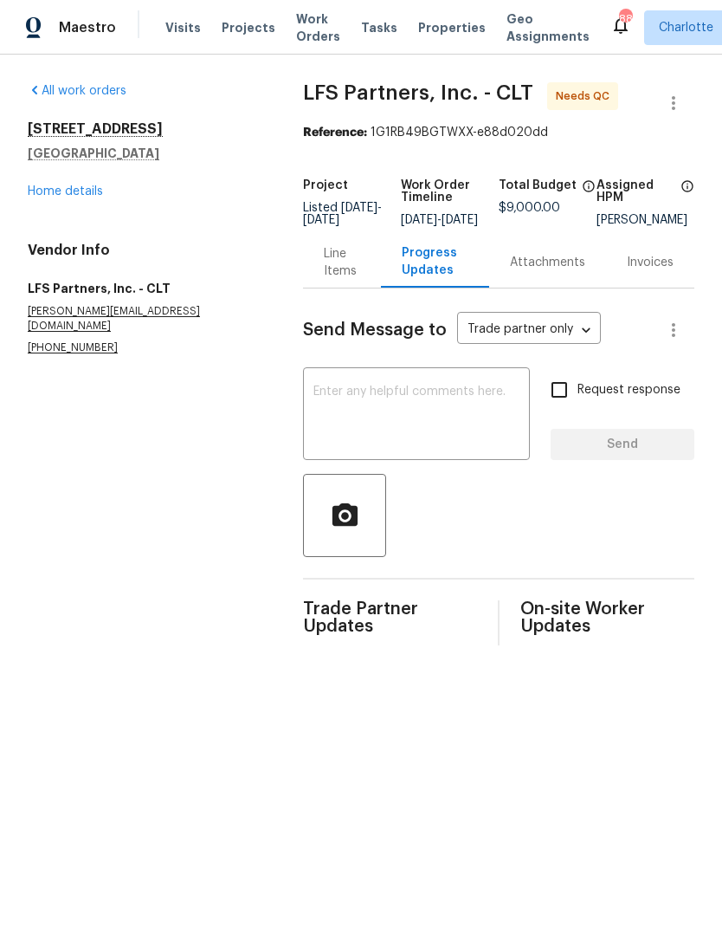
click at [390, 434] on textarea at bounding box center [416, 415] width 206 height 61
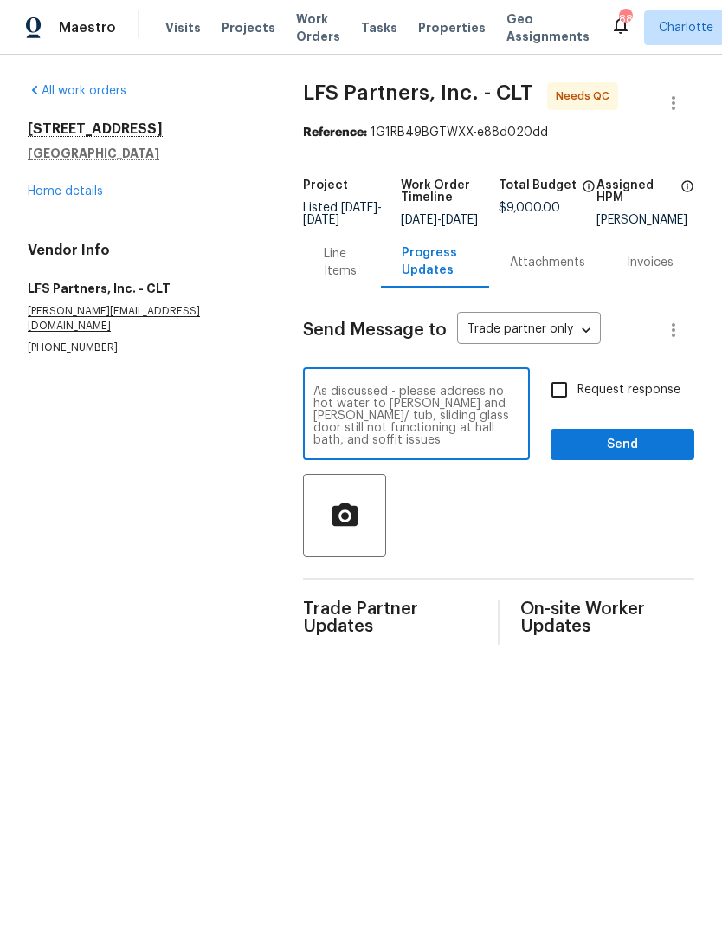
click at [382, 403] on textarea "As discussed - please address no hot water to jack and Jill shower/ tub, slidin…" at bounding box center [416, 415] width 206 height 61
click at [463, 525] on div at bounding box center [498, 515] width 391 height 83
click at [384, 446] on textarea "As discussed - please address no hot water to jack and Jill shower/ tub, slidin…" at bounding box center [416, 415] width 206 height 61
type textarea "As discussed - please address no hot water to jack and Jill shower/ tub, slidin…"
click at [542, 403] on input "Request response" at bounding box center [559, 389] width 36 height 36
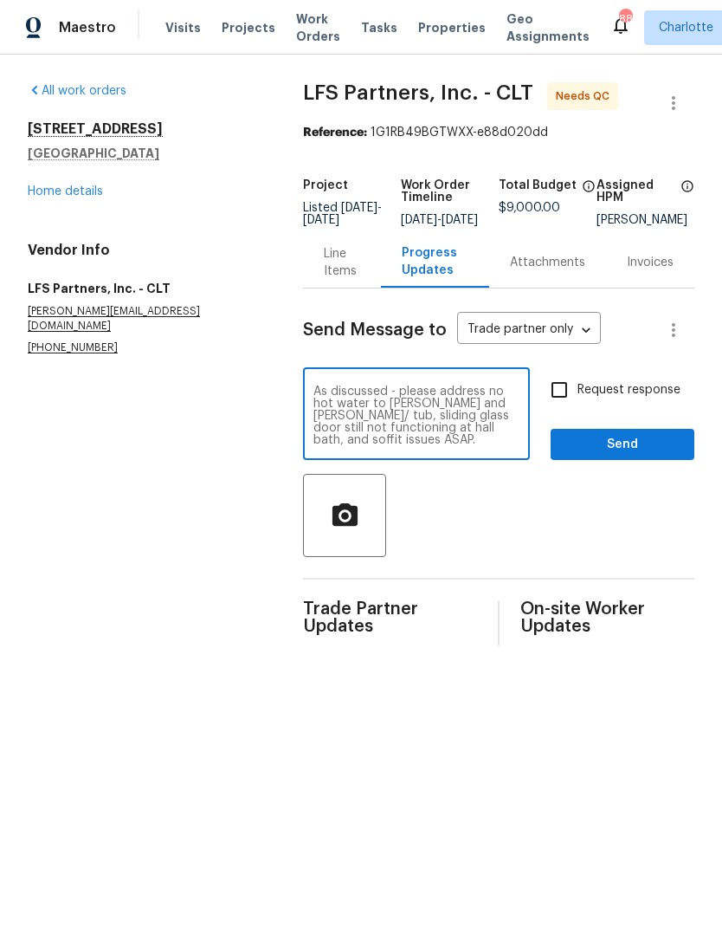
checkbox input "true"
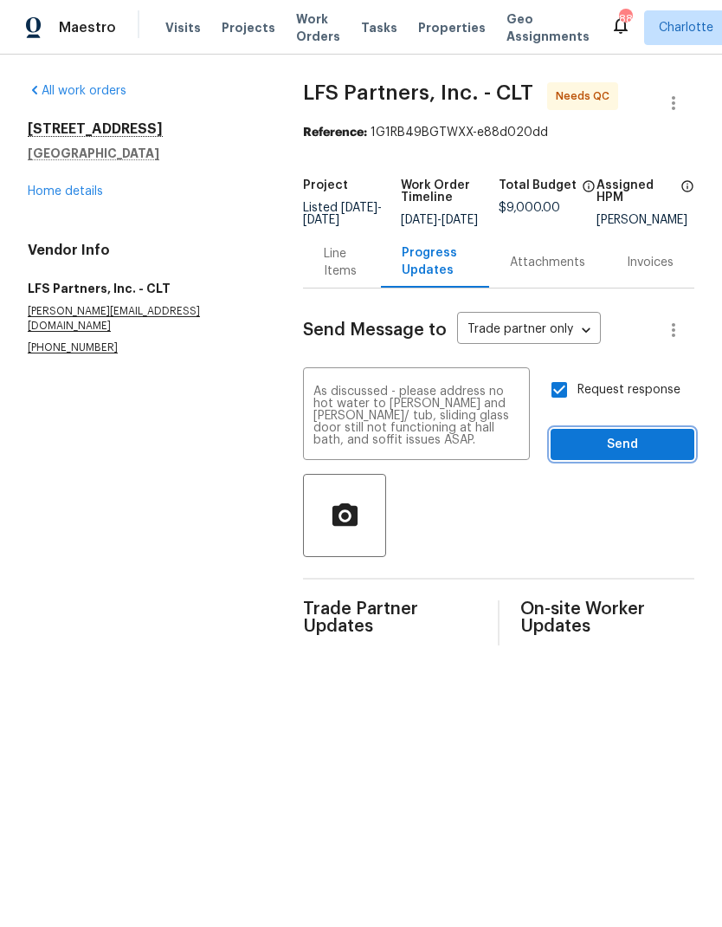
click at [649, 442] on button "Send" at bounding box center [623, 445] width 144 height 32
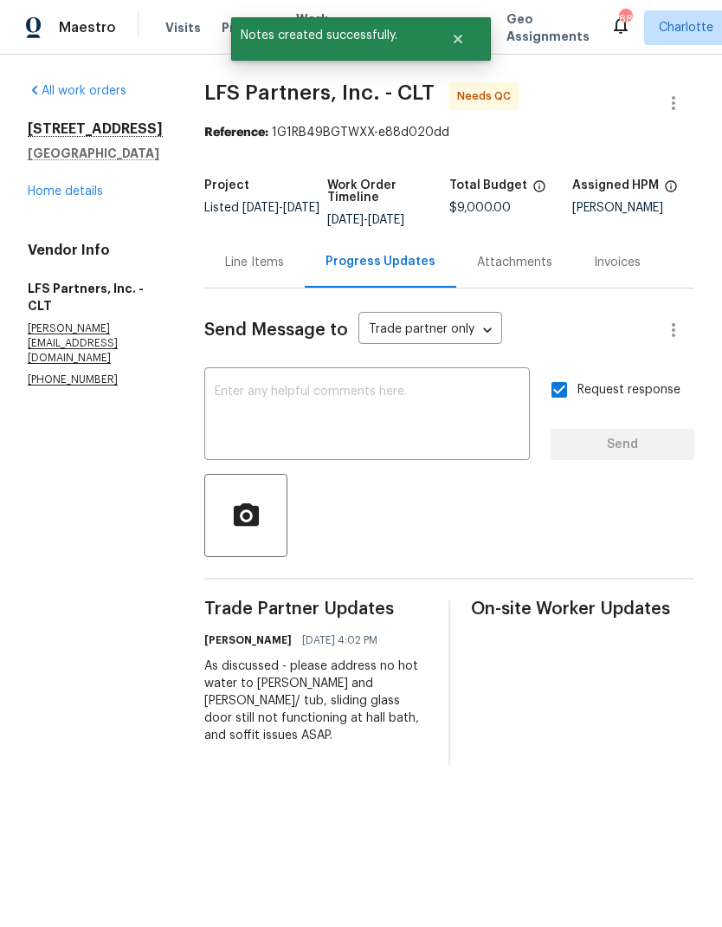
click at [68, 209] on div "All work orders 728 Jefferson Ave Rock Hill, SC 29730 Home details Vendor Info …" at bounding box center [95, 235] width 135 height 306
click at [80, 196] on link "Home details" at bounding box center [65, 191] width 75 height 12
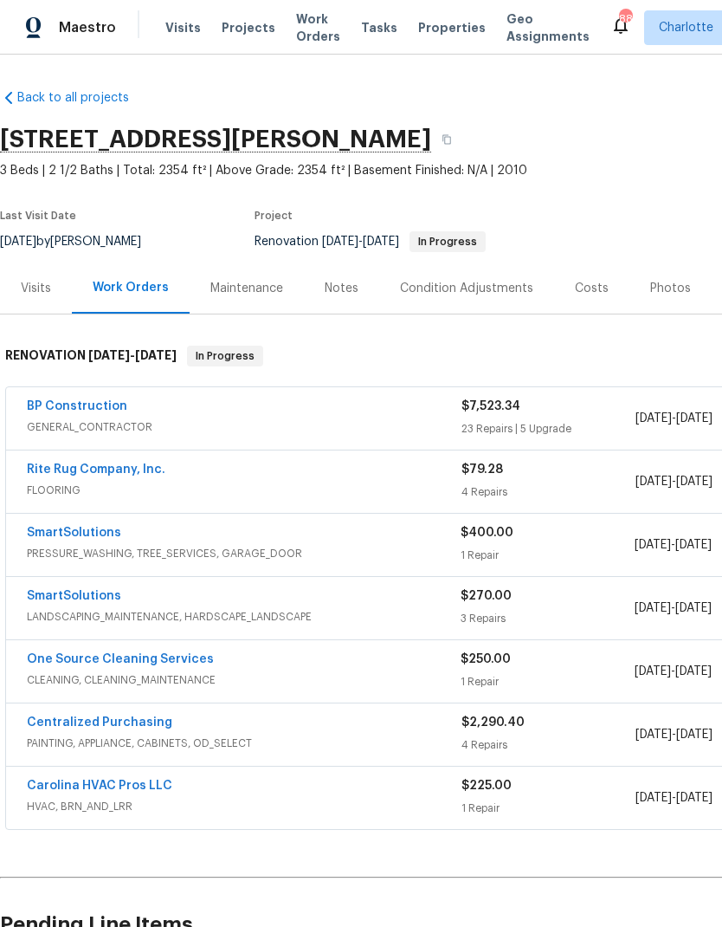
click at [112, 468] on link "Rite Rug Company, Inc." at bounding box center [96, 469] width 139 height 12
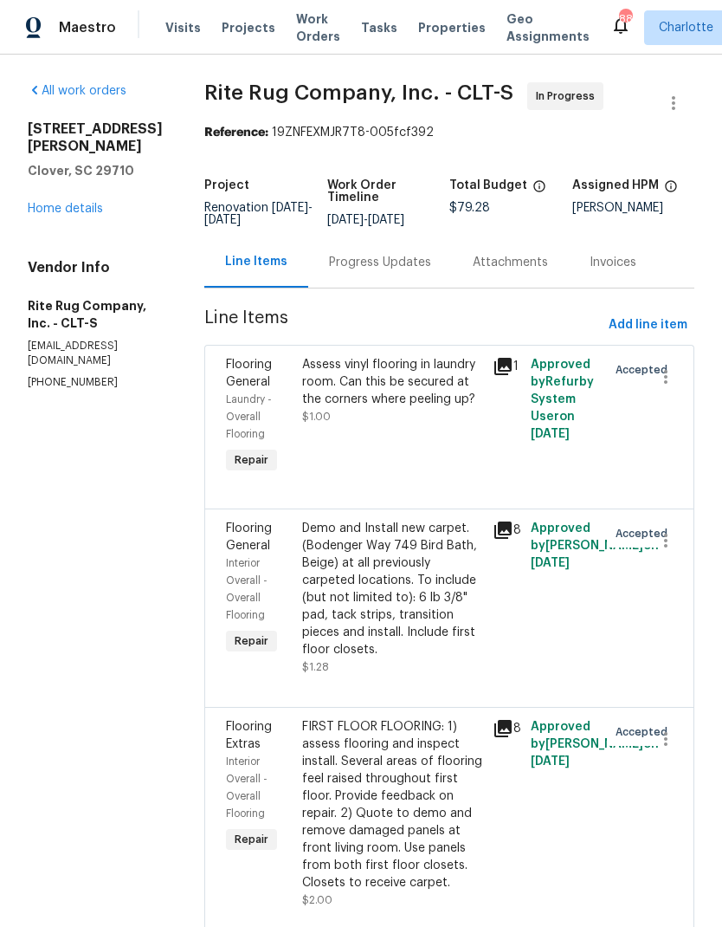
click at [409, 271] on div "Progress Updates" at bounding box center [380, 262] width 102 height 17
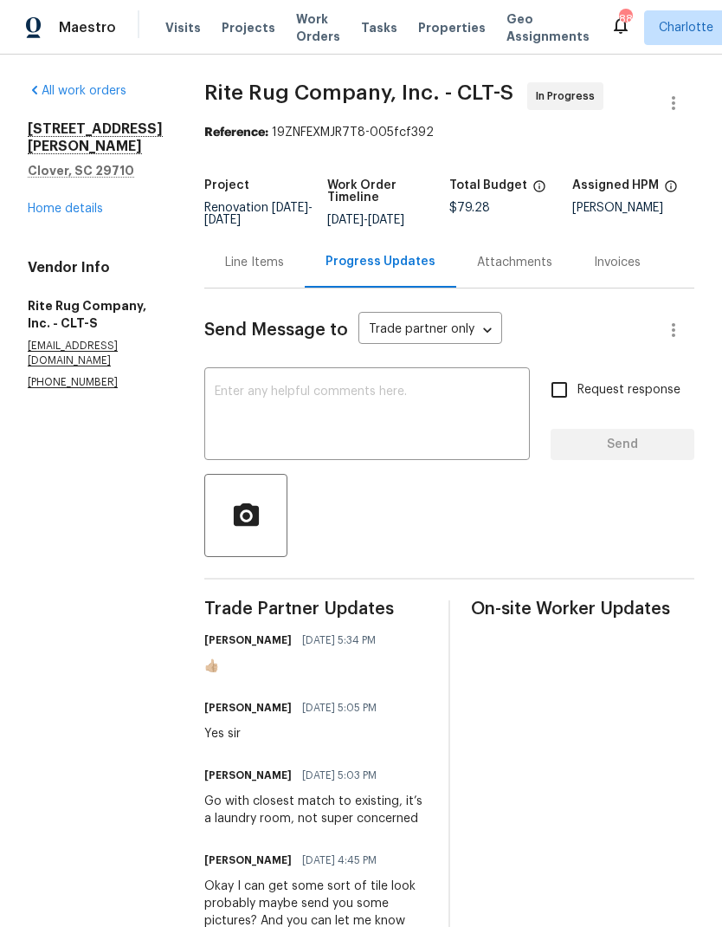
click at [277, 287] on div "Line Items" at bounding box center [254, 261] width 100 height 51
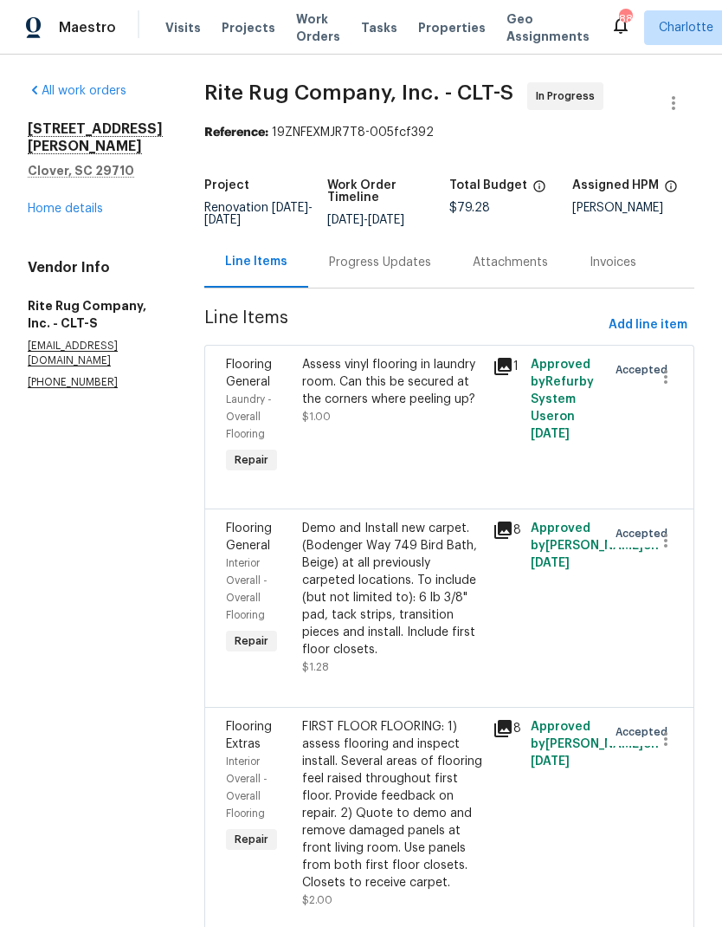
click at [396, 271] on div "Progress Updates" at bounding box center [380, 262] width 102 height 17
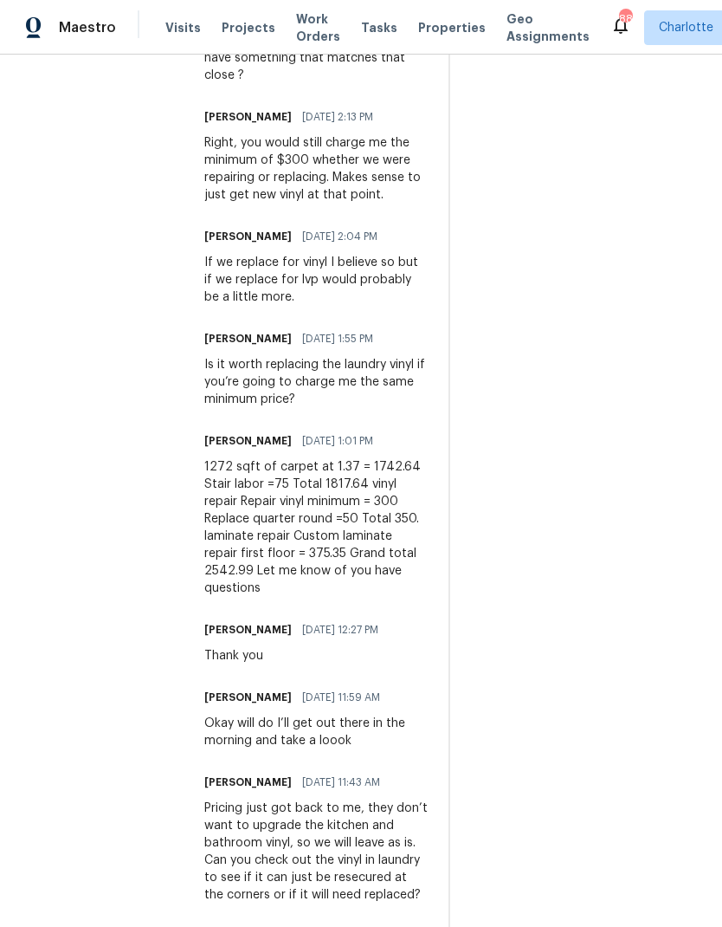
scroll to position [1069, 0]
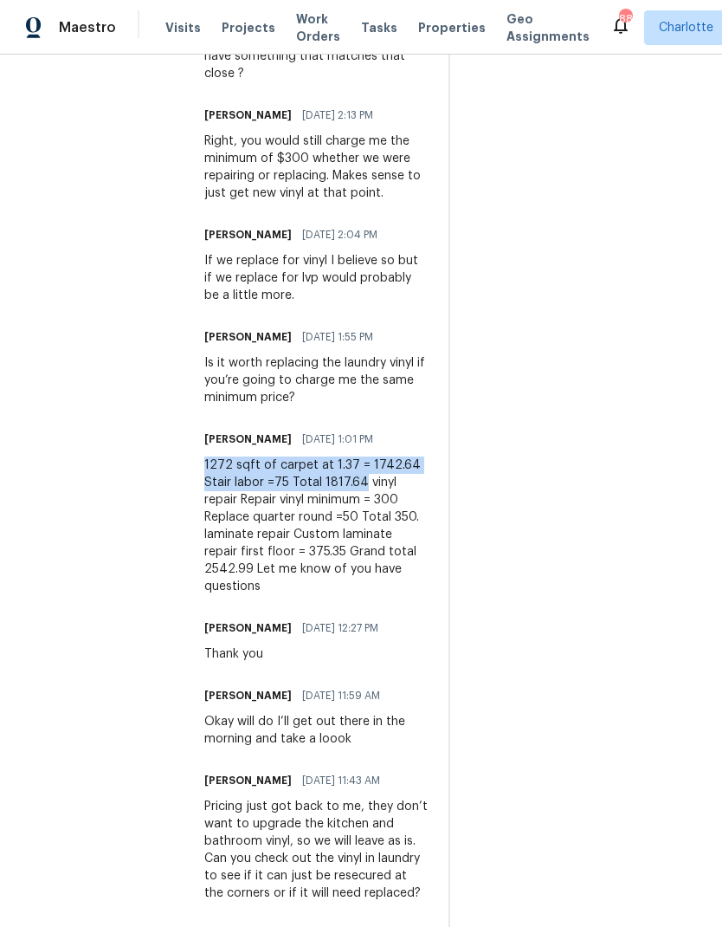
copy div "1272 sqft of carpet at 1.37 = 1742.64 Stair labor =75 Total 1817.64"
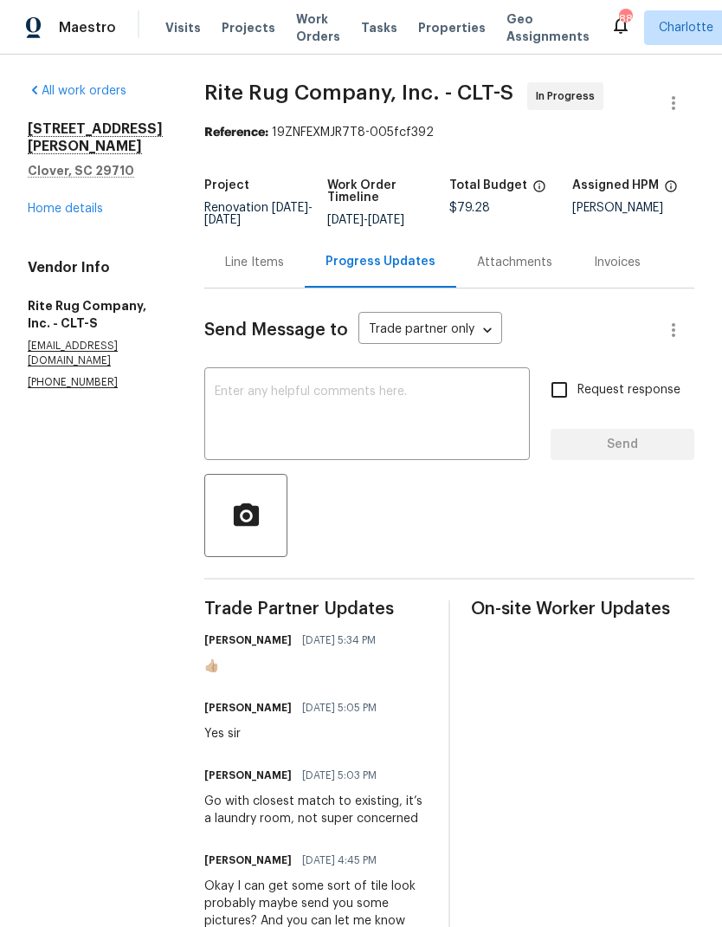
scroll to position [0, 0]
click at [280, 271] on div "Line Items" at bounding box center [254, 262] width 59 height 17
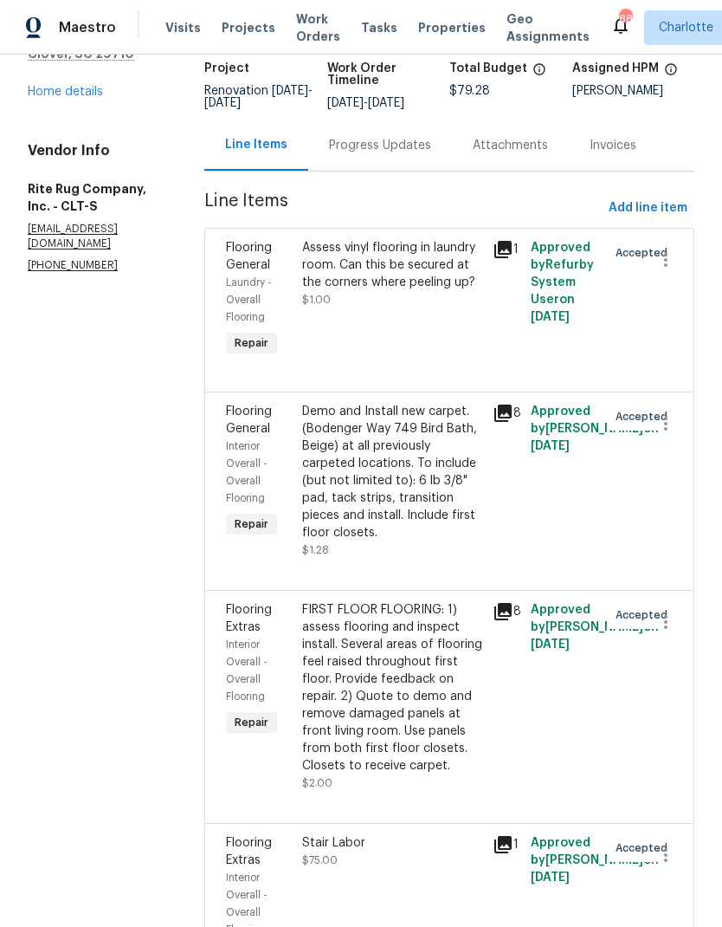
scroll to position [118, 0]
click at [272, 434] on span "Flooring General" at bounding box center [249, 418] width 46 height 29
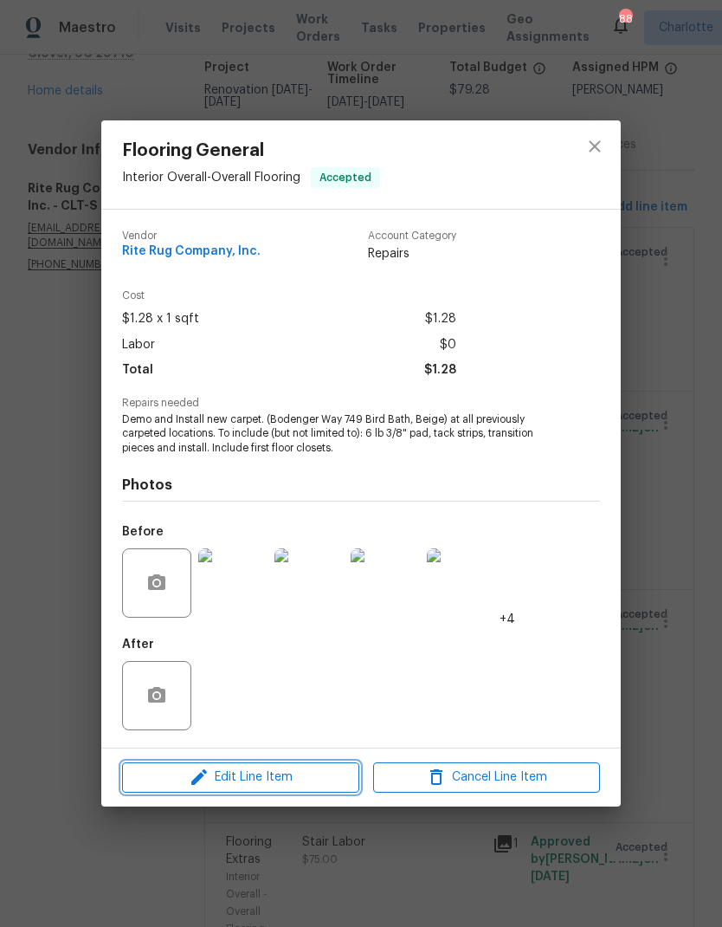
click at [274, 791] on button "Edit Line Item" at bounding box center [240, 777] width 237 height 30
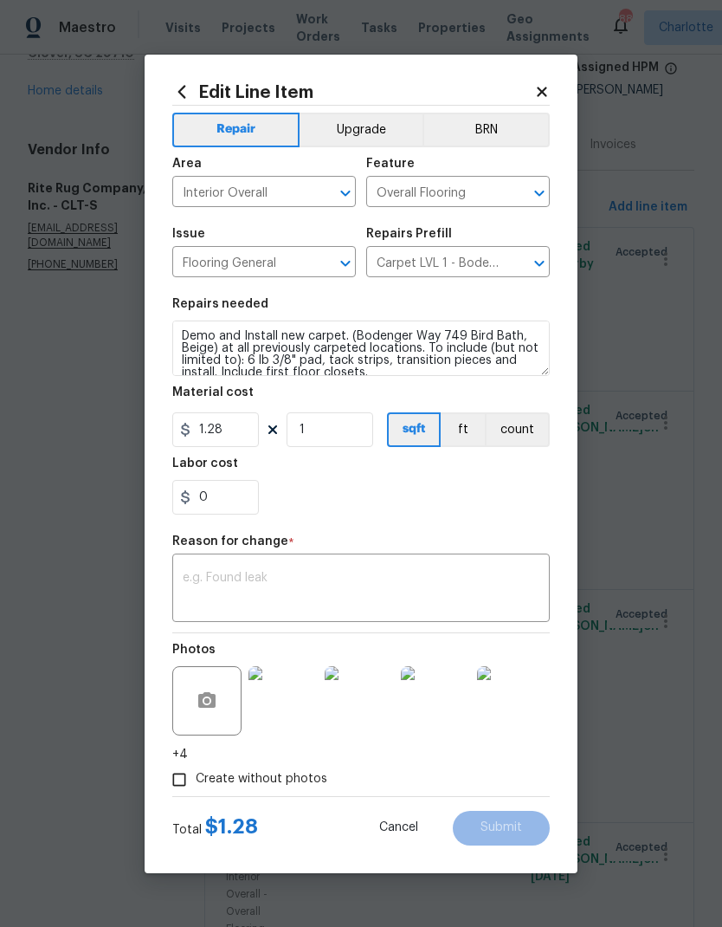
click at [284, 597] on textarea at bounding box center [361, 590] width 357 height 36
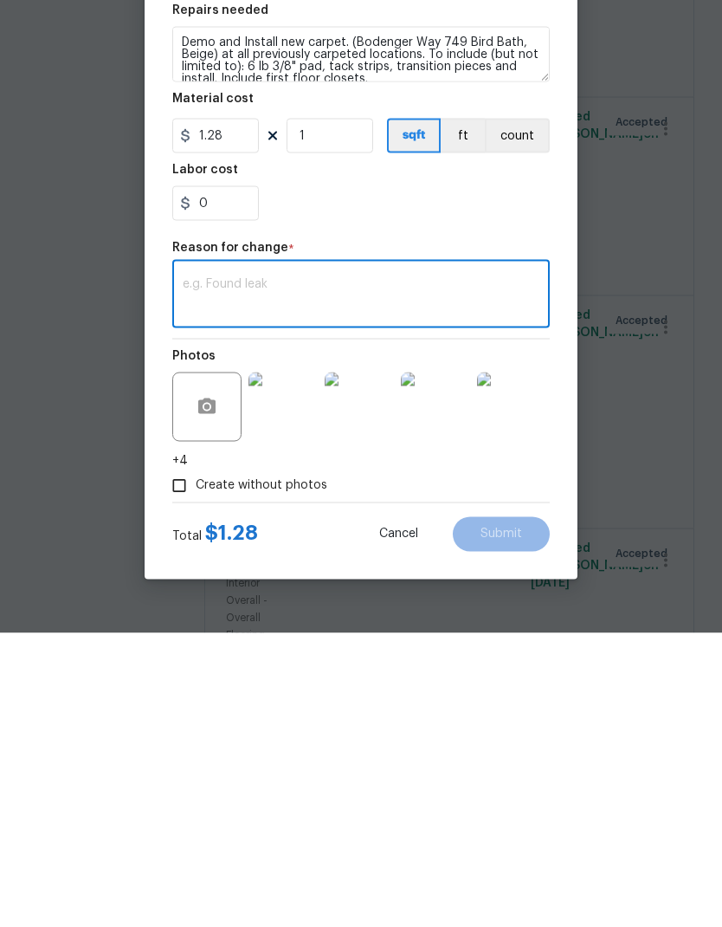
click at [256, 572] on textarea at bounding box center [361, 590] width 357 height 36
paste textarea "1272 sqft of carpet at 1.37 = 1742.64 Stair labor =75 Total 1817.64"
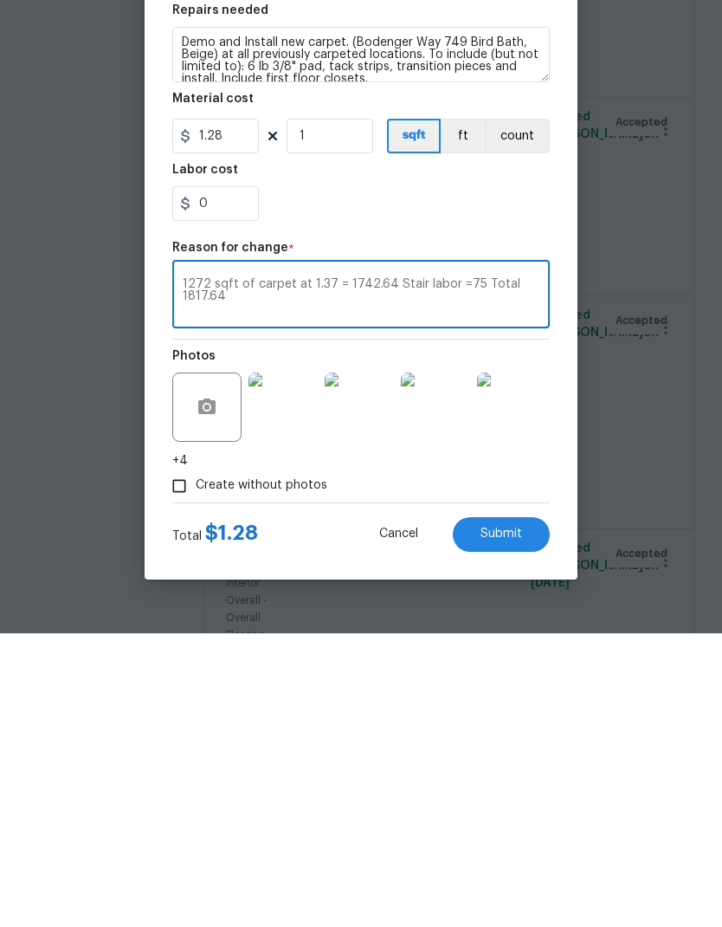
type textarea "1272 sqft of carpet at 1.37 = 1742.64 Stair labor =75 Total 1817.64"
click at [242, 412] on input "1.28" at bounding box center [215, 429] width 87 height 35
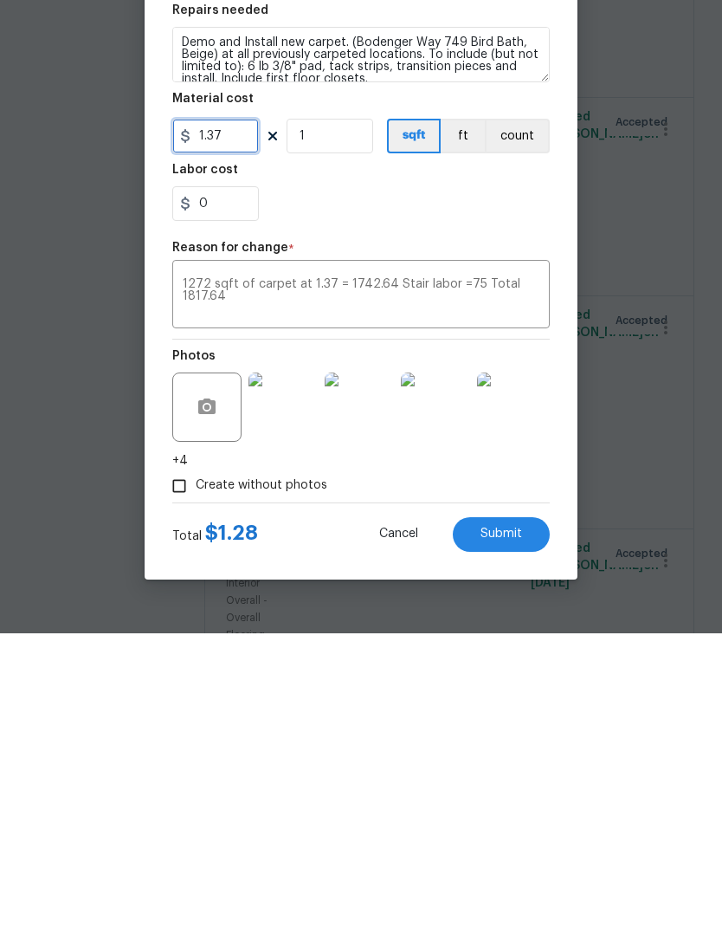
type input "1.37"
click at [345, 412] on input "1" at bounding box center [330, 429] width 87 height 35
click at [501, 811] on button "Submit" at bounding box center [501, 828] width 97 height 35
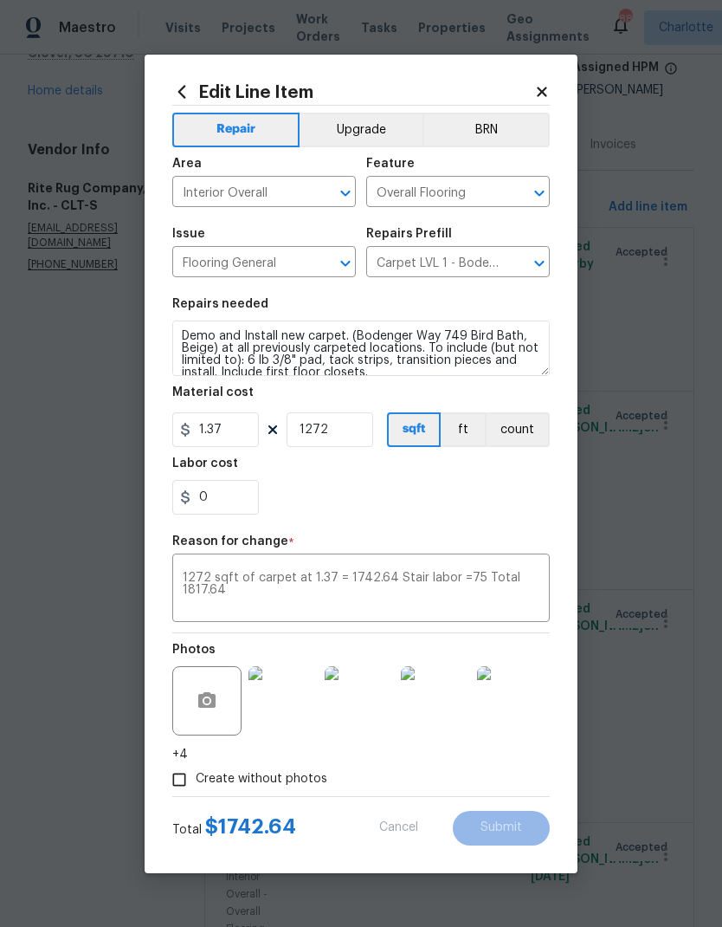
type input "1"
type input "1.28"
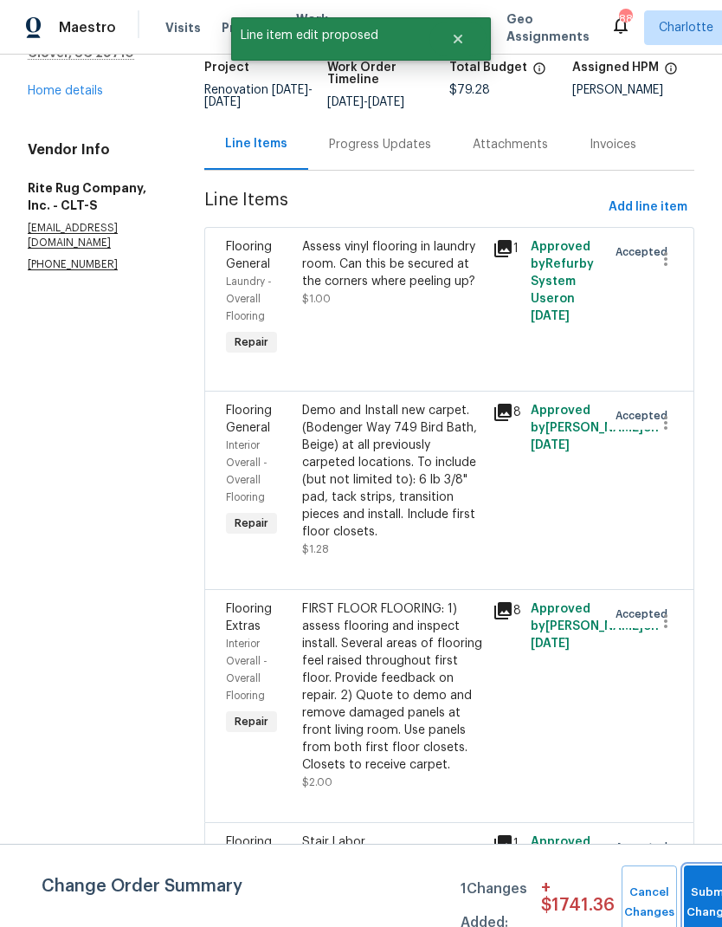
click at [698, 887] on button "Submit Changes" at bounding box center [711, 902] width 55 height 74
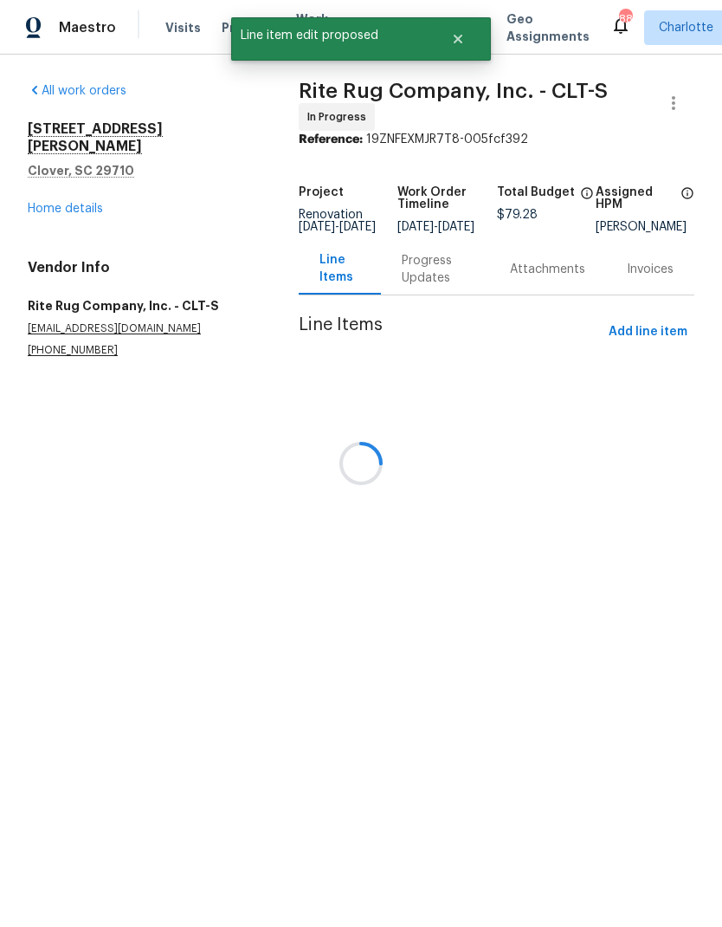
scroll to position [0, 0]
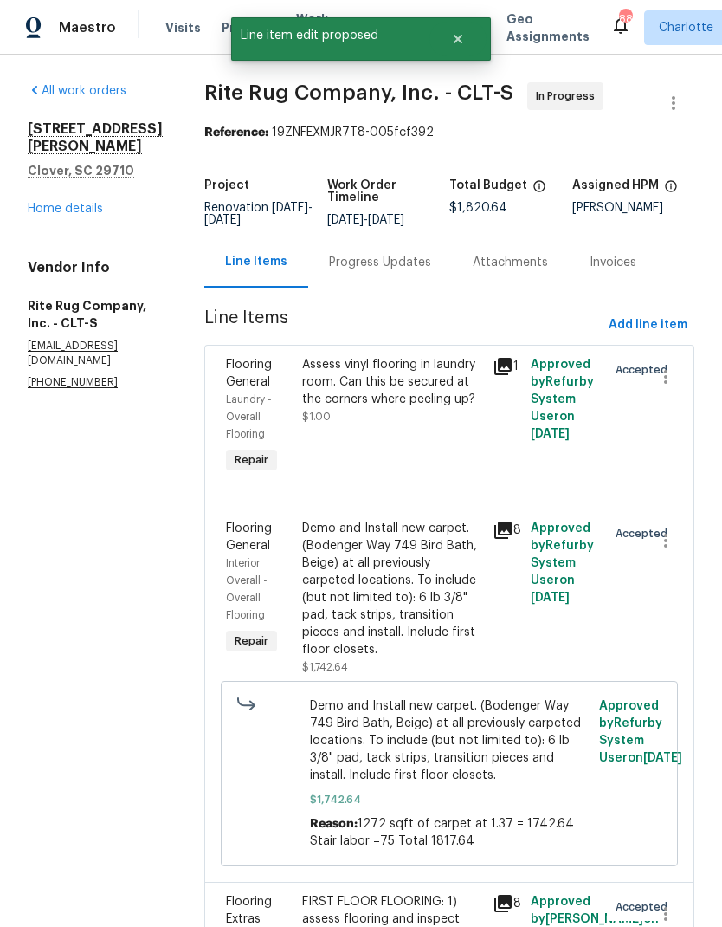
click at [401, 287] on div "Progress Updates" at bounding box center [380, 261] width 144 height 51
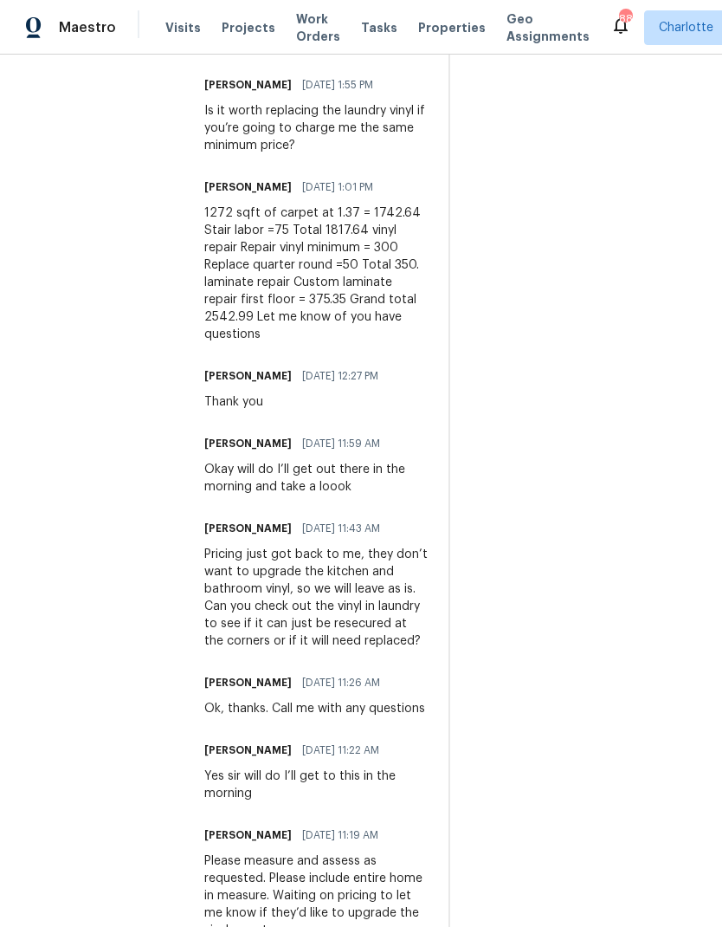
scroll to position [1267, 0]
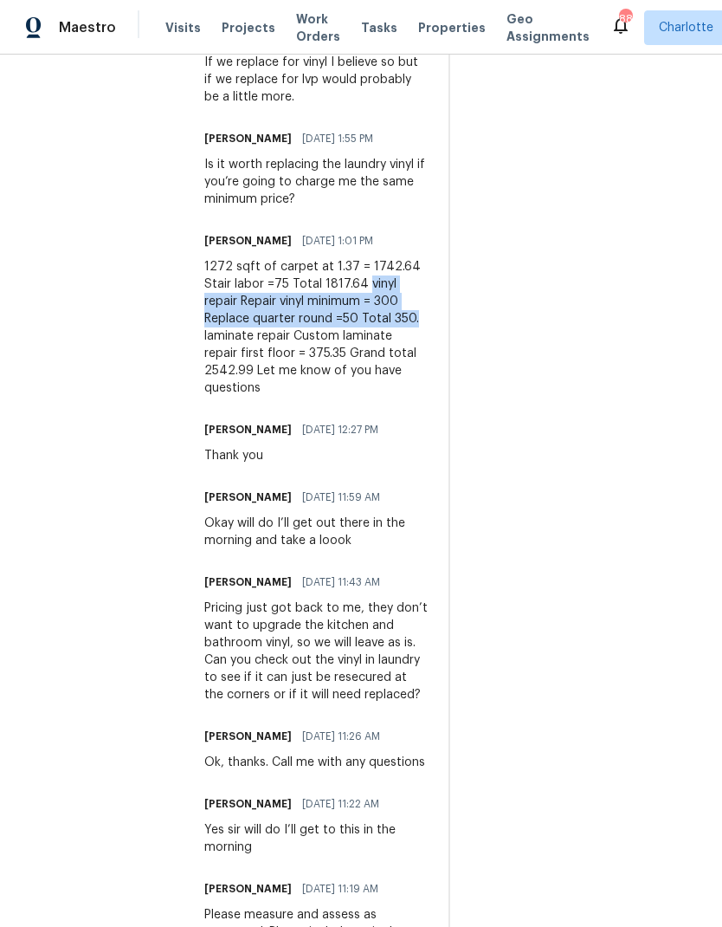
copy div "vinyl repair Repair vinyl minimum = 300 Replace quarter round =50 Total 350."
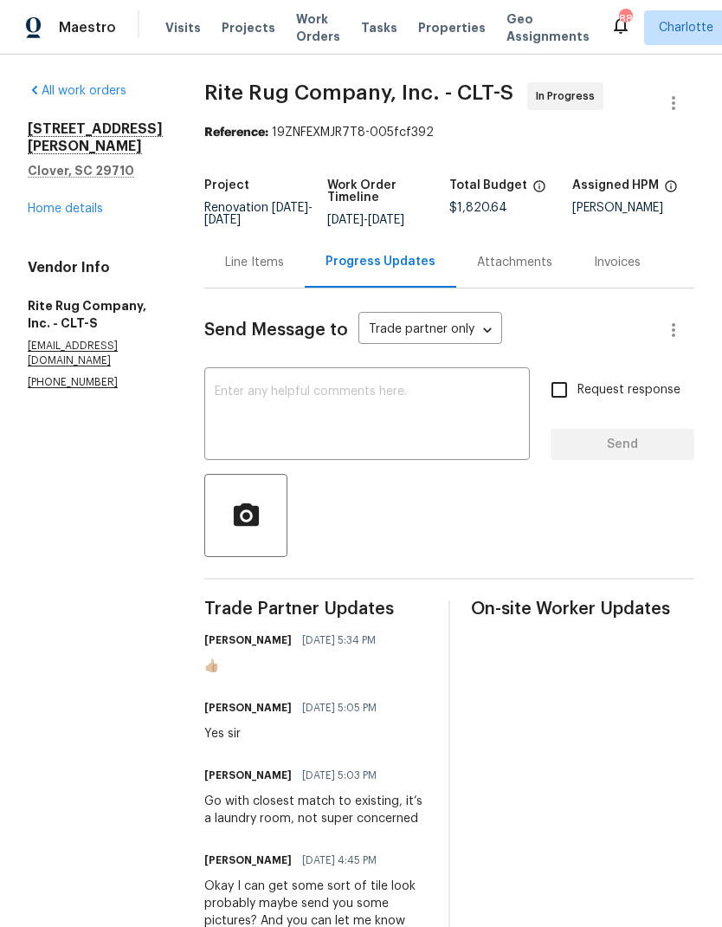
scroll to position [0, 0]
click at [281, 287] on div "Line Items" at bounding box center [254, 261] width 100 height 51
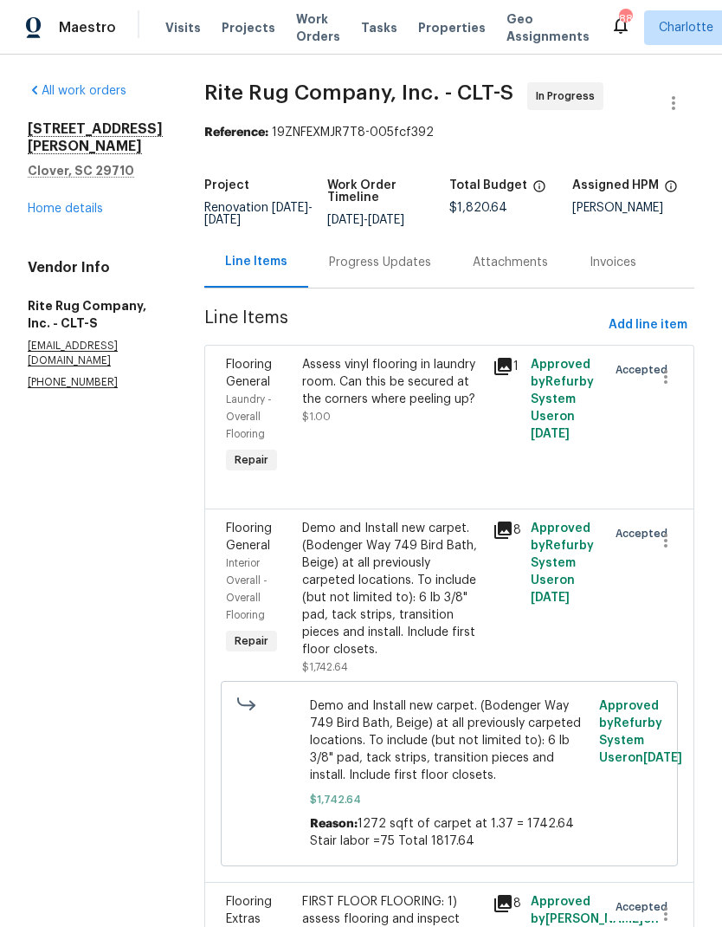
click at [272, 388] on span "Flooring General" at bounding box center [249, 372] width 46 height 29
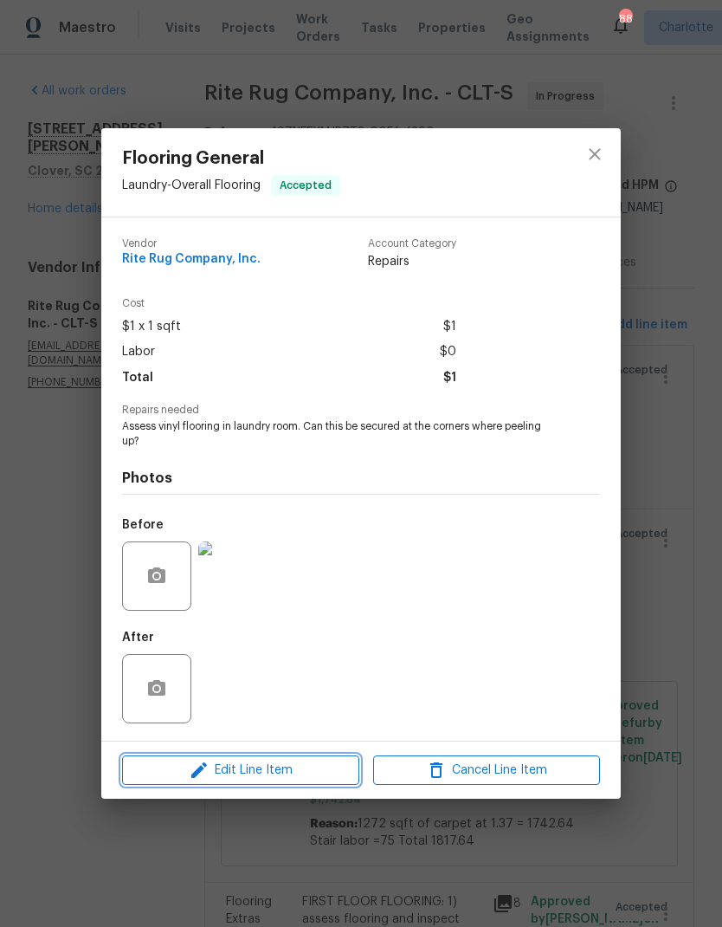
click at [246, 768] on span "Edit Line Item" at bounding box center [240, 770] width 227 height 22
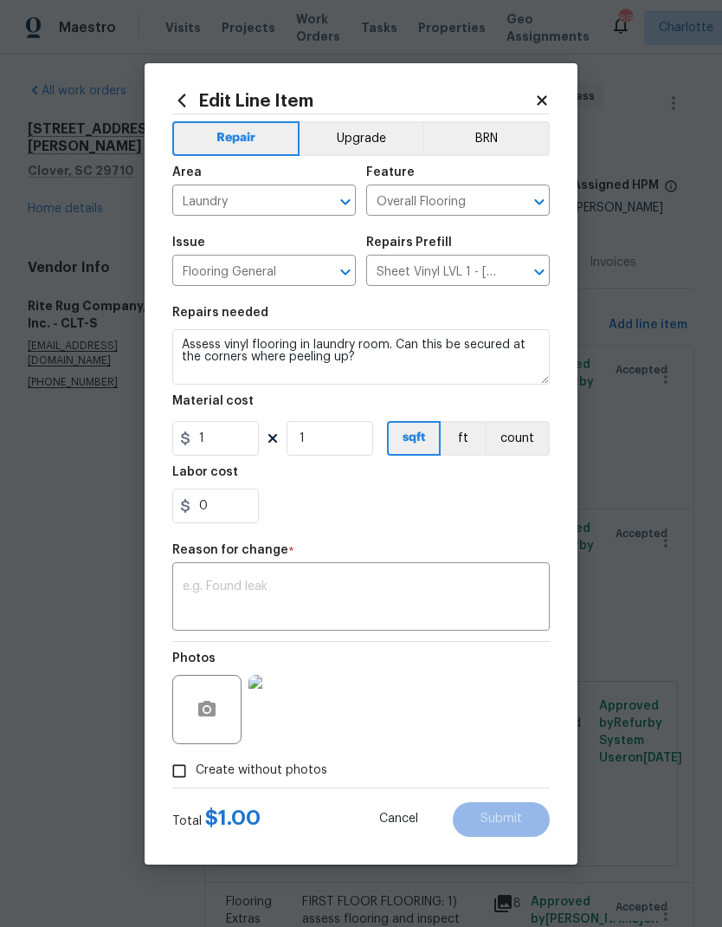
click at [443, 278] on input "Sheet Vinyl LVL 1 - Sugar Valley (Tile) $1.53" at bounding box center [433, 272] width 135 height 27
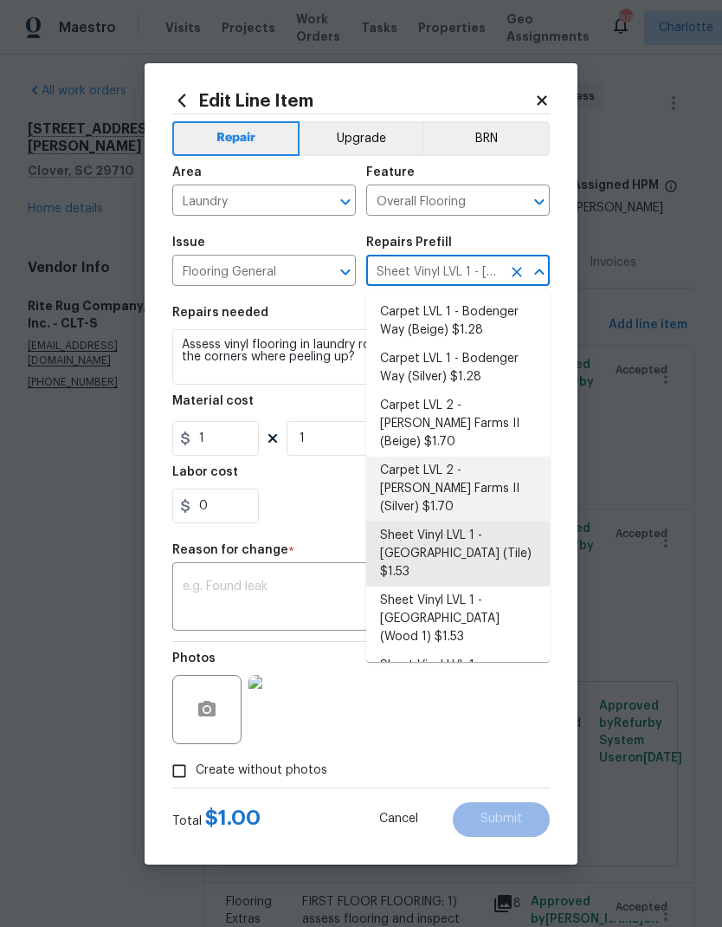
click at [471, 469] on li "Carpet LVL 2 - Abshire Farms II (Silver) $1.70" at bounding box center [458, 488] width 184 height 65
type input "Sheet Vinyl LVL 1 - Sugar Valley (Tile) $1.53"
type textarea "Install new carpet (Abshire Farms II - 929 Thin Ice) at all previously carpeted…"
type input "Carpet LVL 2 - Abshire Farms II (Silver) $1.70"
type input "1.7"
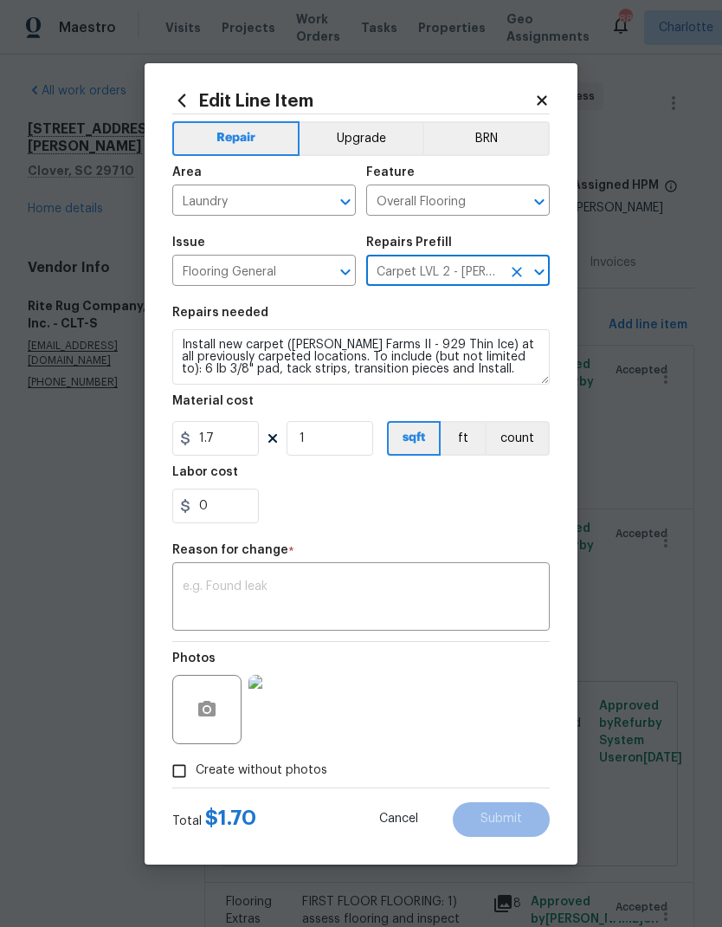
click at [463, 267] on input "Carpet LVL 2 - Abshire Farms II (Silver) $1.70" at bounding box center [433, 272] width 135 height 27
click at [546, 273] on icon "Open" at bounding box center [539, 272] width 21 height 21
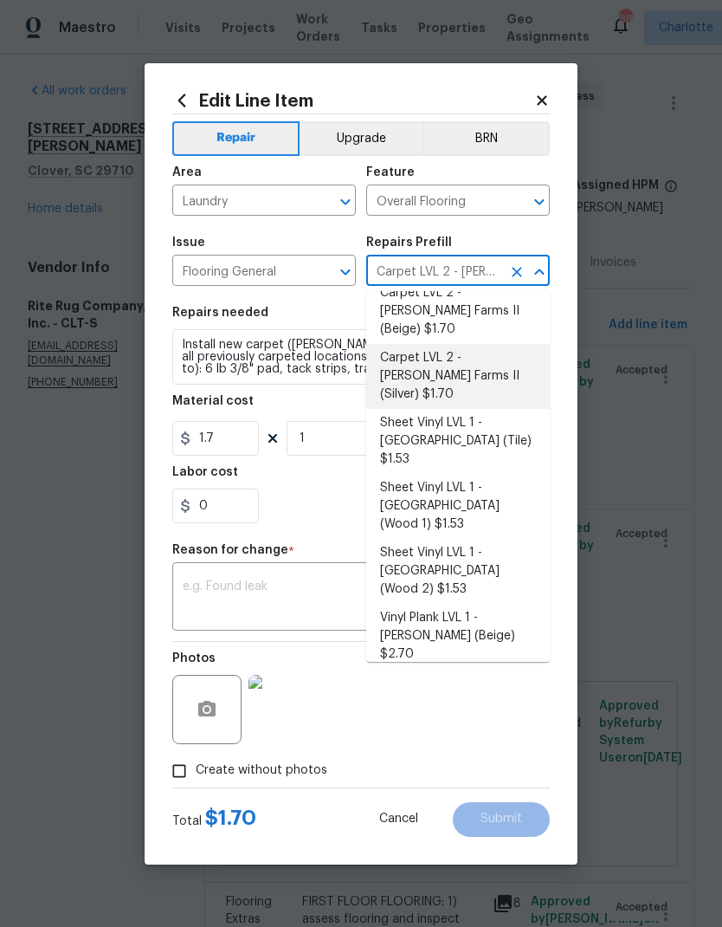
scroll to position [113, 0]
click at [478, 408] on li "Sheet Vinyl LVL 1 - Sugar Valley (Tile) $1.53" at bounding box center [458, 440] width 184 height 65
type input "Carpet LVL 2 - Abshire Farms II (Silver) $1.70"
type textarea "Install sheet vinyl flooring (Sugar Valley - Tile "Look", 592 Cool Sands) inclu…"
type input "Sheet Vinyl LVL 1 - Sugar Valley (Tile) $1.53"
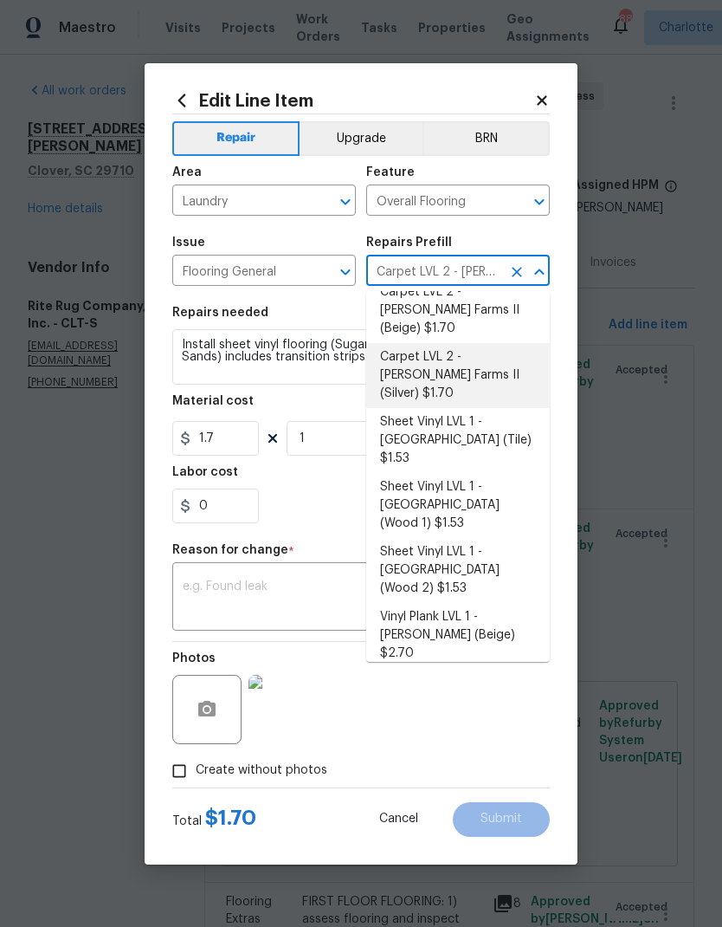
type input "1.53"
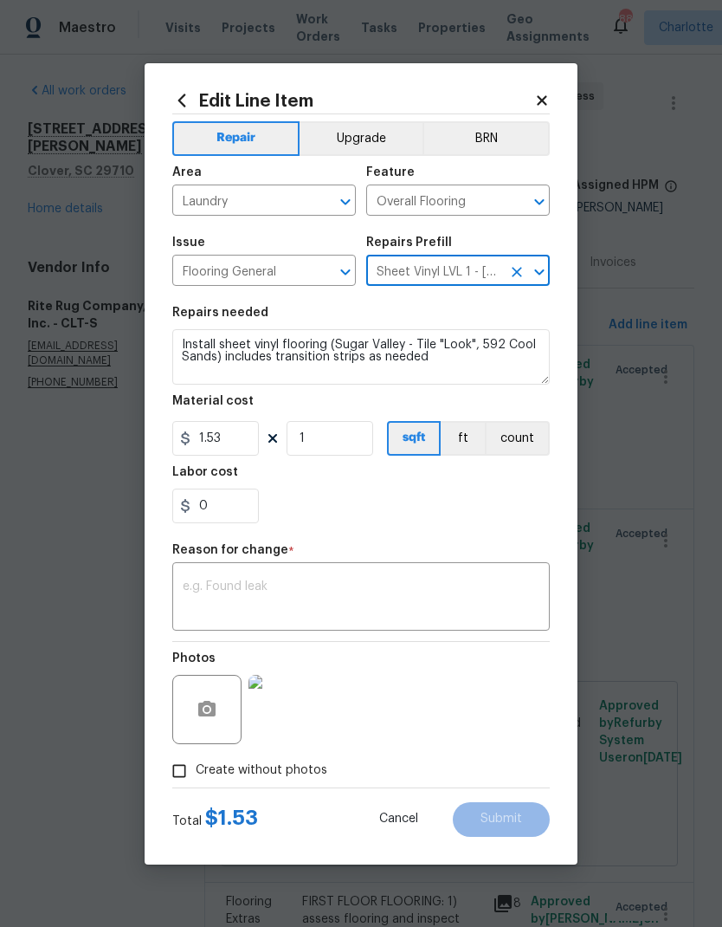
click at [433, 508] on div "0" at bounding box center [361, 505] width 378 height 35
click at [314, 602] on textarea at bounding box center [361, 598] width 357 height 36
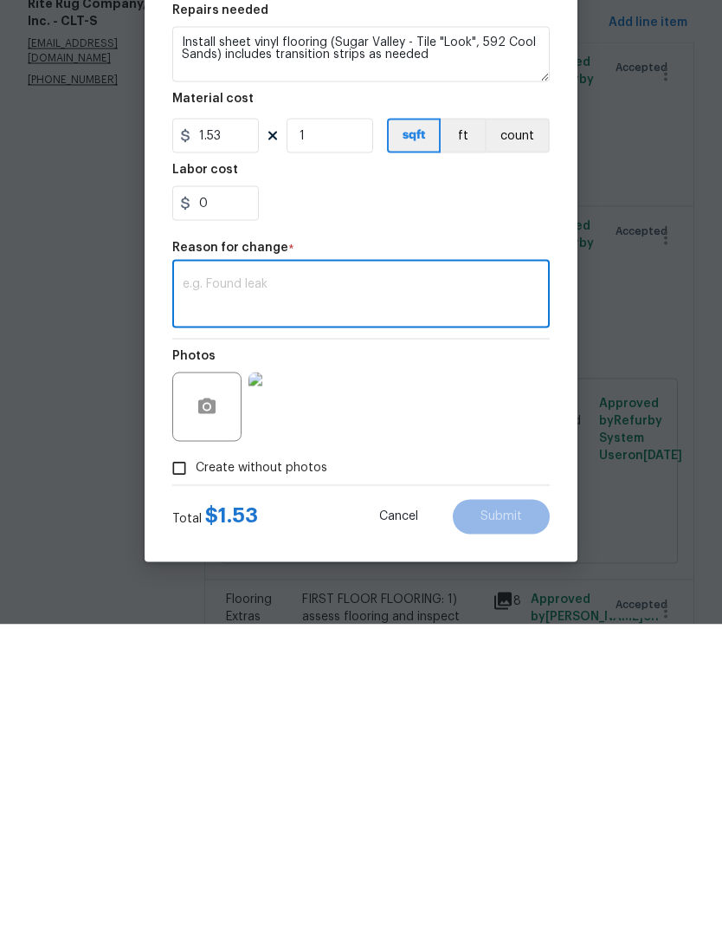
click at [262, 580] on textarea at bounding box center [361, 598] width 357 height 36
paste textarea "vinyl repair Repair vinyl minimum = 300 Replace quarter round =50 Total 350."
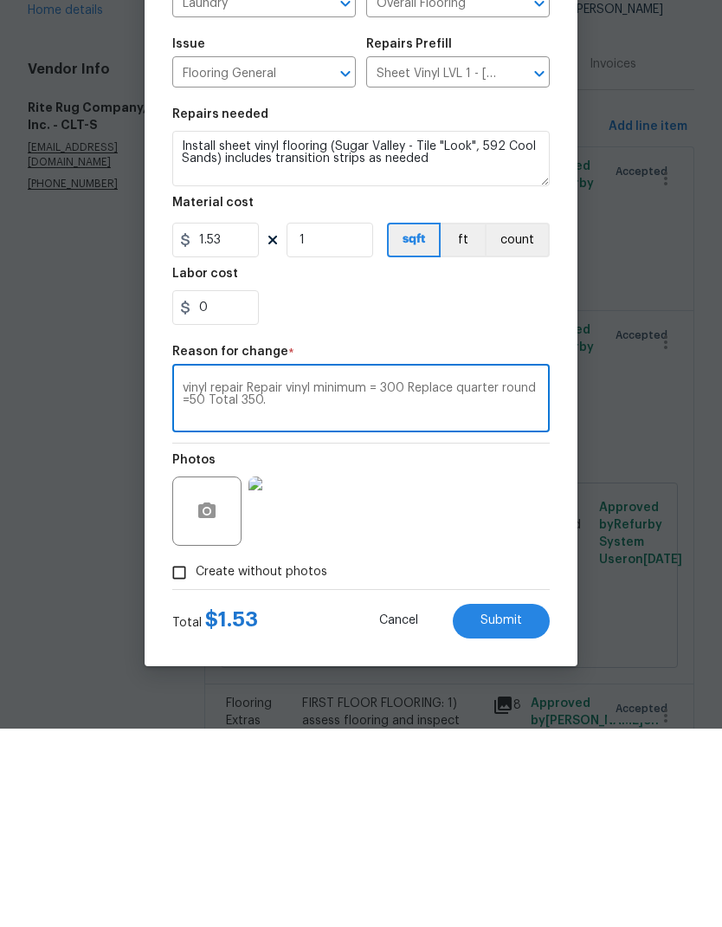
type textarea "vinyl repair Repair vinyl minimum = 300 Replace quarter round =50 Total 350."
click at [198, 329] on textarea "Install sheet vinyl flooring (Sugar Valley - Tile "Look", 592 Cool Sands) inclu…" at bounding box center [361, 356] width 378 height 55
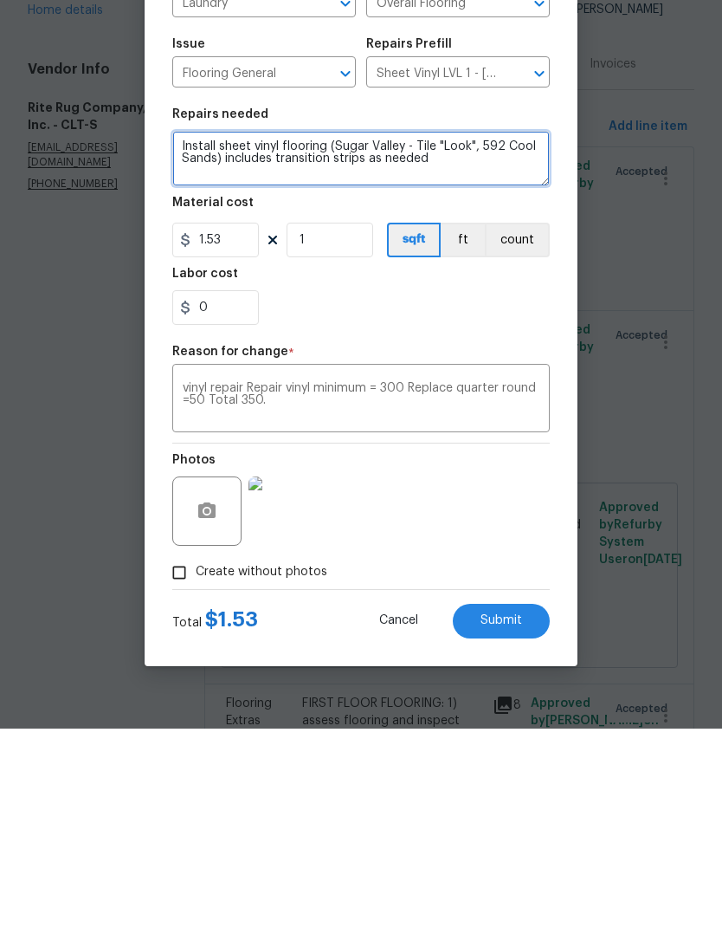
click at [202, 329] on textarea "Install sheet vinyl flooring (Sugar Valley - Tile "Look", 592 Cool Sands) inclu…" at bounding box center [361, 356] width 378 height 55
click at [504, 329] on textarea "Replace sheet vinyl flooring (Sugar Valley - Tile "Look", 592 Cool Sands) inclu…" at bounding box center [361, 356] width 378 height 55
click at [185, 329] on textarea "Replace sheet vinyl flooring (Sugar Valley - Tile "Look", 592 Cool Sands) inclu…" at bounding box center [361, 356] width 378 height 55
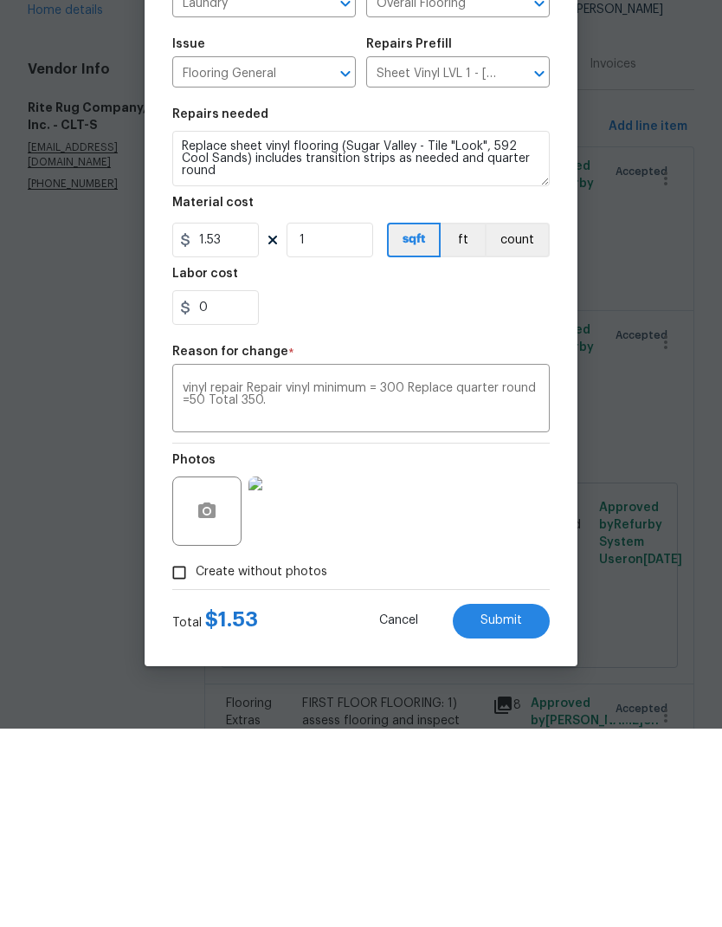
click at [325, 488] on div "0" at bounding box center [361, 505] width 378 height 35
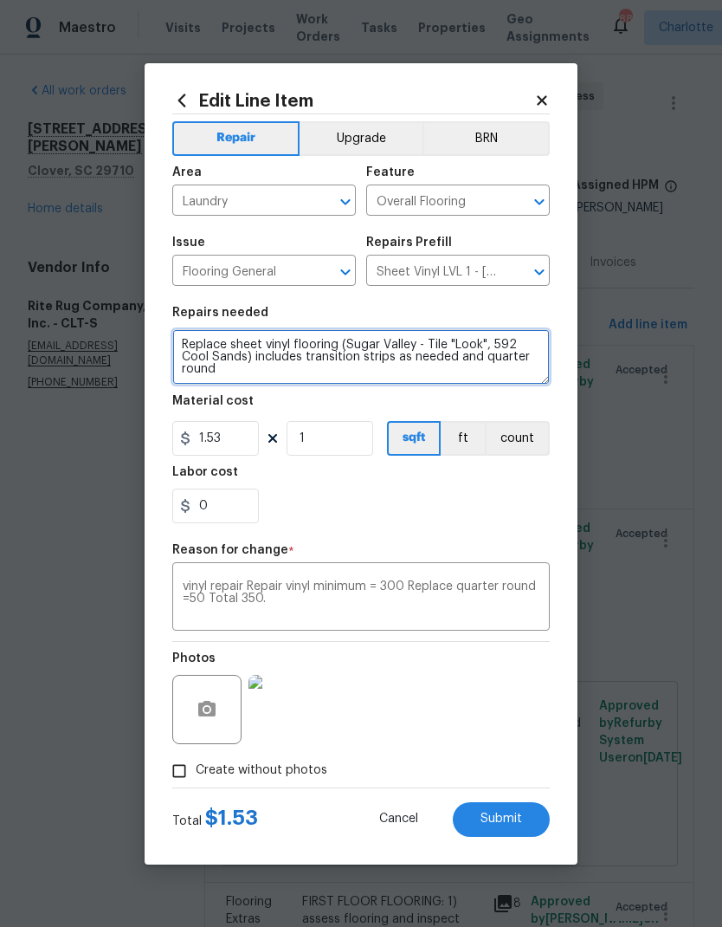
click at [189, 342] on textarea "Replace sheet vinyl flooring (Sugar Valley - Tile "Look", 592 Cool Sands) inclu…" at bounding box center [361, 356] width 378 height 55
click at [235, 345] on textarea "Replace sheet vinyl flooring (Sugar Valley - Tile "Look", 592 Cool Sands) inclu…" at bounding box center [361, 356] width 378 height 55
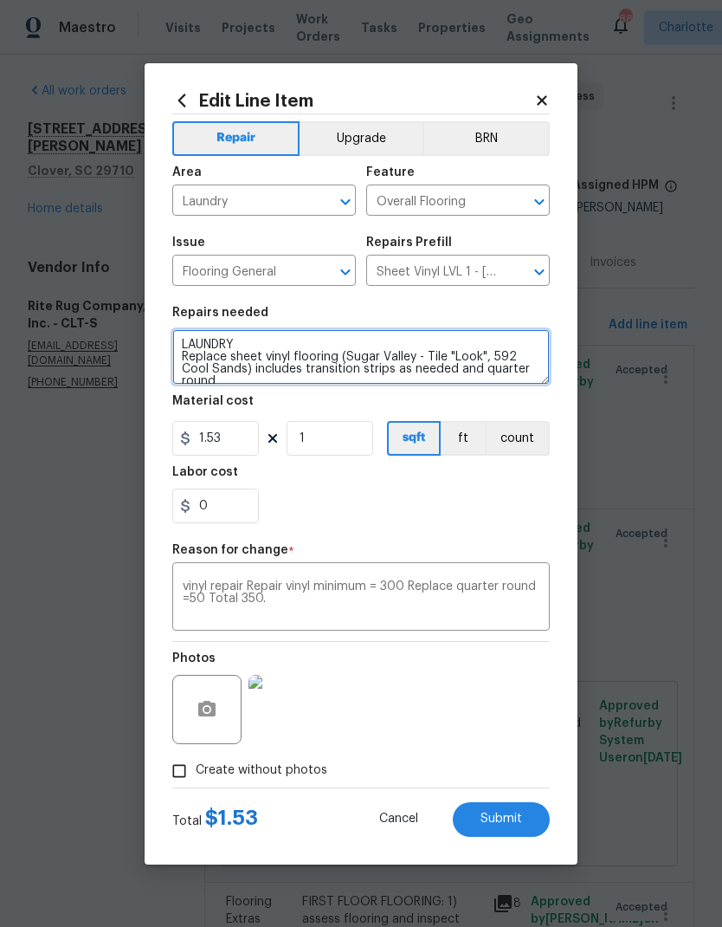
type textarea "LAUNDRY Replace sheet vinyl flooring (Sugar Valley - Tile "Look", 592 Cool Sand…"
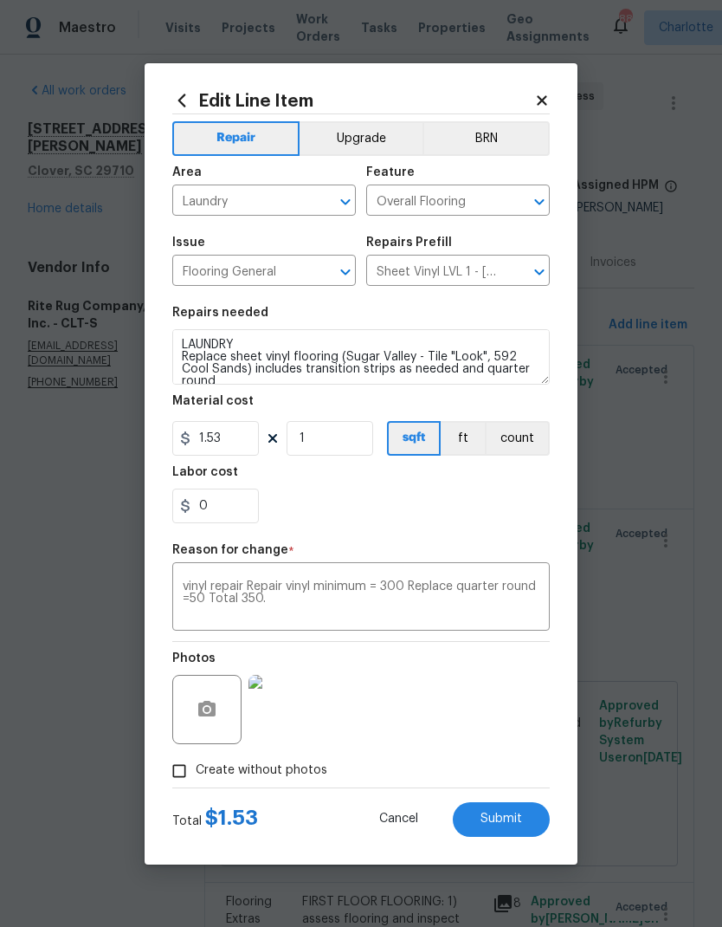
click at [390, 511] on div "0" at bounding box center [361, 505] width 378 height 35
click at [242, 434] on input "1.53" at bounding box center [215, 438] width 87 height 35
type input "350"
click at [437, 519] on div "0" at bounding box center [361, 505] width 378 height 35
click at [500, 811] on button "Submit" at bounding box center [501, 819] width 97 height 35
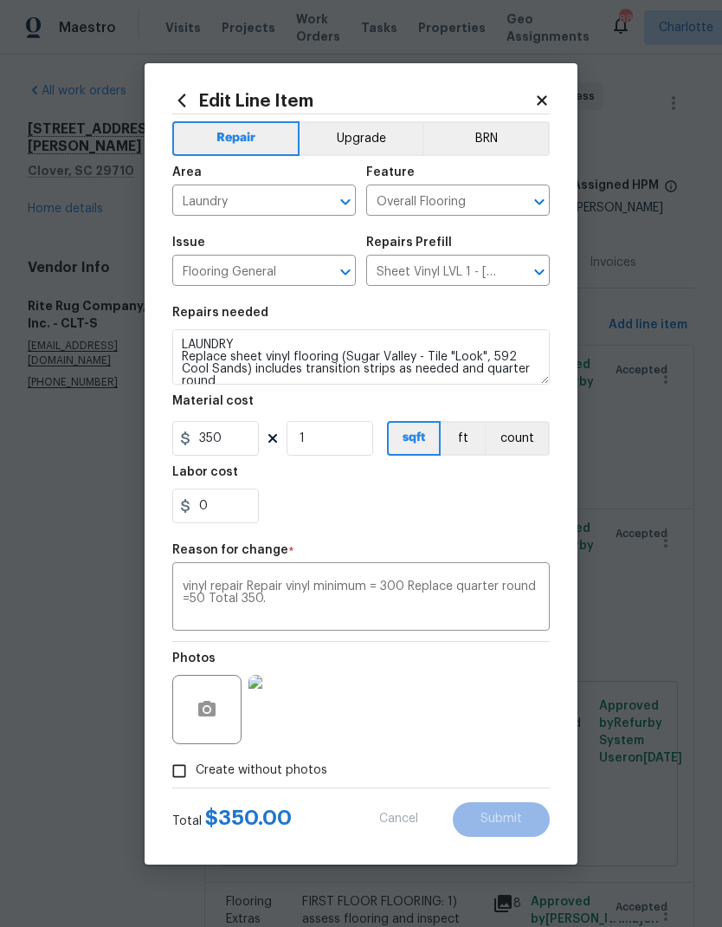
type textarea "Assess vinyl flooring in laundry room. Can this be secured at the corners where…"
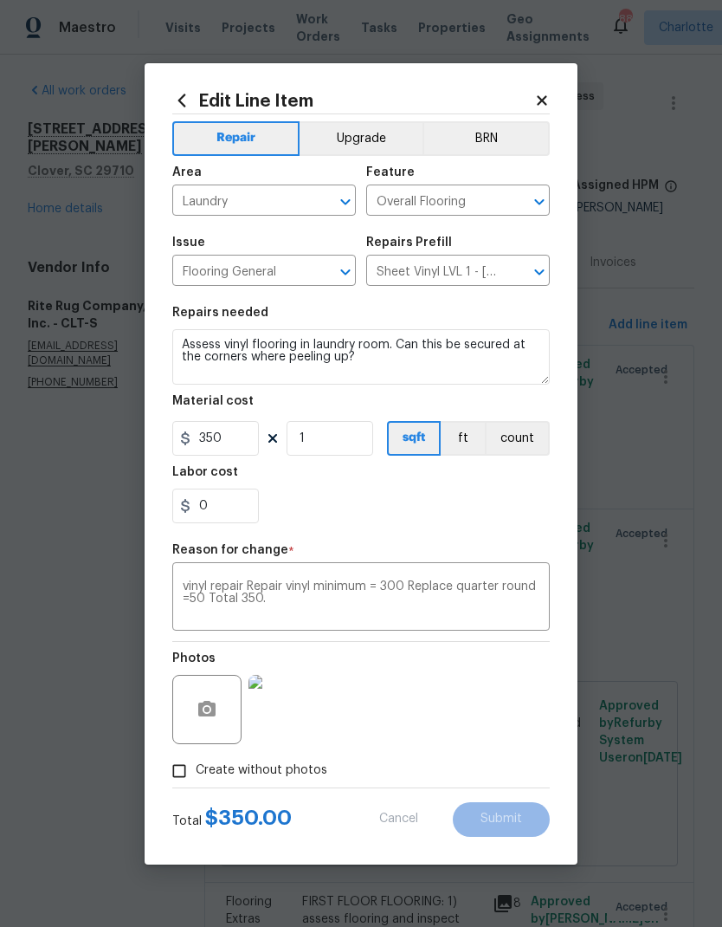
type input "1"
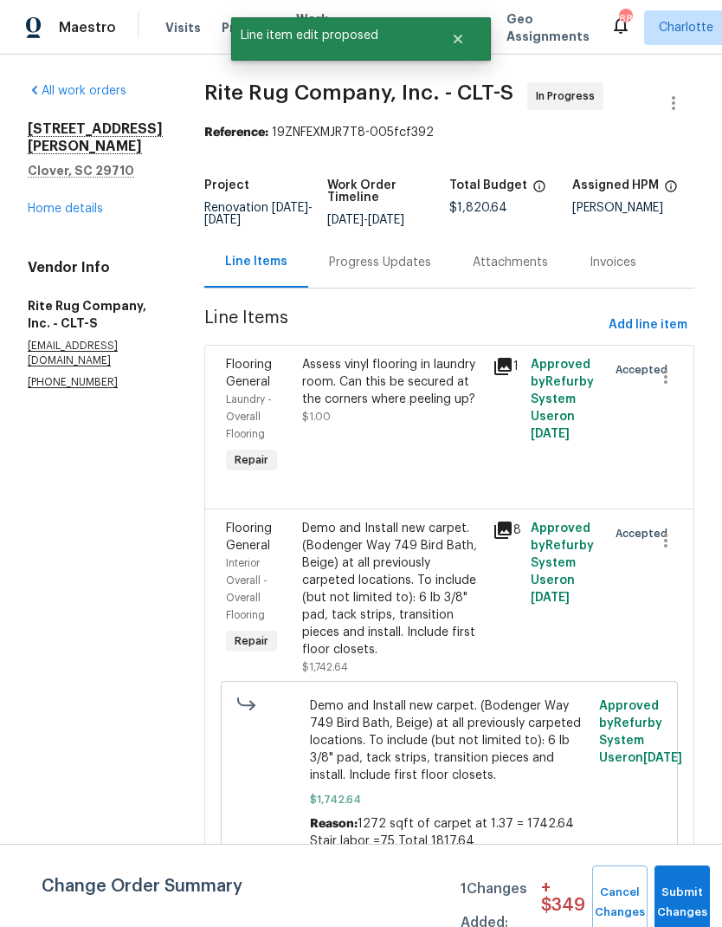
click at [403, 254] on div "Progress Updates" at bounding box center [380, 262] width 102 height 17
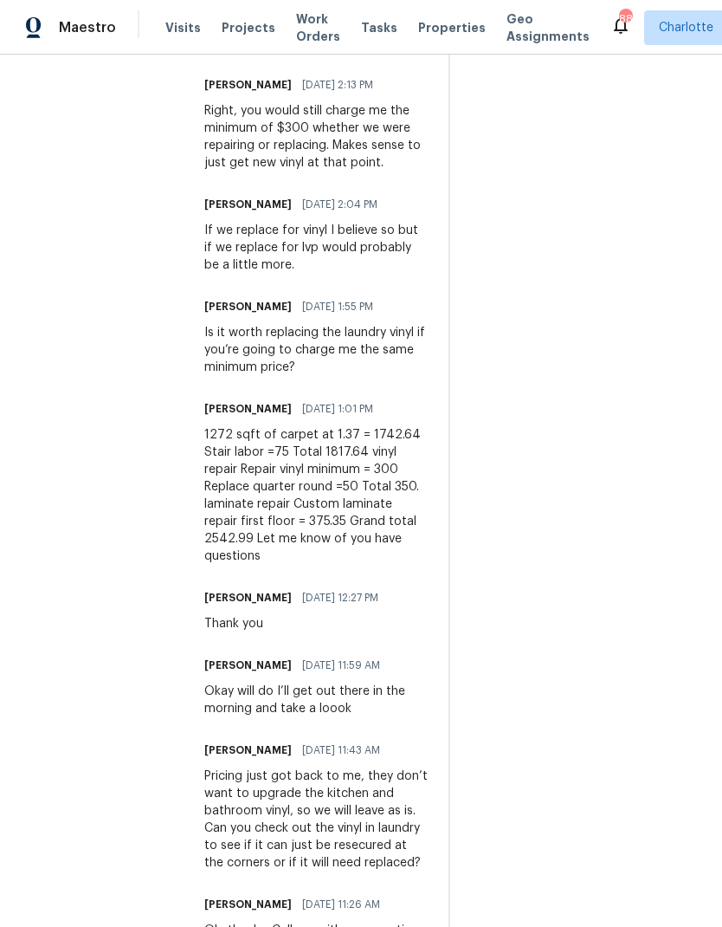
scroll to position [1030, 0]
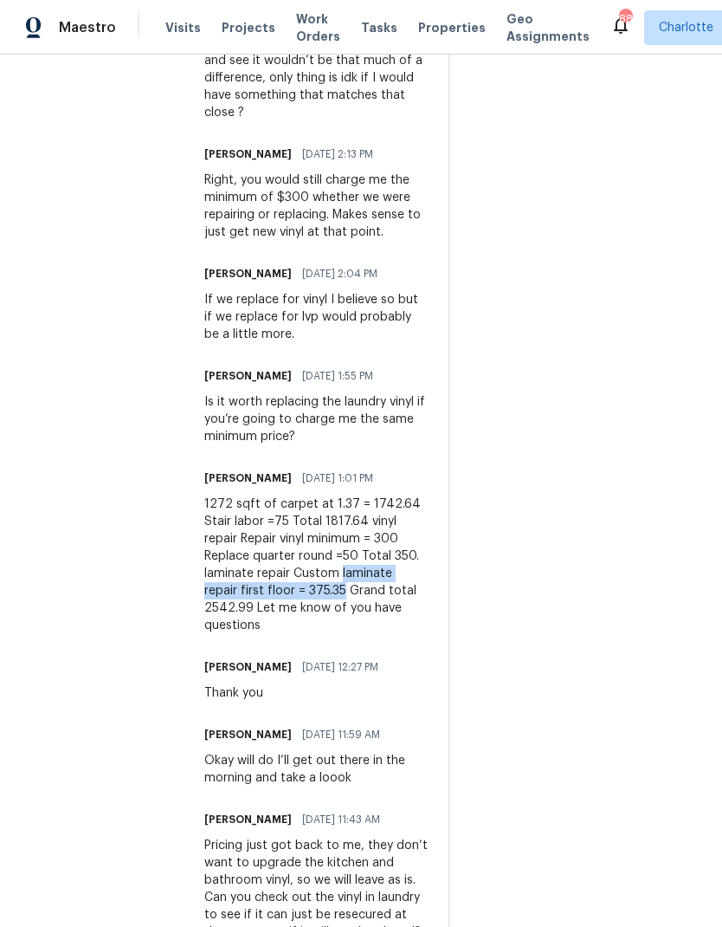
copy div "laminate repair first floor = 375.35"
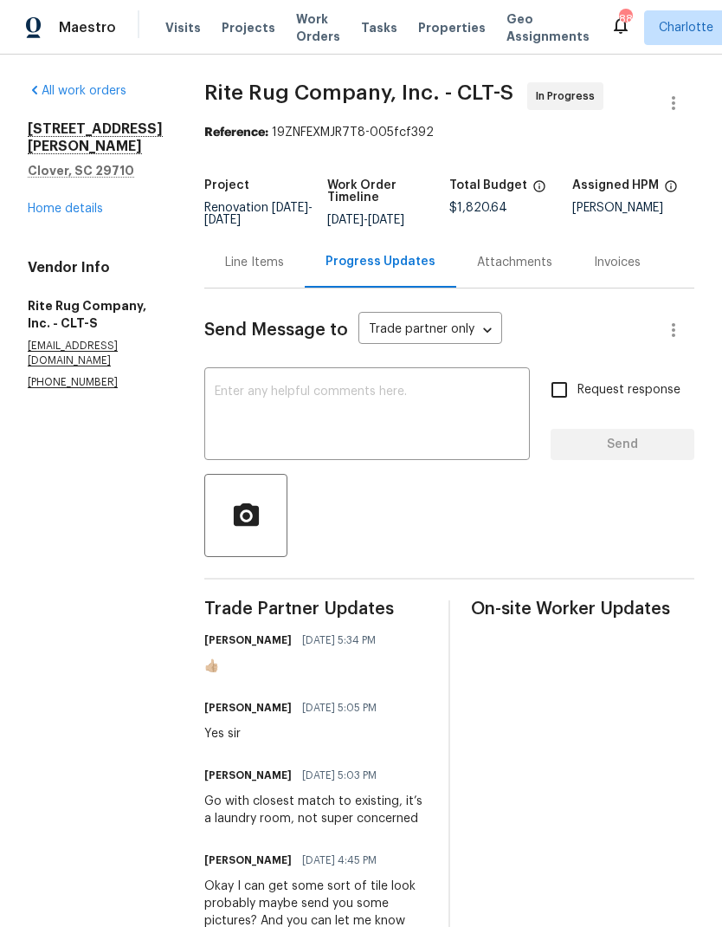
scroll to position [0, 0]
click at [277, 271] on div "Line Items" at bounding box center [254, 262] width 59 height 17
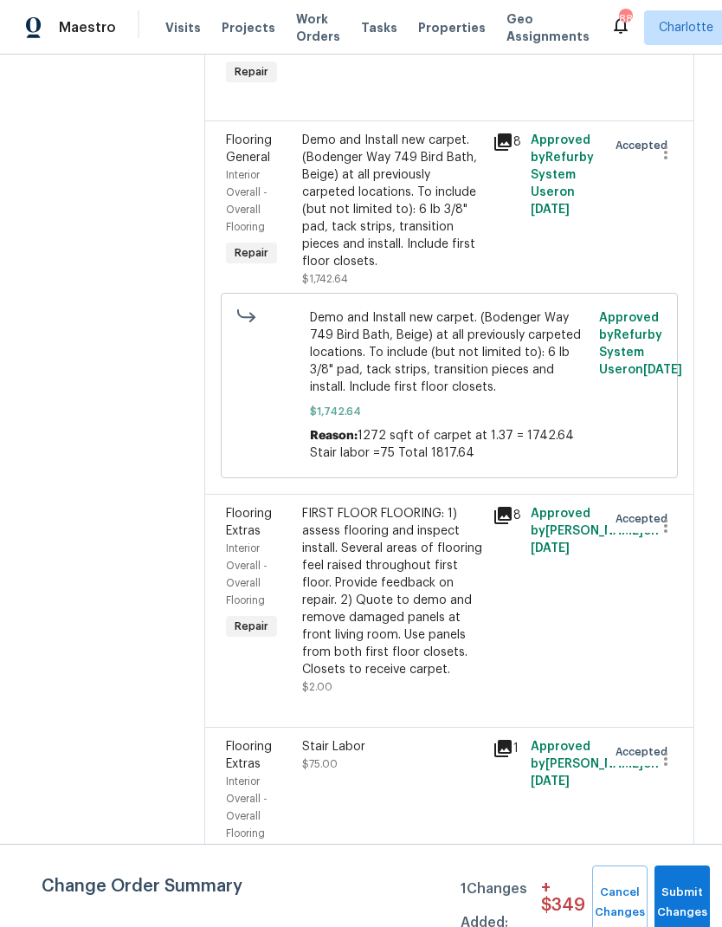
scroll to position [387, 0]
click at [268, 563] on span "Interior Overall - Overall Flooring" at bounding box center [247, 575] width 42 height 62
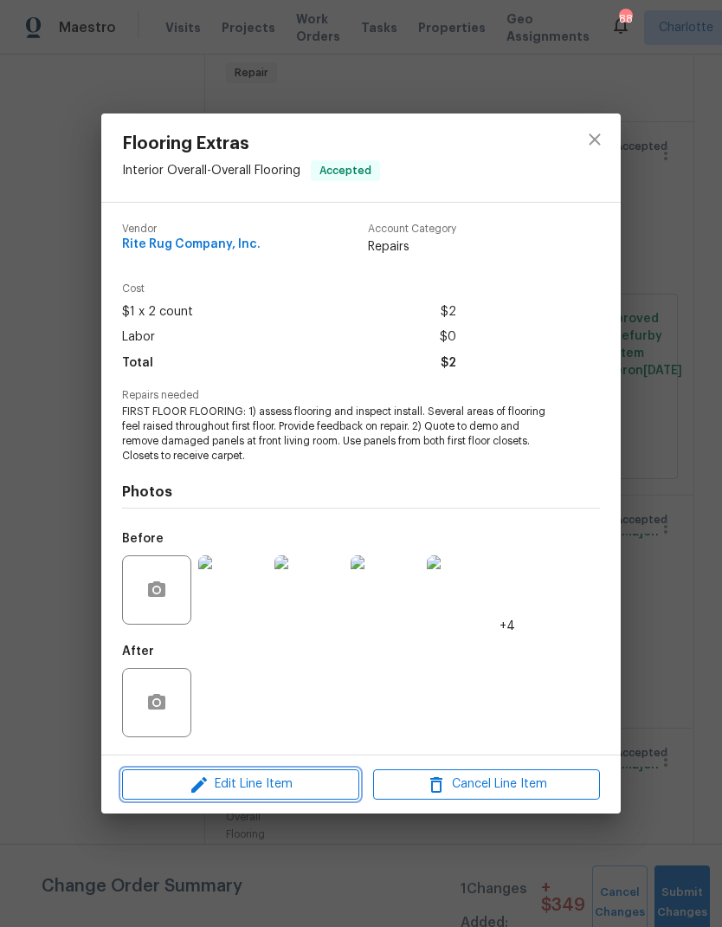
click at [172, 796] on button "Edit Line Item" at bounding box center [240, 784] width 237 height 30
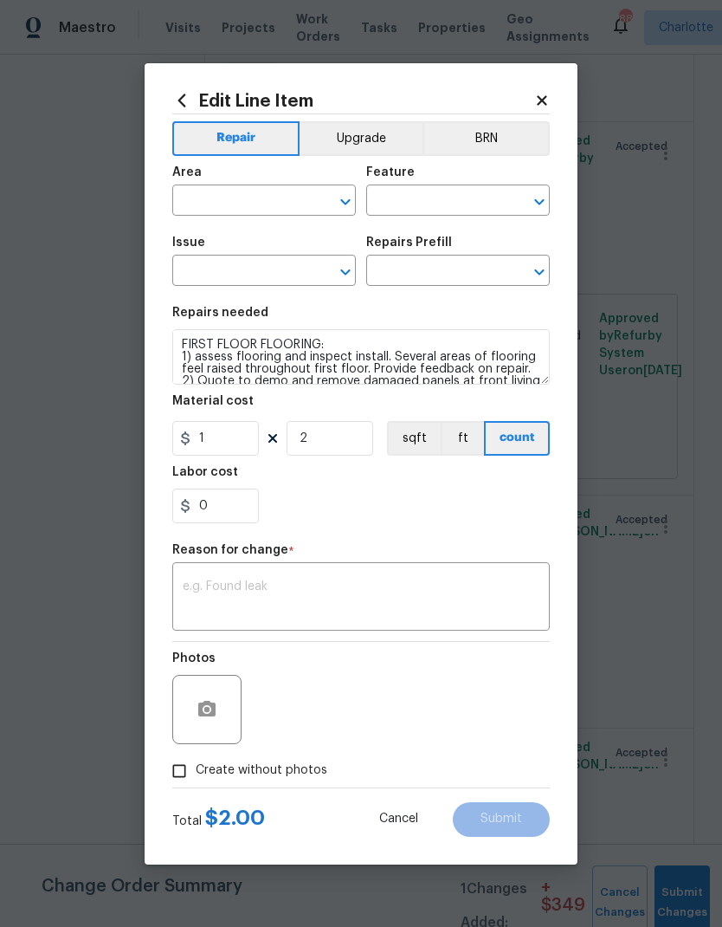
type input "Interior Overall"
type input "Overall Flooring"
type input "Flooring Extras"
type input "Add a Task $1.00"
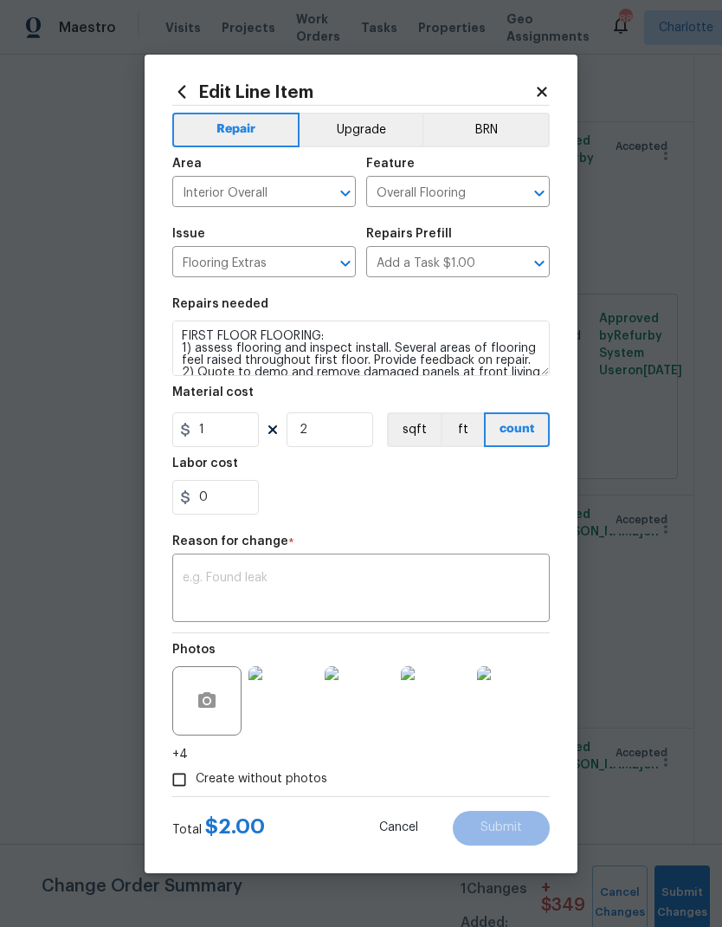
click at [288, 597] on textarea at bounding box center [361, 590] width 357 height 36
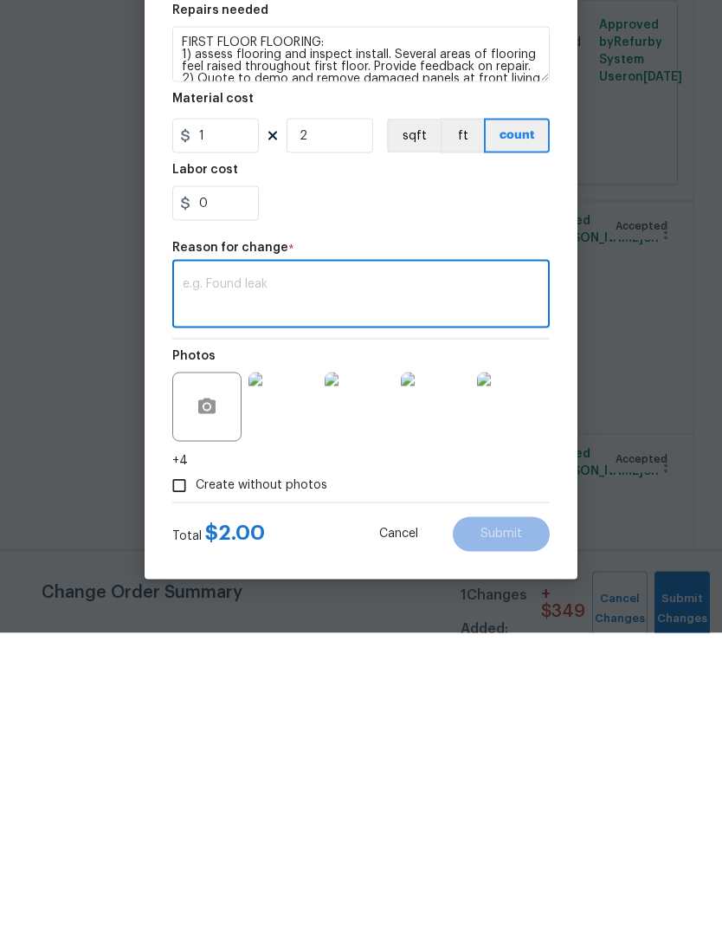
click at [255, 572] on textarea at bounding box center [361, 590] width 357 height 36
paste textarea "laminate repair first floor = 375.35"
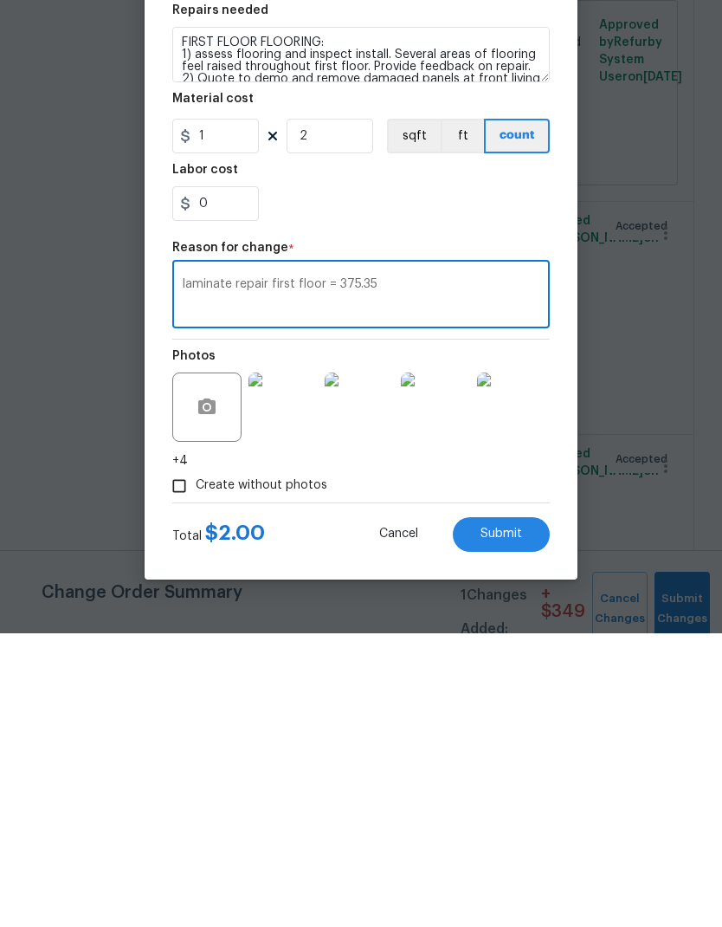
type textarea "laminate repair first floor = 375.35"
click at [233, 412] on input "1" at bounding box center [215, 429] width 87 height 35
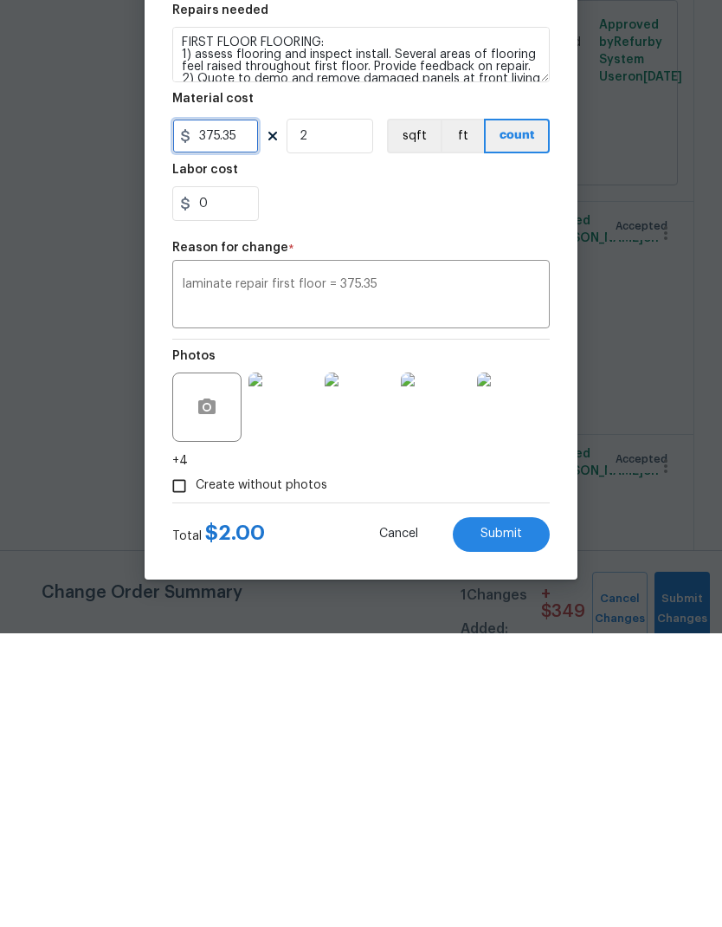
type input "375.35"
click at [332, 412] on input "2" at bounding box center [330, 429] width 87 height 35
type input "1"
click at [458, 287] on section "Repairs needed FIRST FLOOR FLOORING: 1) assess flooring and inspect install. Se…" at bounding box center [361, 405] width 378 height 237
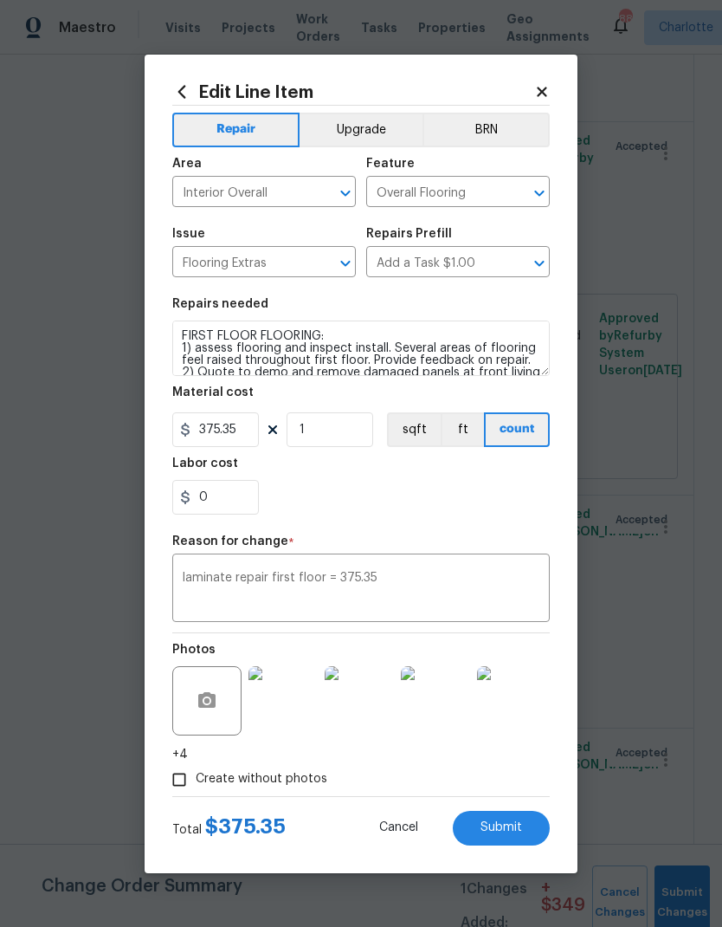
click at [508, 812] on button "Submit" at bounding box center [501, 828] width 97 height 35
type input "1"
type input "2"
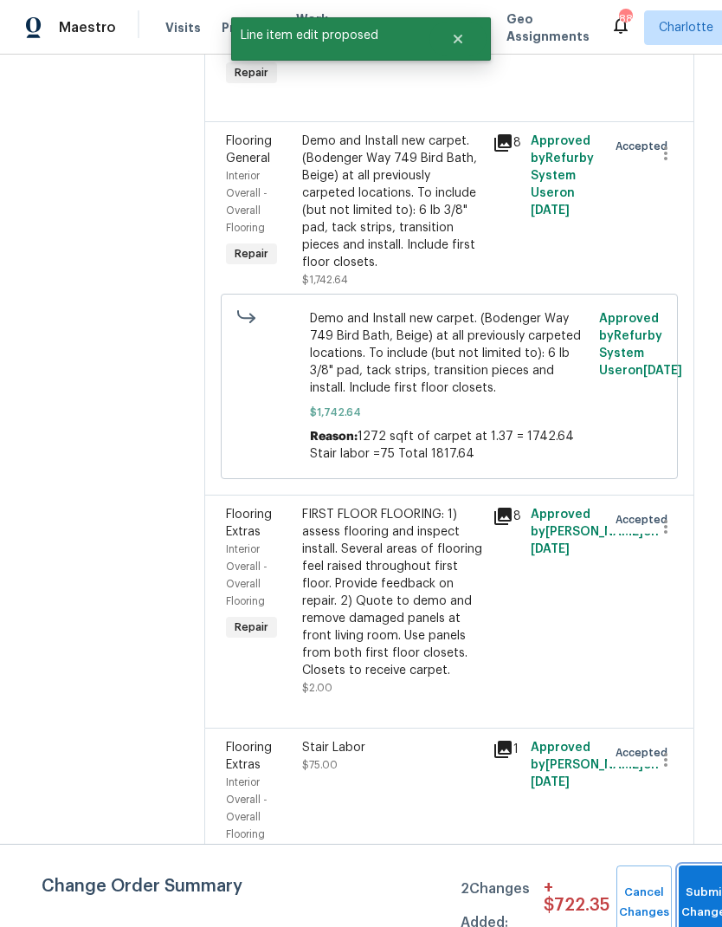
click at [691, 887] on button "Submit Changes" at bounding box center [706, 902] width 55 height 74
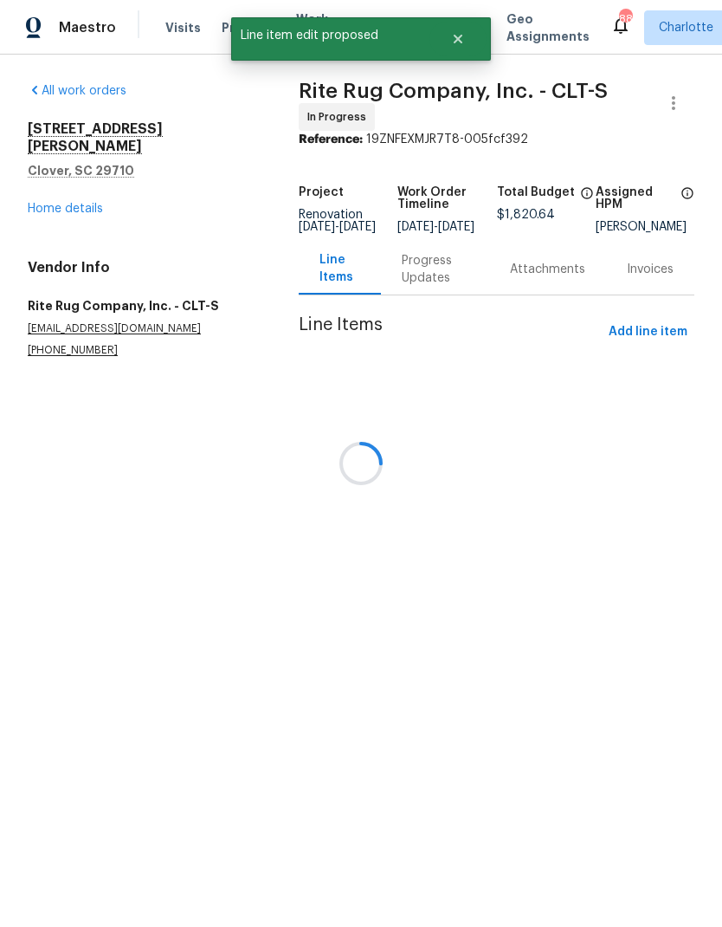
scroll to position [0, 0]
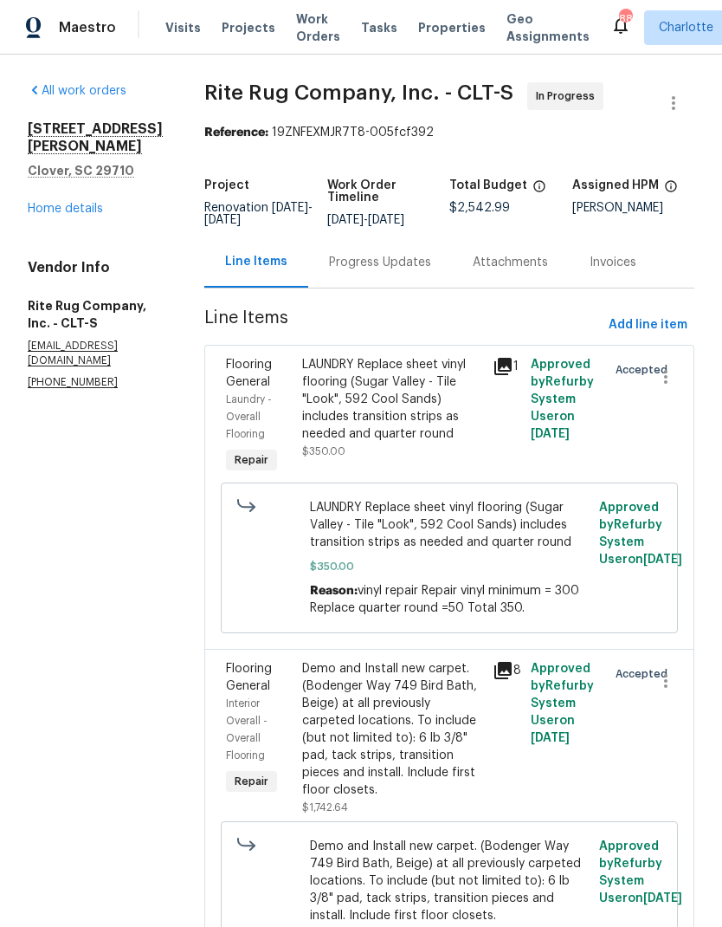
click at [412, 287] on div "Progress Updates" at bounding box center [380, 261] width 144 height 51
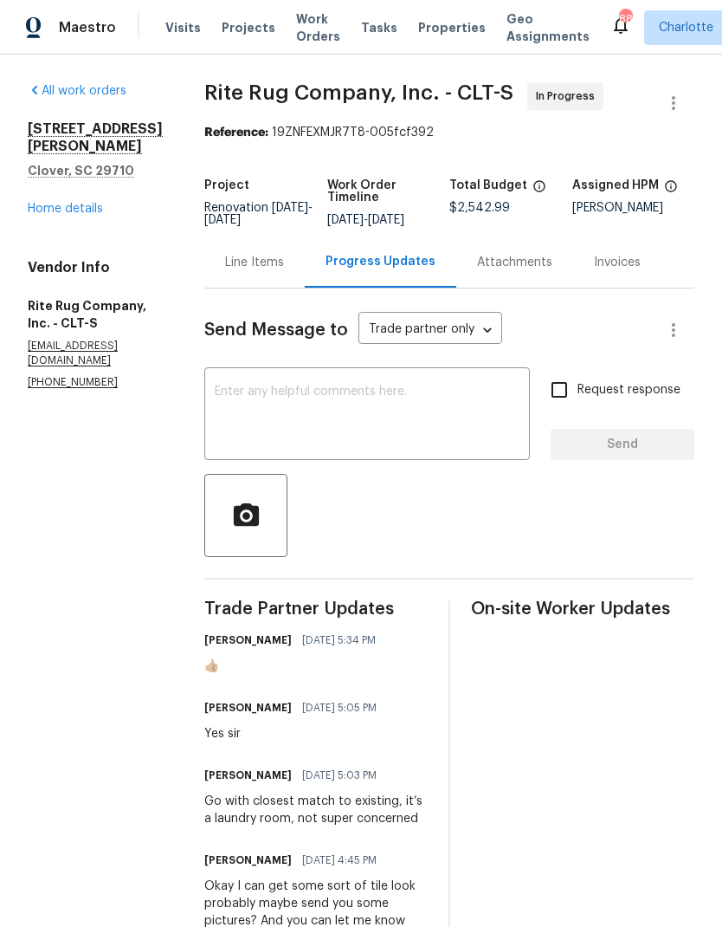
click at [380, 438] on textarea at bounding box center [367, 415] width 305 height 61
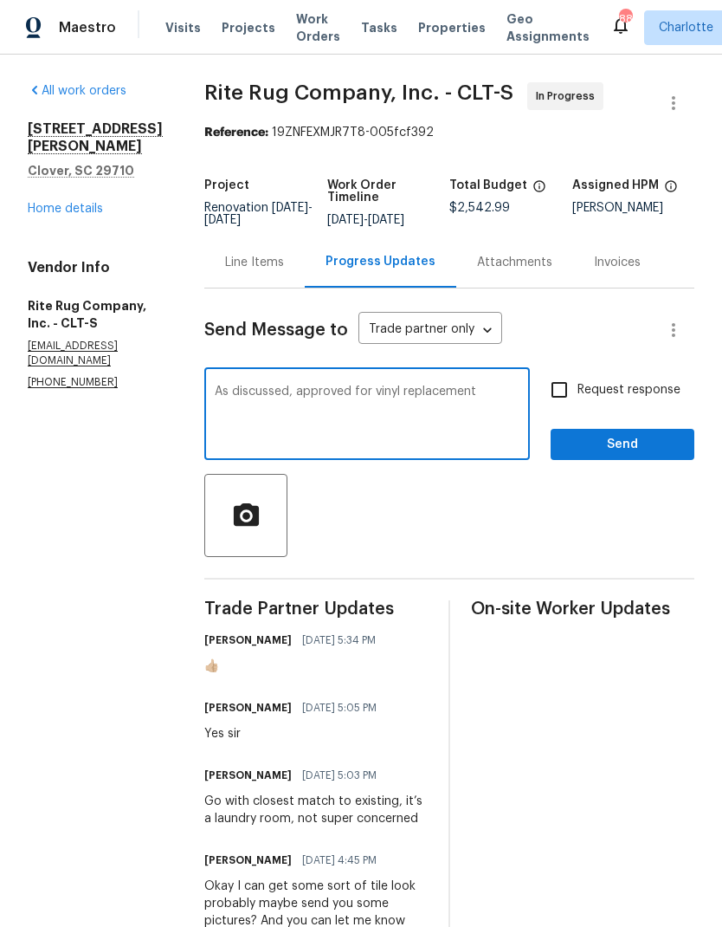
click at [372, 460] on div "As discussed, approved for vinyl replacement x ​" at bounding box center [367, 415] width 326 height 88
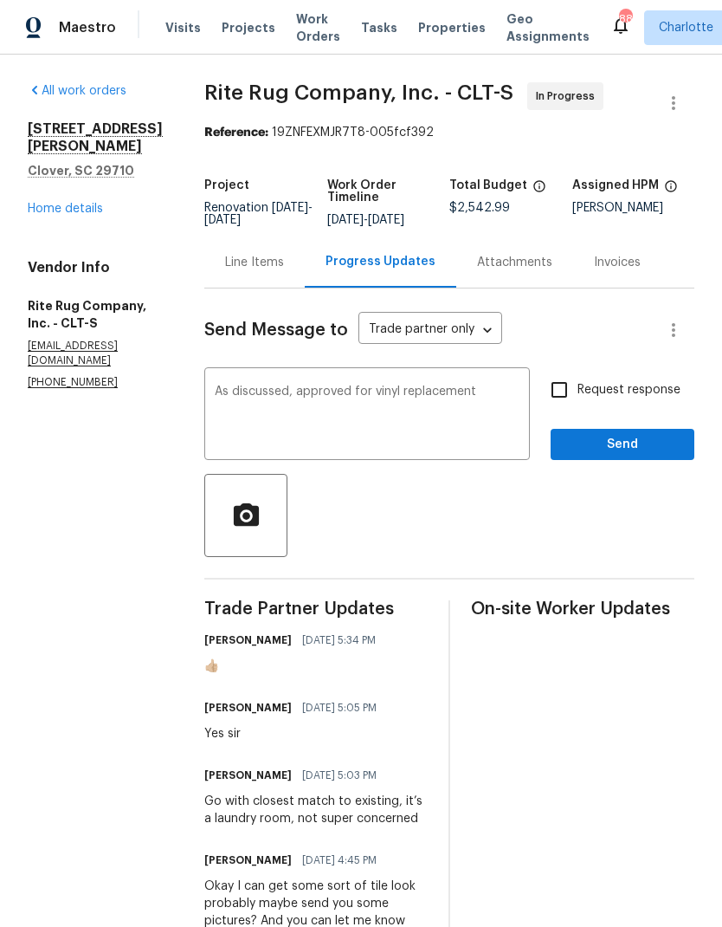
click at [425, 404] on textarea "As discussed, approved for vinyl replacement" at bounding box center [367, 415] width 305 height 61
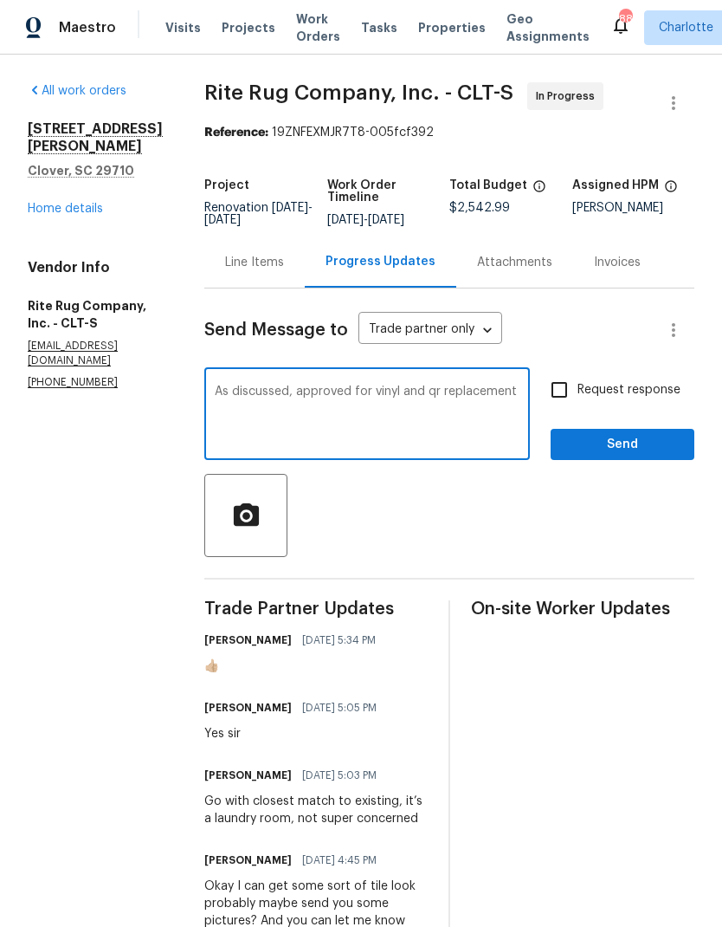
click at [405, 421] on textarea "As discussed, approved for vinyl and qr replacement" at bounding box center [367, 415] width 305 height 61
type textarea "As discussed, approved for vinyl and qr replacement for laundry, first floor la…"
click at [572, 402] on input "Request response" at bounding box center [559, 389] width 36 height 36
checkbox input "true"
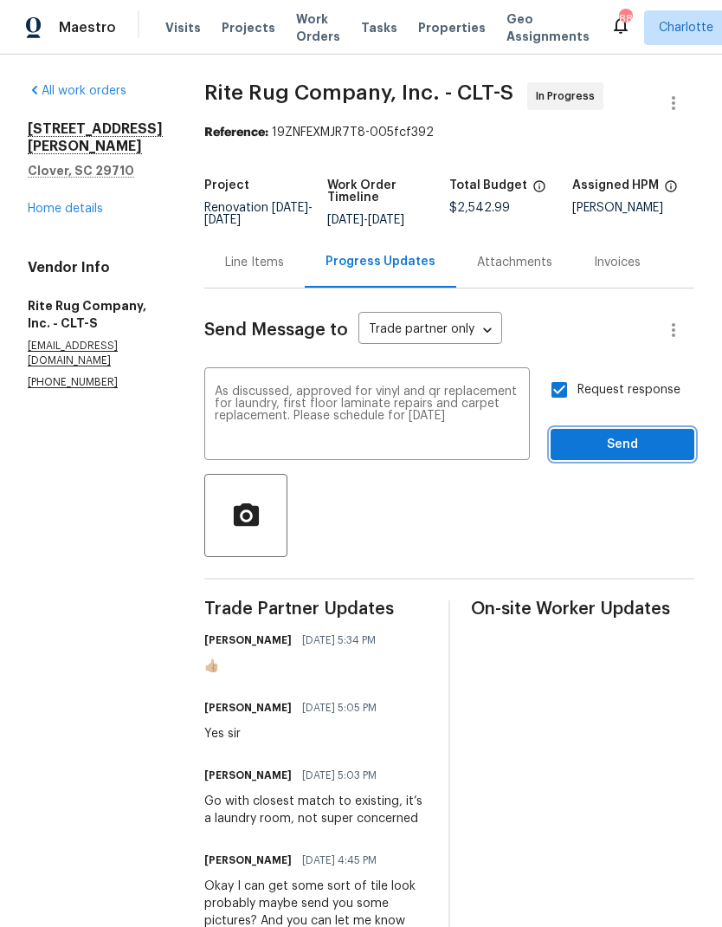
click at [654, 455] on span "Send" at bounding box center [623, 445] width 116 height 22
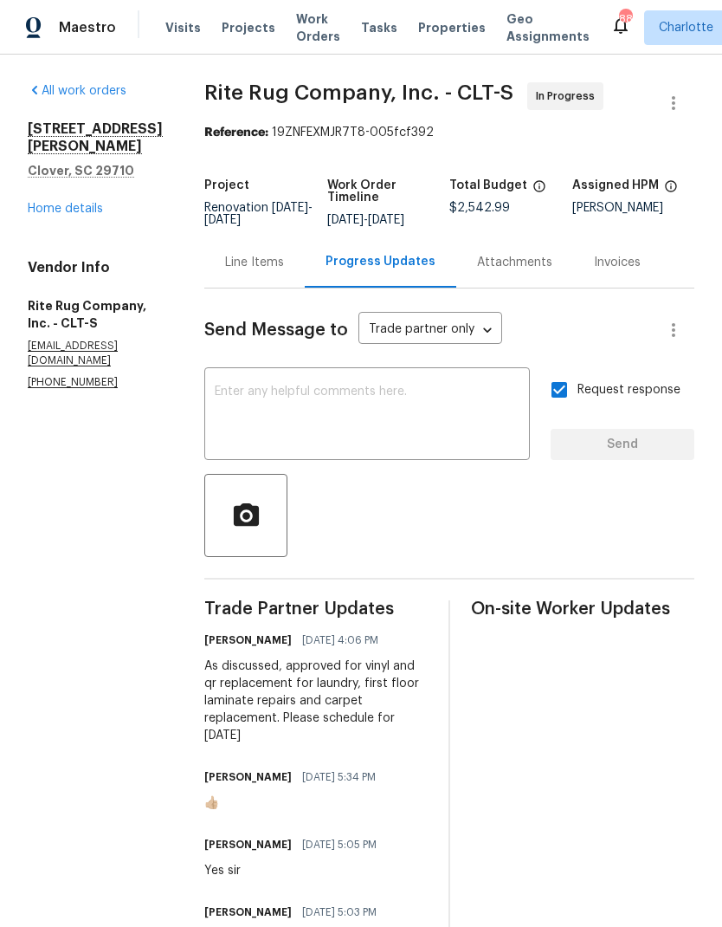
click at [56, 203] on link "Home details" at bounding box center [65, 209] width 75 height 12
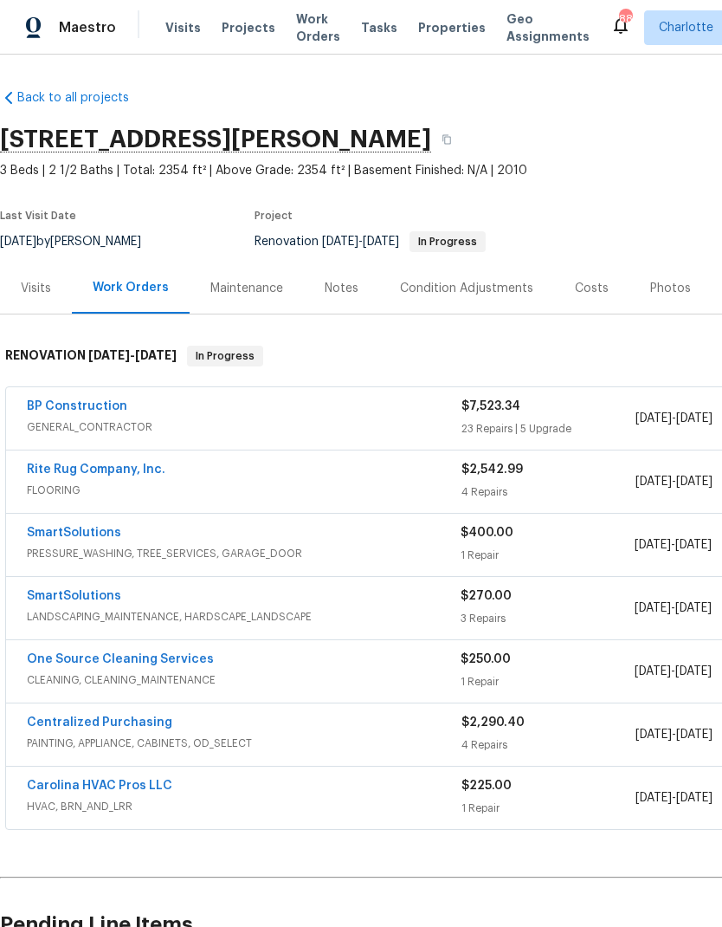
click at [51, 549] on span "PRESSURE_WASHING, TREE_SERVICES, GARAGE_DOOR" at bounding box center [244, 553] width 434 height 17
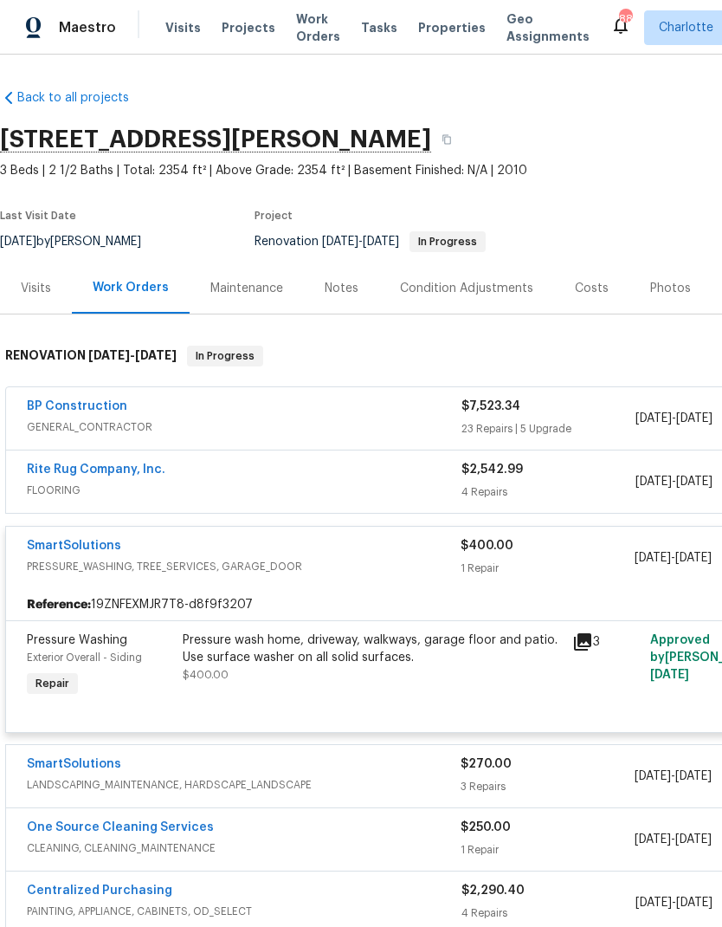
click at [55, 551] on link "SmartSolutions" at bounding box center [74, 545] width 94 height 12
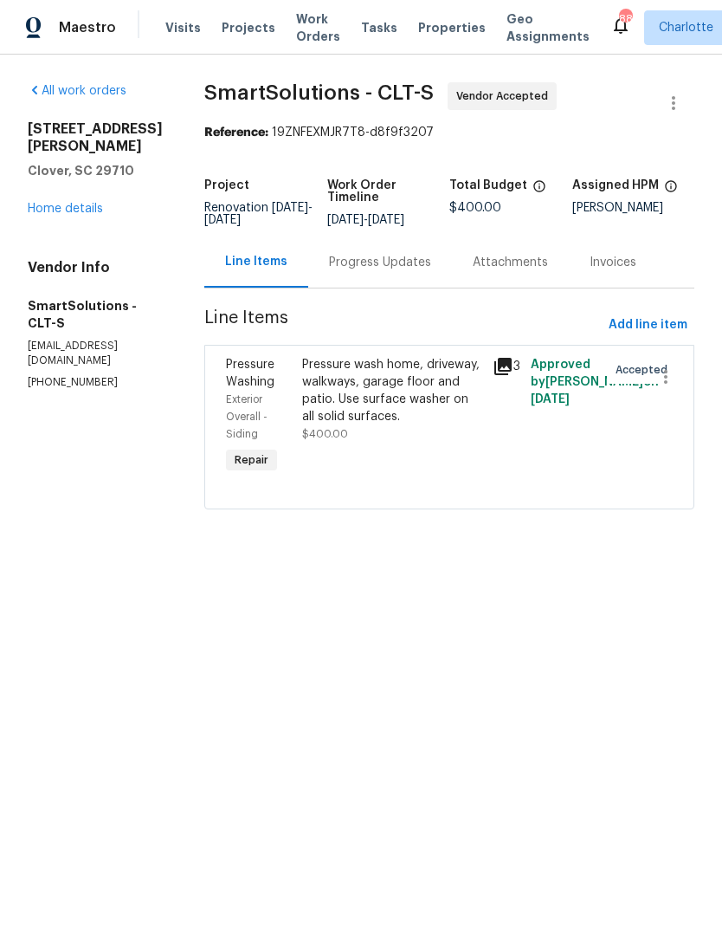
click at [395, 269] on div "Progress Updates" at bounding box center [380, 262] width 102 height 17
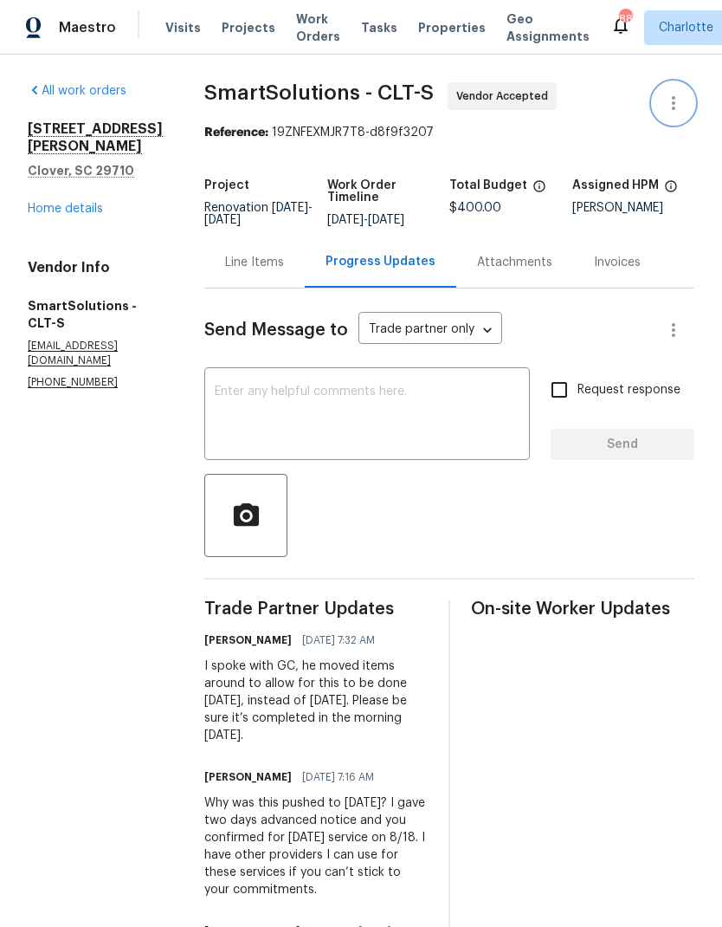
click at [674, 111] on icon "button" at bounding box center [673, 103] width 21 height 21
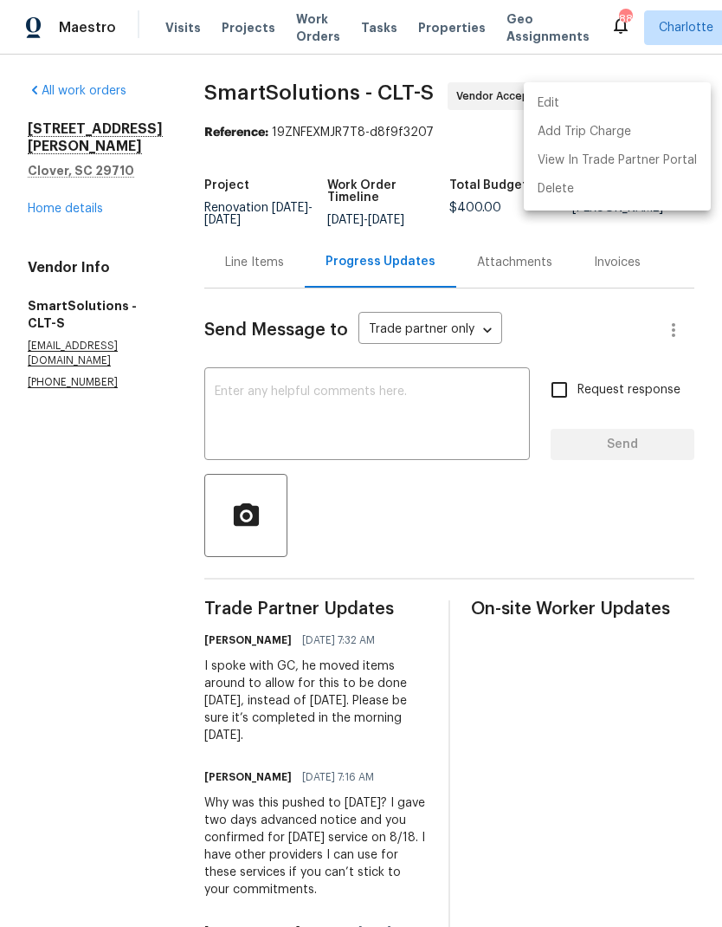
click at [59, 457] on div at bounding box center [361, 463] width 722 height 927
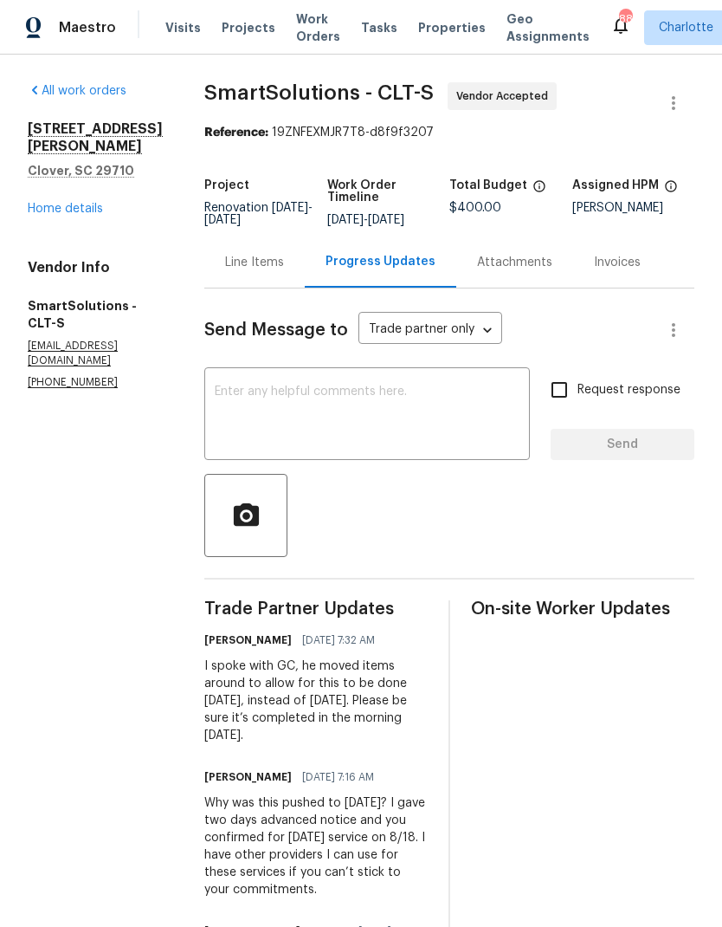
click at [42, 203] on link "Home details" at bounding box center [65, 209] width 75 height 12
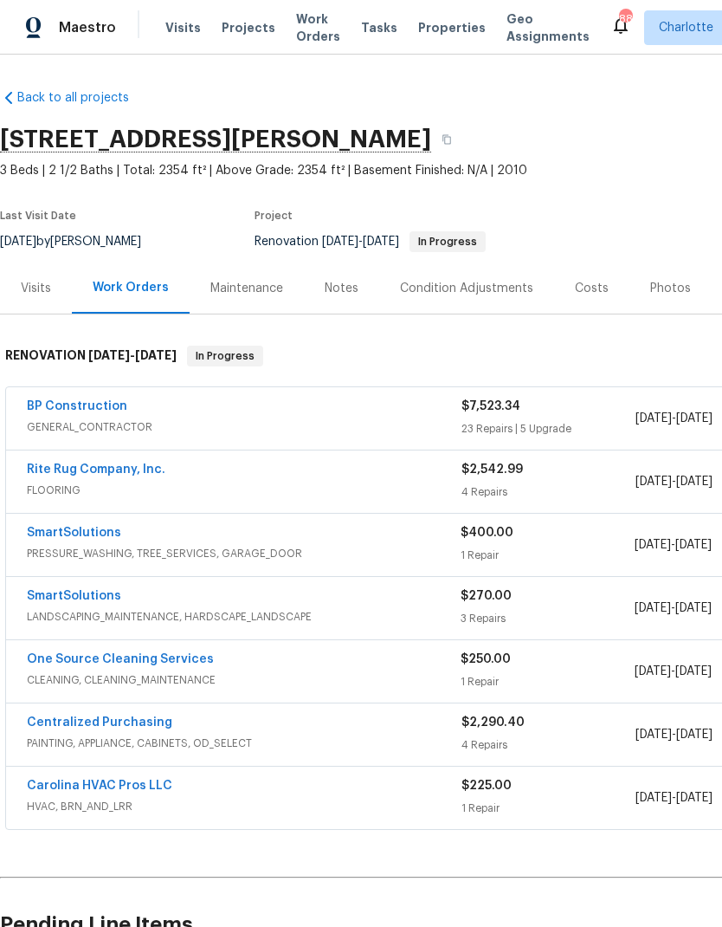
click at [40, 597] on link "SmartSolutions" at bounding box center [74, 596] width 94 height 12
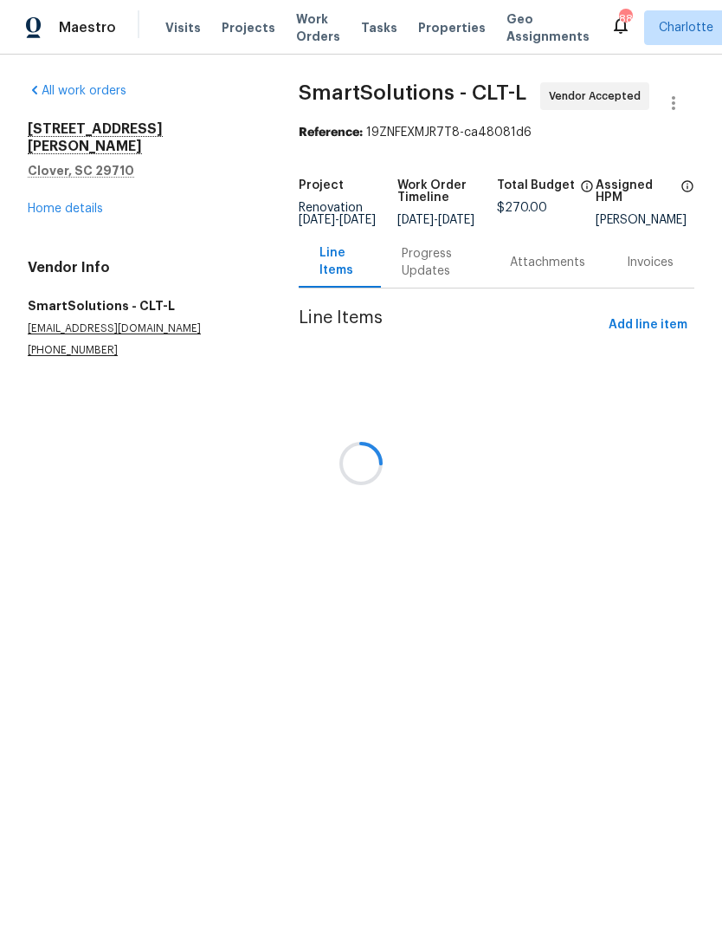
click at [428, 283] on div at bounding box center [361, 463] width 722 height 927
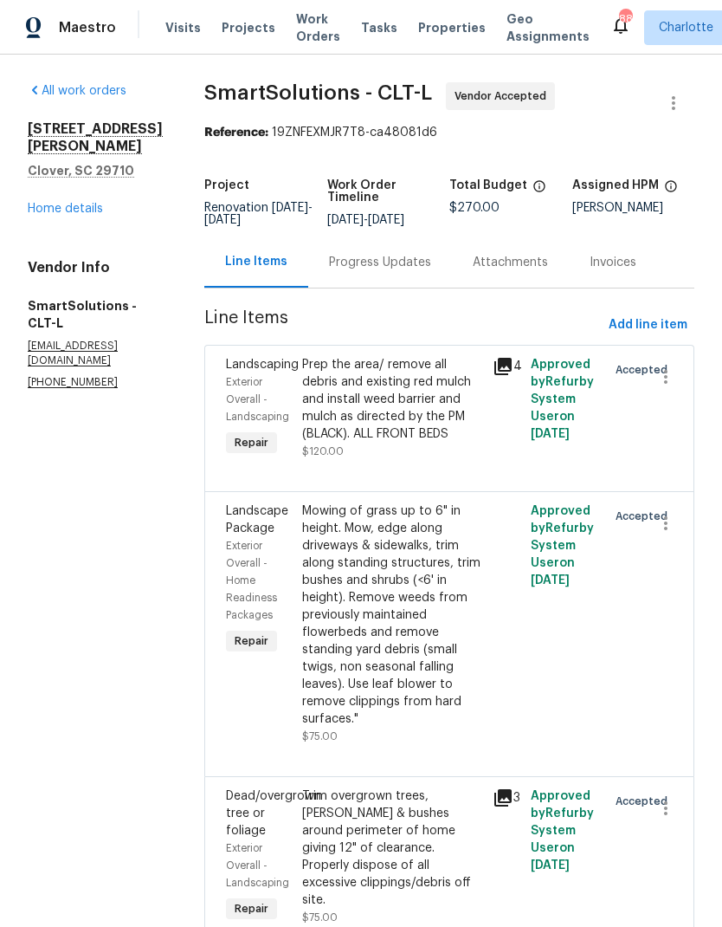
click at [391, 274] on div "Progress Updates" at bounding box center [380, 261] width 144 height 51
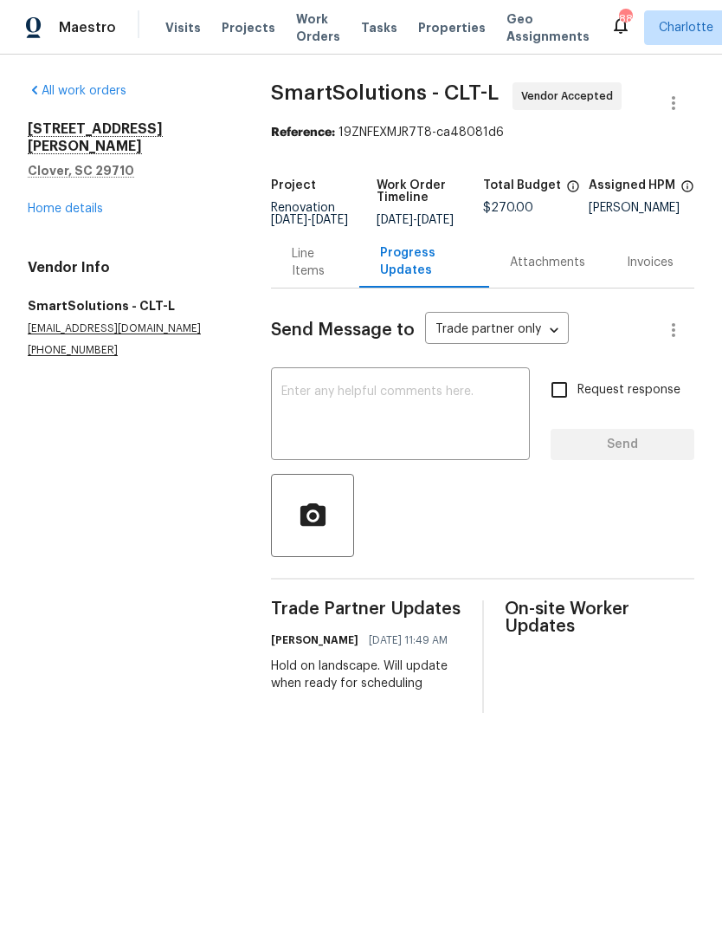
click at [357, 406] on textarea at bounding box center [400, 415] width 238 height 61
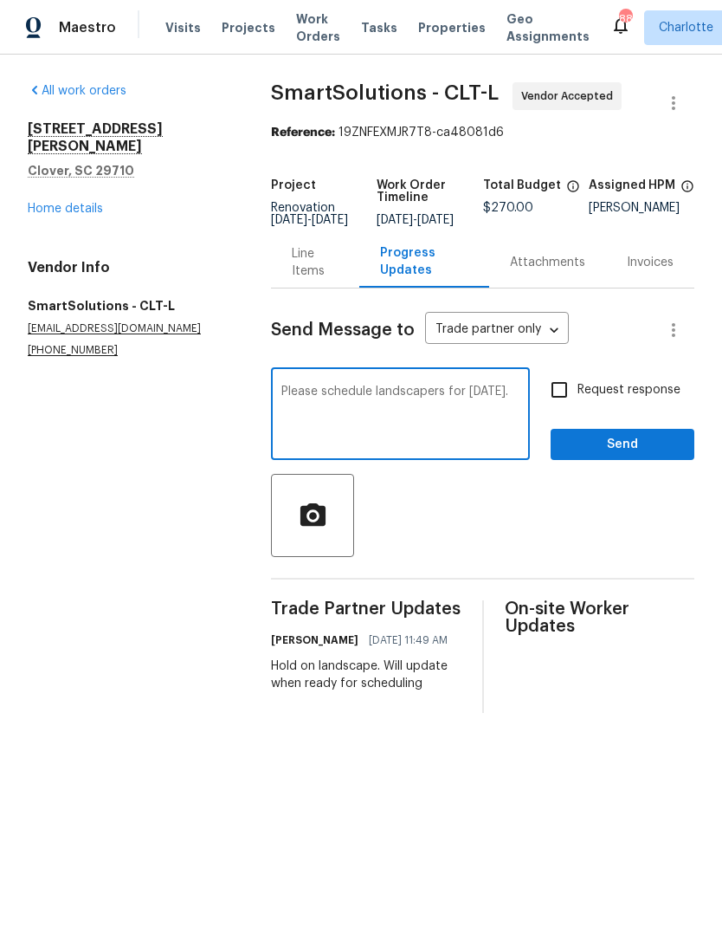
type textarea "Please schedule landscapers for Monday."
click at [556, 408] on input "Request response" at bounding box center [559, 389] width 36 height 36
checkbox input "true"
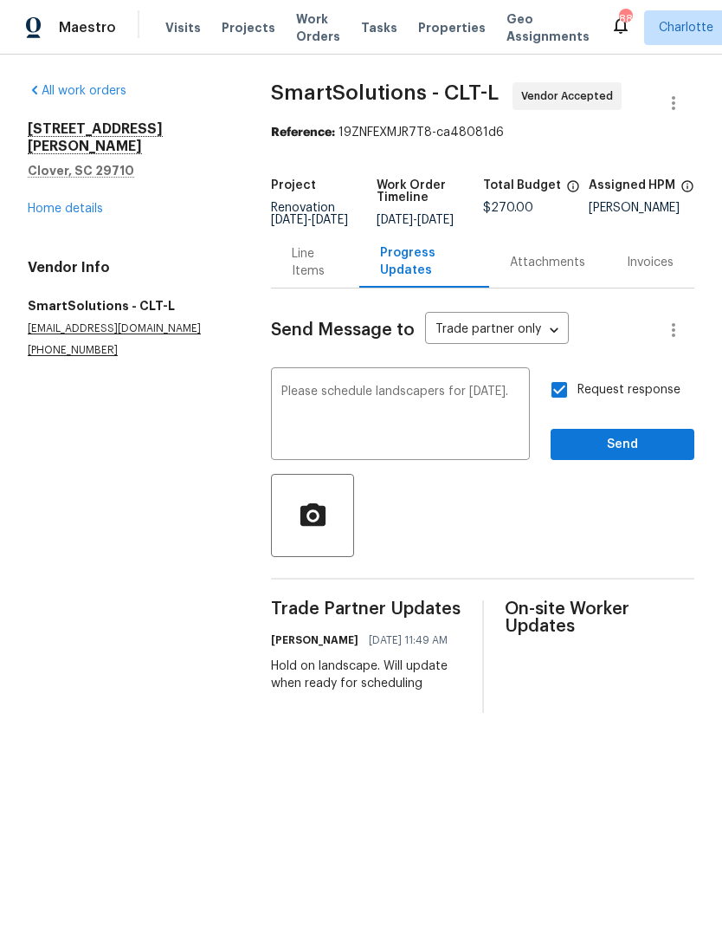
click at [310, 405] on textarea "Please schedule landscapers for Monday." at bounding box center [400, 415] width 238 height 61
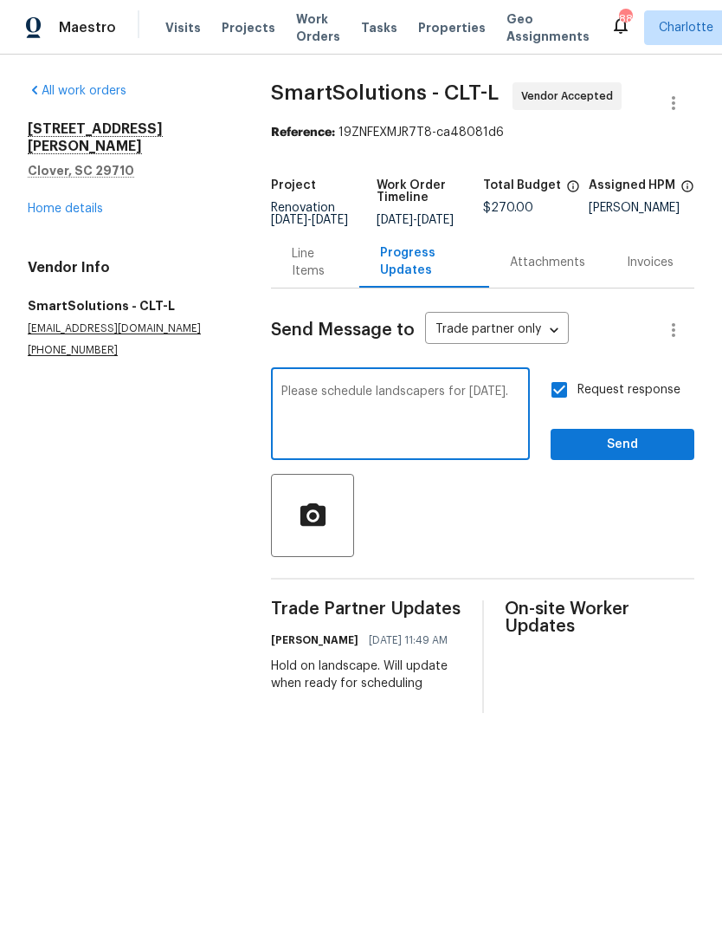
click at [310, 404] on textarea "Please schedule landscapers for Monday." at bounding box center [400, 415] width 238 height 61
click at [302, 399] on textarea "Please schedule landscapers for Monday." at bounding box center [400, 415] width 238 height 61
click at [358, 424] on textarea "Can you schedule landscapers for Monday." at bounding box center [400, 415] width 238 height 61
type textarea "Can you schedule landscapers for Monday, 8/25? Please confirm"
click at [631, 450] on span "Send" at bounding box center [623, 445] width 116 height 22
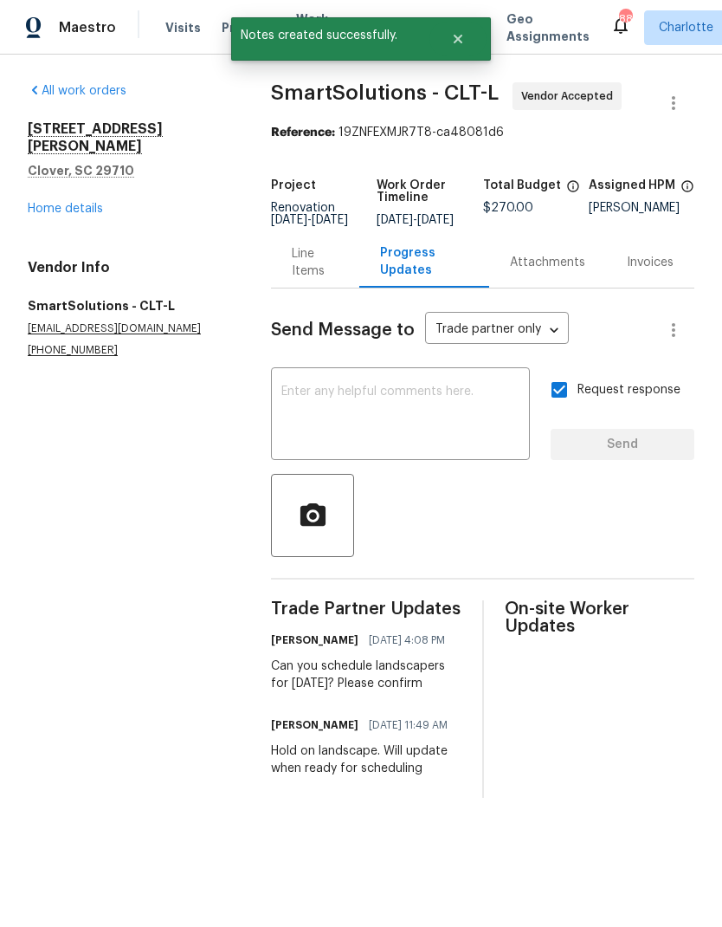
click at [42, 203] on link "Home details" at bounding box center [65, 209] width 75 height 12
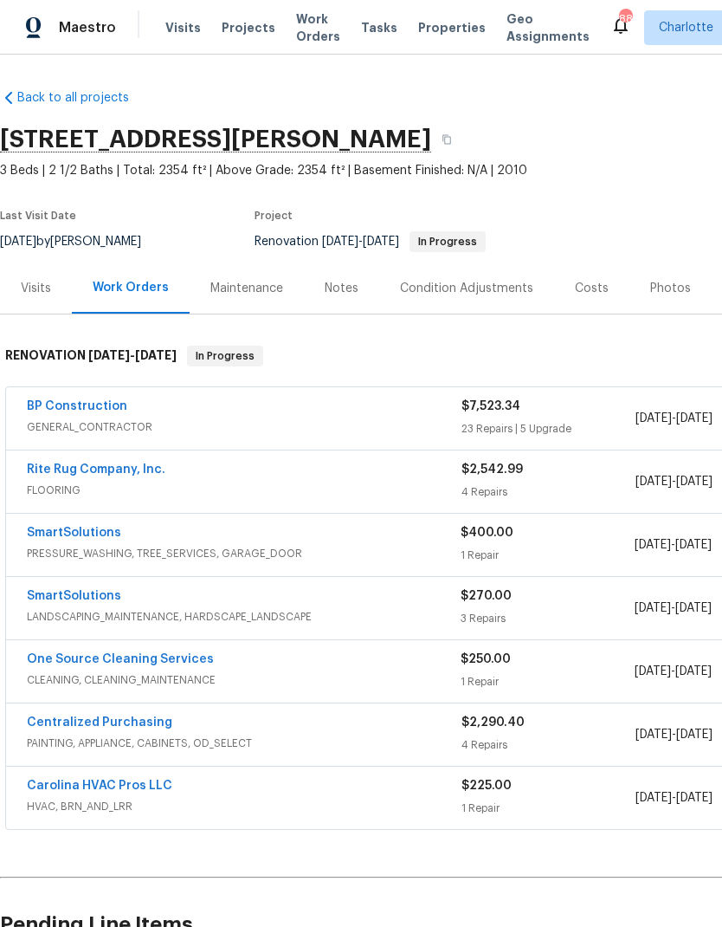
click at [130, 660] on link "One Source Cleaning Services" at bounding box center [120, 659] width 187 height 12
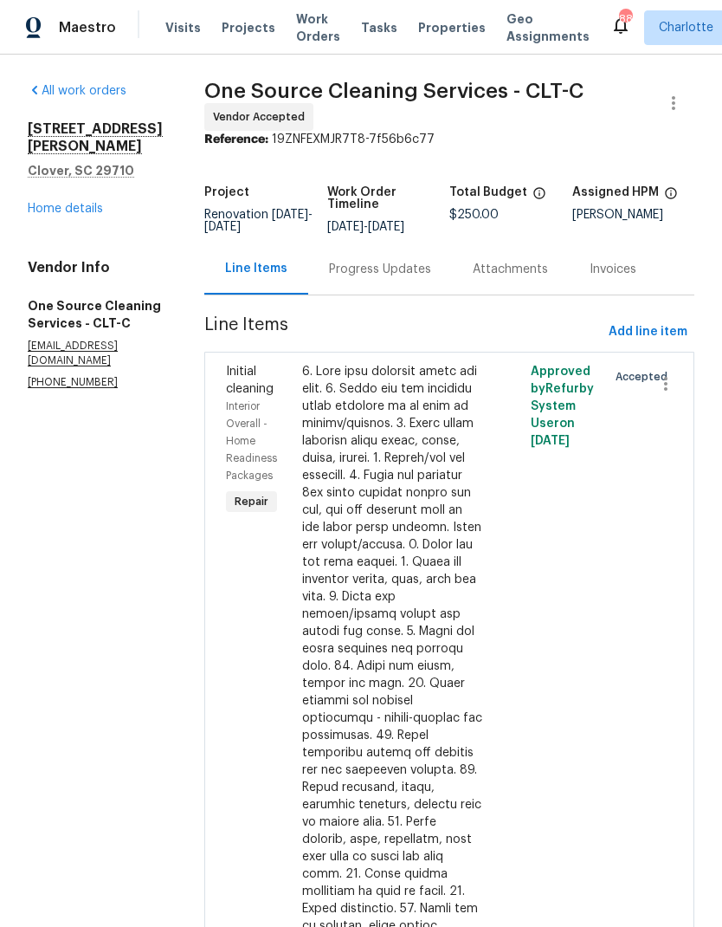
click at [391, 275] on div "Progress Updates" at bounding box center [380, 269] width 102 height 17
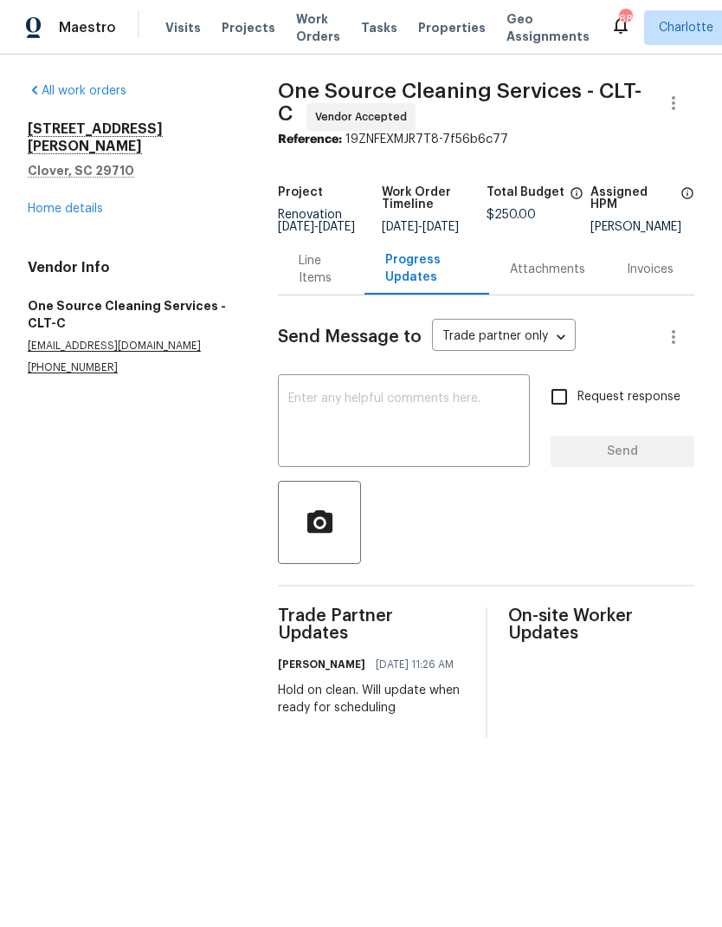
click at [357, 444] on textarea at bounding box center [403, 422] width 231 height 61
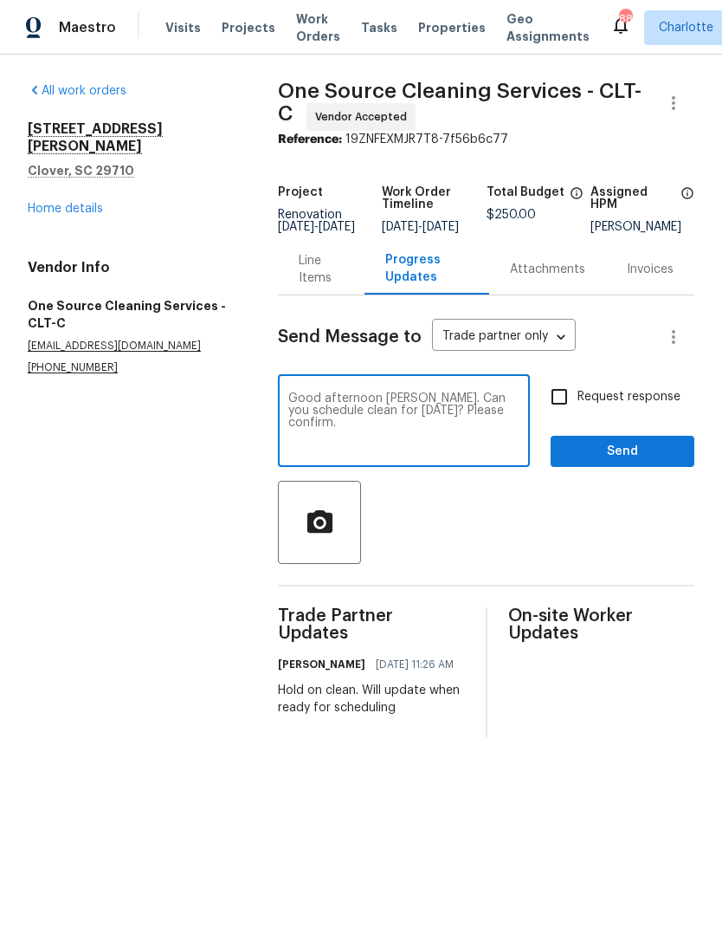
type textarea "Good afternoon Allen. Can you schedule clean for Tuesday 8/26? Please confirm."
click at [564, 411] on input "Request response" at bounding box center [559, 396] width 36 height 36
checkbox input "true"
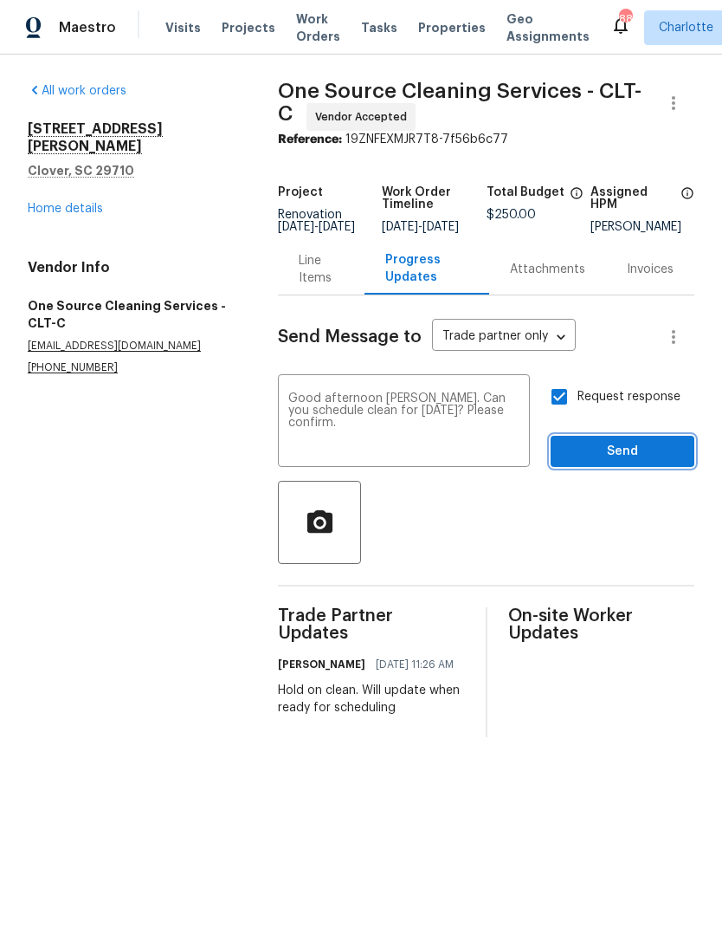
click at [635, 459] on span "Send" at bounding box center [623, 452] width 116 height 22
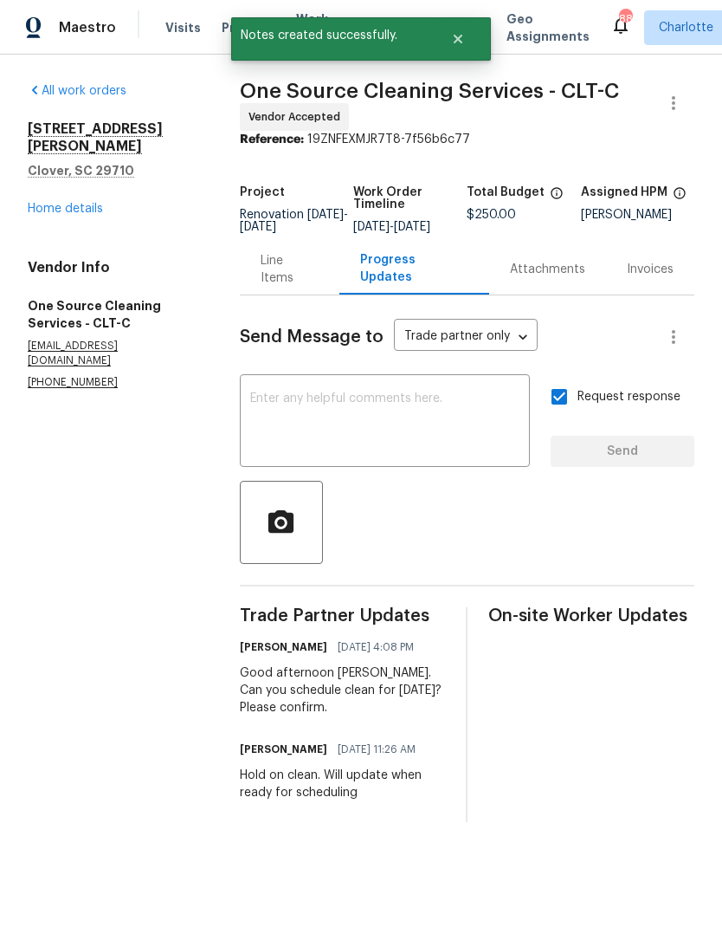
click at [48, 213] on div "All work orders 7019 Sonja Dr Clover, SC 29710 Home details Vendor Info One Sou…" at bounding box center [113, 235] width 171 height 307
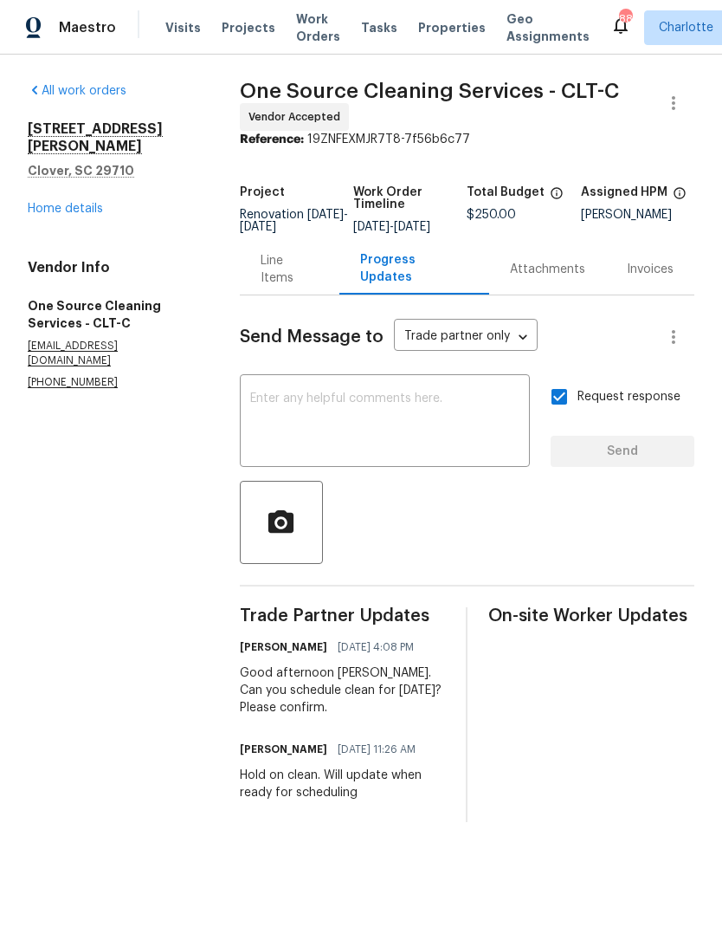
click at [40, 203] on link "Home details" at bounding box center [65, 209] width 75 height 12
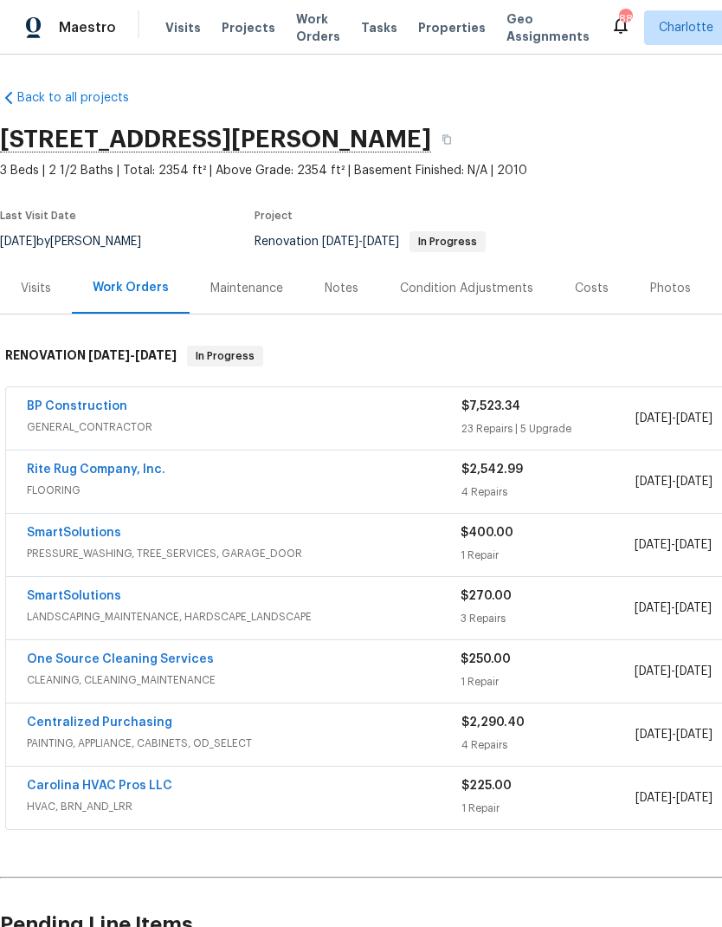
click at [130, 664] on link "One Source Cleaning Services" at bounding box center [120, 659] width 187 height 12
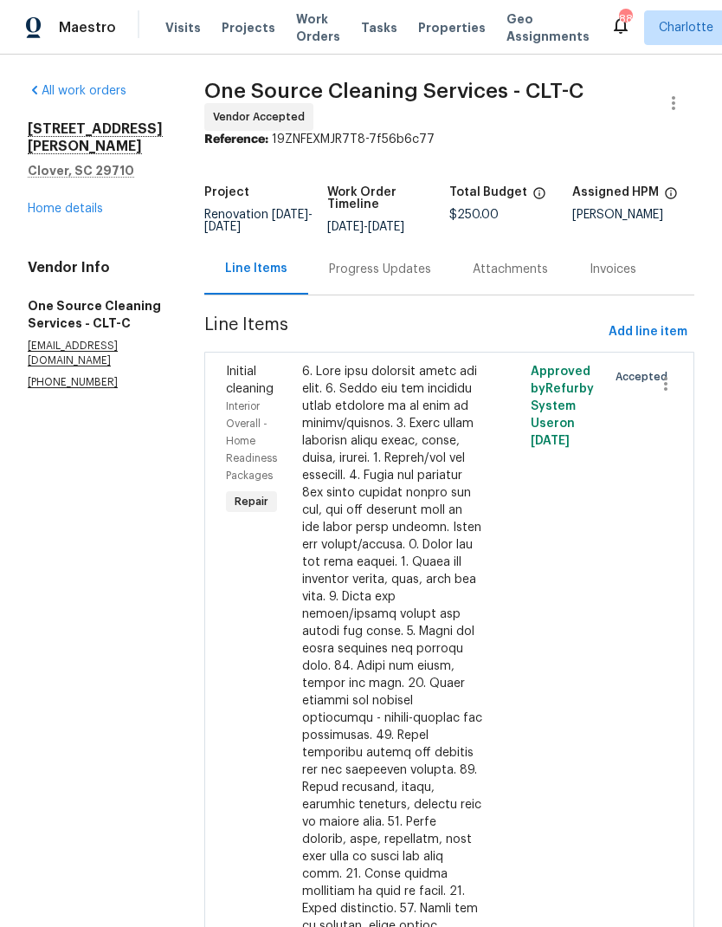
click at [376, 275] on div "Progress Updates" at bounding box center [380, 269] width 102 height 17
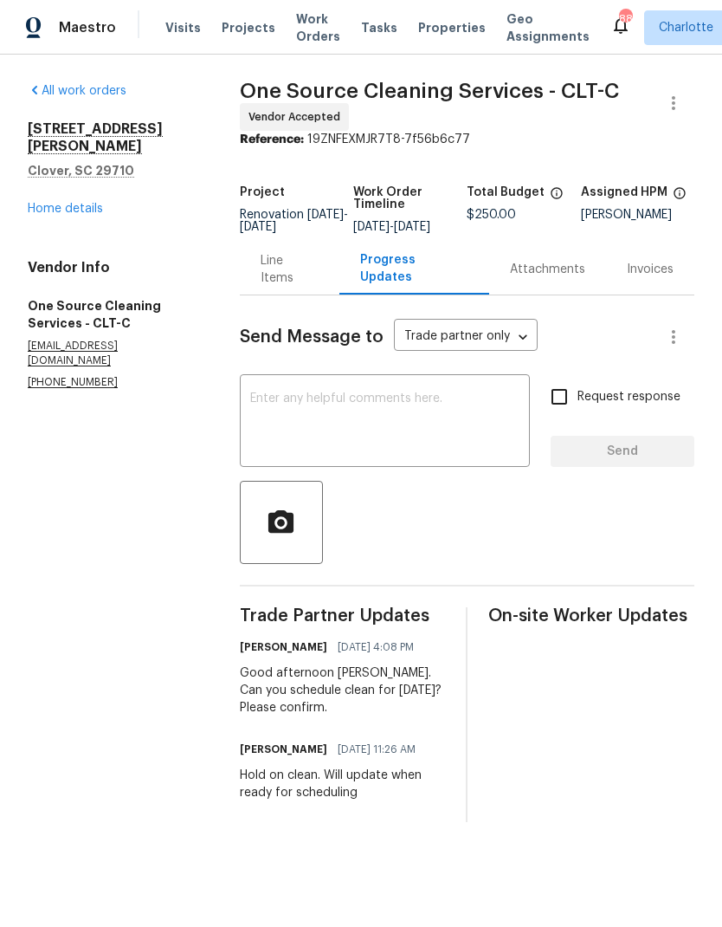
click at [352, 446] on textarea at bounding box center [384, 422] width 269 height 61
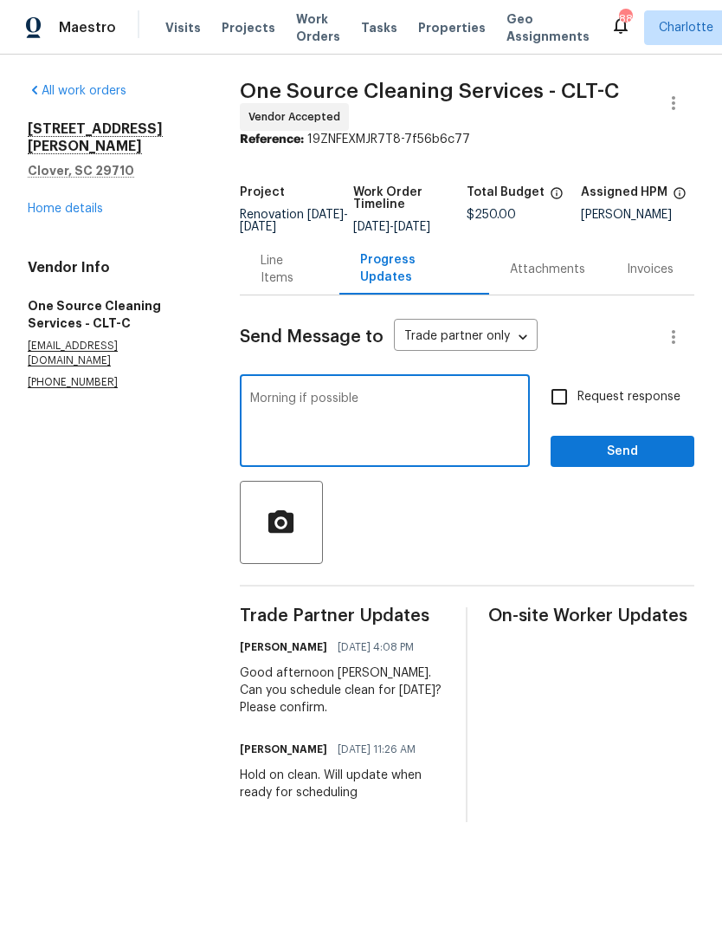
type textarea "Morning if possible"
click at [614, 468] on button "Send" at bounding box center [623, 452] width 144 height 32
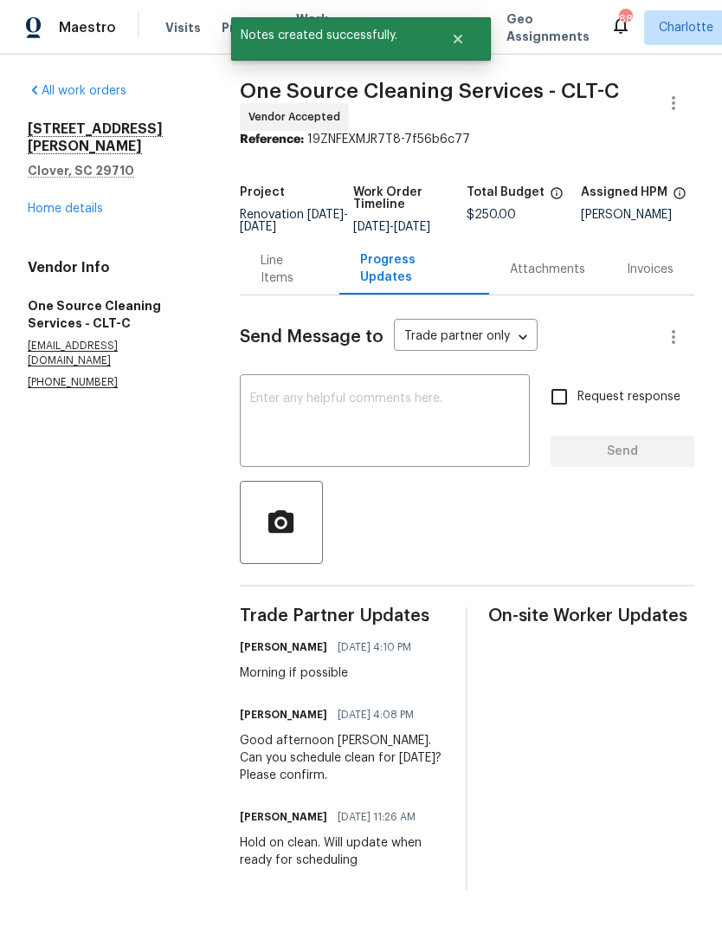
click at [79, 203] on link "Home details" at bounding box center [65, 209] width 75 height 12
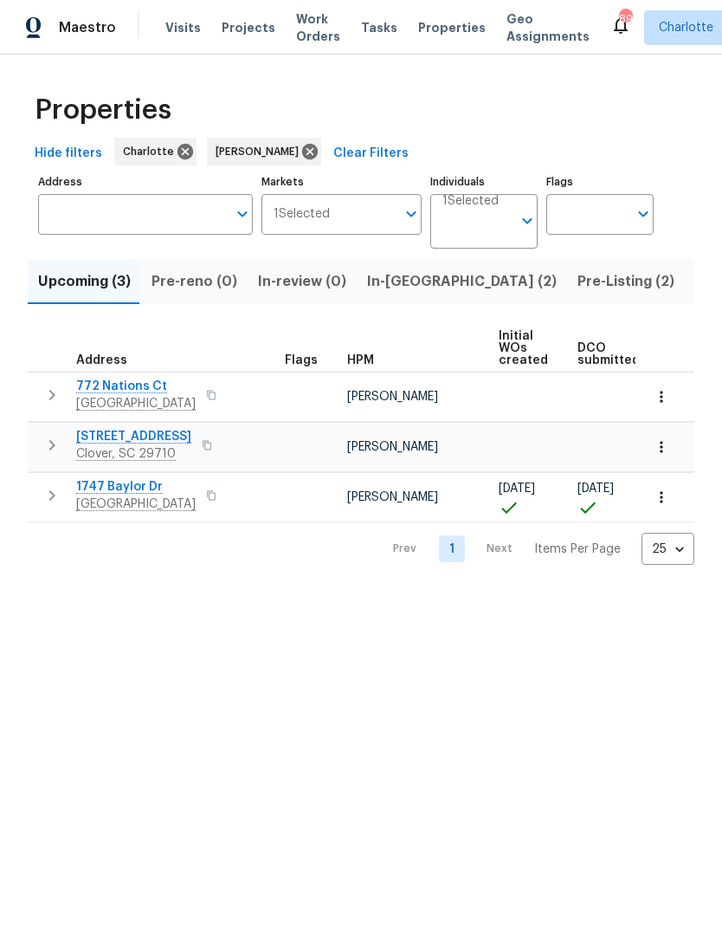
click at [377, 285] on span "In-[GEOGRAPHIC_DATA] (2)" at bounding box center [462, 281] width 190 height 24
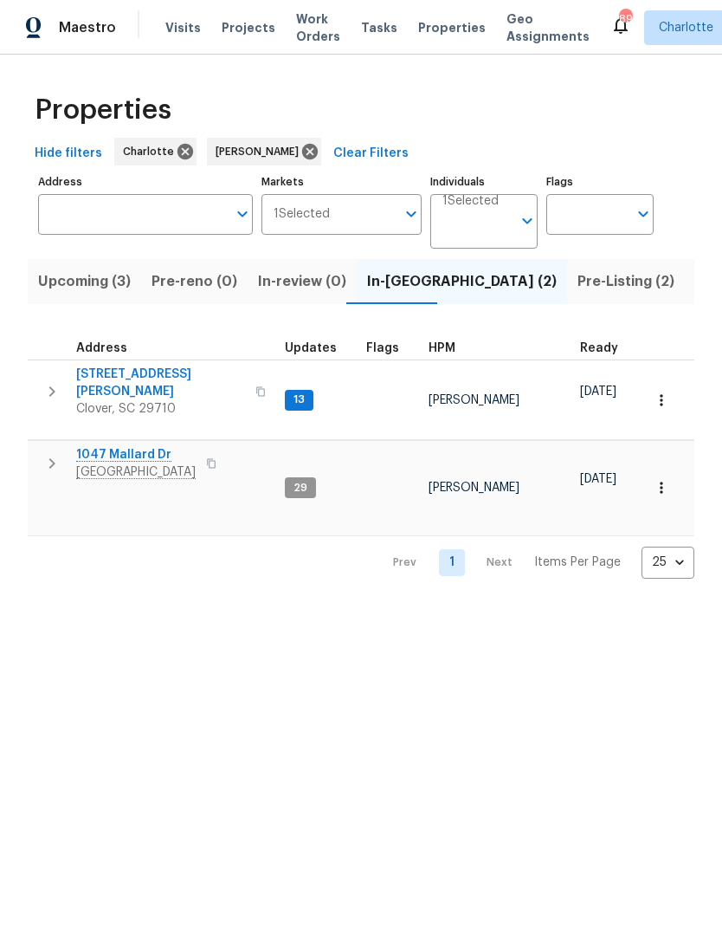
click at [578, 285] on span "Pre-Listing (2)" at bounding box center [626, 281] width 97 height 24
